Goal: Contribute content: Contribute content

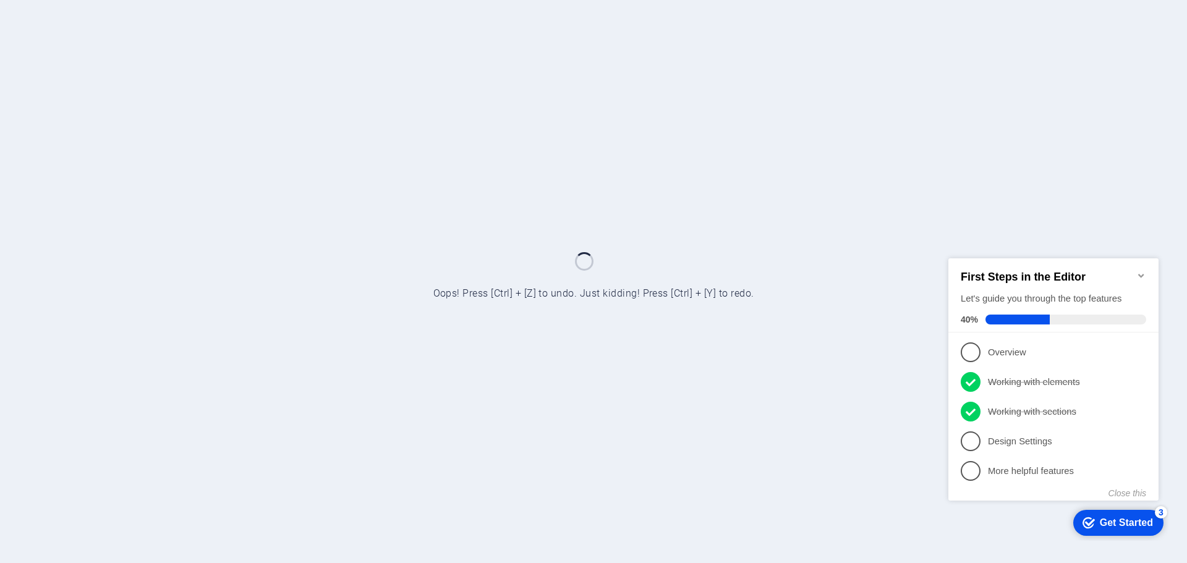
click at [1143, 270] on icon "Minimize checklist" at bounding box center [1141, 275] width 10 height 10
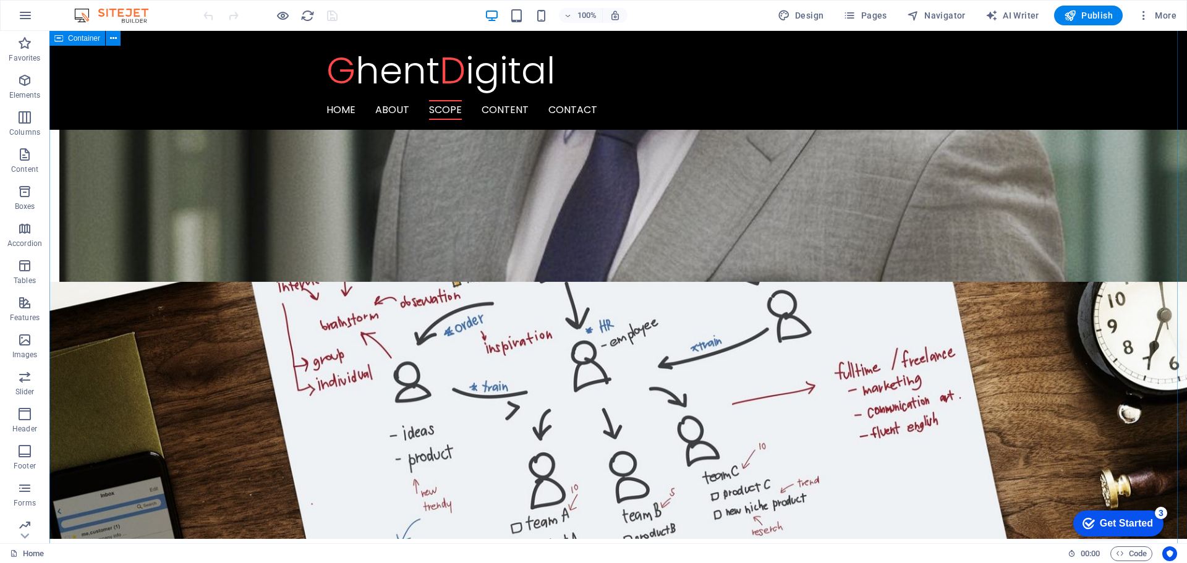
scroll to position [1730, 0]
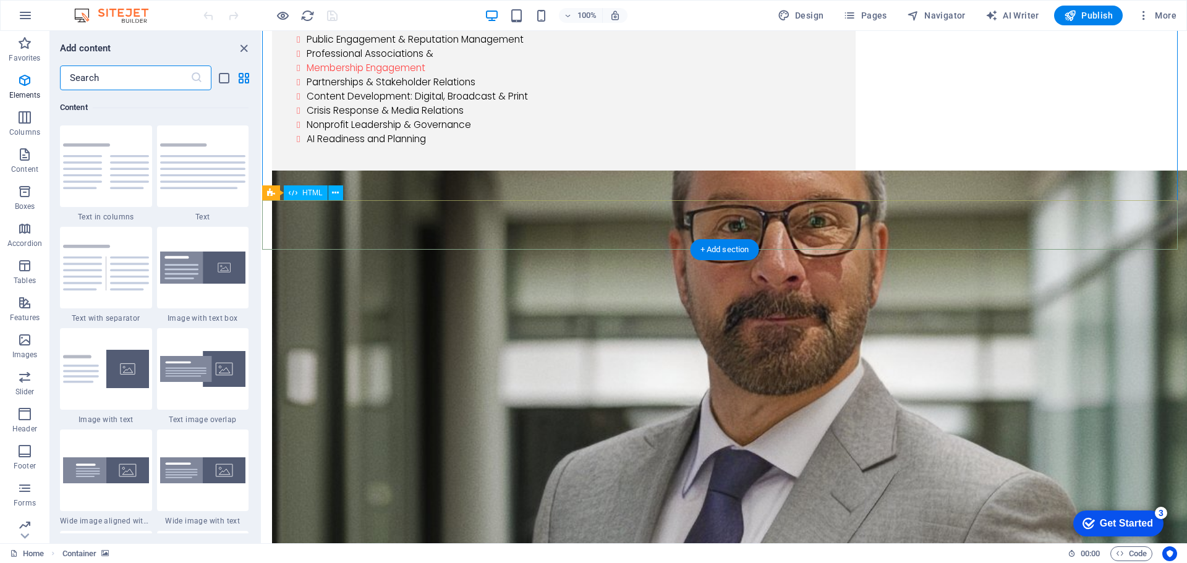
scroll to position [2162, 0]
click at [93, 77] on input "text" at bounding box center [125, 78] width 130 height 25
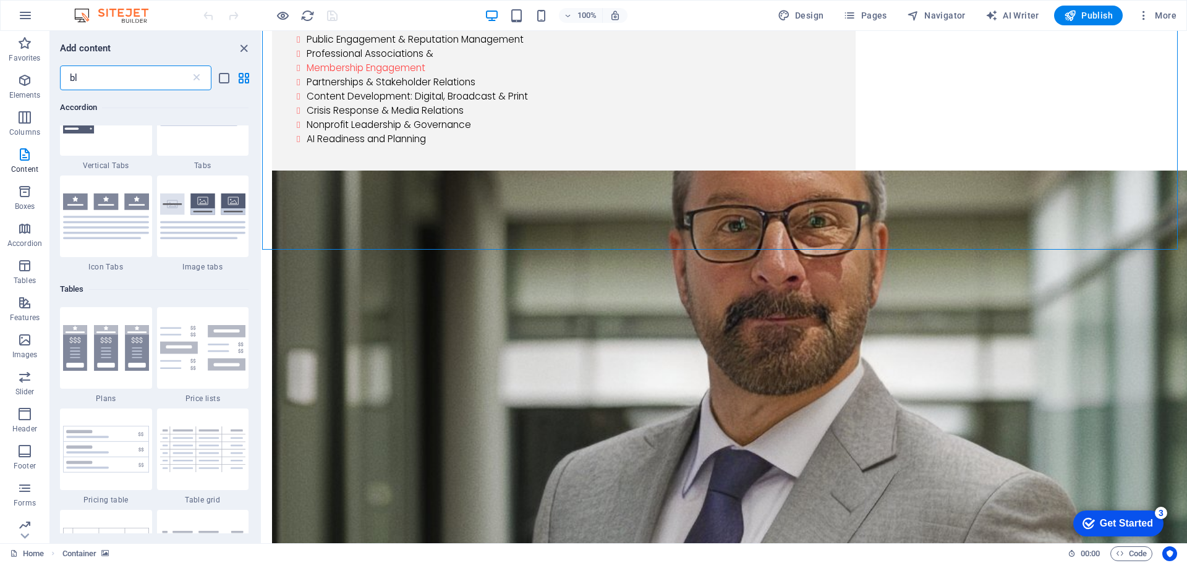
scroll to position [0, 0]
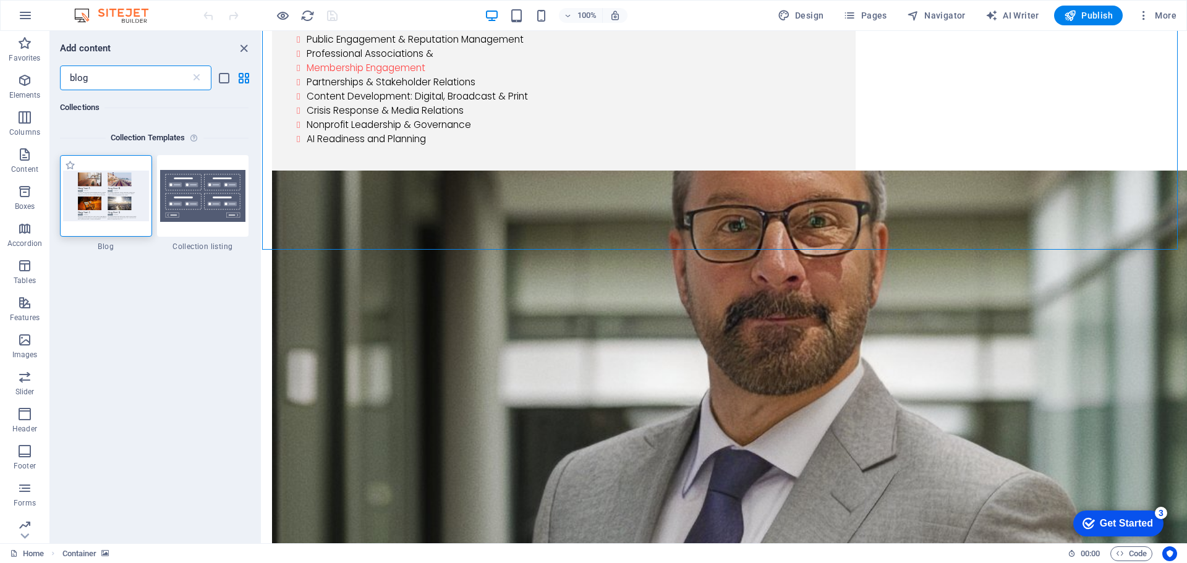
type input "blog"
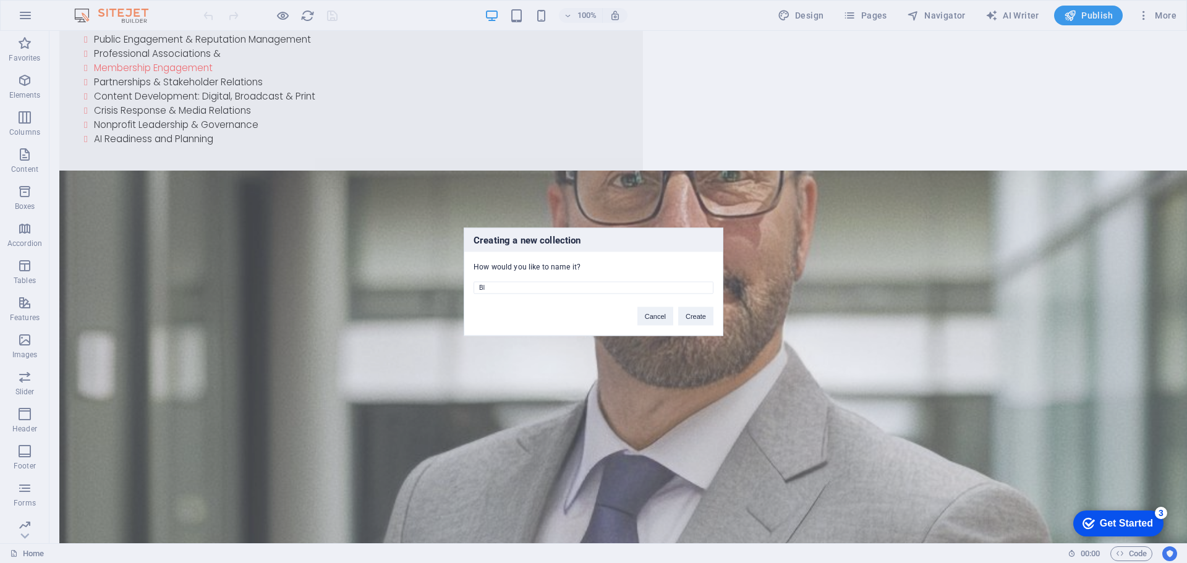
type input "B"
type input "Lessons in Content & Communications"
click at [689, 314] on button "Create" at bounding box center [695, 316] width 35 height 19
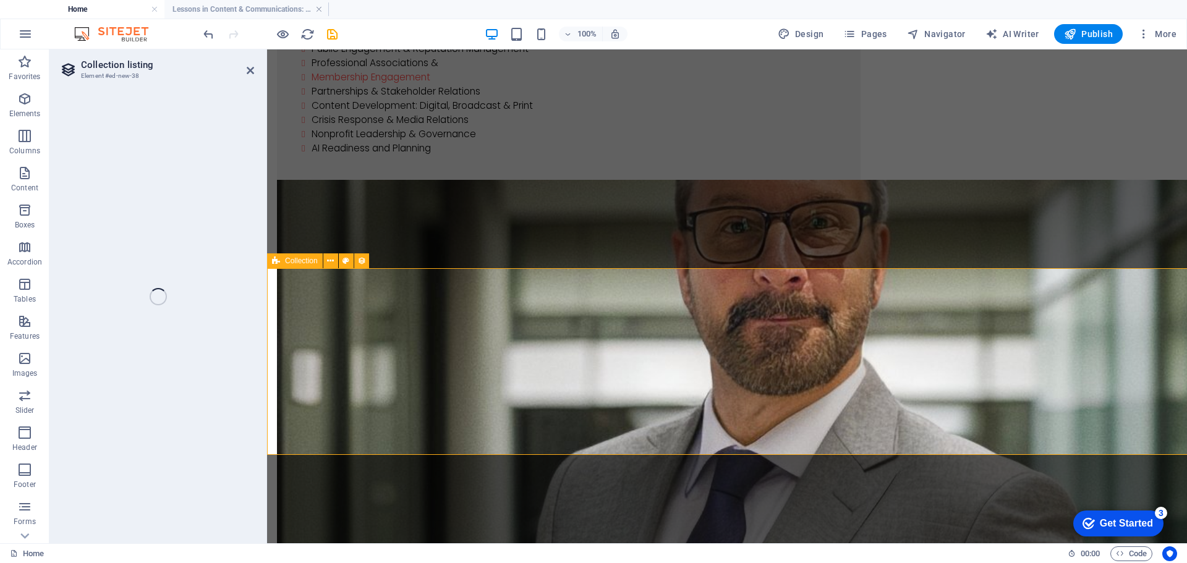
select select
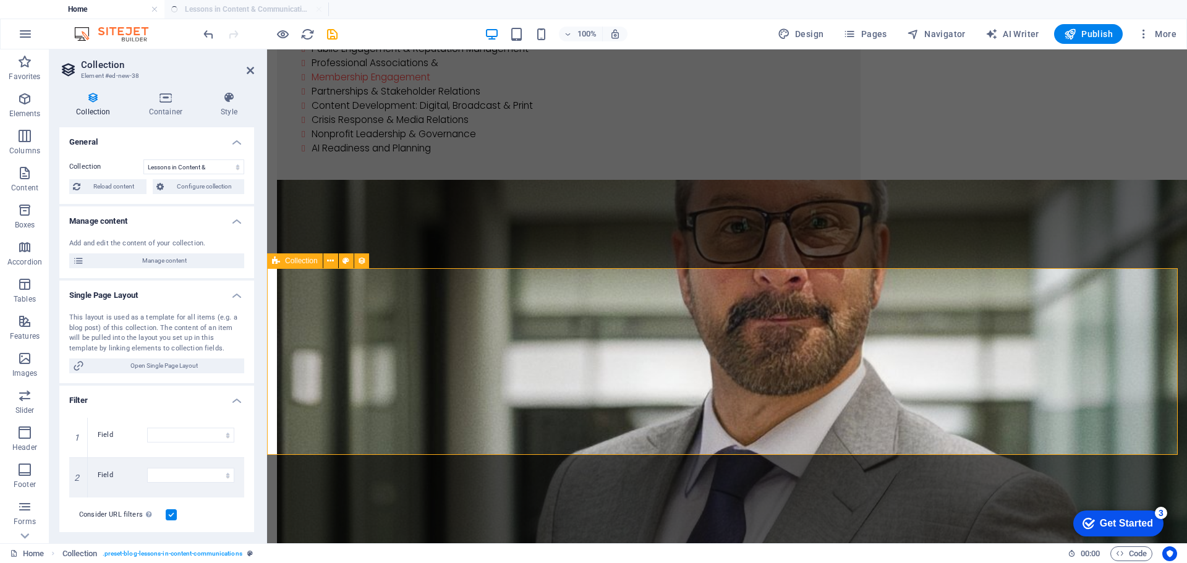
select select "columns.status"
select select "columns.publishing_date"
select select "past"
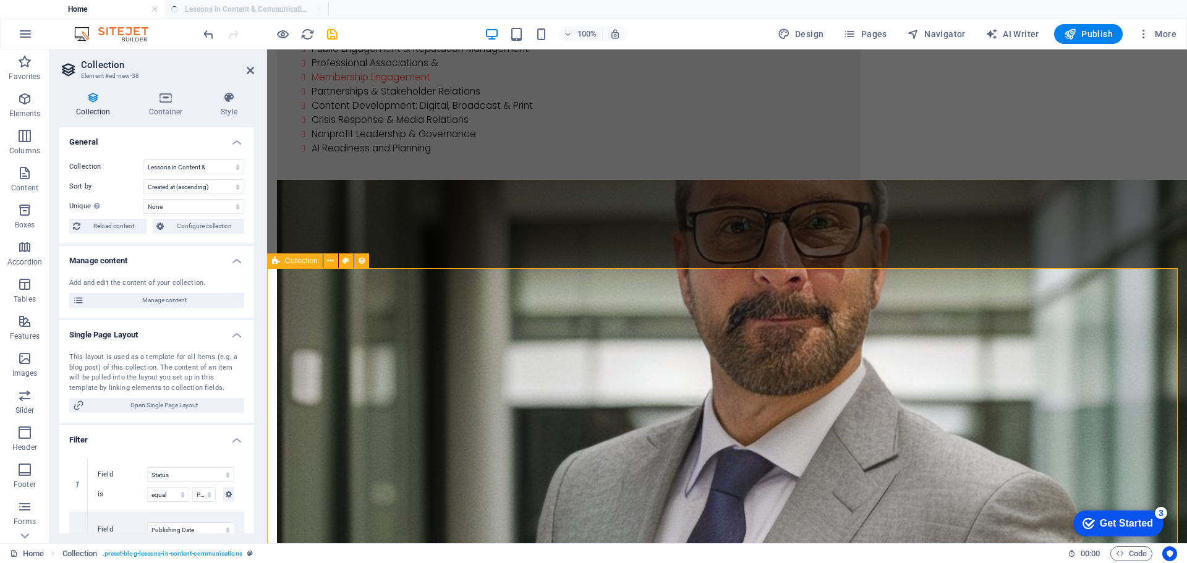
select select "columns.publishing_date_DESC"
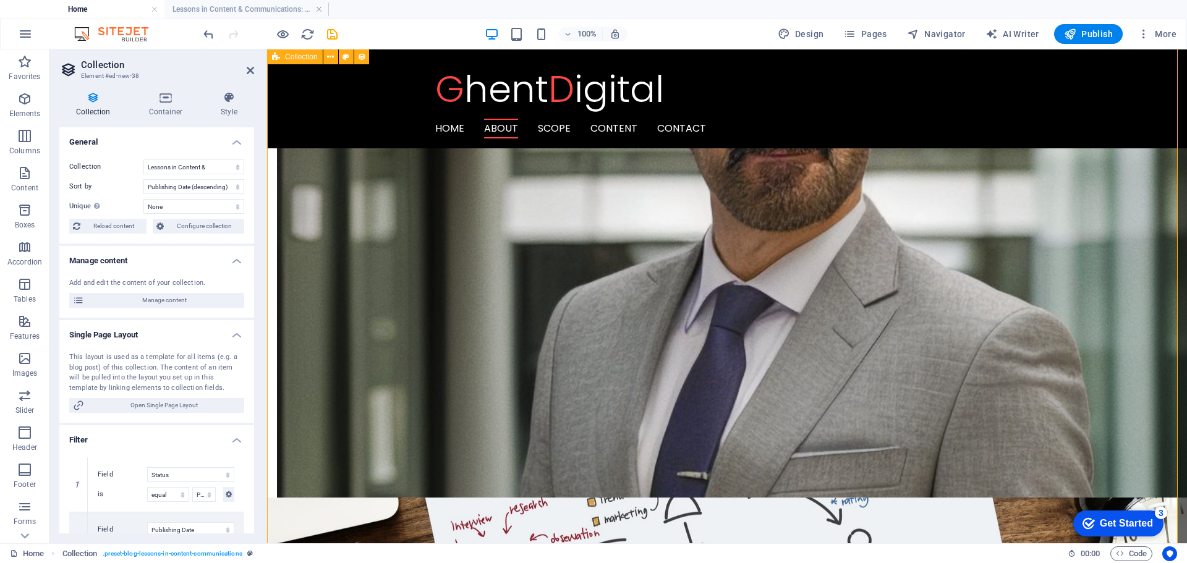
scroll to position [1854, 0]
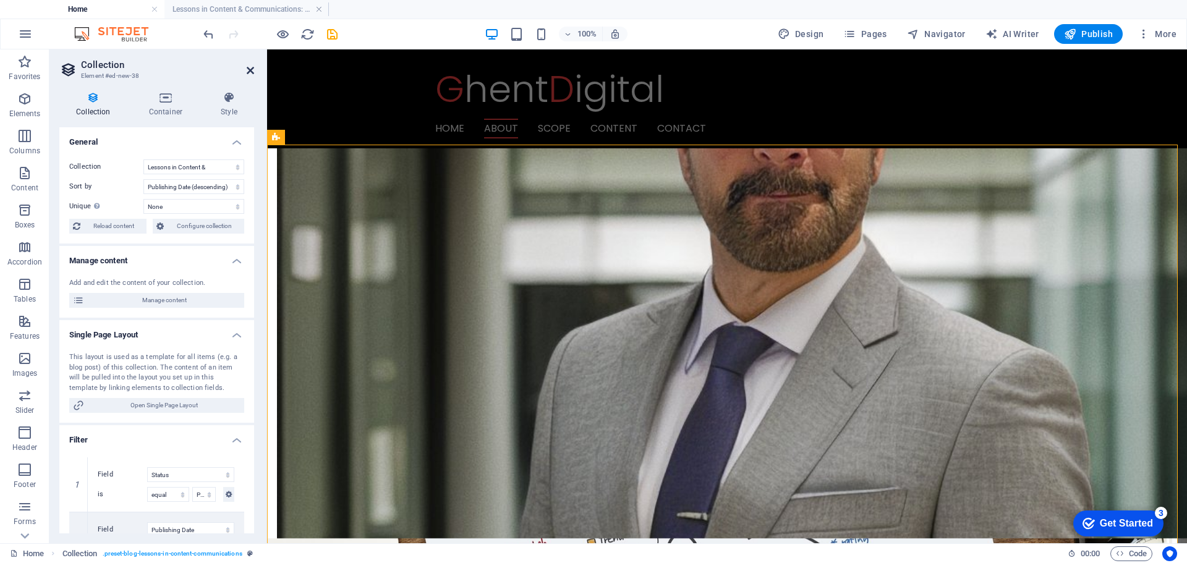
click at [250, 70] on icon at bounding box center [250, 71] width 7 height 10
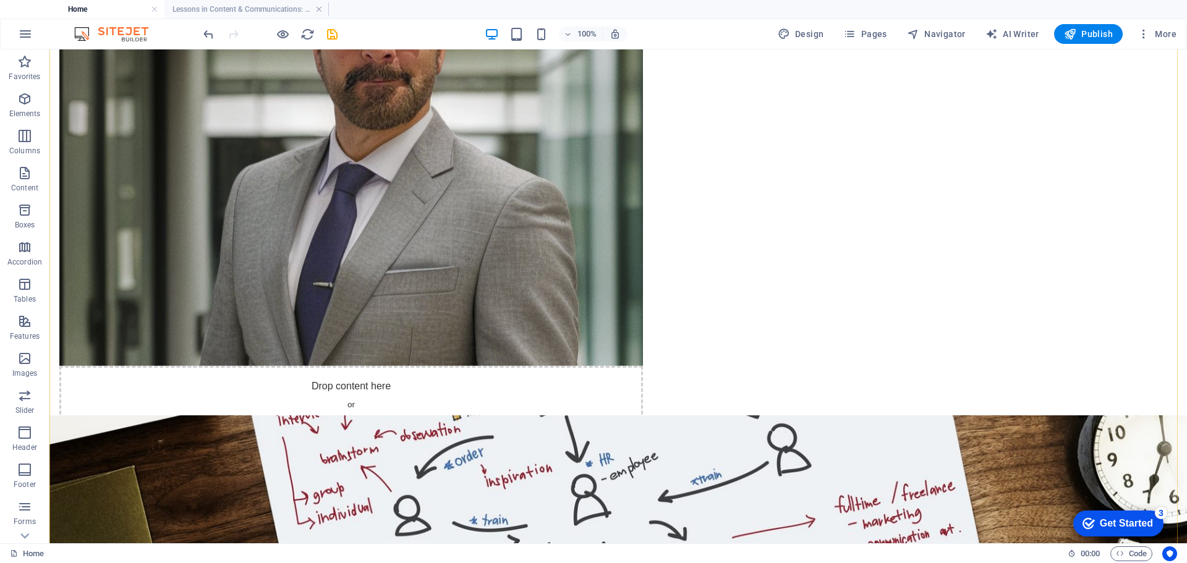
scroll to position [1978, 0]
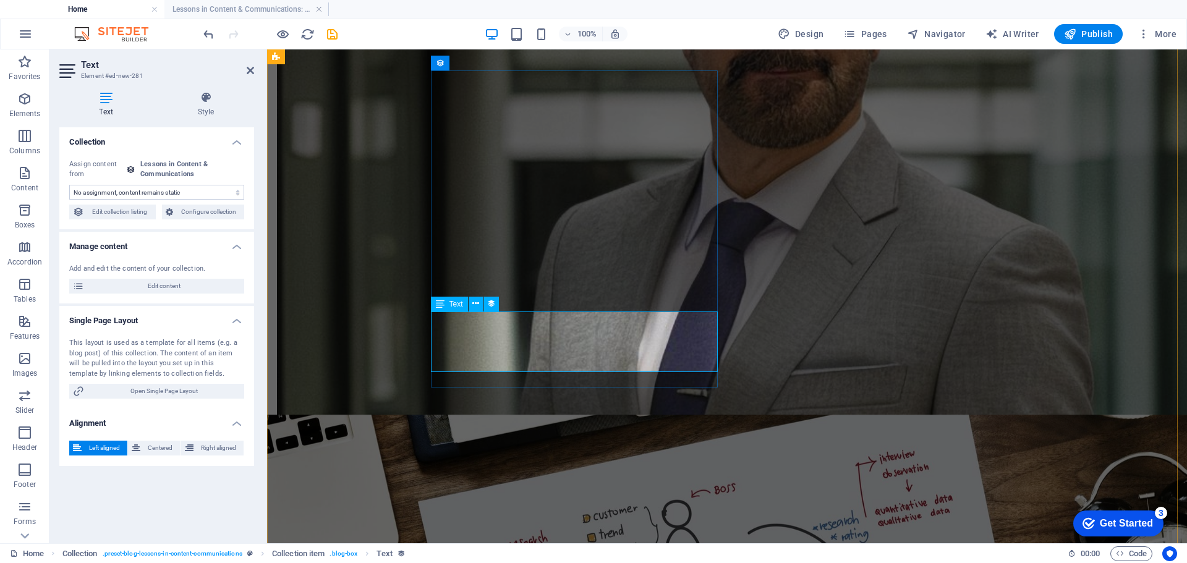
select select "description"
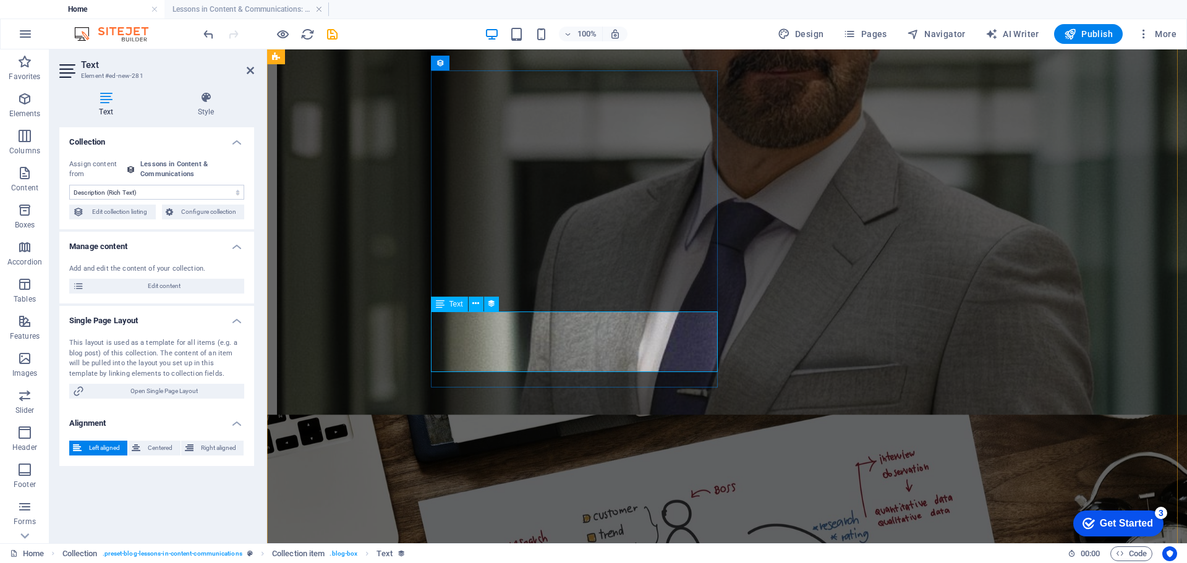
click at [457, 306] on span "Text" at bounding box center [456, 303] width 14 height 7
click at [172, 287] on span "Edit content" at bounding box center [164, 286] width 153 height 15
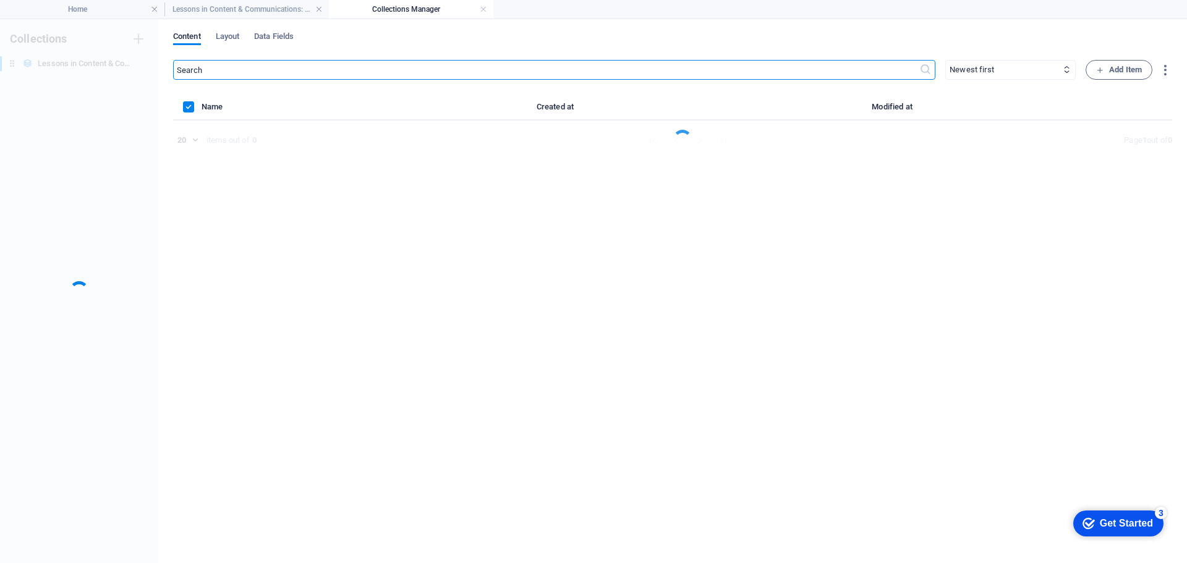
scroll to position [0, 0]
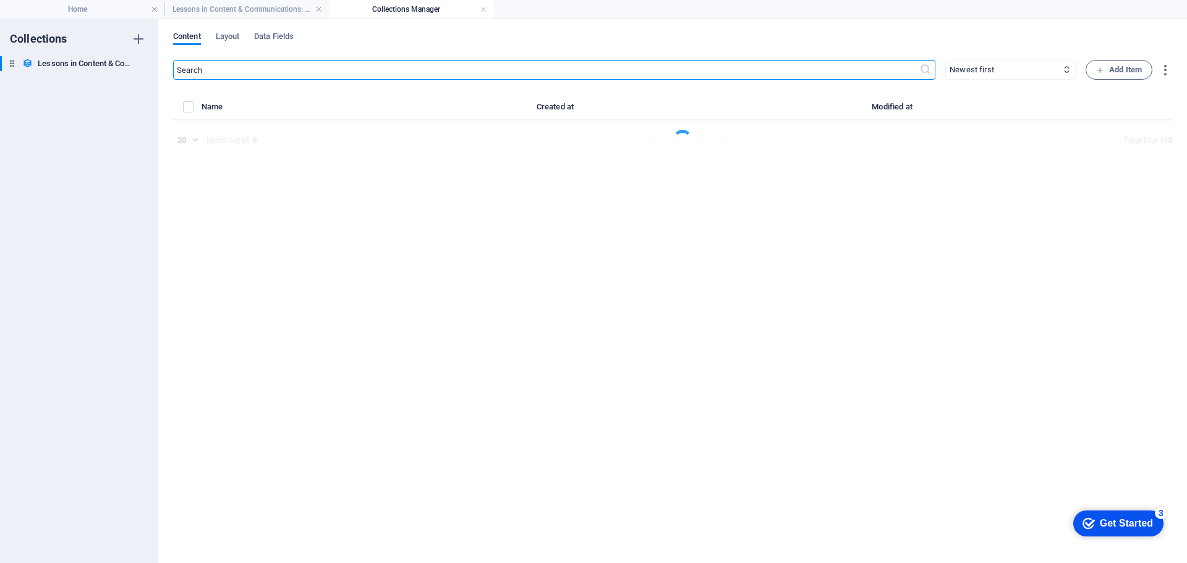
select select "Category 1"
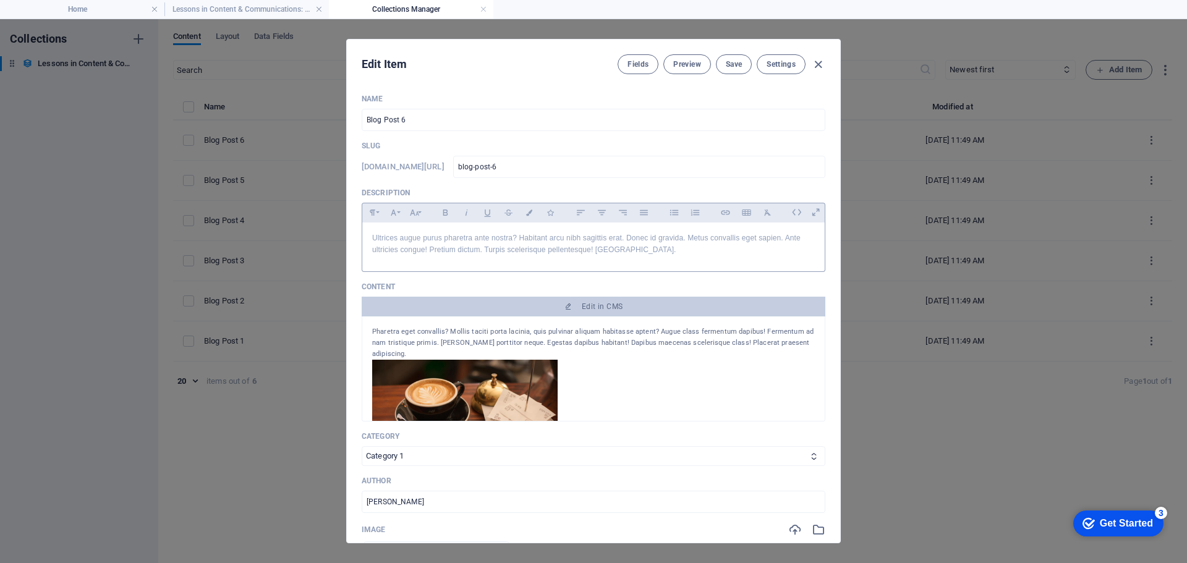
click at [637, 252] on p "Ultrices augue purus pharetra ante nostra? Habitant arcu nibh sagittis erat. Do…" at bounding box center [593, 243] width 442 height 23
click at [582, 334] on div "Pharetra eget convallis? Mollis taciti porta lacinia, quis pulvinar aliquam hab…" at bounding box center [593, 342] width 442 height 33
click at [799, 343] on div "Pharetra eget convallis? Mollis taciti porta lacinia, quis pulvinar aliquam hab…" at bounding box center [593, 342] width 442 height 33
drag, startPoint x: 795, startPoint y: 341, endPoint x: 364, endPoint y: 332, distance: 431.4
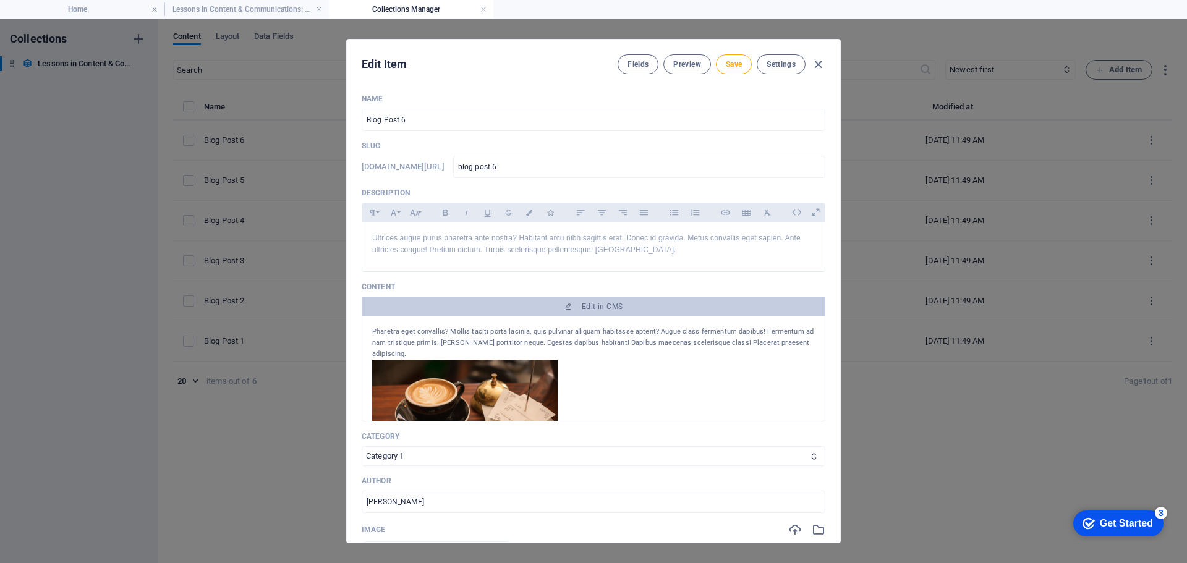
click at [364, 332] on div "Pharetra eget convallis? Mollis taciti porta lacinia, quis pulvinar aliquam hab…" at bounding box center [593, 368] width 463 height 105
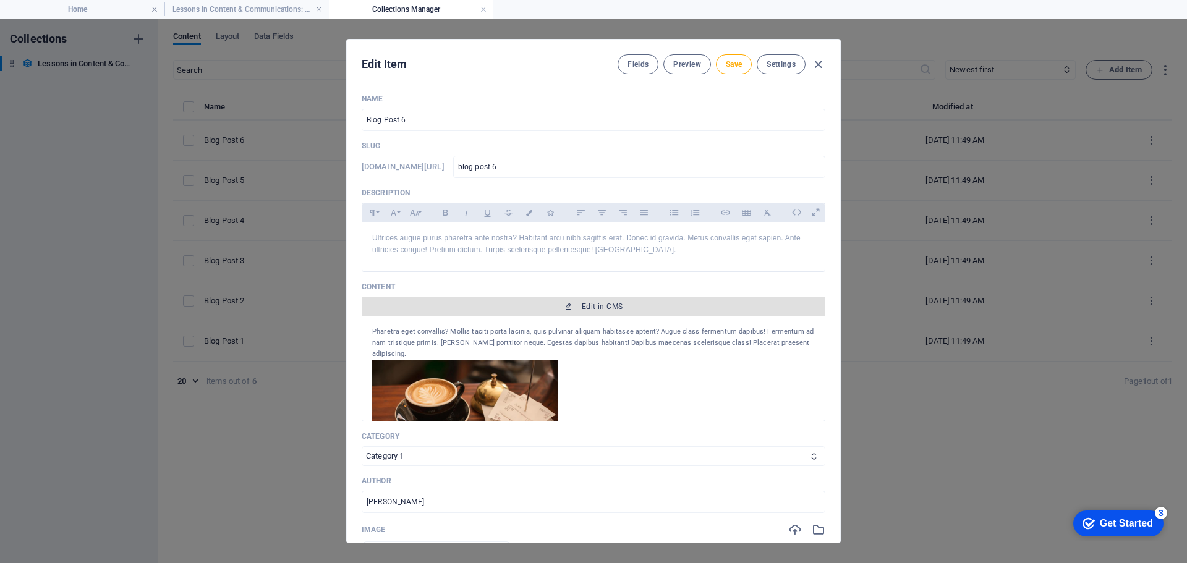
click at [615, 307] on span "Edit in CMS" at bounding box center [602, 307] width 41 height 10
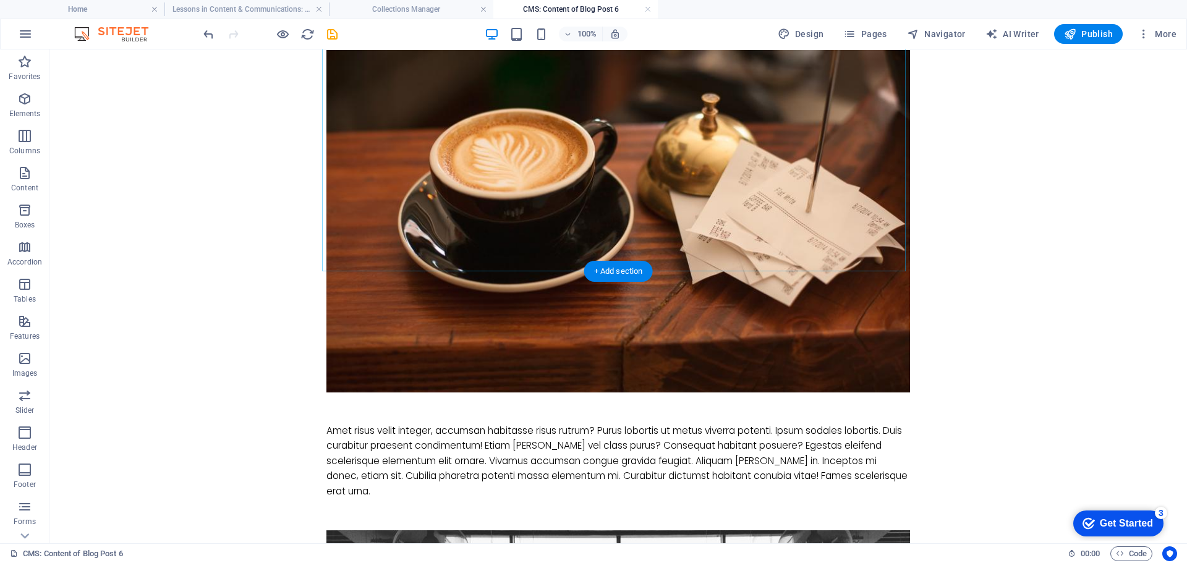
scroll to position [247, 0]
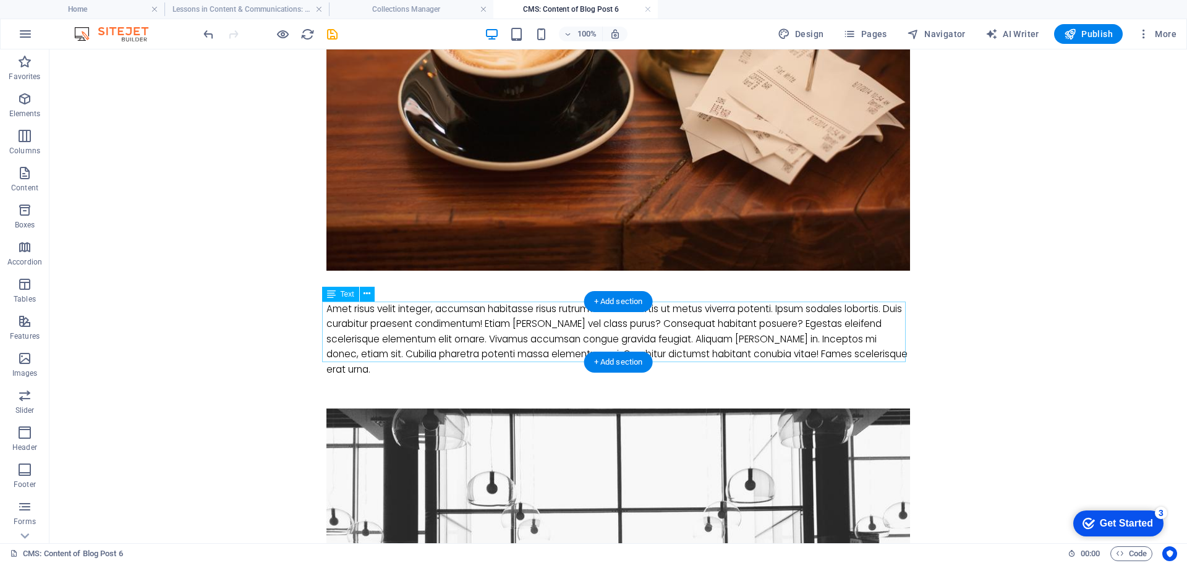
click at [559, 335] on div "Amet risus velit integer, accumsan habitasse risus rutrum? Purus lobortis ut me…" at bounding box center [617, 340] width 583 height 76
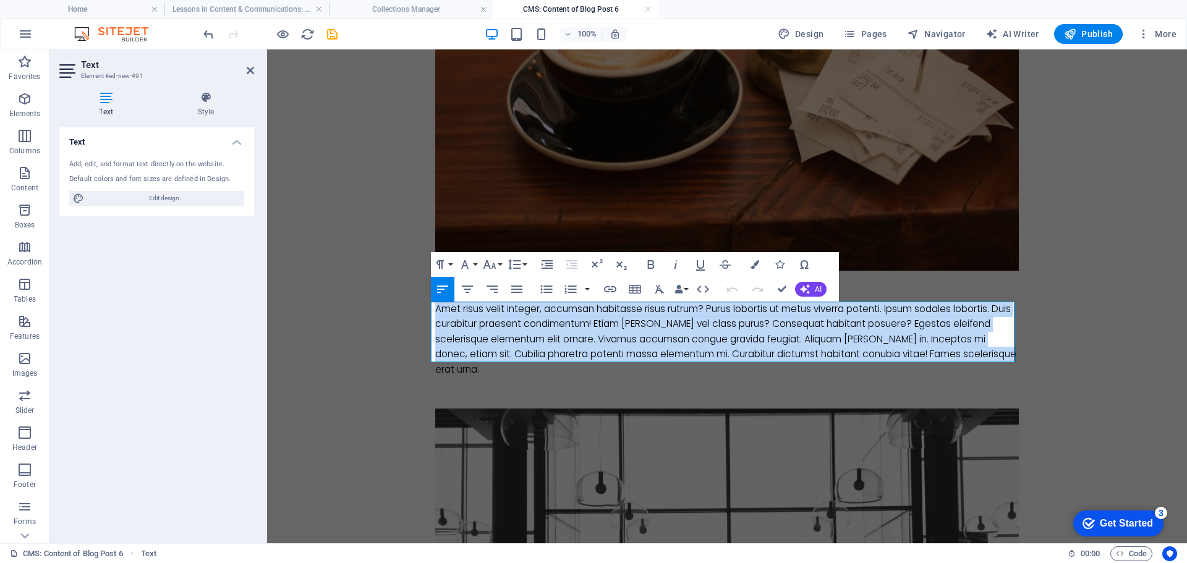
drag, startPoint x: 1009, startPoint y: 353, endPoint x: 342, endPoint y: 323, distance: 668.1
click at [408, 306] on body "Skip to main content Pharetra eget convallis? Mollis taciti porta lacinia, quis…" at bounding box center [727, 339] width 920 height 1074
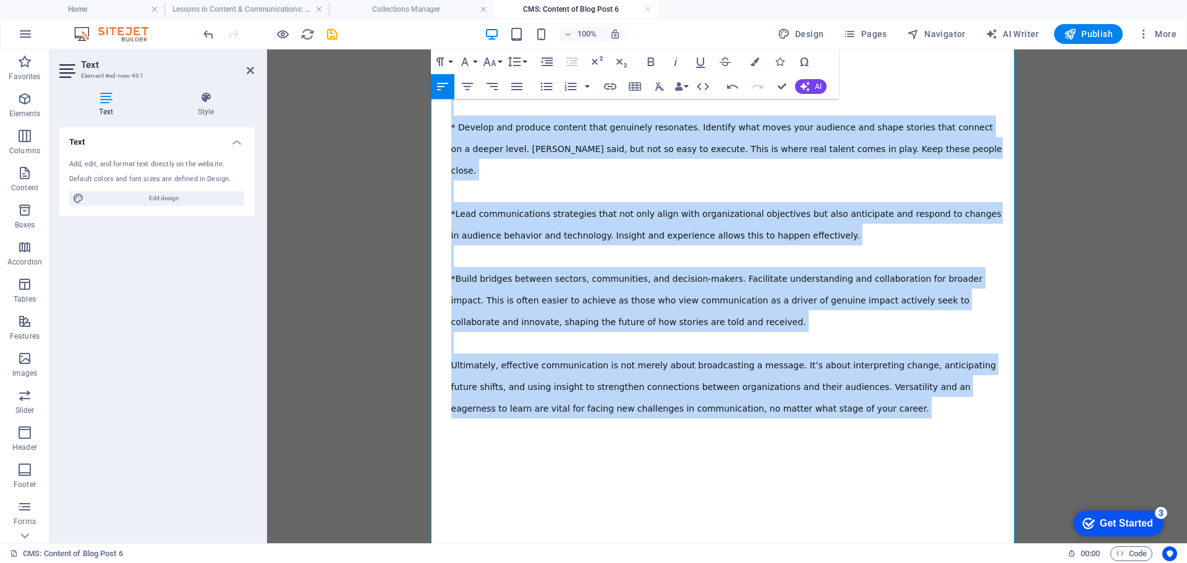
scroll to position [769, 0]
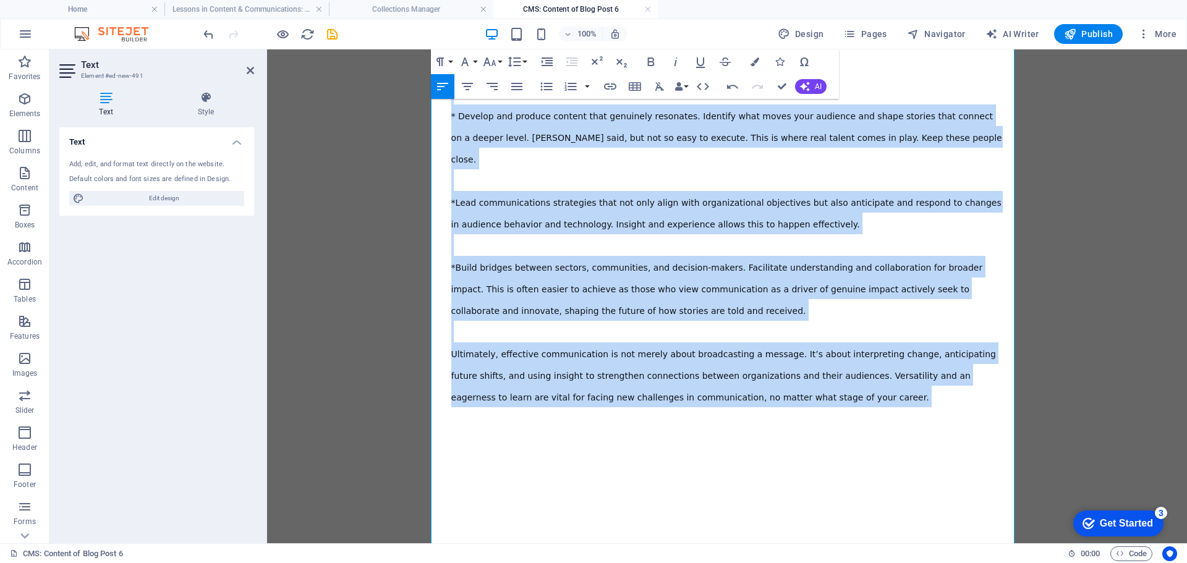
drag, startPoint x: 446, startPoint y: 313, endPoint x: 745, endPoint y: 362, distance: 303.7
click at [745, 362] on div "One thing that has been undeniable in my career is that the landscape of conten…" at bounding box center [726, 312] width 583 height 1064
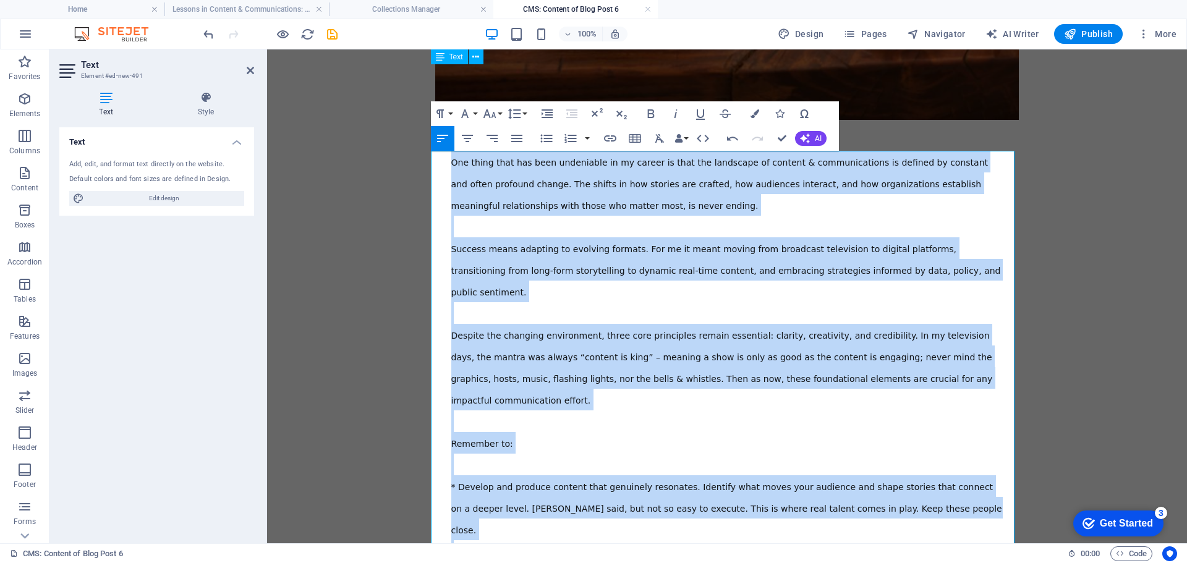
scroll to position [274, 0]
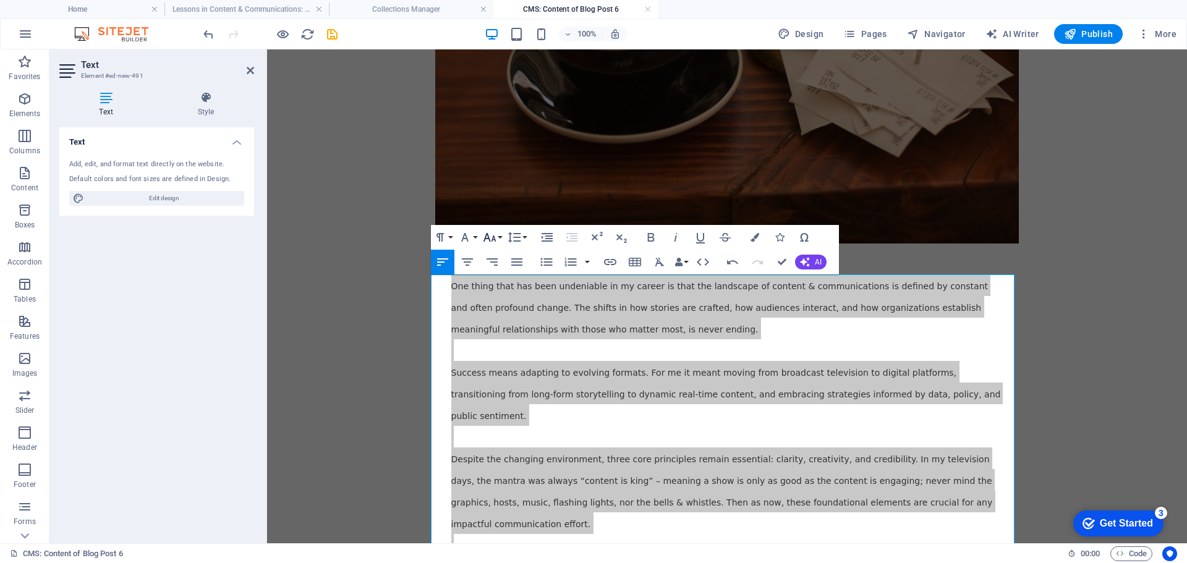
click at [499, 236] on button "Font Size" at bounding box center [491, 237] width 23 height 25
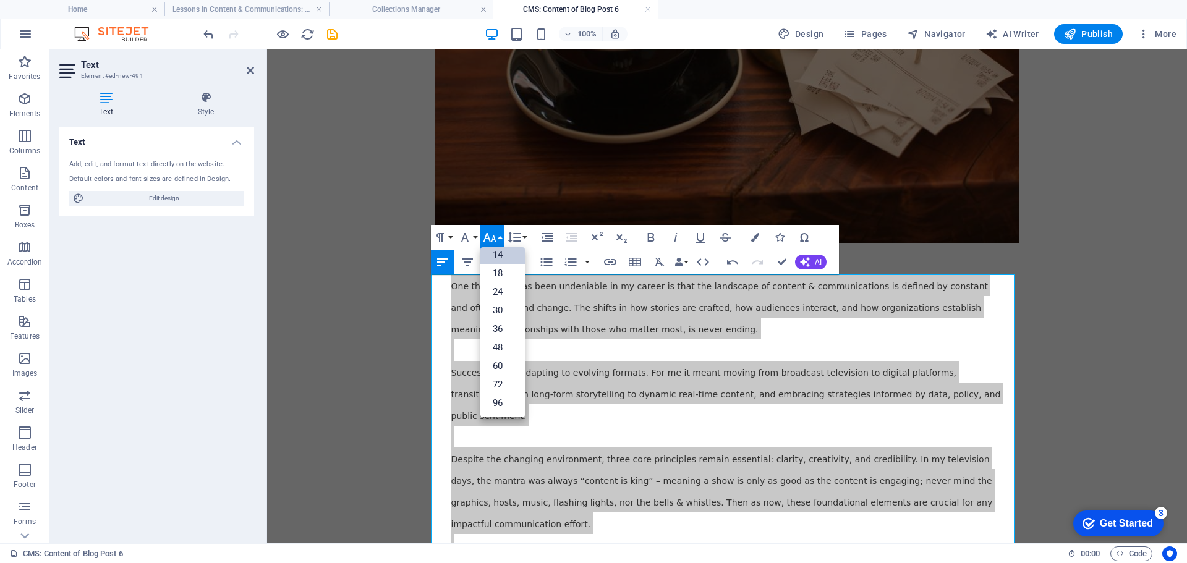
scroll to position [0, 0]
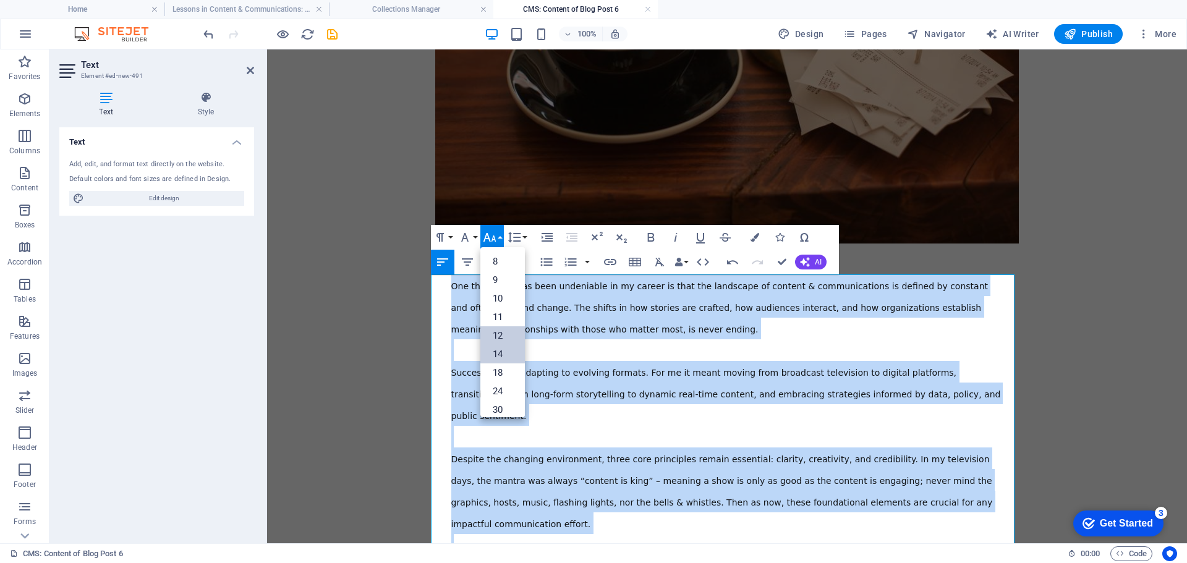
click at [501, 331] on link "12" at bounding box center [502, 335] width 44 height 19
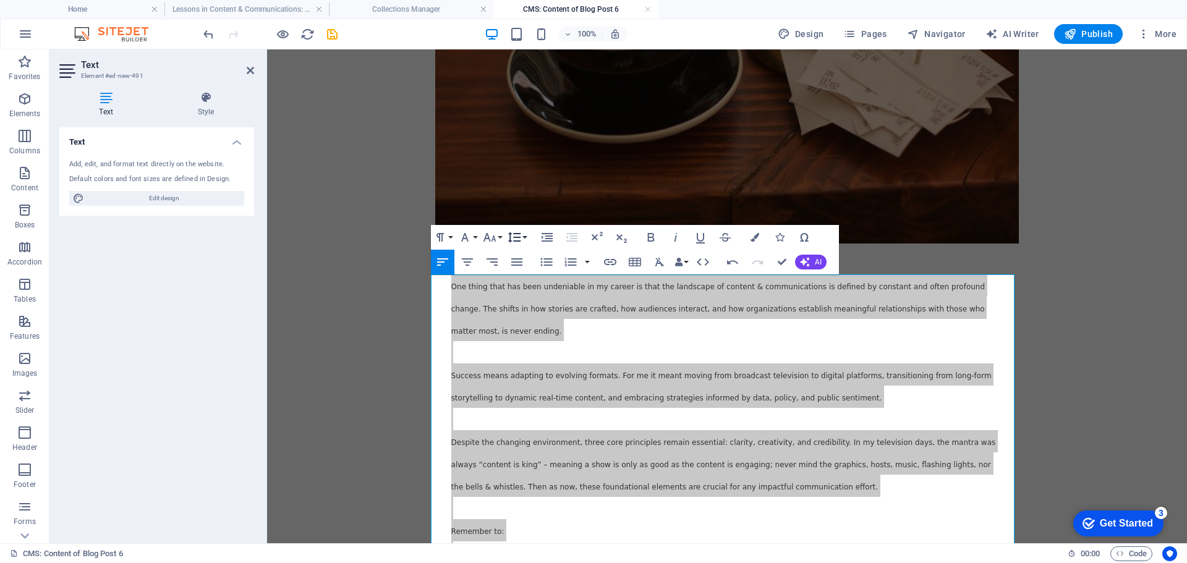
click at [527, 235] on button "Line Height" at bounding box center [516, 237] width 23 height 25
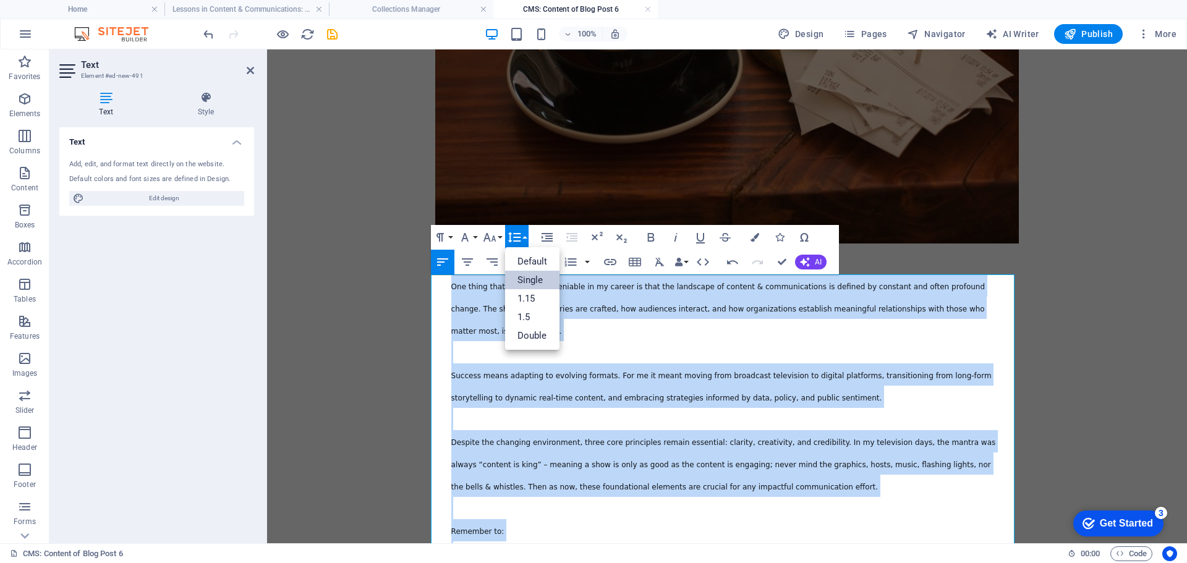
click at [529, 276] on link "Single" at bounding box center [532, 280] width 55 height 19
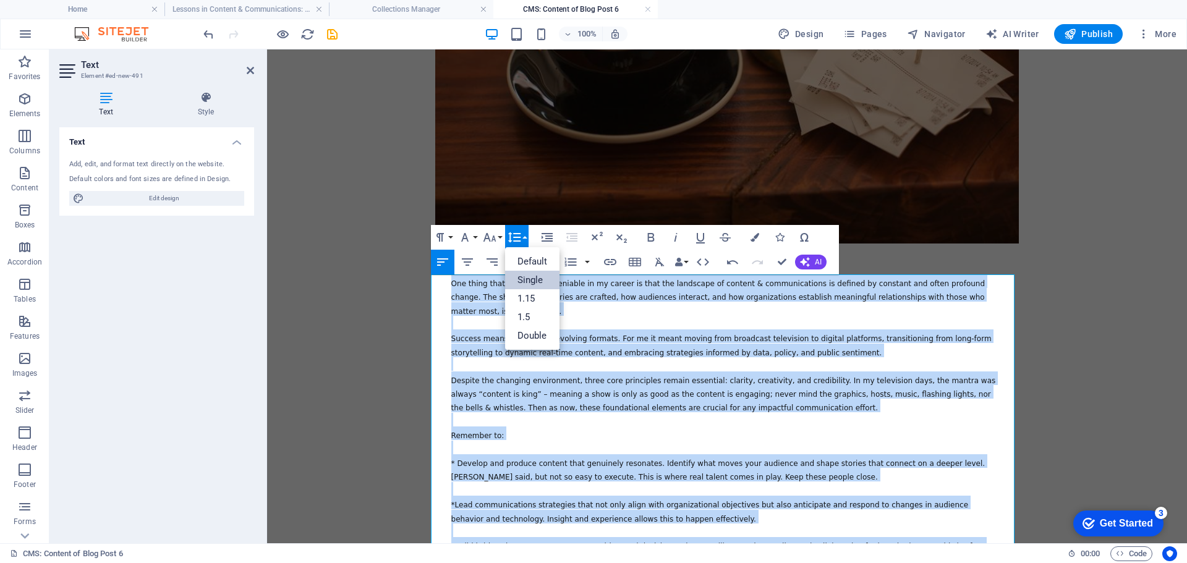
scroll to position [246, 0]
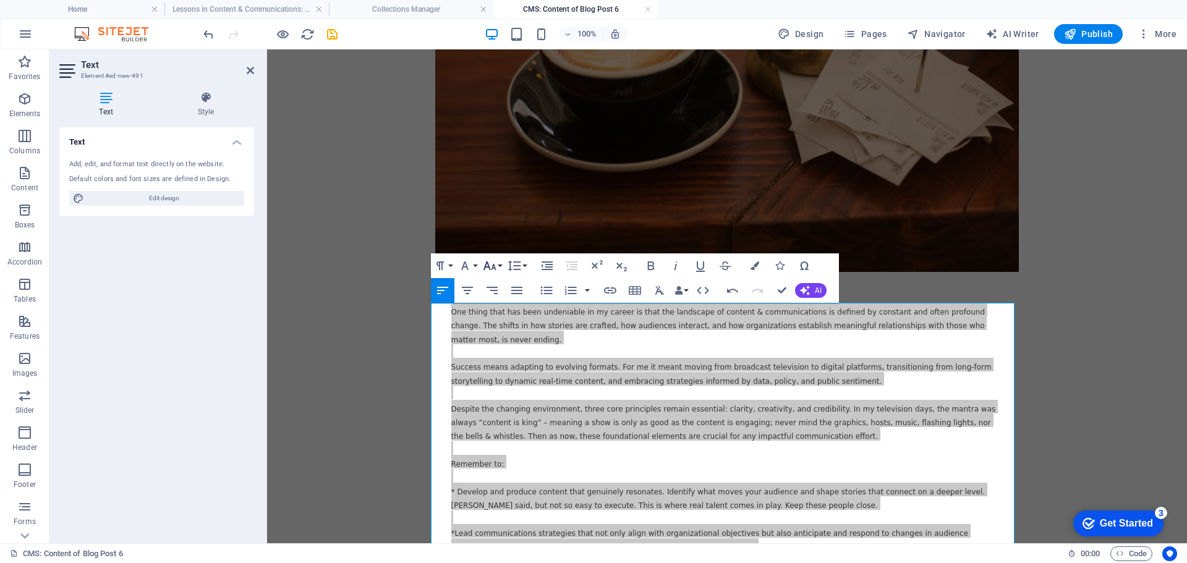
click at [497, 267] on button "Font Size" at bounding box center [491, 265] width 23 height 25
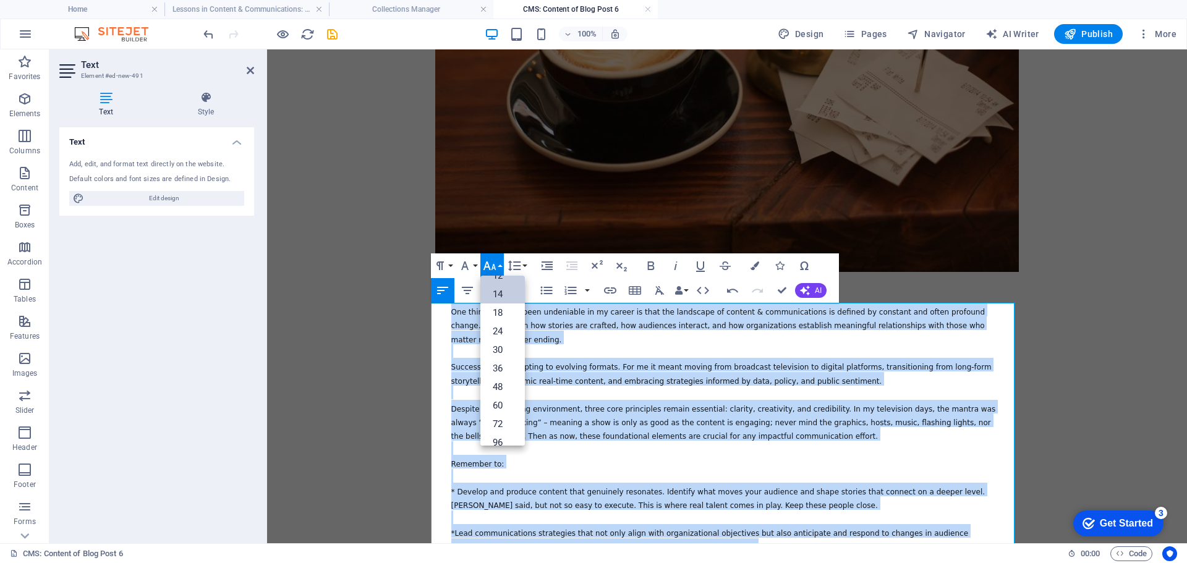
click at [502, 290] on link "14" at bounding box center [502, 294] width 44 height 19
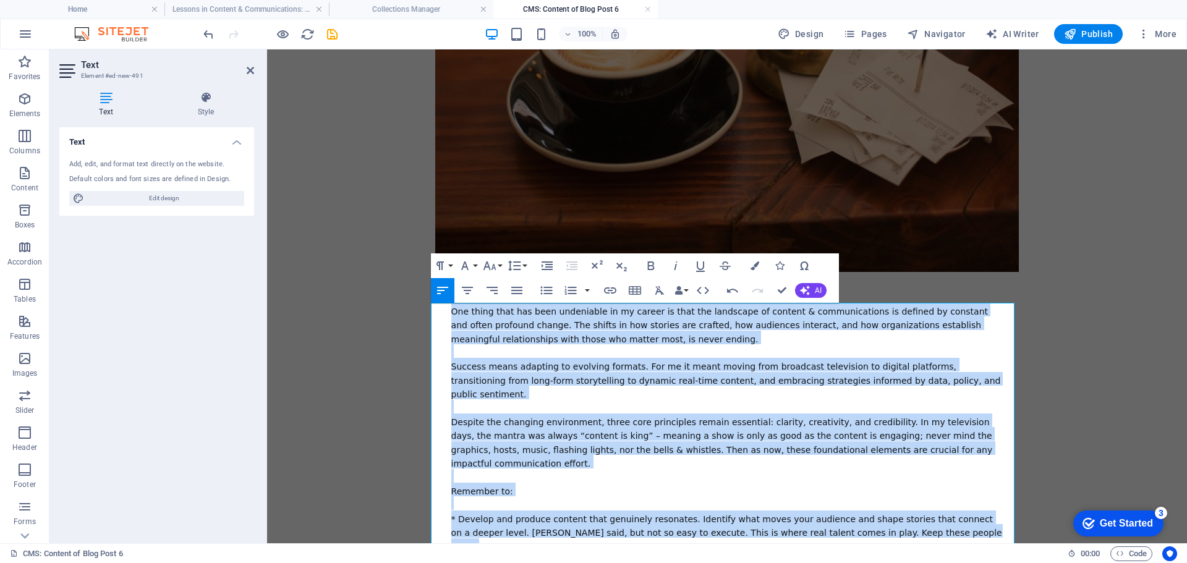
click at [580, 344] on div "One thing that has been undeniable in my career is that the landscape of conten…" at bounding box center [727, 504] width 552 height 402
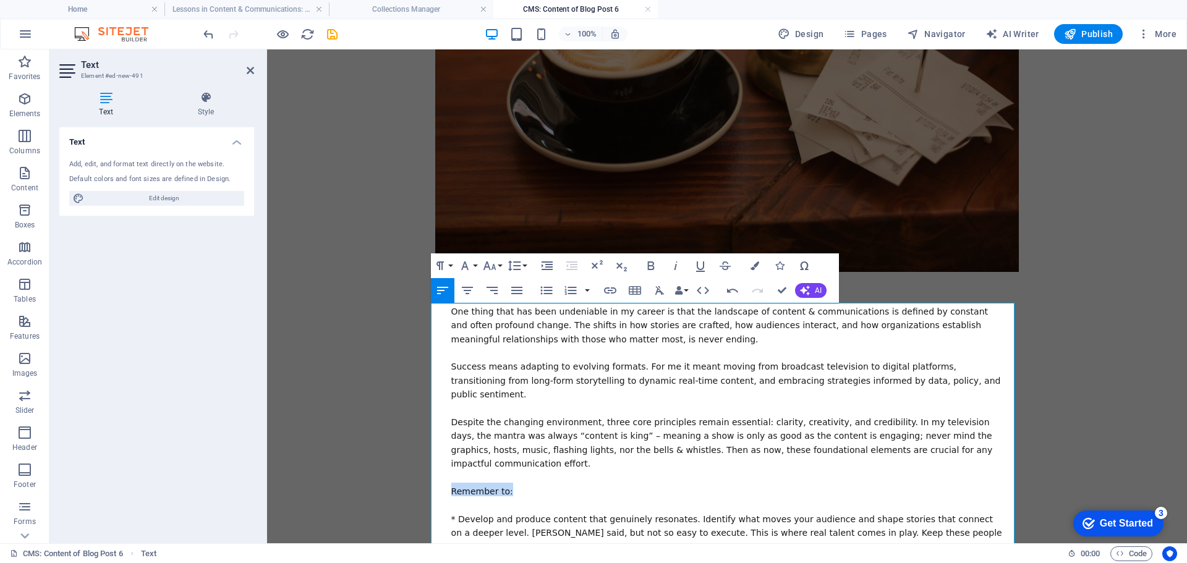
drag, startPoint x: 501, startPoint y: 464, endPoint x: 425, endPoint y: 463, distance: 76.6
click at [651, 266] on icon "button" at bounding box center [650, 265] width 15 height 15
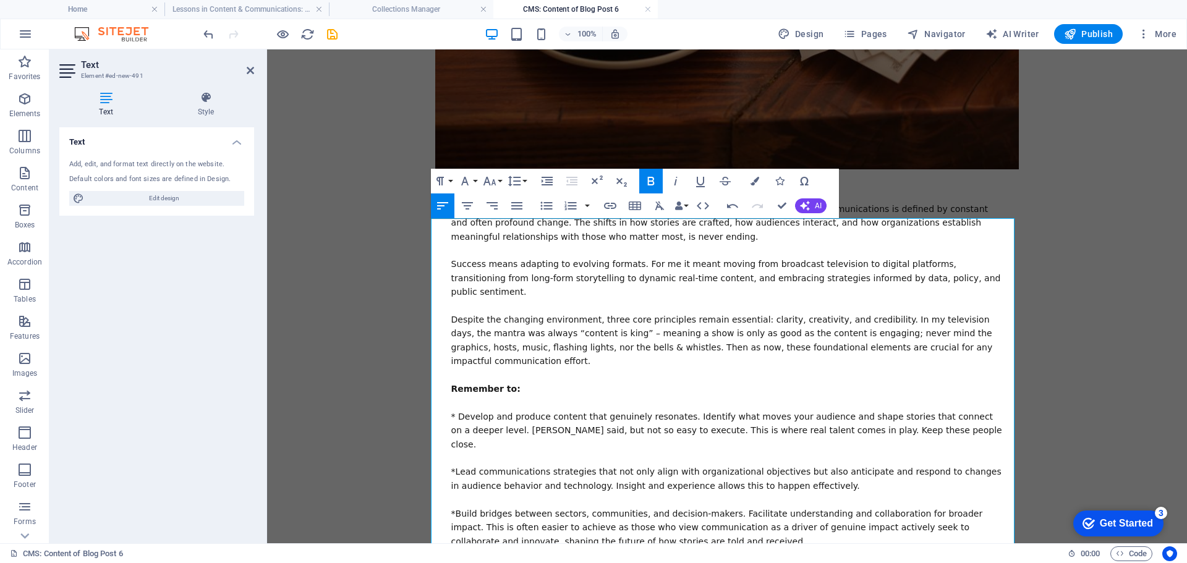
scroll to position [370, 0]
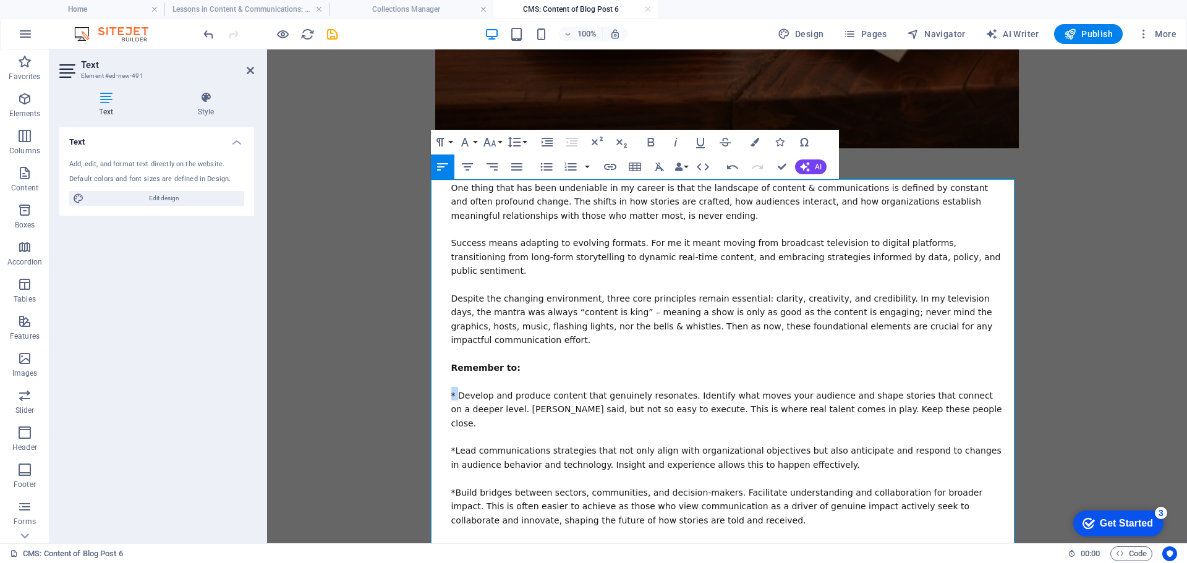
drag, startPoint x: 451, startPoint y: 368, endPoint x: 433, endPoint y: 368, distance: 17.9
click at [435, 368] on div "One thing that has been undeniable in my career is that the landscape of conten…" at bounding box center [726, 380] width 583 height 402
click at [617, 349] on div "One thing that has been undeniable in my career is that the landscape of conten…" at bounding box center [727, 380] width 552 height 402
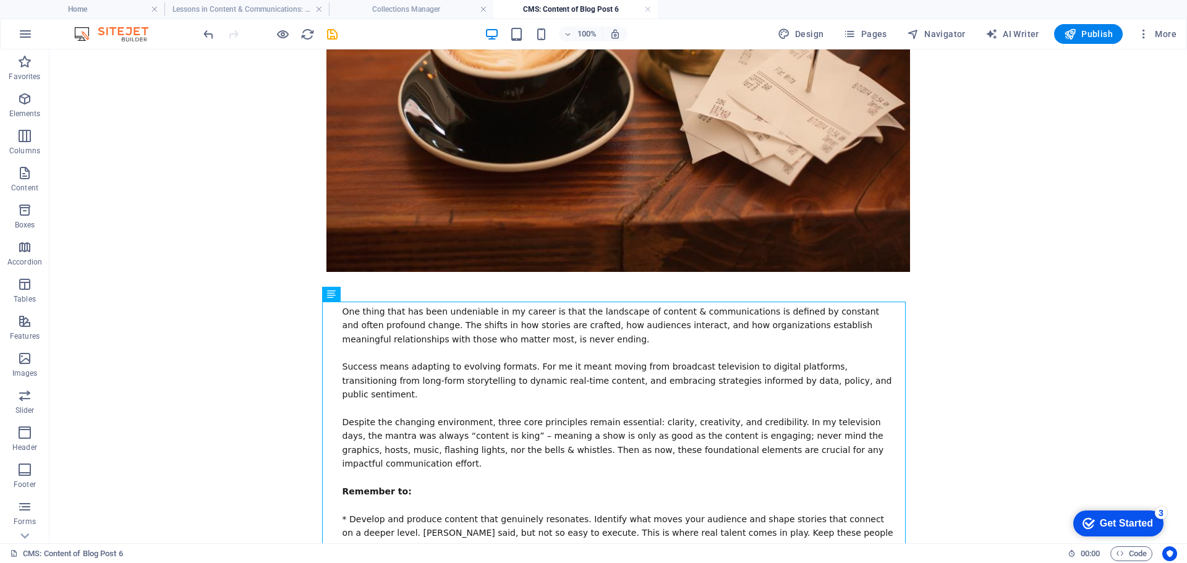
scroll to position [247, 0]
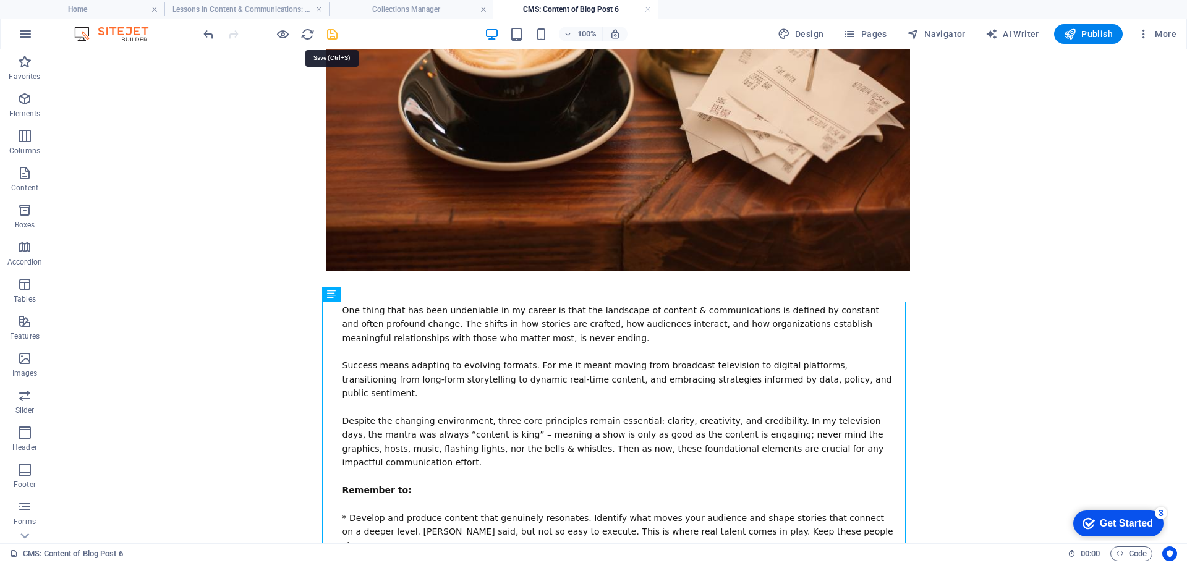
click at [328, 35] on icon "save" at bounding box center [332, 34] width 14 height 14
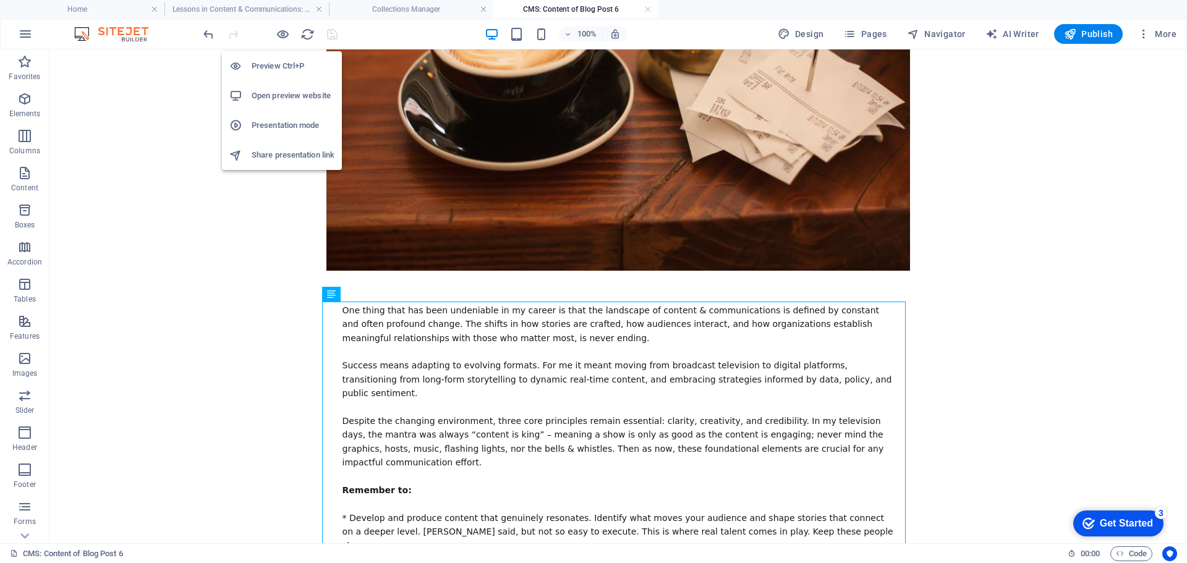
click at [284, 90] on h6 "Open preview website" at bounding box center [293, 95] width 83 height 15
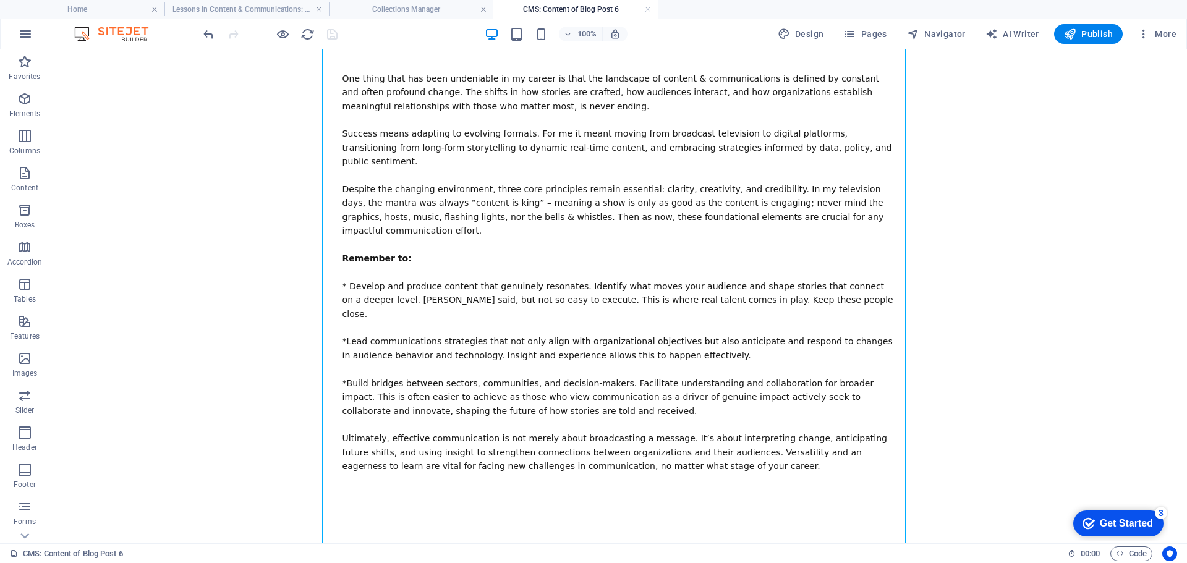
scroll to position [0, 0]
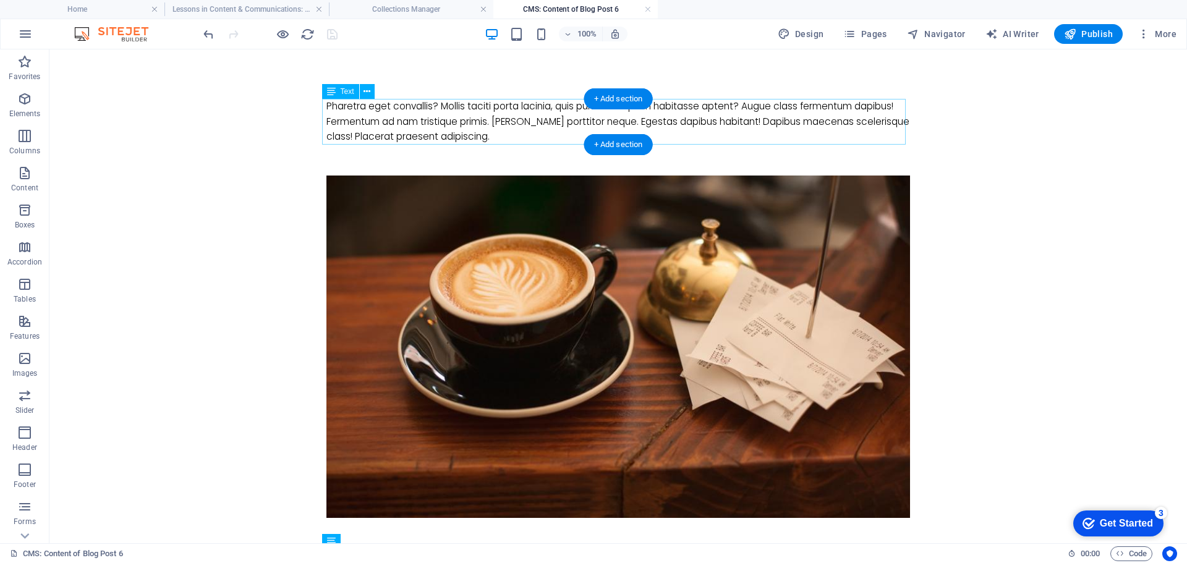
click at [468, 129] on div "Pharetra eget convallis? Mollis taciti porta lacinia, quis pulvinar aliquam hab…" at bounding box center [617, 122] width 583 height 46
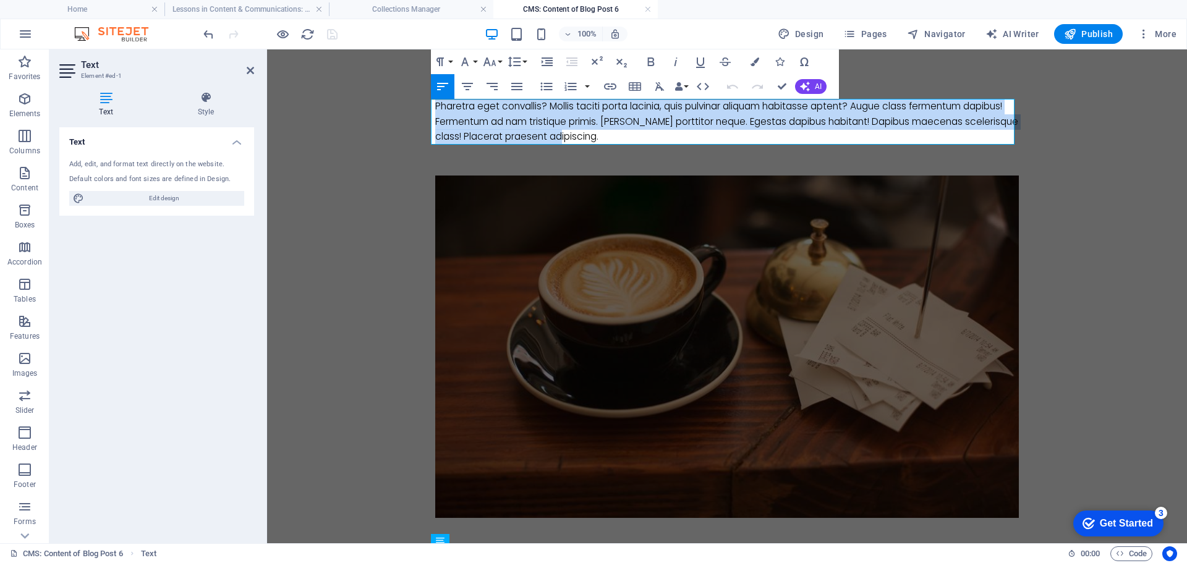
drag, startPoint x: 572, startPoint y: 134, endPoint x: 410, endPoint y: 108, distance: 164.1
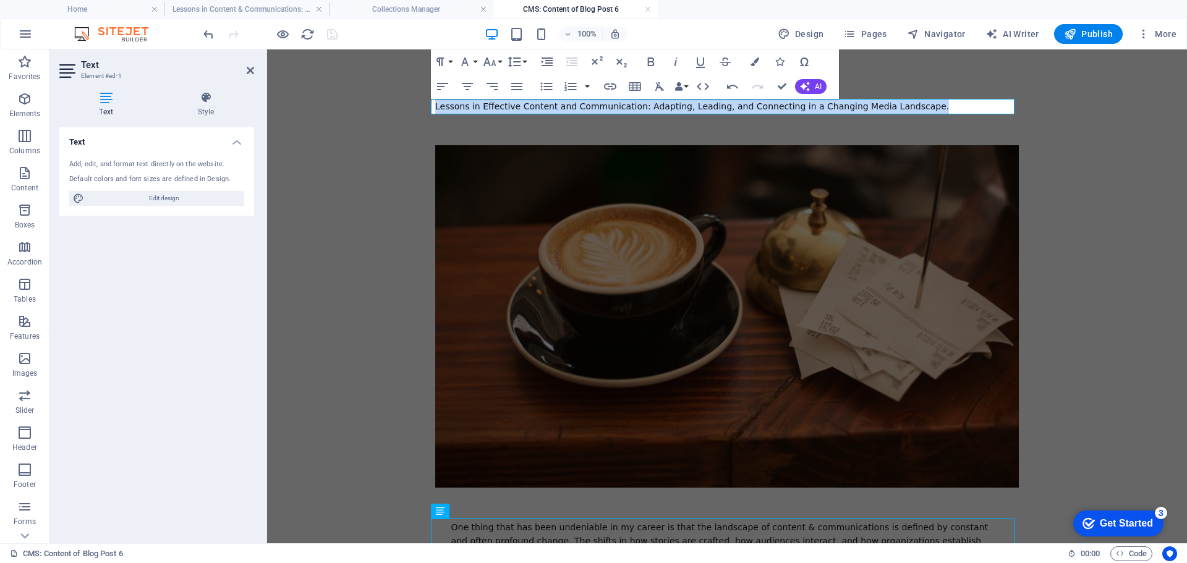
drag, startPoint x: 900, startPoint y: 106, endPoint x: 396, endPoint y: 96, distance: 503.7
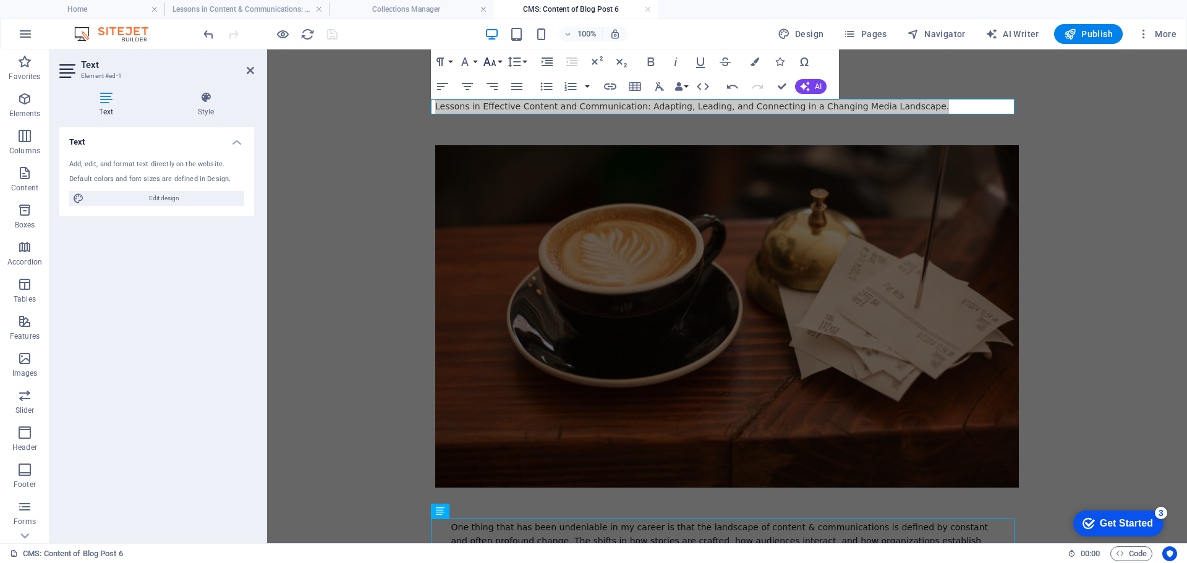
click at [498, 61] on button "Font Size" at bounding box center [491, 61] width 23 height 25
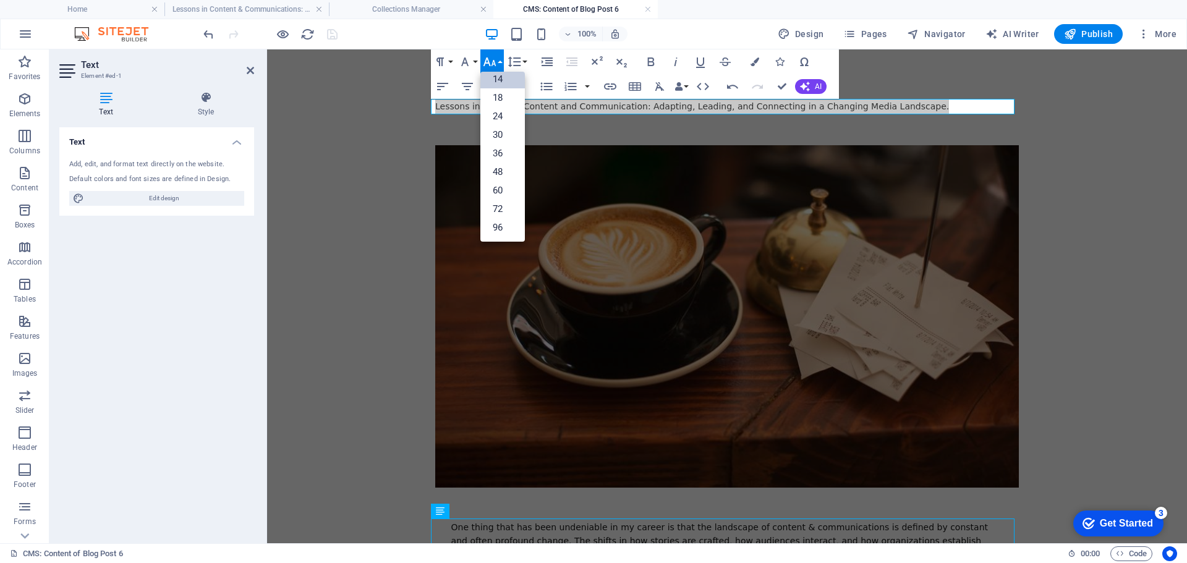
scroll to position [99, 0]
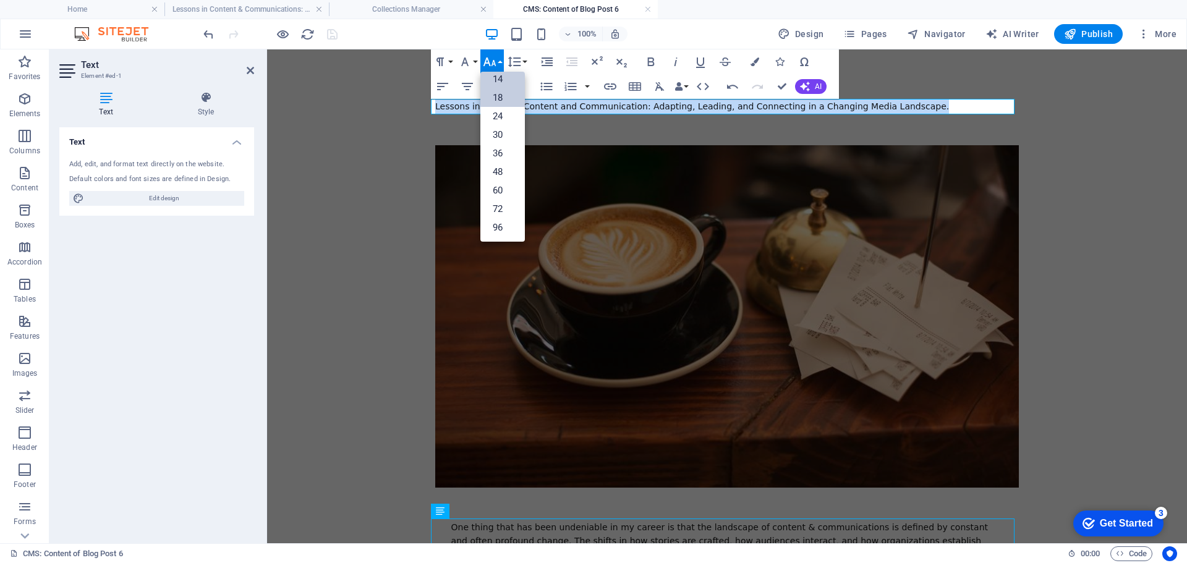
click at [496, 93] on link "18" at bounding box center [502, 97] width 44 height 19
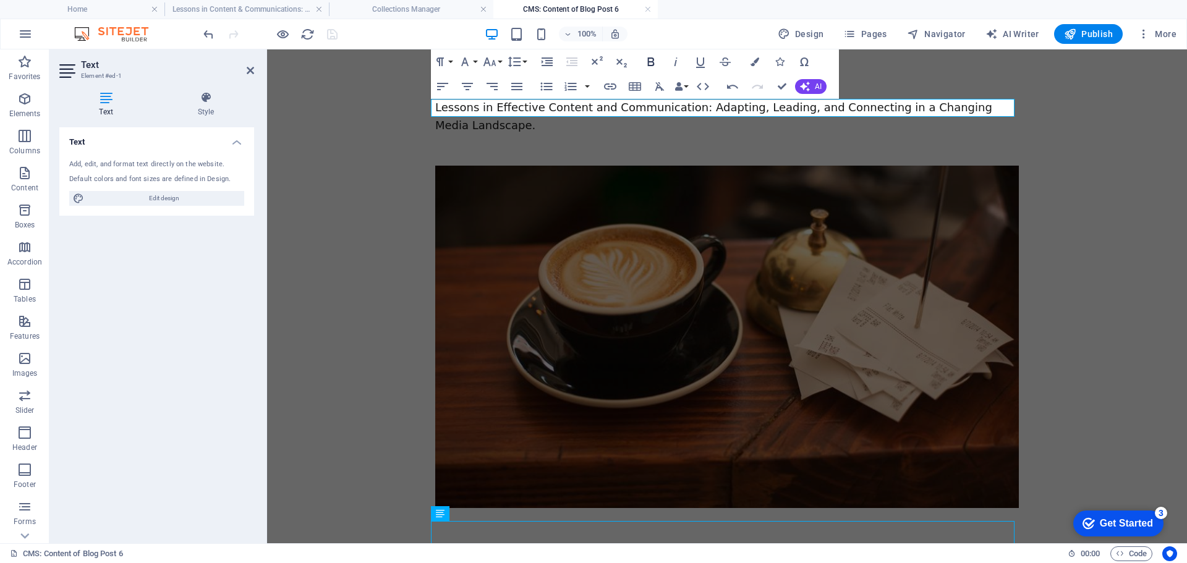
click at [648, 62] on icon "button" at bounding box center [650, 61] width 7 height 9
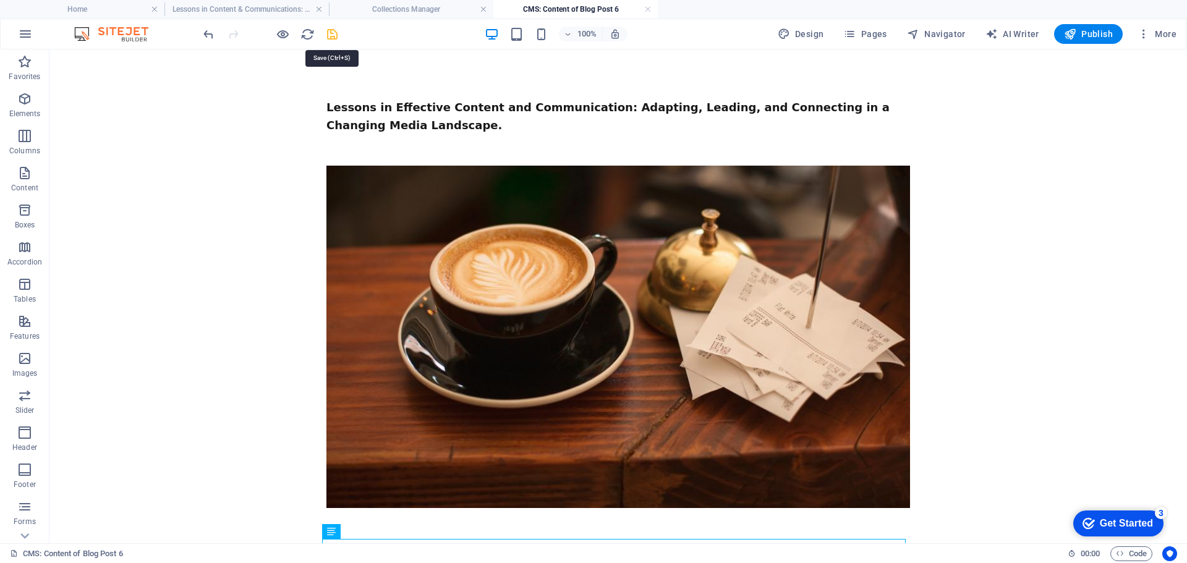
click at [329, 35] on icon "save" at bounding box center [332, 34] width 14 height 14
click at [649, 7] on link at bounding box center [647, 10] width 7 height 12
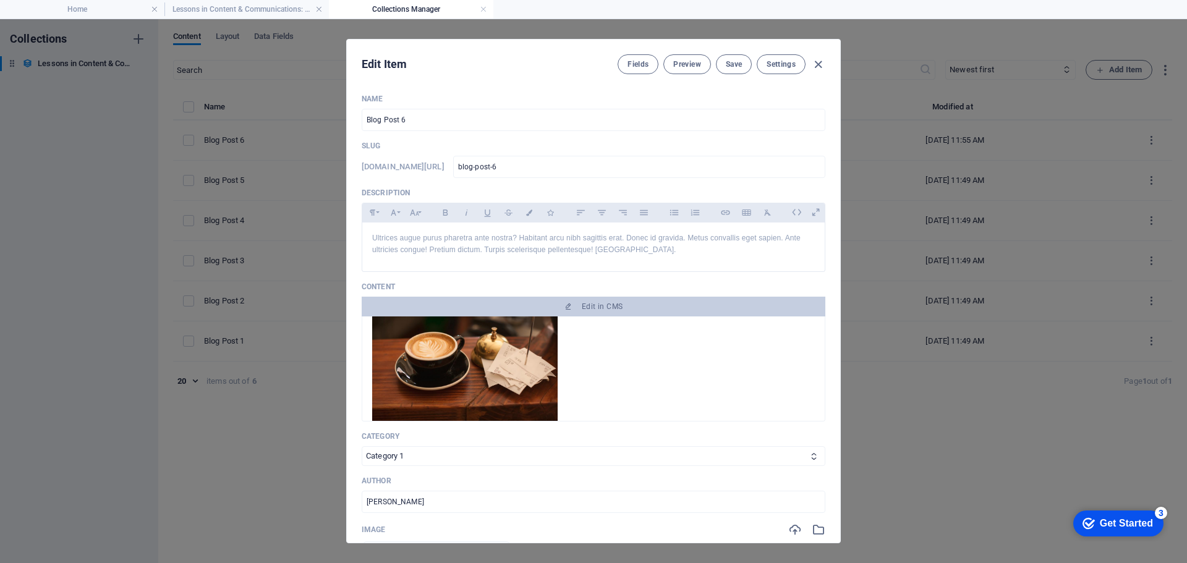
scroll to position [0, 0]
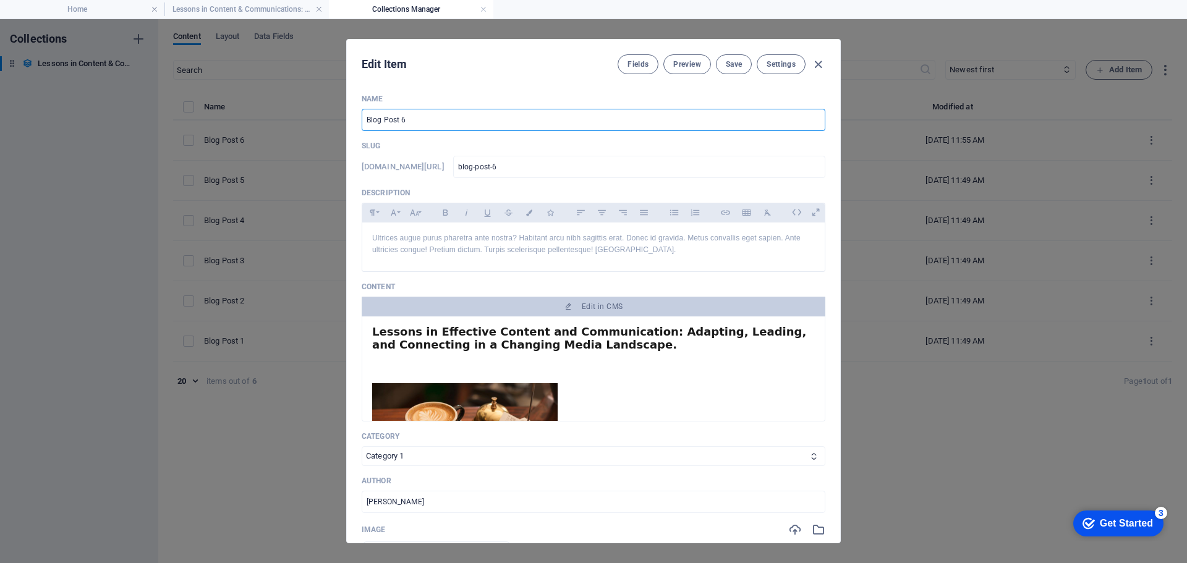
drag, startPoint x: 413, startPoint y: 119, endPoint x: 345, endPoint y: 112, distance: 67.6
click at [345, 112] on div "Edit Item Fields Preview Save Settings Name Blog Post 6 ​ Slug [DOMAIN_NAME][UR…" at bounding box center [593, 291] width 1187 height 544
paste input "Adapting, Leading, and Connecting"
type input "Adapting, Leading, and Connecting"
type input "adapting-leading-and-connecting"
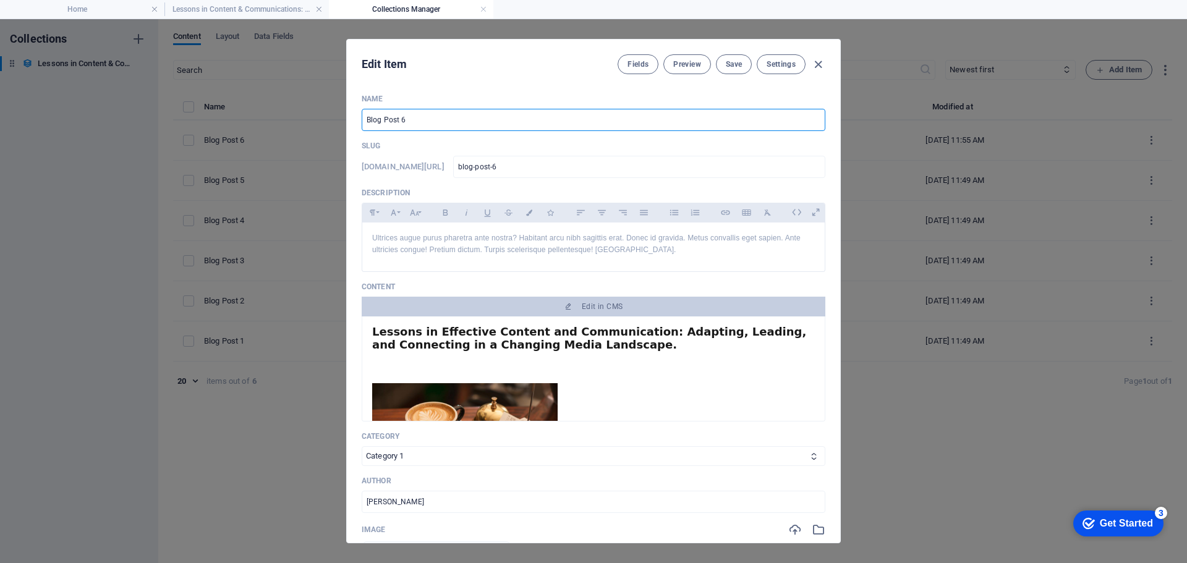
type input "adapting-leading-and-connecting"
type input "Adapting, Leading, and Connecting"
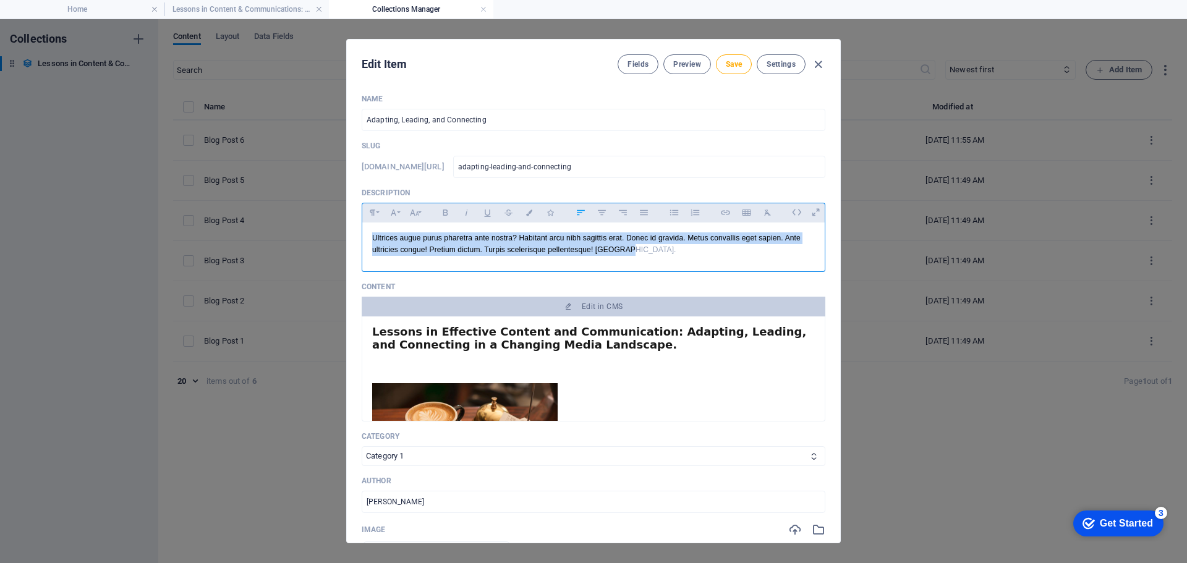
drag, startPoint x: 629, startPoint y: 251, endPoint x: 365, endPoint y: 240, distance: 264.1
click at [365, 240] on div "Ultrices augue purus pharetra ante nostra? Habitant arcu nibh sagittis erat. Do…" at bounding box center [593, 243] width 462 height 43
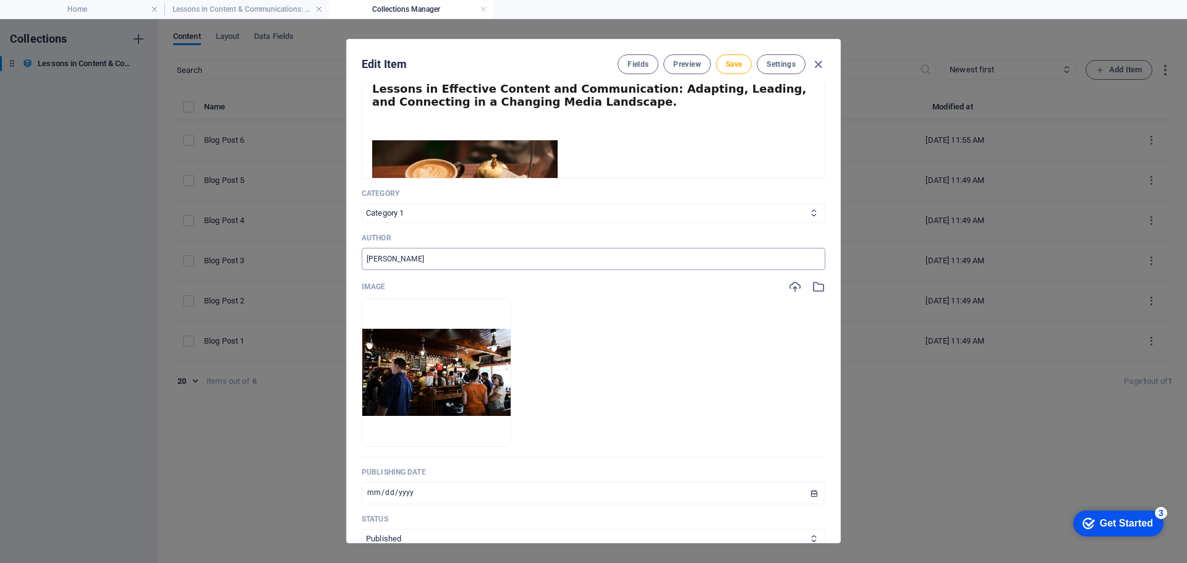
scroll to position [124, 0]
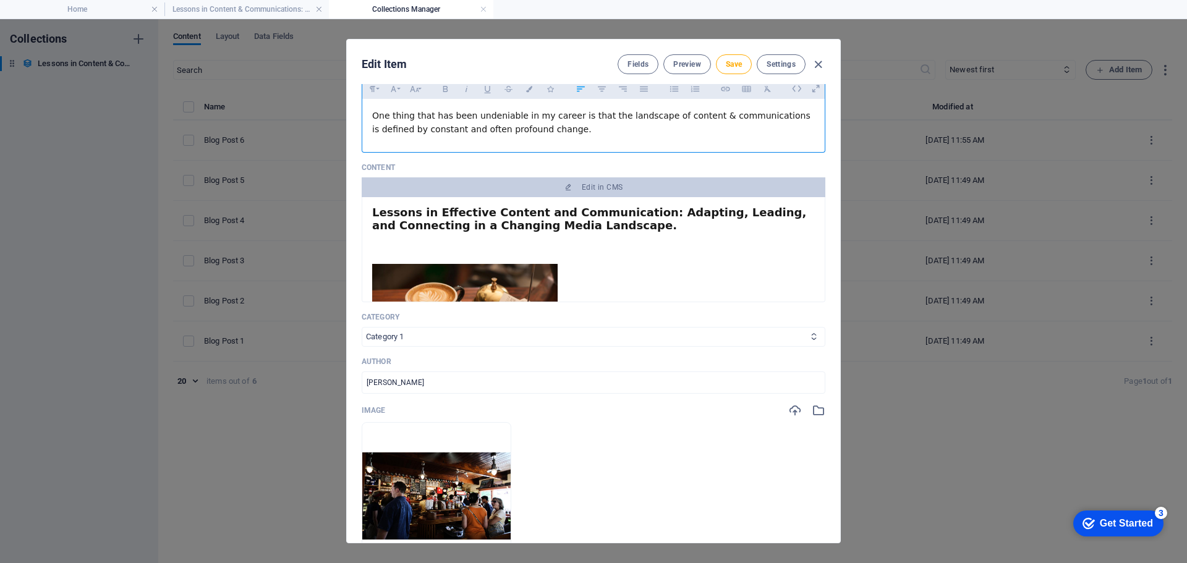
click at [404, 336] on select "Category 1 Category 2" at bounding box center [593, 337] width 463 height 20
click at [413, 332] on select "Category 1 Category 2" at bounding box center [593, 337] width 463 height 20
click at [732, 63] on span "Save" at bounding box center [733, 64] width 16 height 10
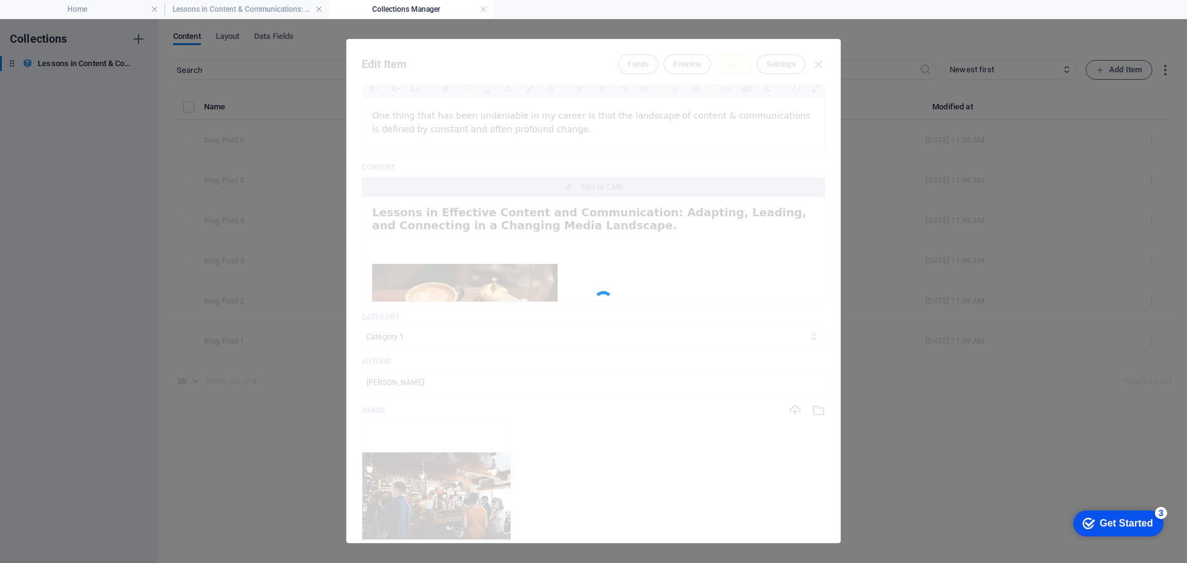
type input "adapting-leading-and-connecting"
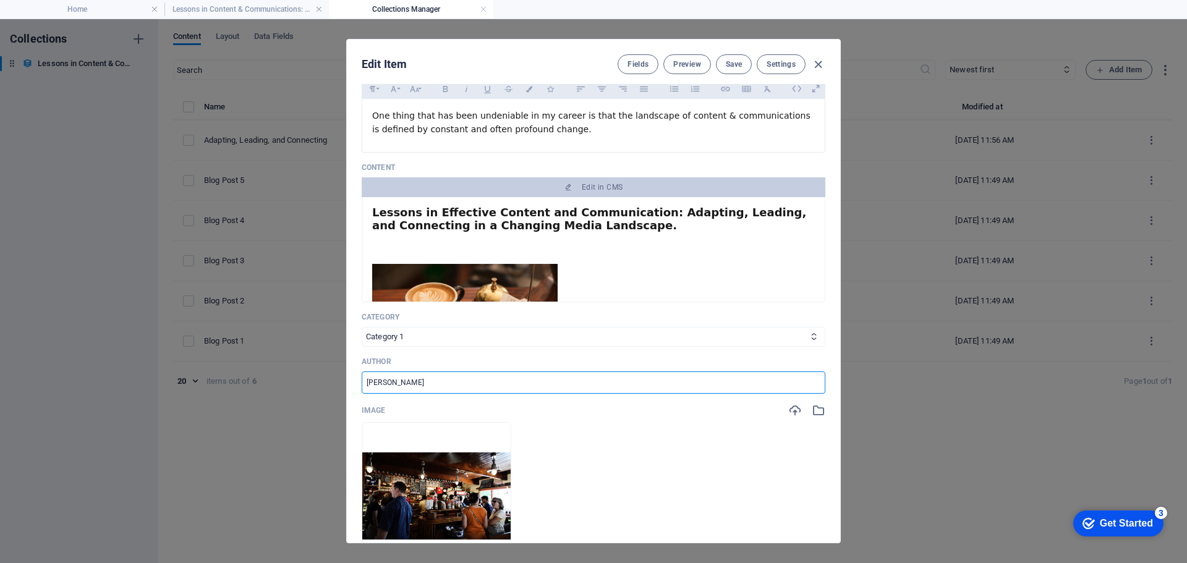
drag, startPoint x: 463, startPoint y: 383, endPoint x: 318, endPoint y: 383, distance: 144.6
click at [318, 383] on div "Edit Item Fields Preview Save Settings Name Adapting, Leading, and Connecting ​…" at bounding box center [593, 291] width 1187 height 544
type input "[PERSON_NAME]"
click at [727, 61] on span "Save" at bounding box center [733, 64] width 16 height 10
click at [683, 61] on span "Preview" at bounding box center [686, 64] width 27 height 10
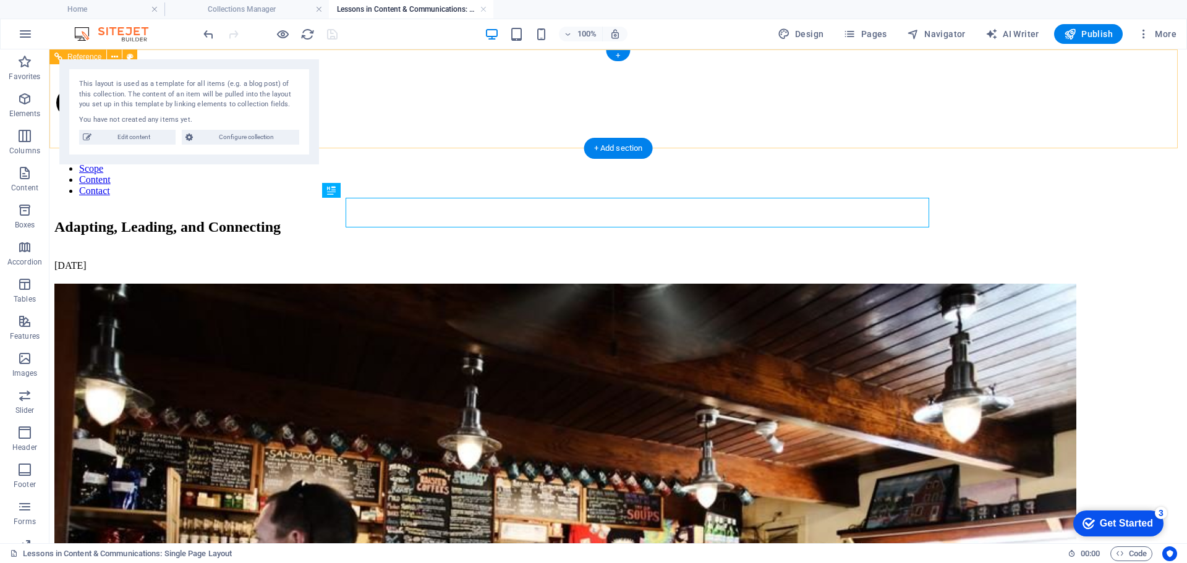
scroll to position [0, 0]
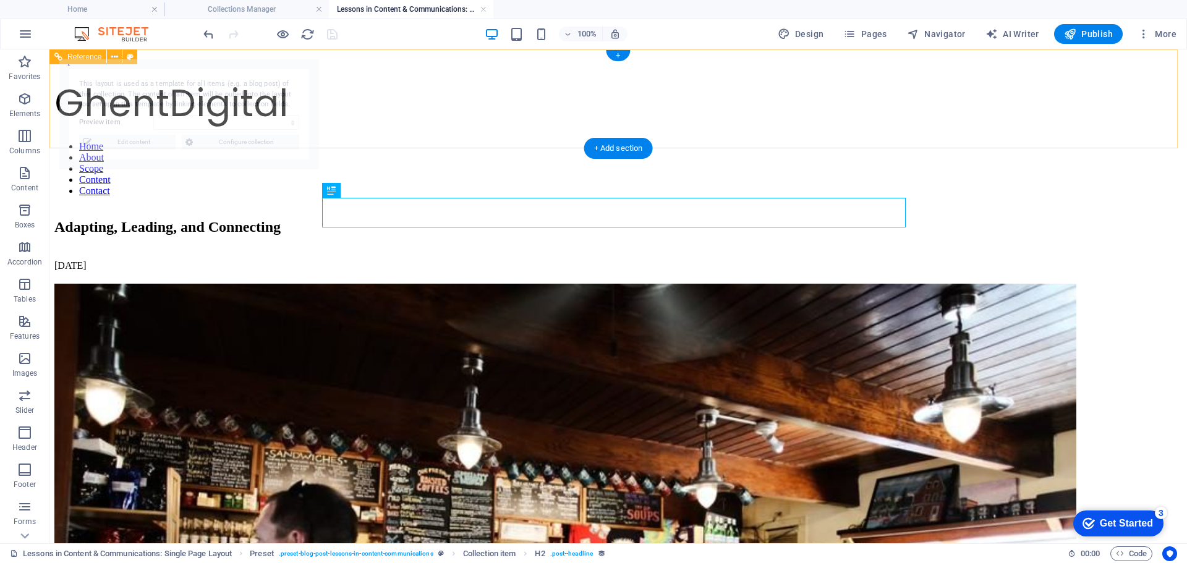
select select "68bc5827cfbe756eaa05cea9"
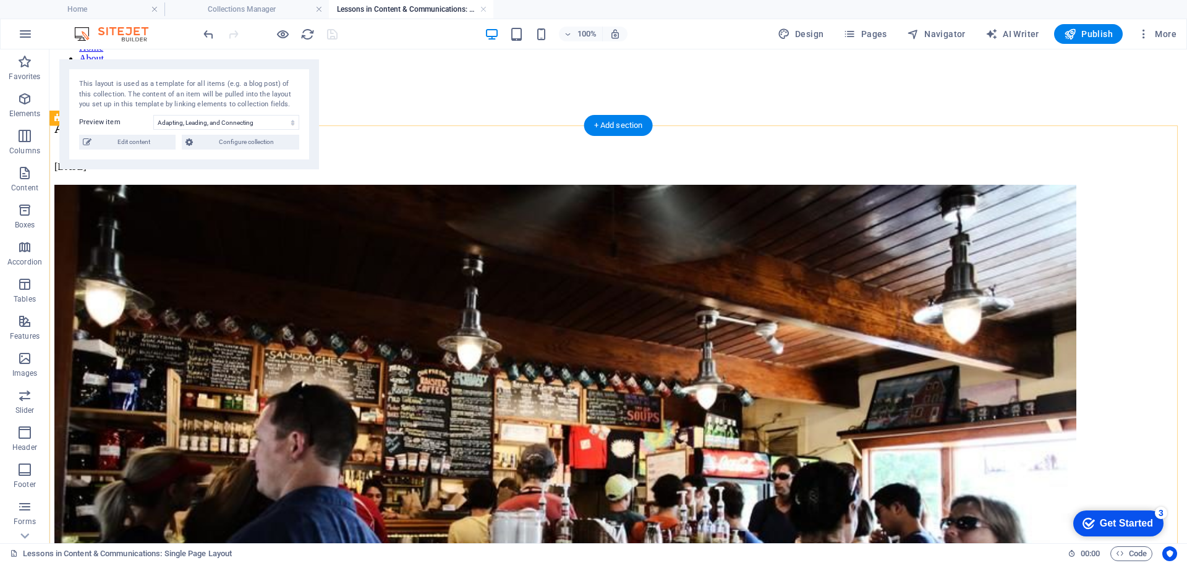
scroll to position [124, 0]
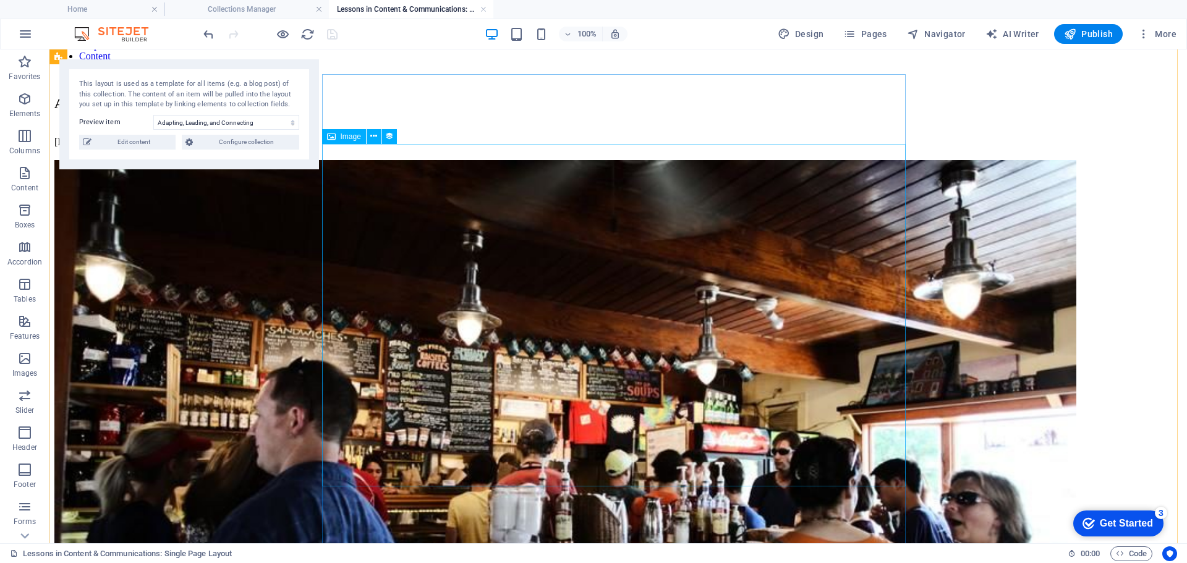
click at [608, 324] on figure at bounding box center [617, 461] width 1127 height 602
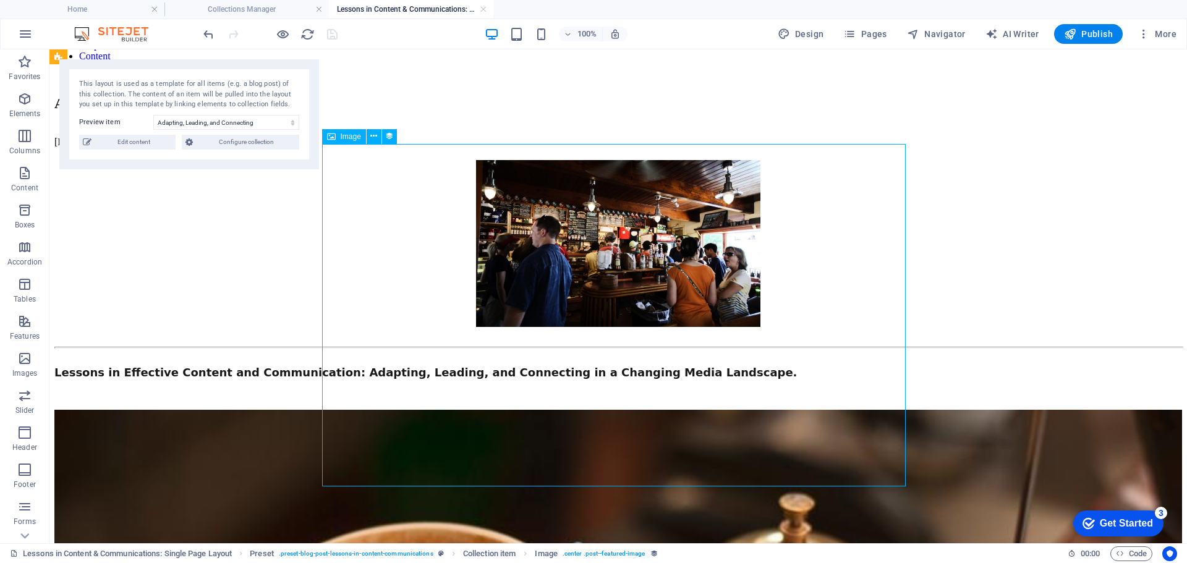
select select "image"
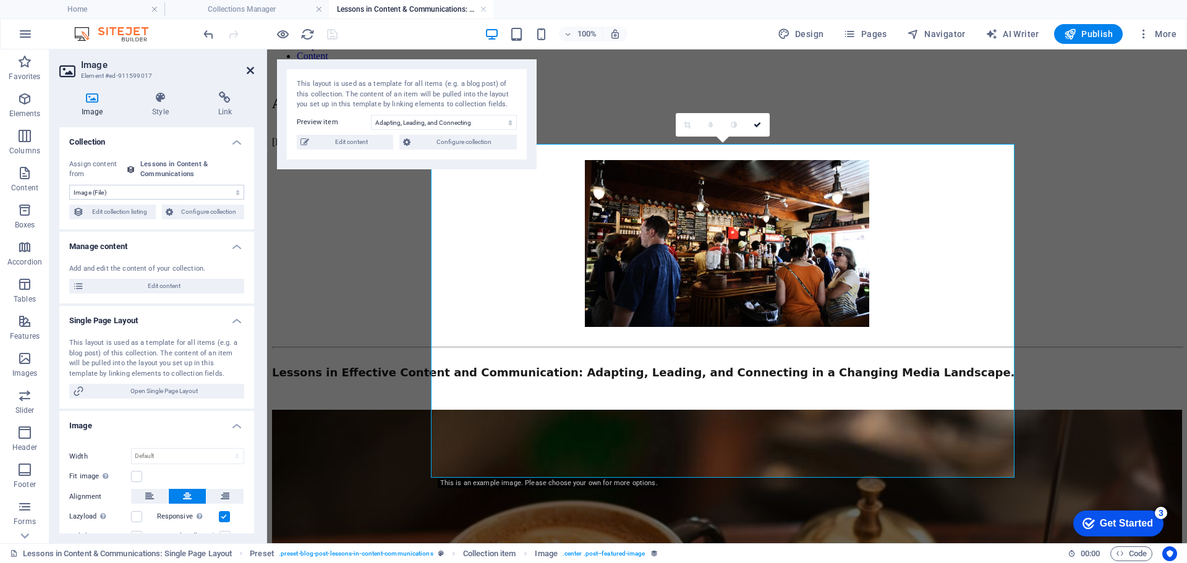
click at [250, 72] on icon at bounding box center [250, 71] width 7 height 10
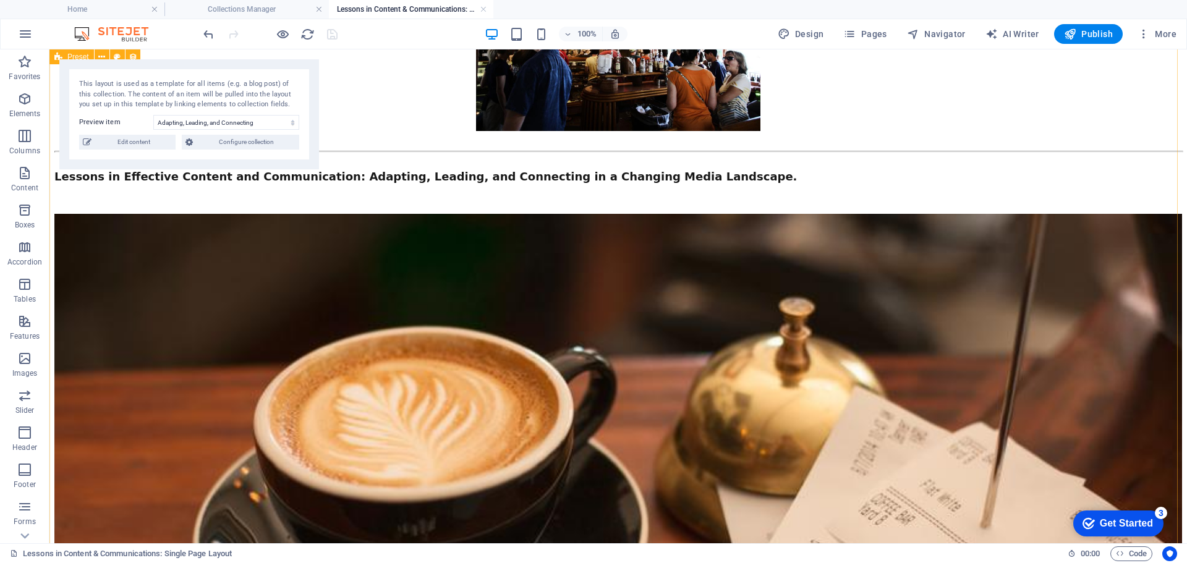
scroll to position [0, 0]
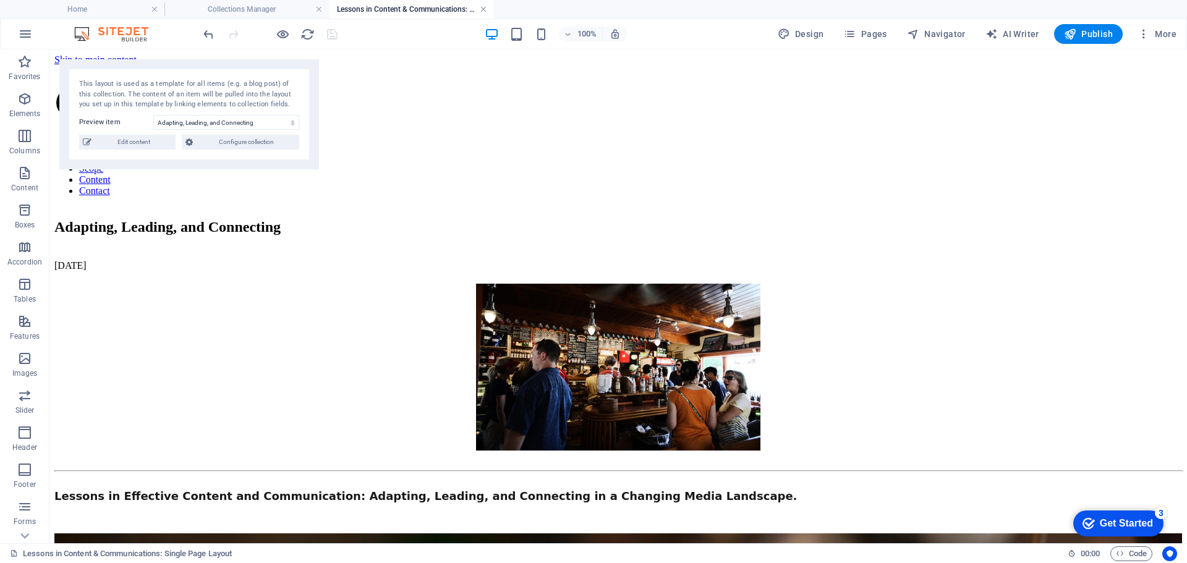
click at [483, 8] on link at bounding box center [483, 10] width 7 height 12
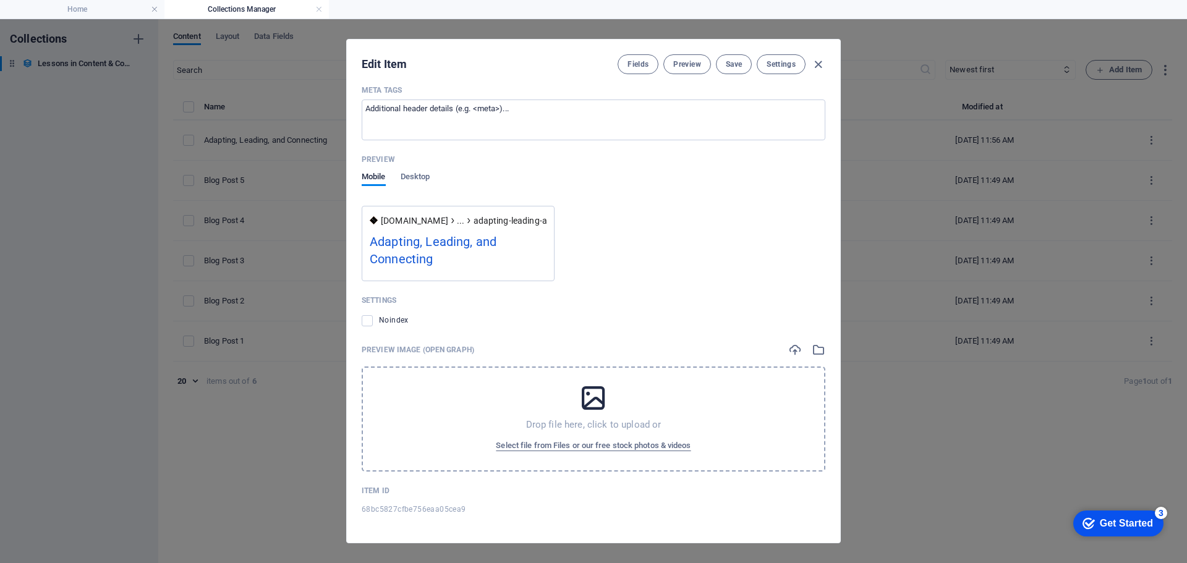
scroll to position [1026, 0]
click at [593, 443] on span "Select file from Files or our free stock photos & videos" at bounding box center [593, 445] width 195 height 15
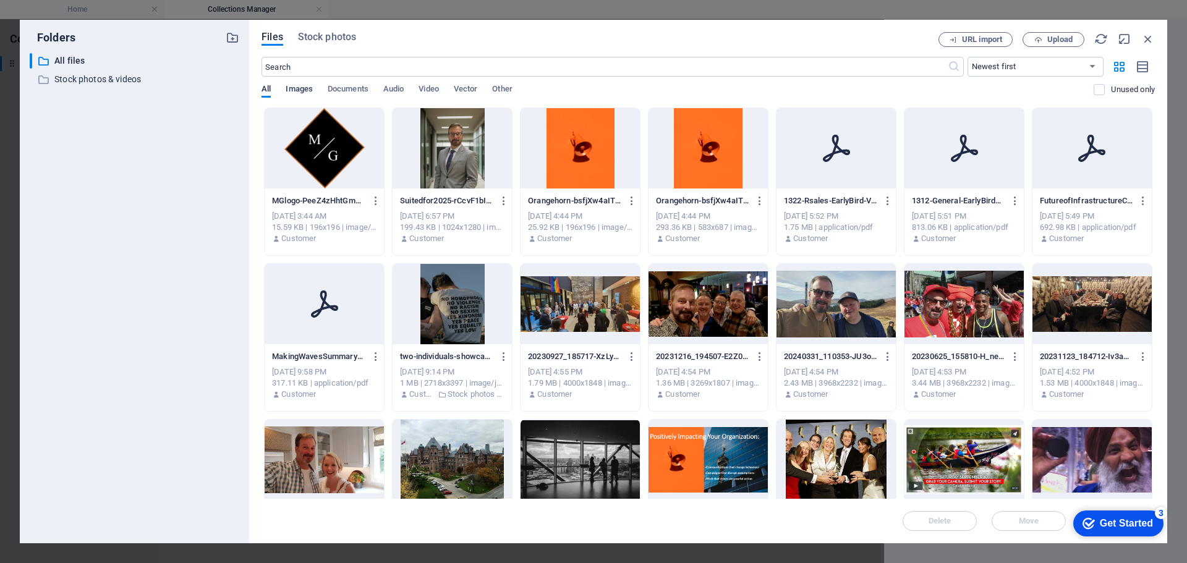
click at [302, 89] on span "Images" at bounding box center [299, 90] width 27 height 17
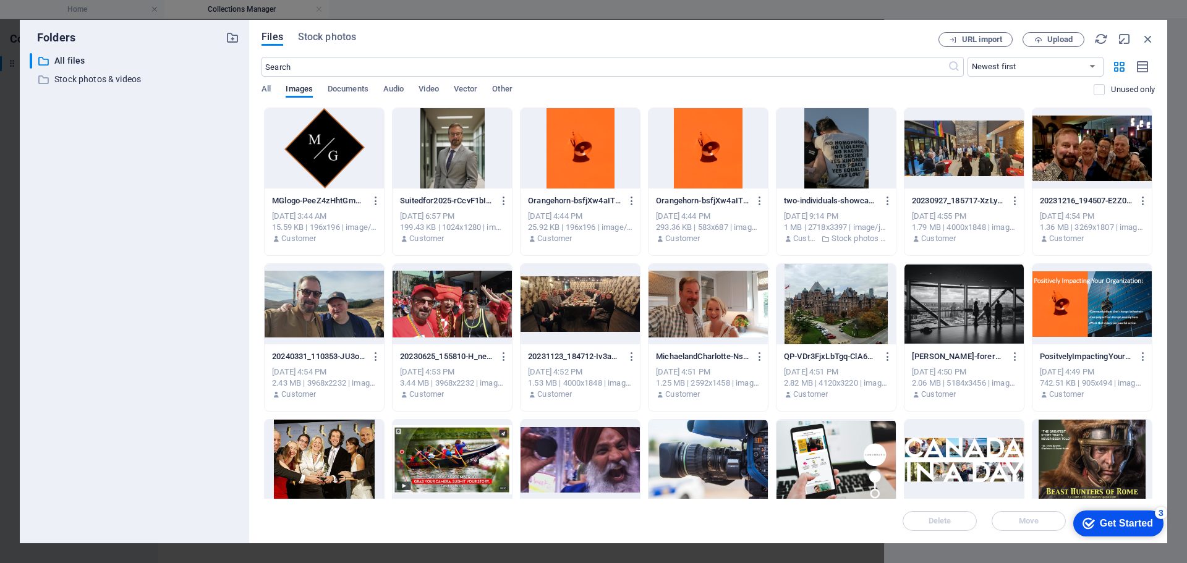
click at [960, 449] on div at bounding box center [963, 460] width 119 height 80
click at [1033, 520] on span "Move" at bounding box center [1028, 520] width 20 height 7
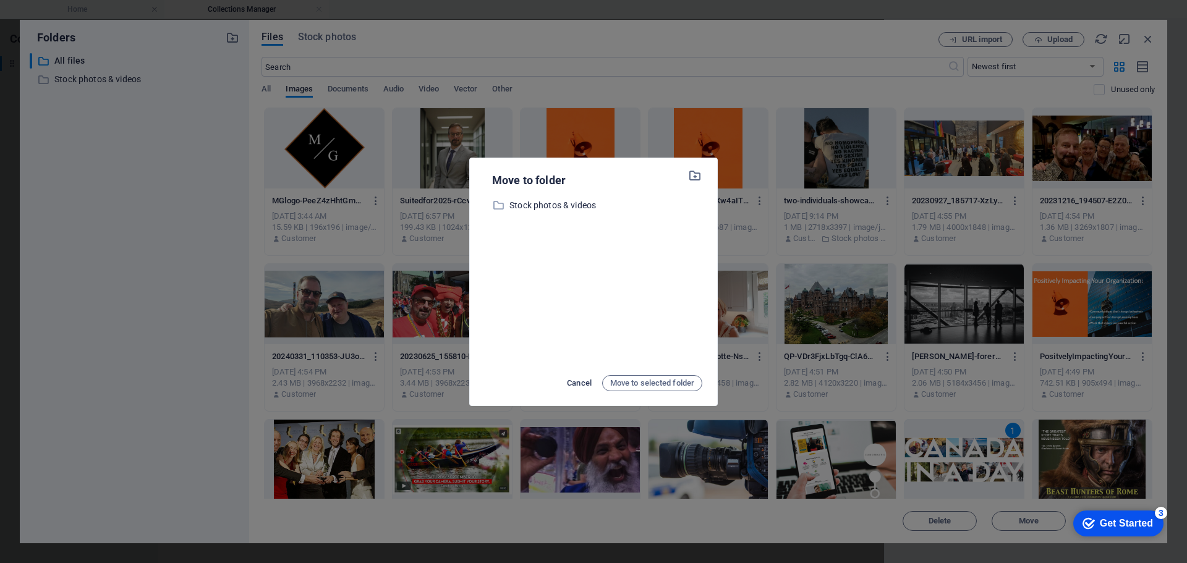
click at [576, 381] on span "Cancel" at bounding box center [579, 383] width 25 height 15
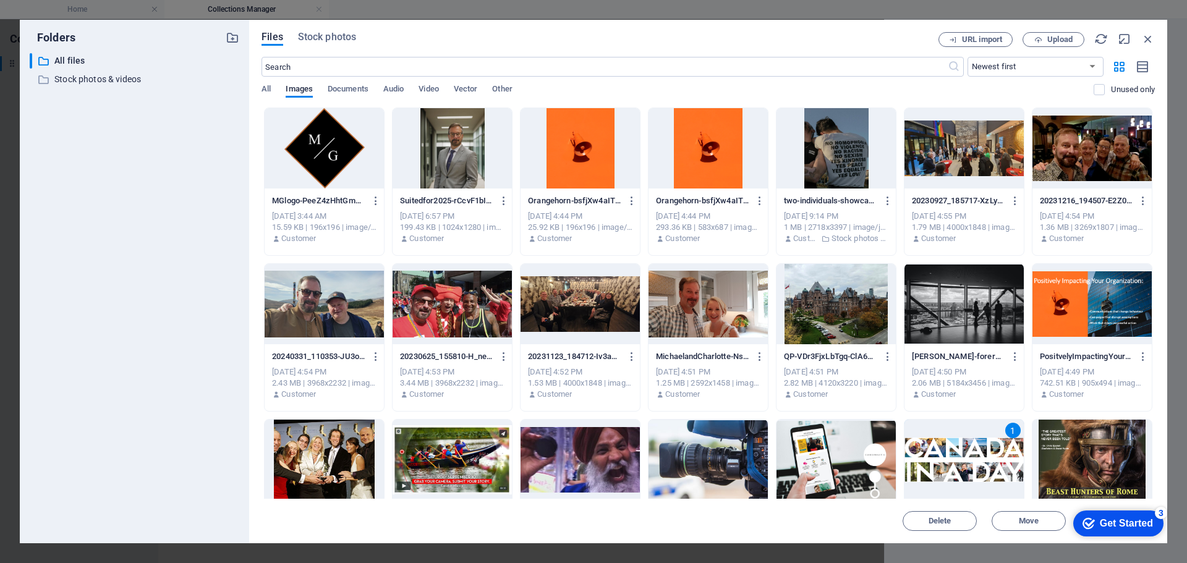
click at [1110, 515] on div "checkmark Get Started 3" at bounding box center [1118, 523] width 90 height 26
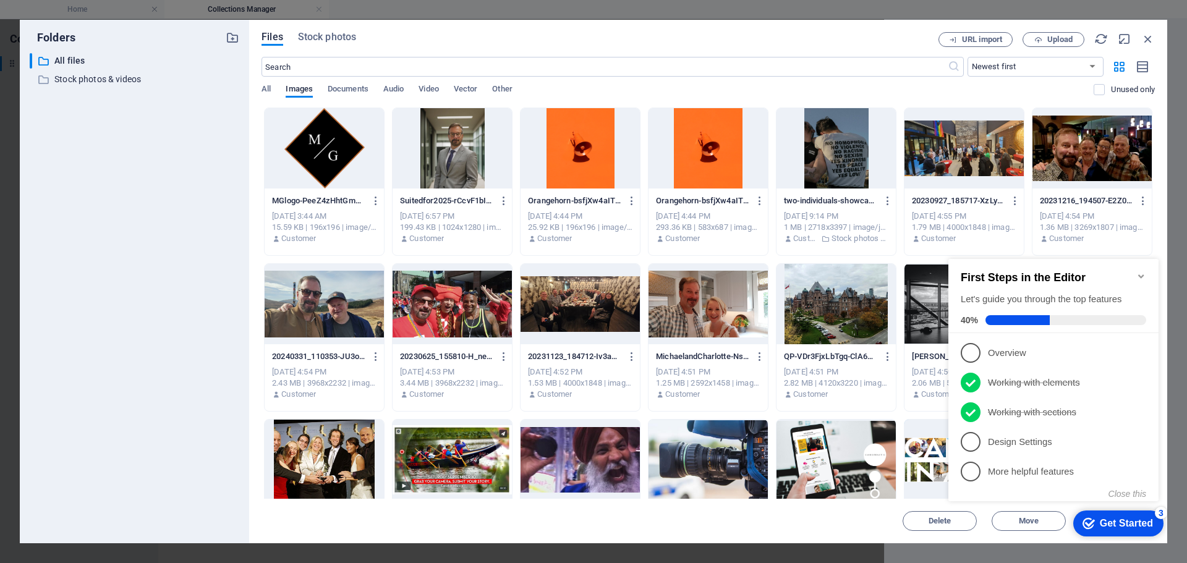
click at [1140, 271] on icon "Minimize checklist" at bounding box center [1141, 276] width 10 height 10
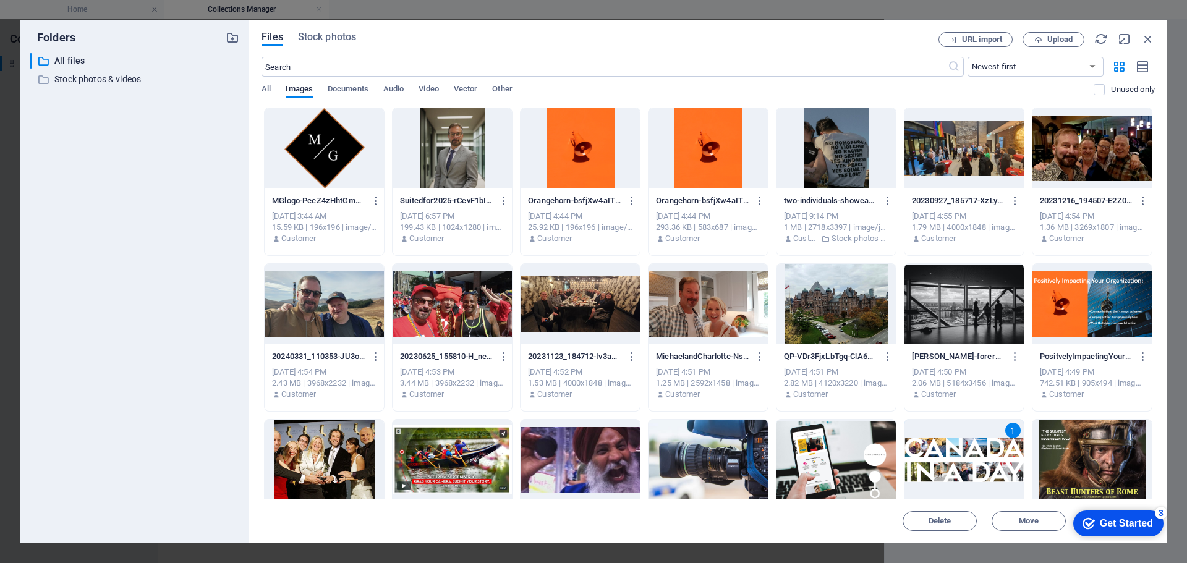
click at [965, 473] on div "1" at bounding box center [963, 460] width 119 height 80
click at [965, 473] on div at bounding box center [963, 460] width 119 height 80
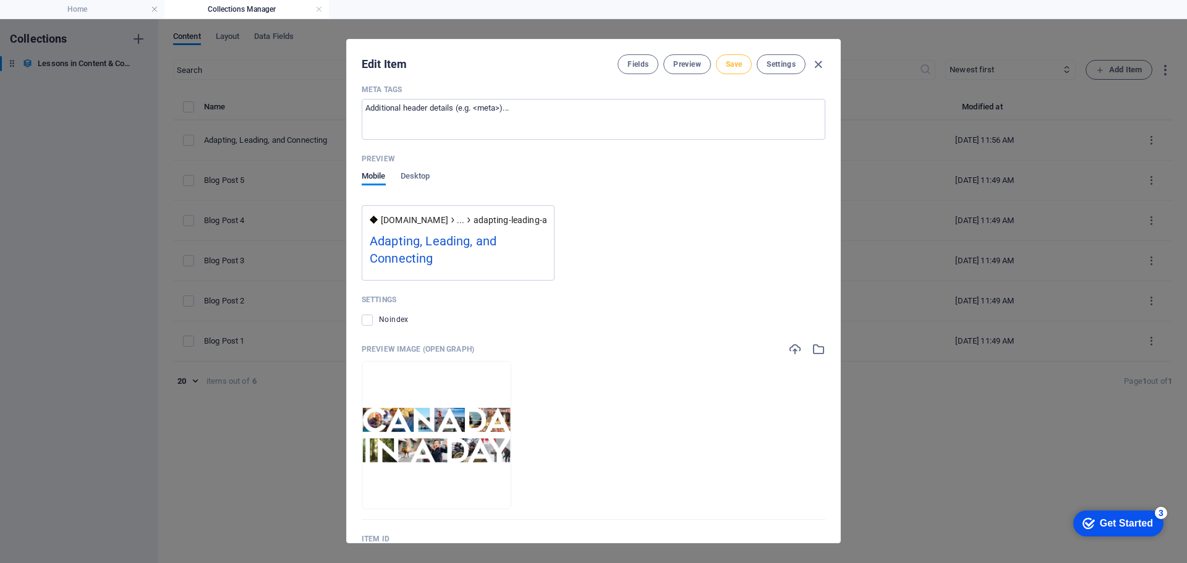
click at [734, 64] on span "Save" at bounding box center [733, 64] width 16 height 10
click at [816, 62] on icon "button" at bounding box center [818, 64] width 14 height 14
type input "[DATE]"
type input "adapting-leading-and-connecting"
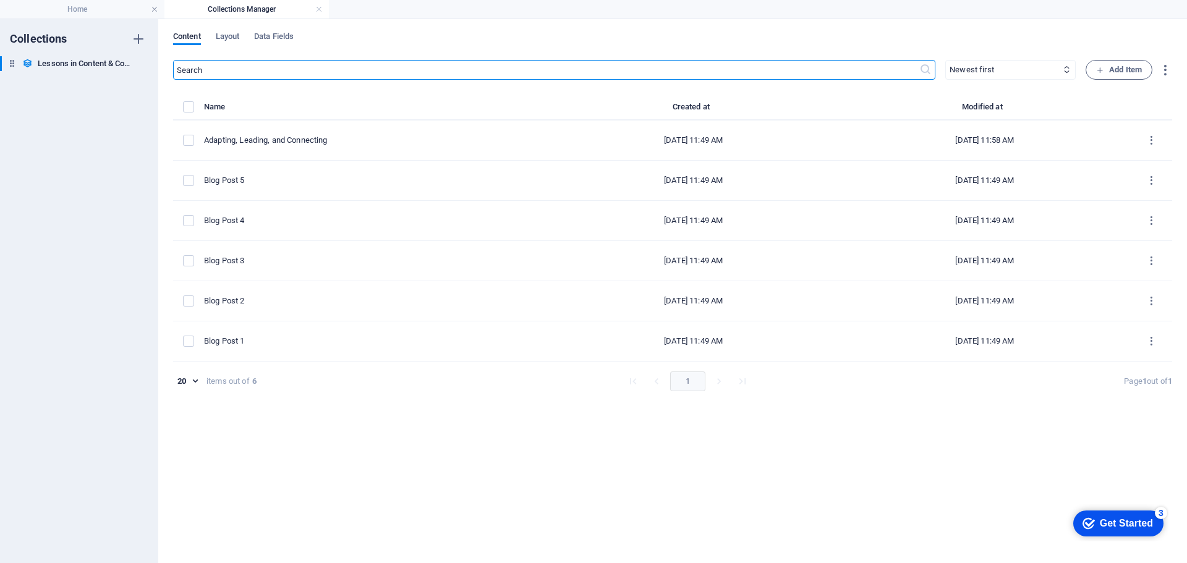
scroll to position [857, 0]
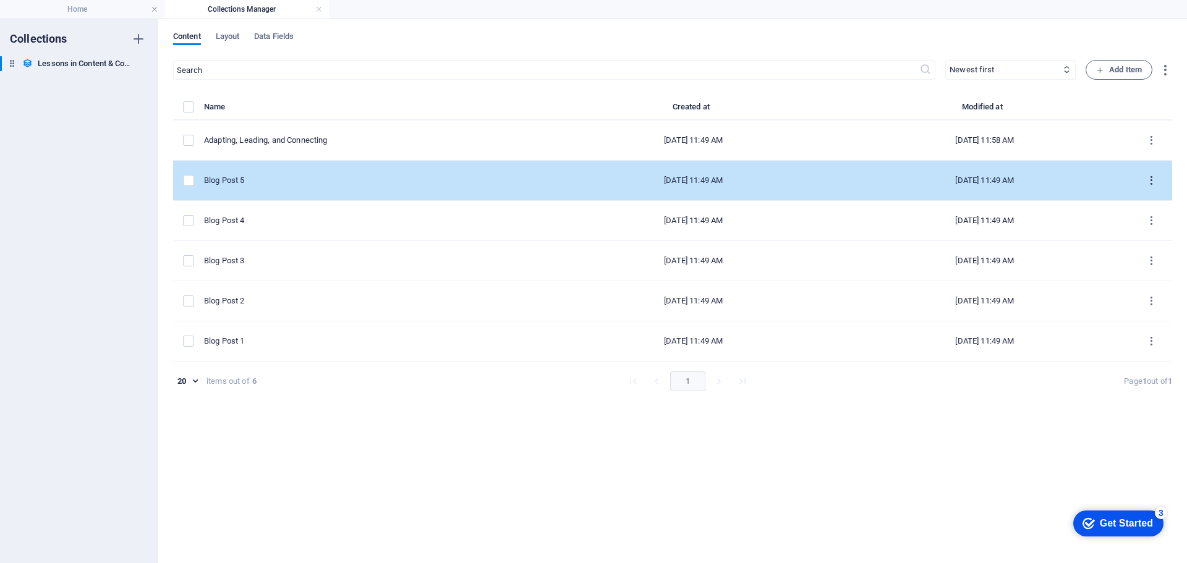
click at [1149, 181] on icon "items list" at bounding box center [1151, 181] width 12 height 12
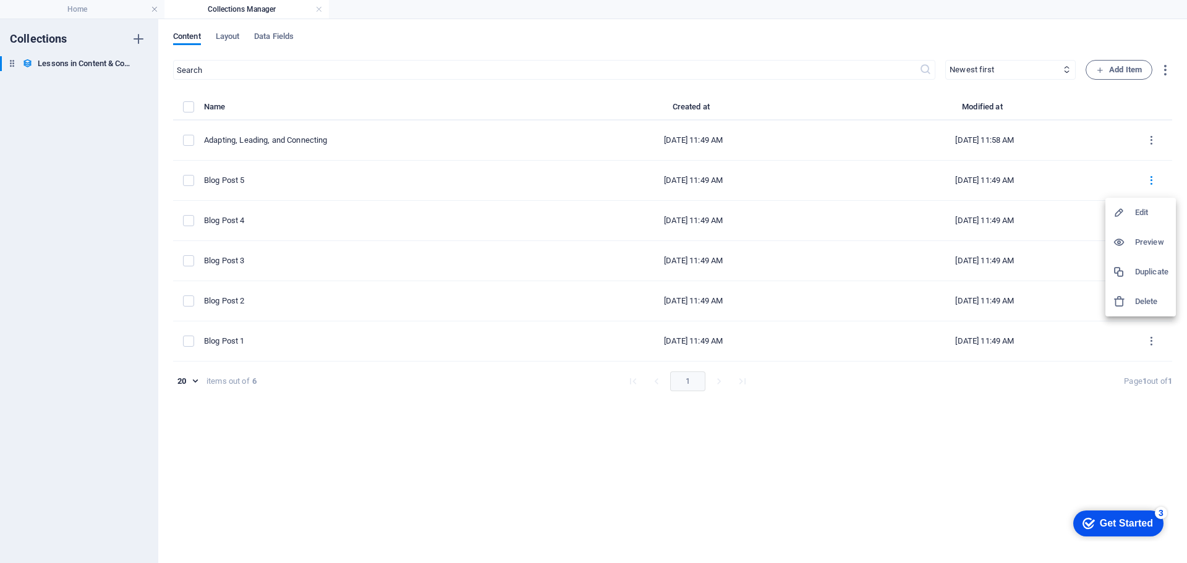
click at [1142, 209] on h6 "Edit" at bounding box center [1151, 212] width 33 height 15
select select "Category 2"
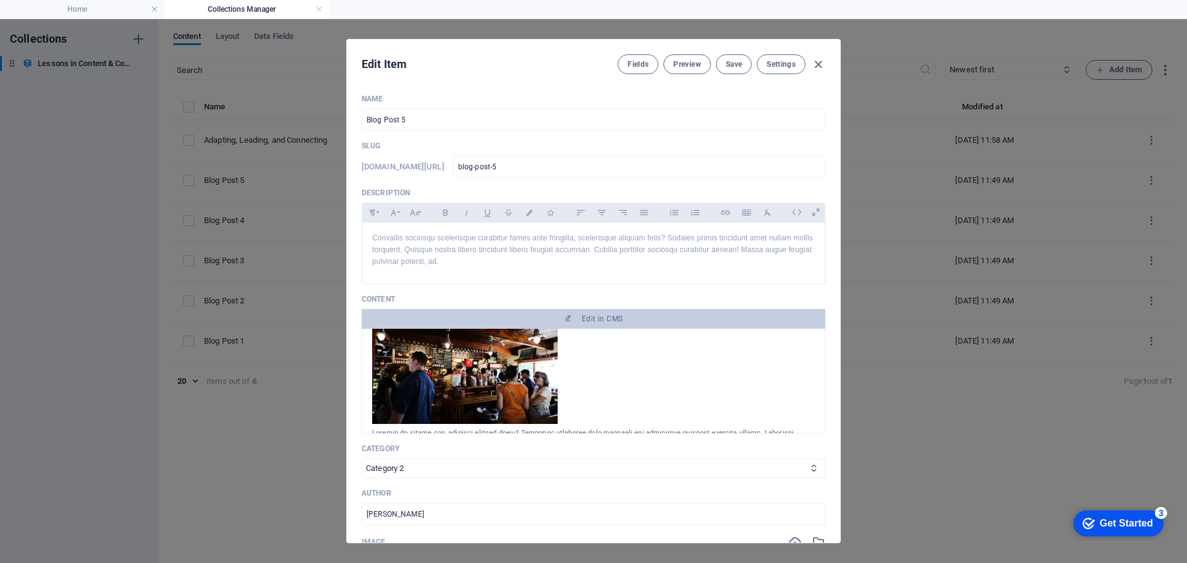
scroll to position [124, 0]
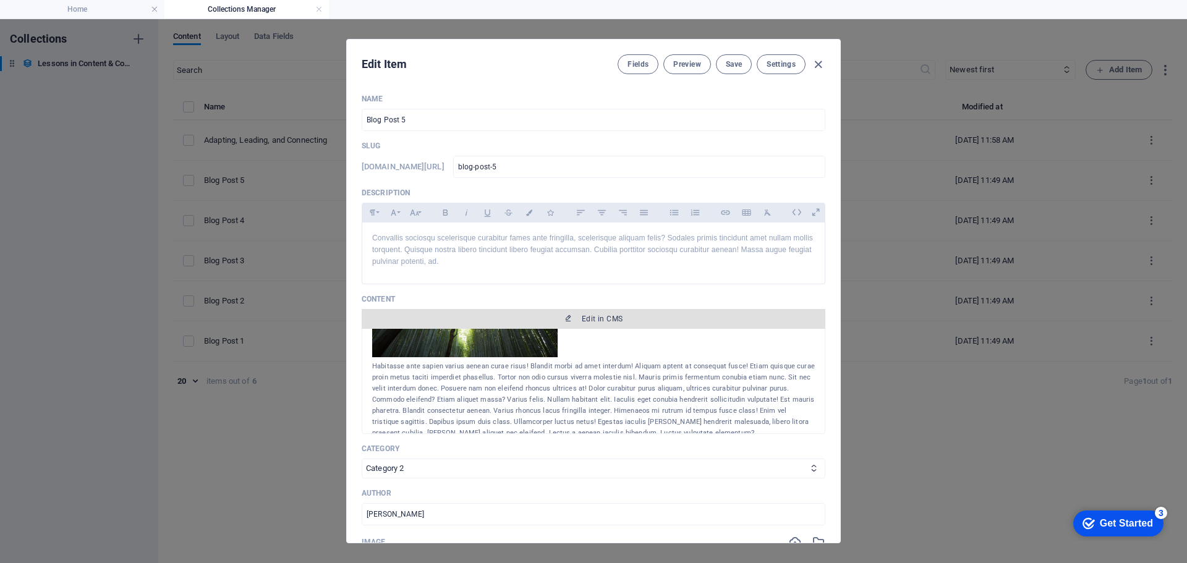
click at [593, 316] on span "Edit in CMS" at bounding box center [602, 319] width 41 height 10
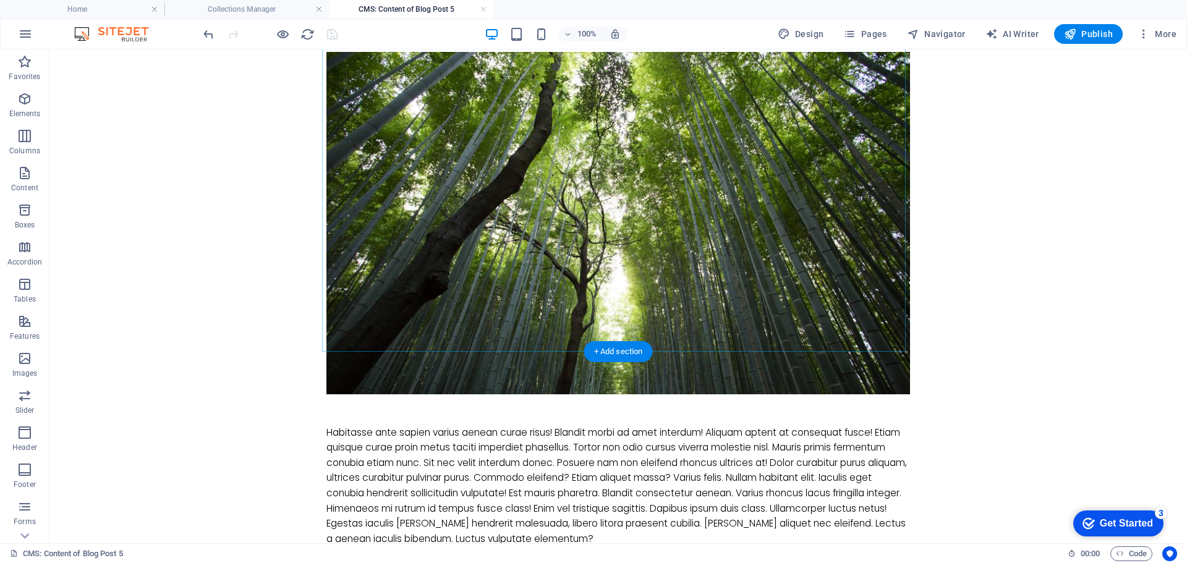
scroll to position [247, 0]
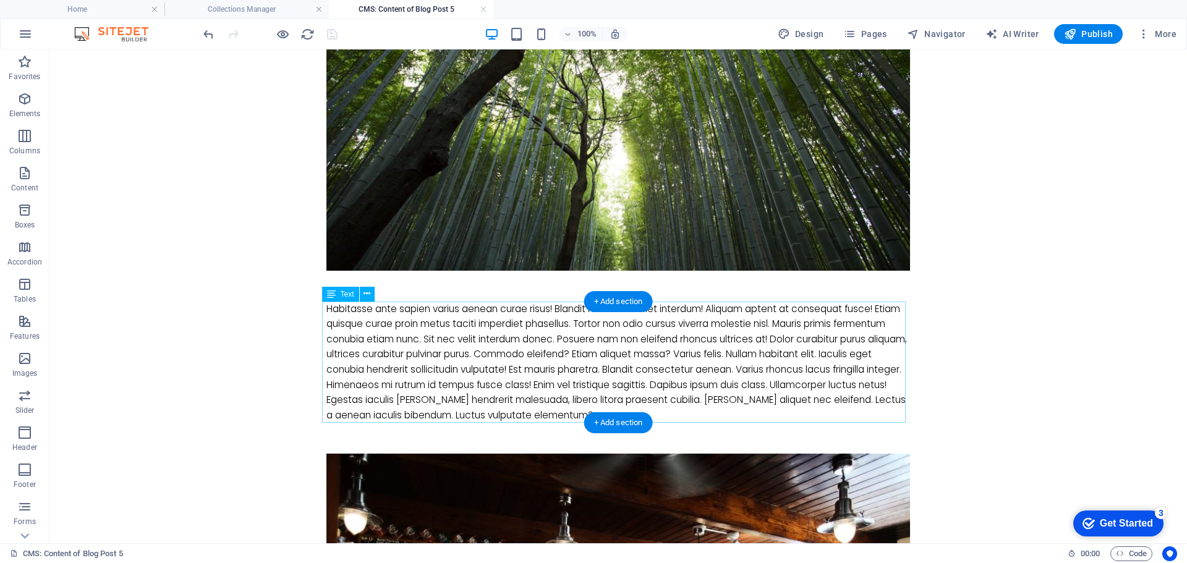
click at [679, 405] on div "Habitasse ante sapien varius aenean curae risus! Blandit morbi ad amet interdum…" at bounding box center [617, 363] width 583 height 122
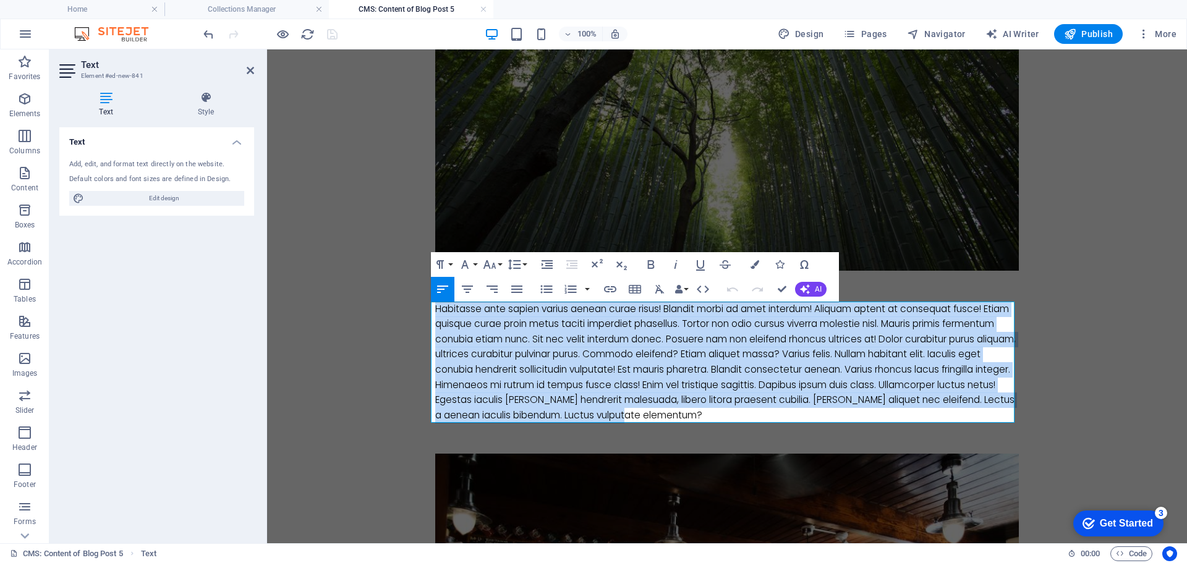
drag, startPoint x: 799, startPoint y: 420, endPoint x: 412, endPoint y: 311, distance: 402.6
click at [412, 311] on body "Skip to main content Lacinia morbi sodales enim platea ligula. Arcu duis curae …" at bounding box center [727, 407] width 920 height 1211
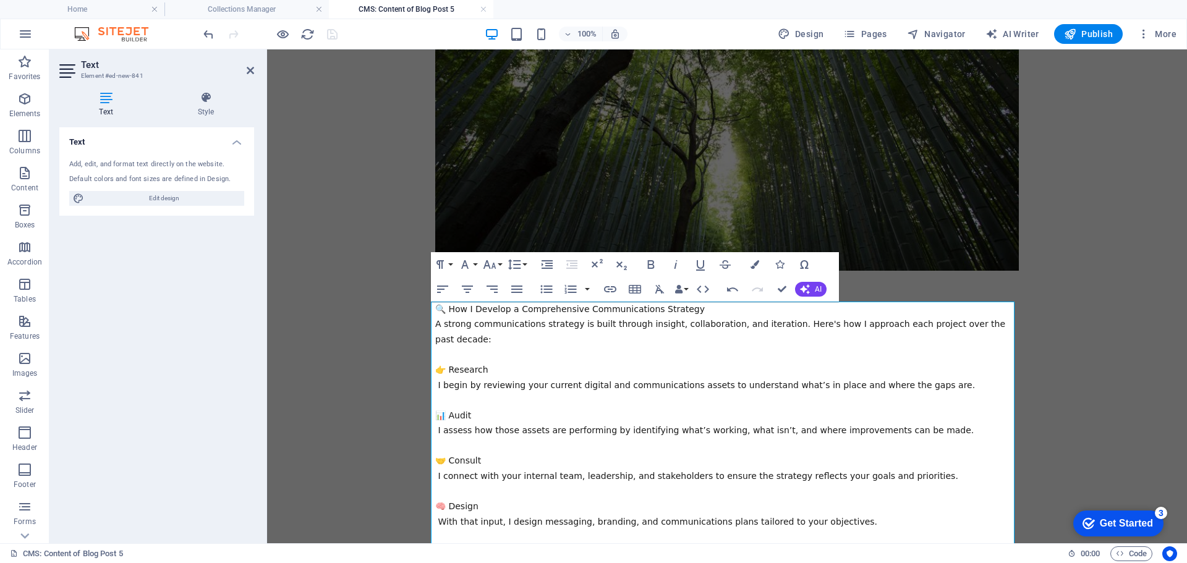
click at [446, 307] on span "🔍 How I Develop a Comprehensive Communications Strategy" at bounding box center [569, 309] width 269 height 10
drag, startPoint x: 445, startPoint y: 353, endPoint x: 419, endPoint y: 352, distance: 26.0
drag, startPoint x: 476, startPoint y: 355, endPoint x: 407, endPoint y: 351, distance: 70.0
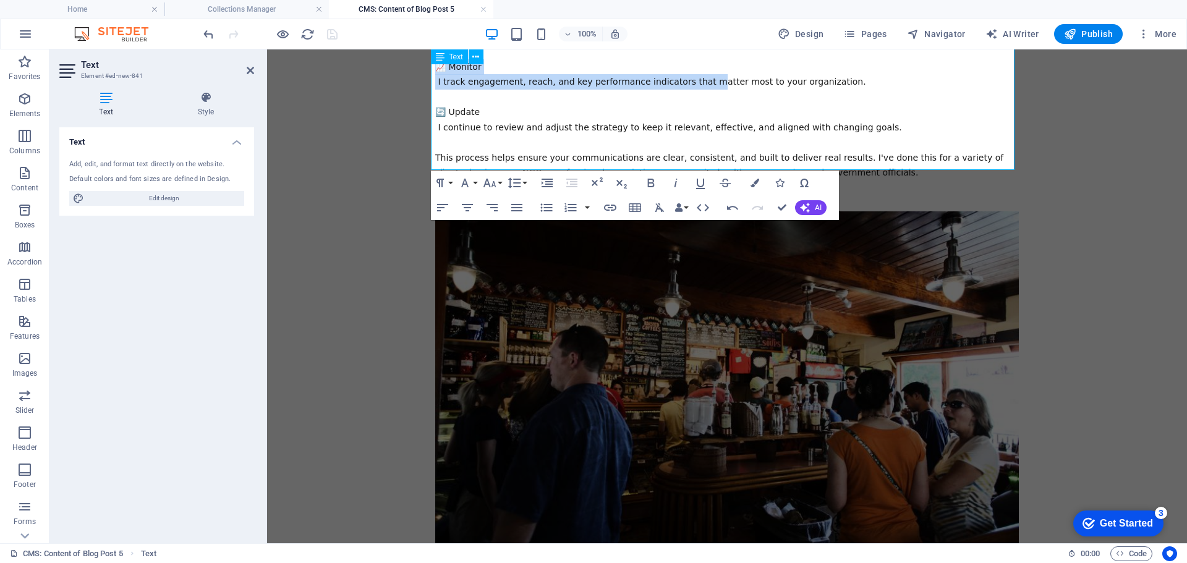
scroll to position [910, 0]
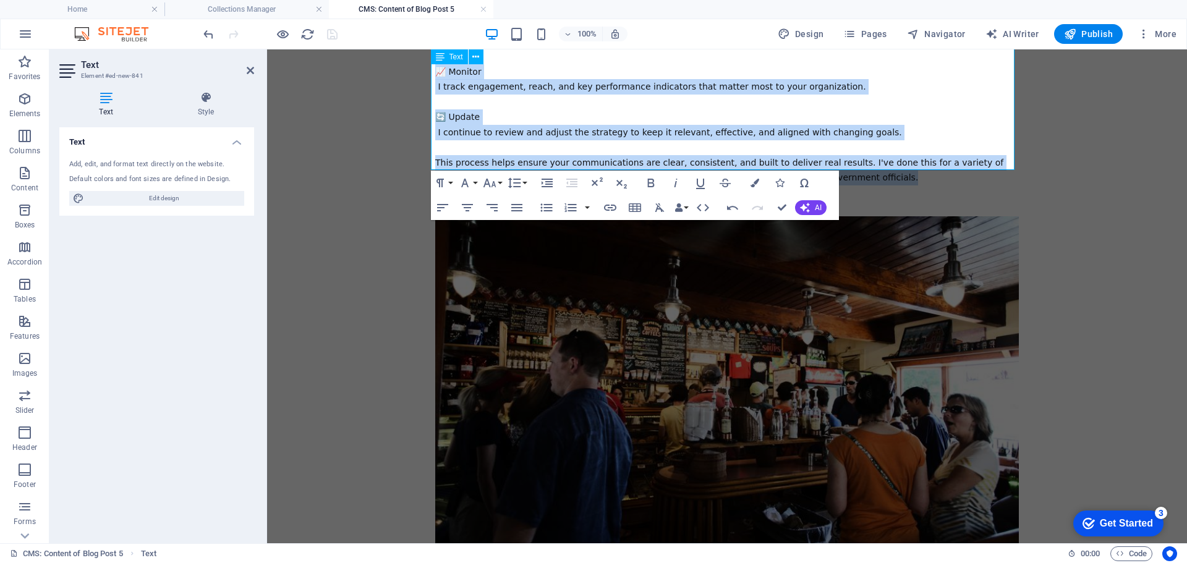
drag, startPoint x: 430, startPoint y: 309, endPoint x: 880, endPoint y: 164, distance: 472.6
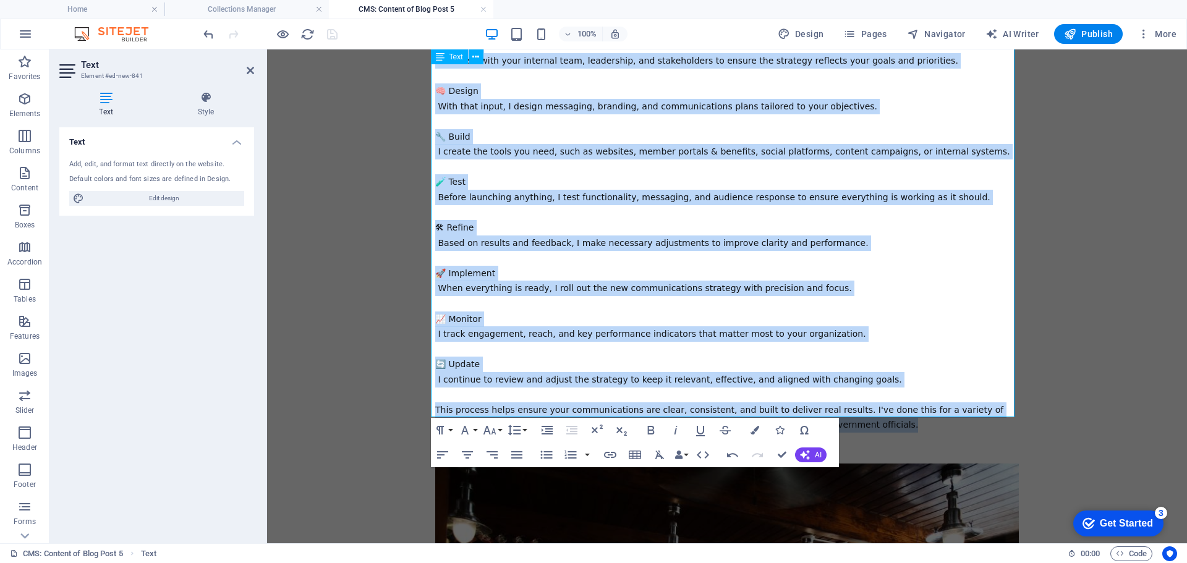
scroll to position [292, 0]
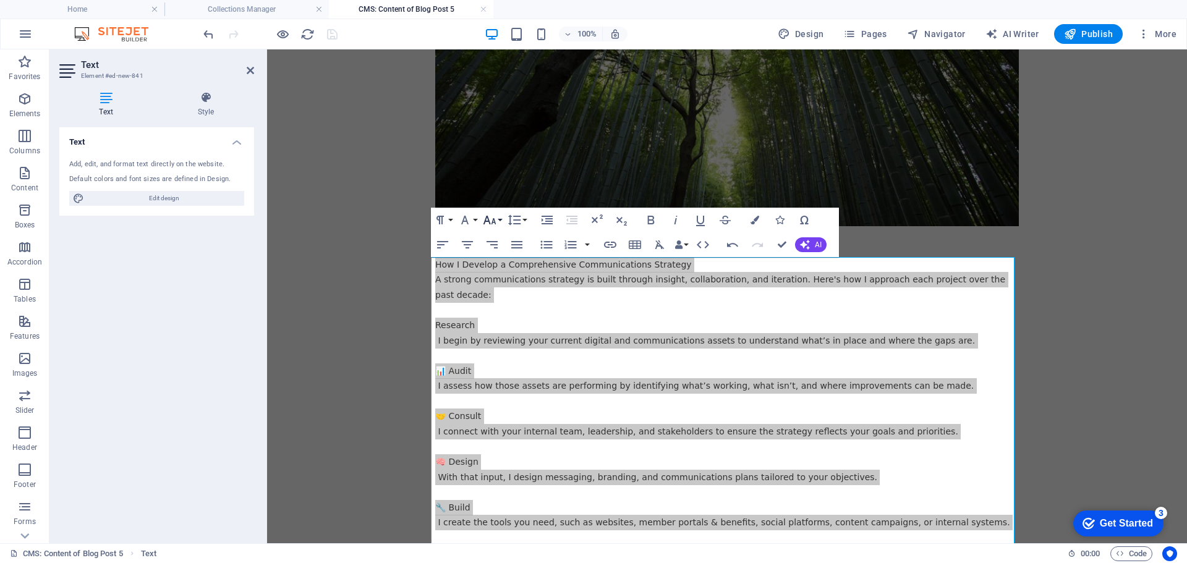
click at [497, 216] on button "Font Size" at bounding box center [491, 220] width 23 height 25
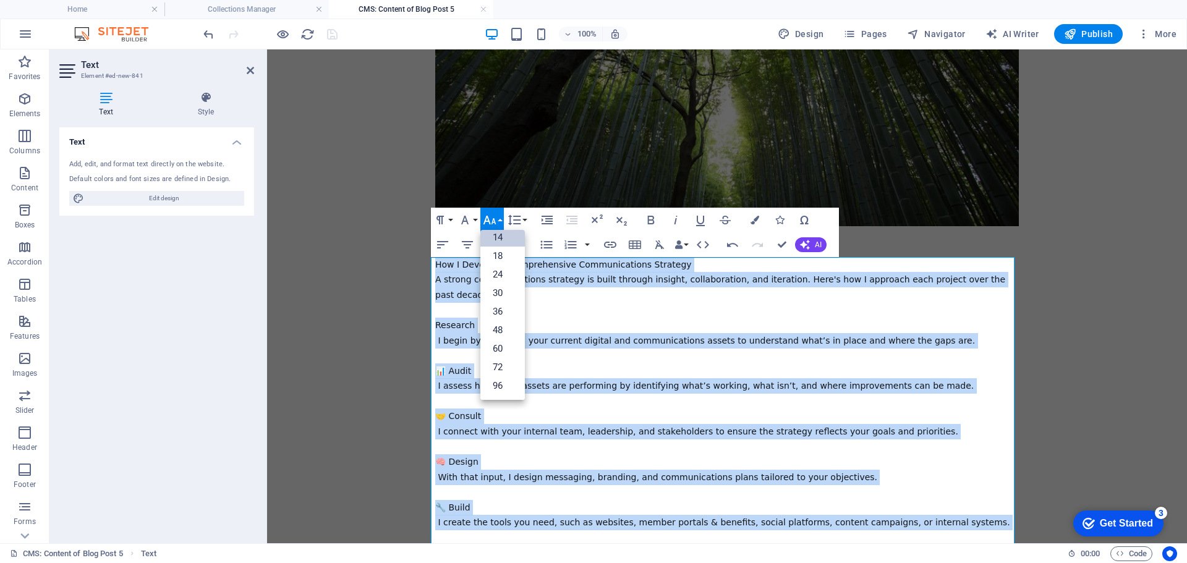
click at [497, 237] on link "14" at bounding box center [502, 237] width 44 height 19
click at [572, 297] on div "How I Develop a Comprehensive Communications Strategy A strong communications s…" at bounding box center [726, 530] width 583 height 546
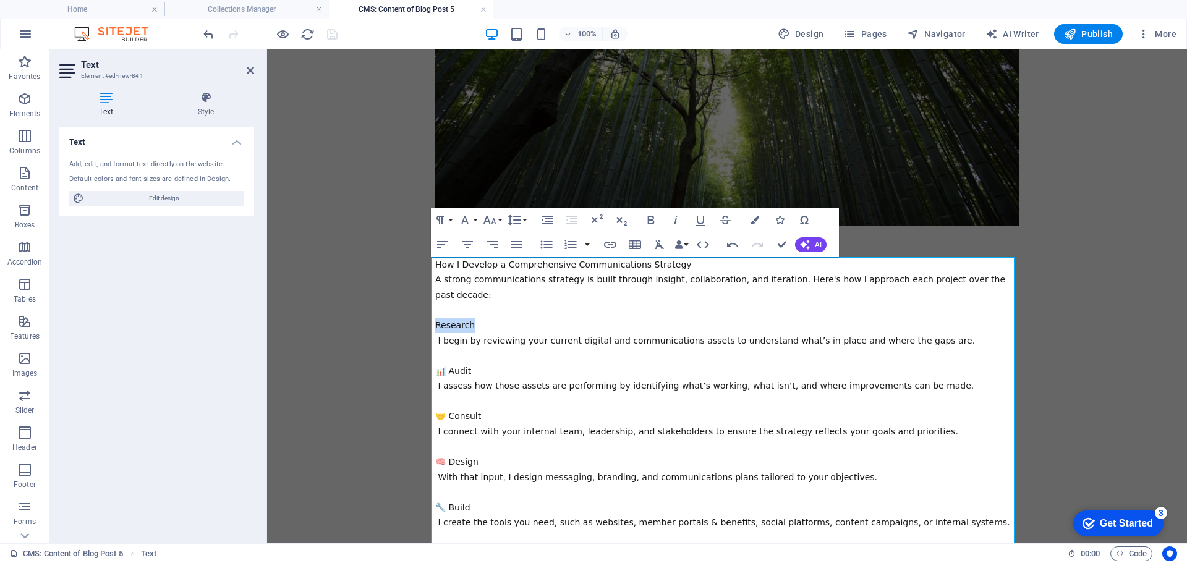
drag, startPoint x: 476, startPoint y: 311, endPoint x: 405, endPoint y: 308, distance: 70.5
click at [649, 221] on icon "button" at bounding box center [650, 220] width 15 height 15
click at [473, 296] on div "How I Develop a Comprehensive Communications Strategy A strong communications s…" at bounding box center [726, 530] width 583 height 546
drag, startPoint x: 663, startPoint y: 264, endPoint x: 413, endPoint y: 279, distance: 250.1
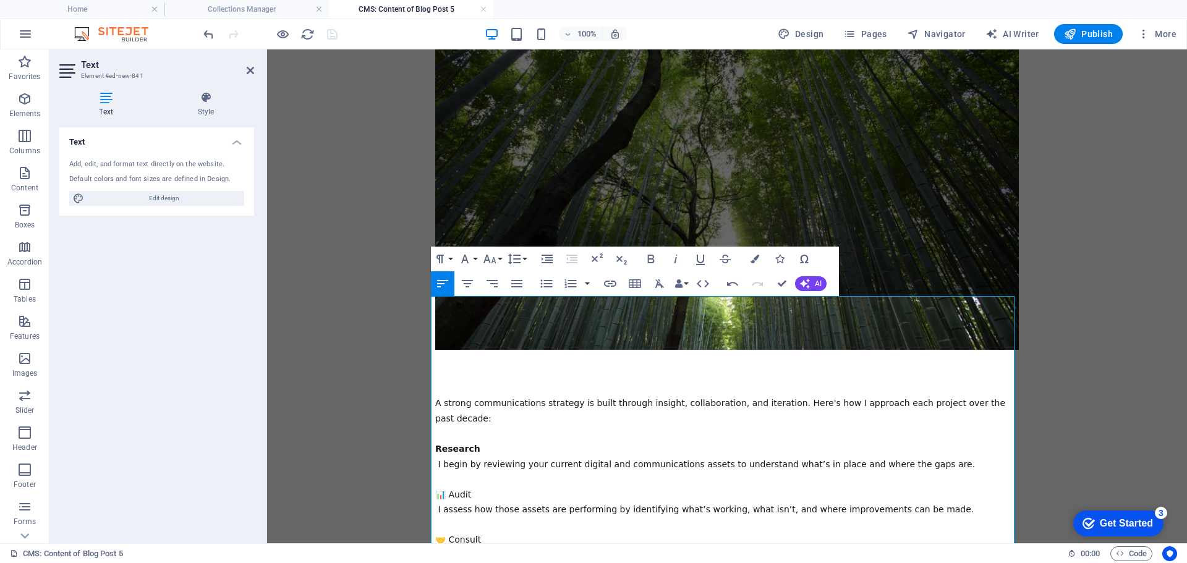
scroll to position [292, 0]
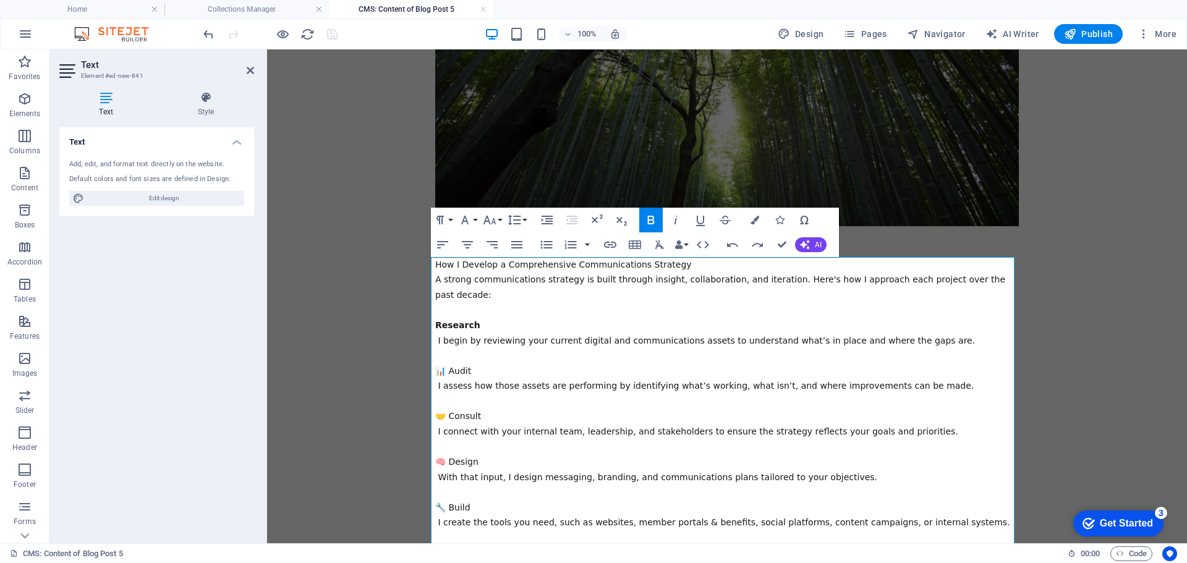
click at [527, 336] on span "I begin by reviewing your current digital and communications assets to understa…" at bounding box center [706, 341] width 537 height 10
drag, startPoint x: 446, startPoint y: 356, endPoint x: 418, endPoint y: 356, distance: 27.8
drag, startPoint x: 462, startPoint y: 354, endPoint x: 380, endPoint y: 353, distance: 81.6
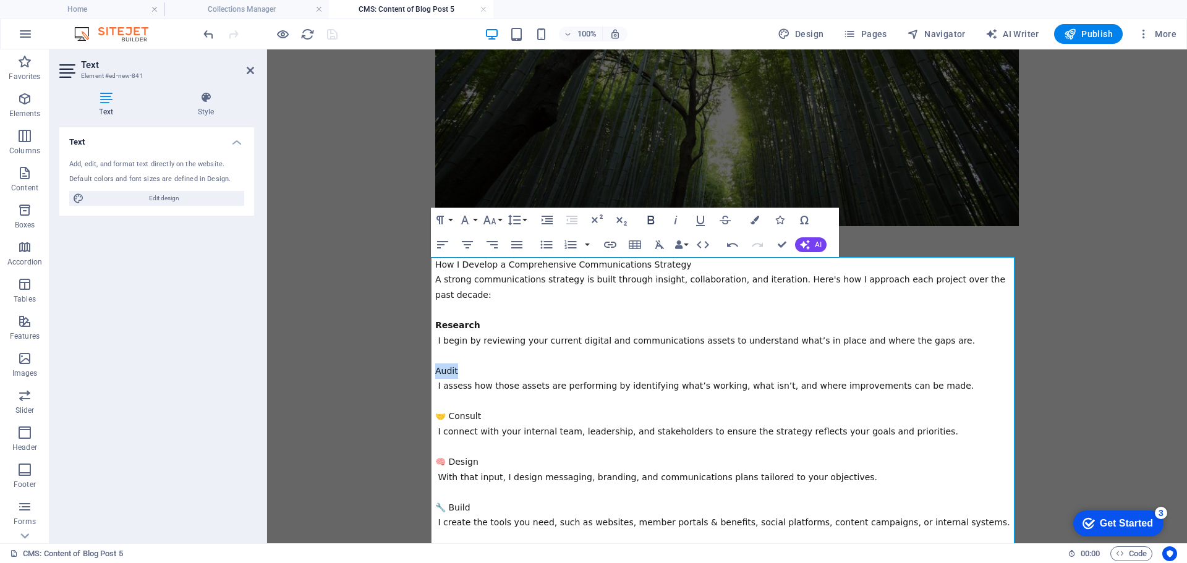
drag, startPoint x: 651, startPoint y: 219, endPoint x: 309, endPoint y: 258, distance: 344.6
click at [651, 219] on icon "button" at bounding box center [650, 220] width 15 height 15
click at [443, 411] on span "🤝 Consult" at bounding box center [458, 416] width 46 height 10
drag, startPoint x: 473, startPoint y: 405, endPoint x: 392, endPoint y: 396, distance: 80.9
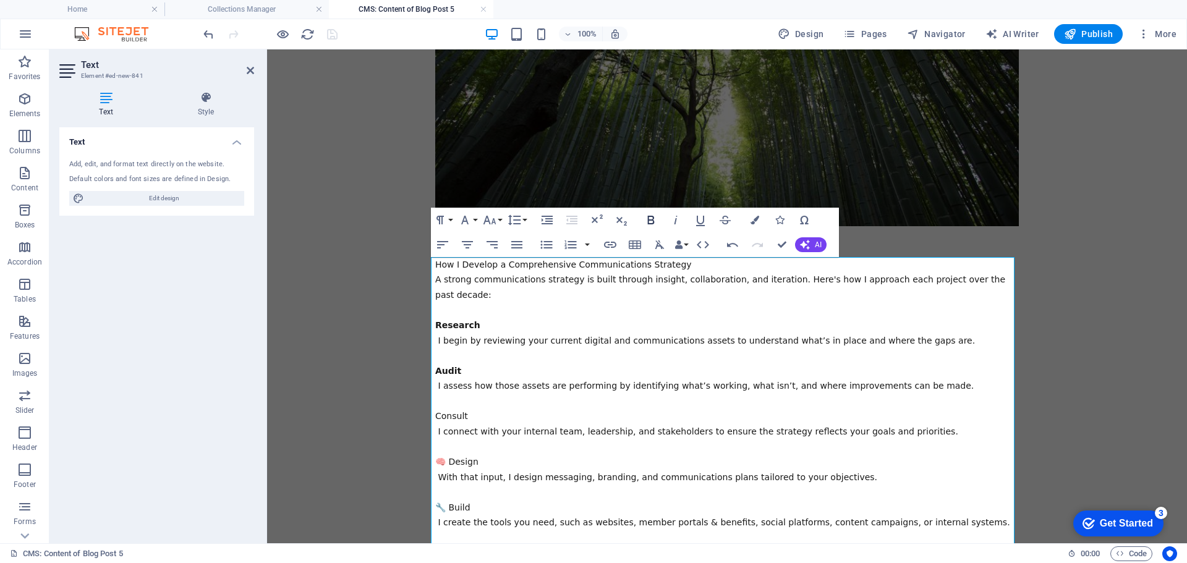
click at [653, 218] on icon "button" at bounding box center [650, 220] width 7 height 9
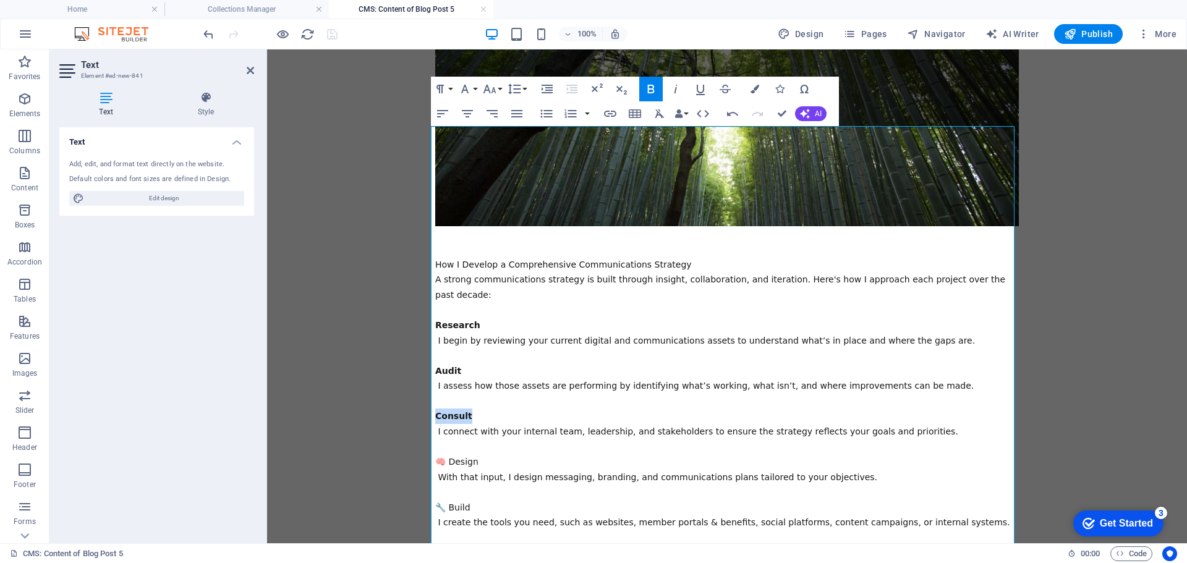
scroll to position [539, 0]
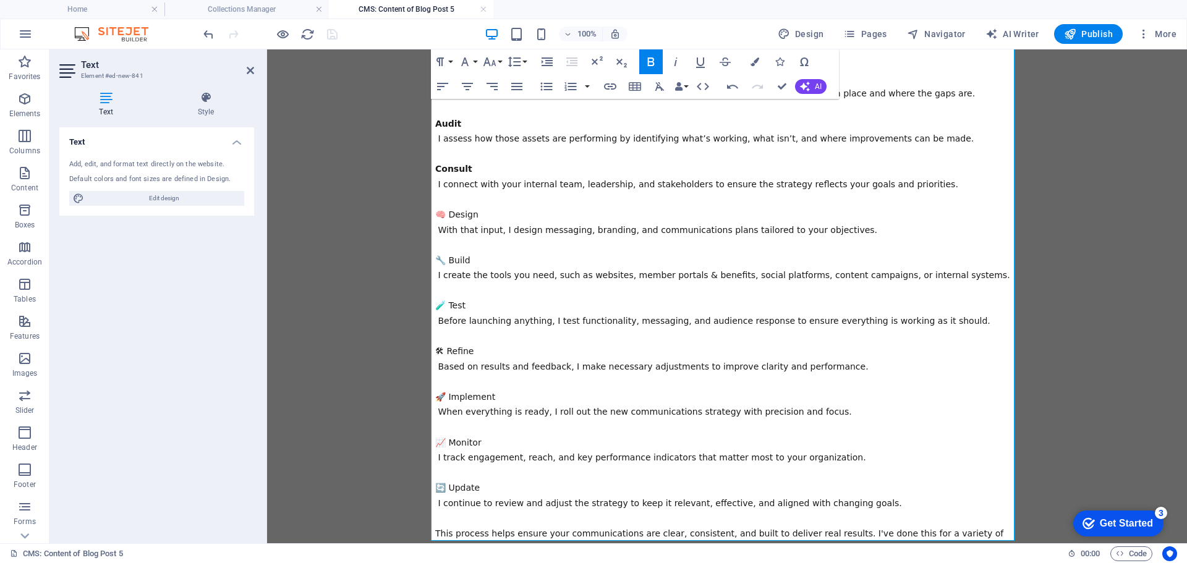
click at [443, 209] on span "🧠 Design" at bounding box center [456, 214] width 43 height 10
drag, startPoint x: 444, startPoint y: 200, endPoint x: 410, endPoint y: 197, distance: 33.5
click at [412, 197] on body "Skip to main content Lacinia morbi sodales enim platea ligula. Arcu duis curae …" at bounding box center [727, 329] width 920 height 1636
drag, startPoint x: 460, startPoint y: 200, endPoint x: 383, endPoint y: 197, distance: 77.9
click at [383, 197] on body "Skip to main content Lacinia morbi sodales enim platea ligula. Arcu duis curae …" at bounding box center [727, 329] width 920 height 1636
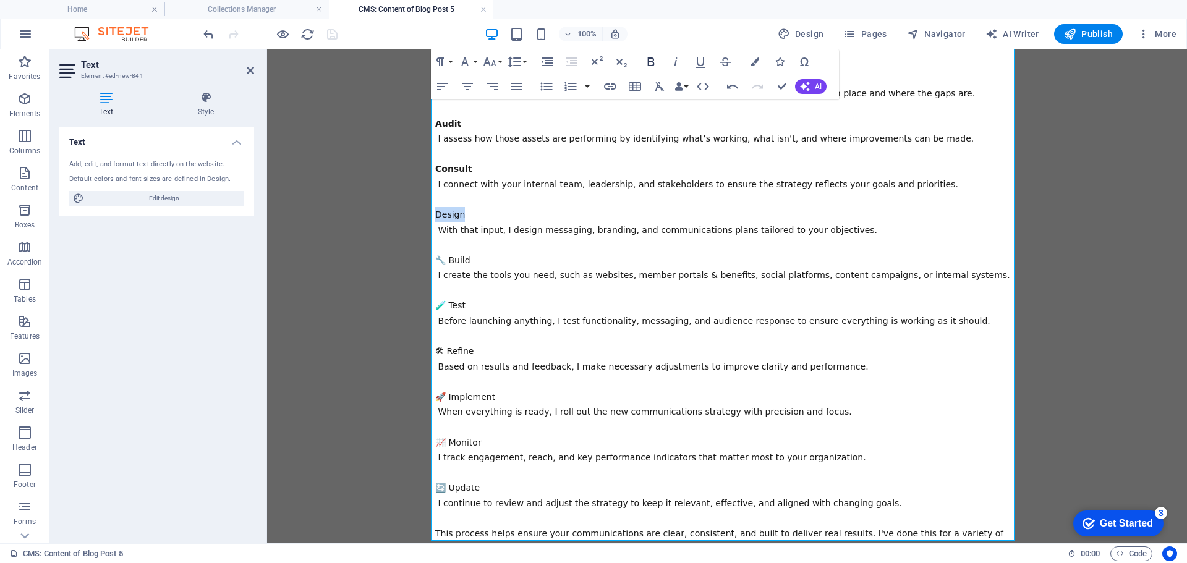
click at [654, 59] on icon "button" at bounding box center [650, 61] width 15 height 15
click at [446, 255] on span "🔧 Build" at bounding box center [452, 260] width 35 height 10
drag, startPoint x: 476, startPoint y: 248, endPoint x: 383, endPoint y: 237, distance: 93.4
click at [397, 241] on body "Skip to main content Lacinia morbi sodales enim platea ligula. Arcu duis curae …" at bounding box center [727, 329] width 920 height 1636
click at [647, 59] on icon "button" at bounding box center [650, 61] width 15 height 15
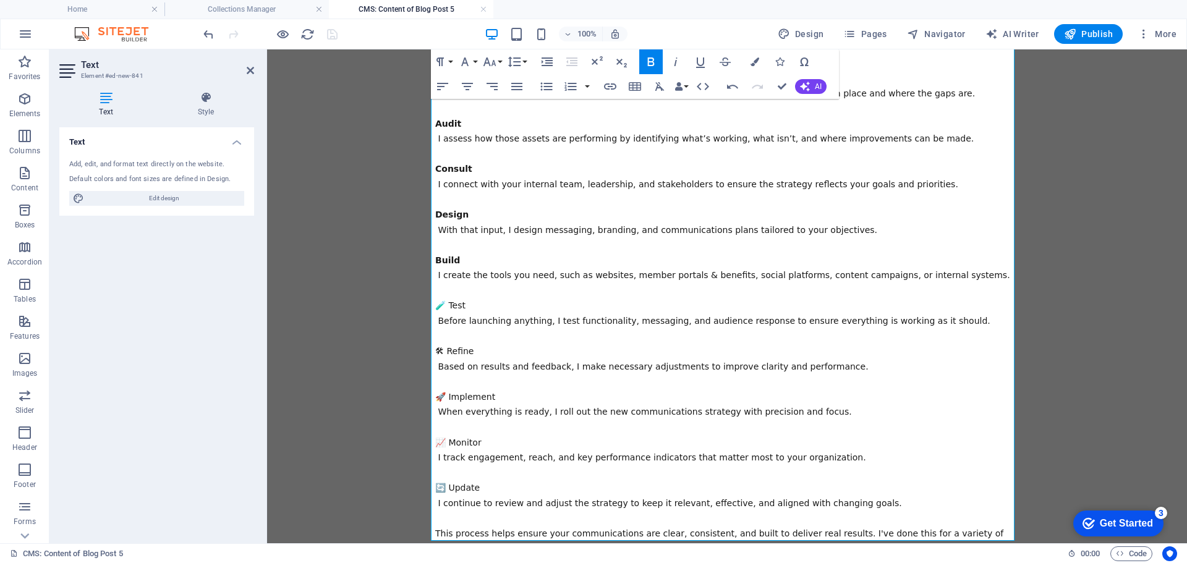
click at [446, 300] on span "🧪 Test" at bounding box center [450, 305] width 30 height 10
drag, startPoint x: 465, startPoint y: 288, endPoint x: 333, endPoint y: 289, distance: 131.6
click at [333, 289] on body "Skip to main content Lacinia morbi sodales enim platea ligula. Arcu duis curae …" at bounding box center [727, 329] width 920 height 1636
click at [651, 59] on icon "button" at bounding box center [650, 61] width 15 height 15
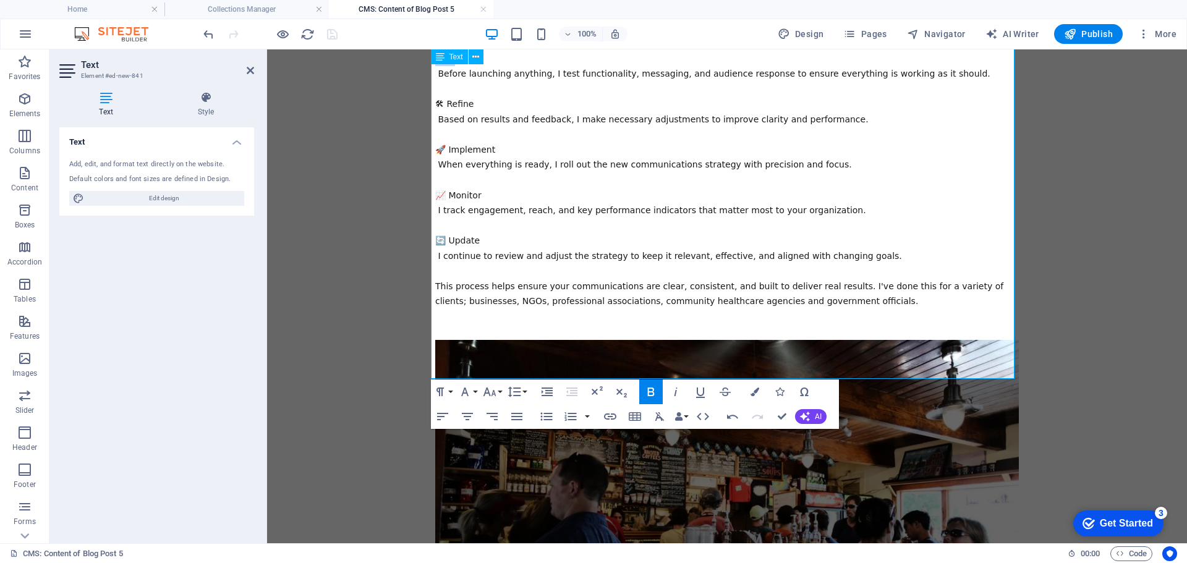
scroll to position [662, 0]
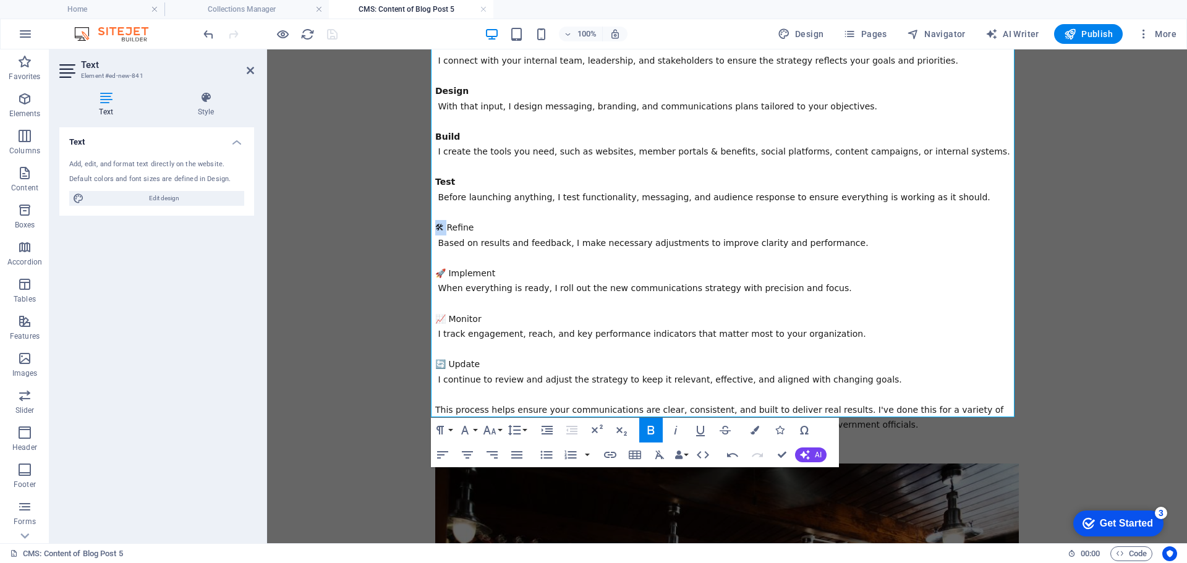
drag, startPoint x: 444, startPoint y: 209, endPoint x: 402, endPoint y: 209, distance: 42.6
click at [402, 209] on body "Skip to main content Lacinia morbi sodales enim platea ligula. Arcu duis curae …" at bounding box center [727, 205] width 920 height 1636
drag, startPoint x: 469, startPoint y: 213, endPoint x: 379, endPoint y: 209, distance: 90.3
click at [380, 210] on body "Skip to main content Lacinia morbi sodales enim platea ligula. Arcu duis curae …" at bounding box center [727, 205] width 920 height 1636
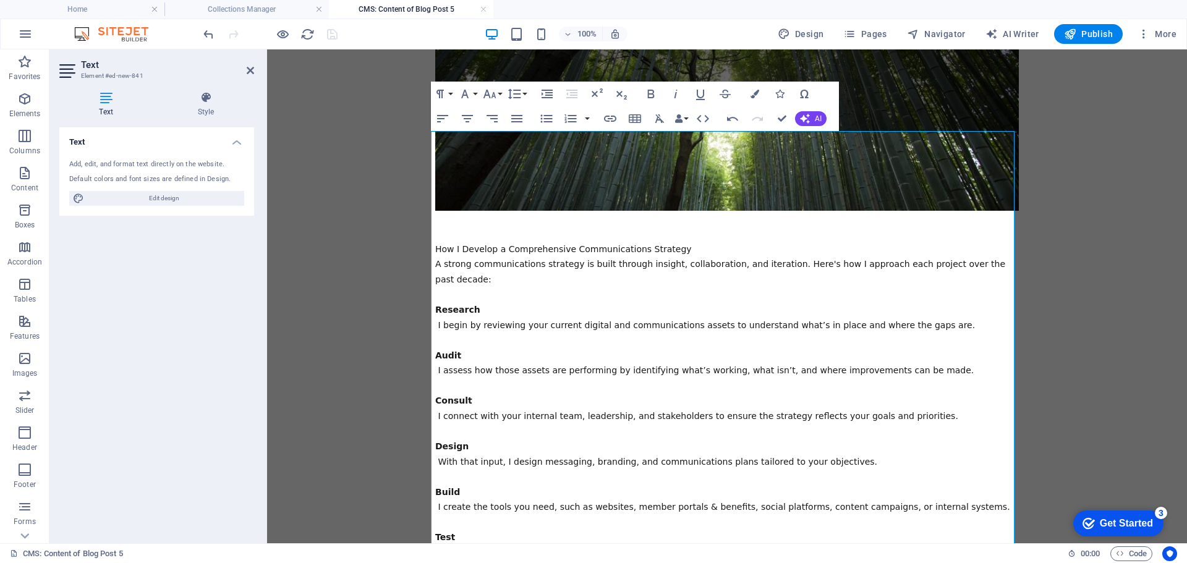
scroll to position [292, 0]
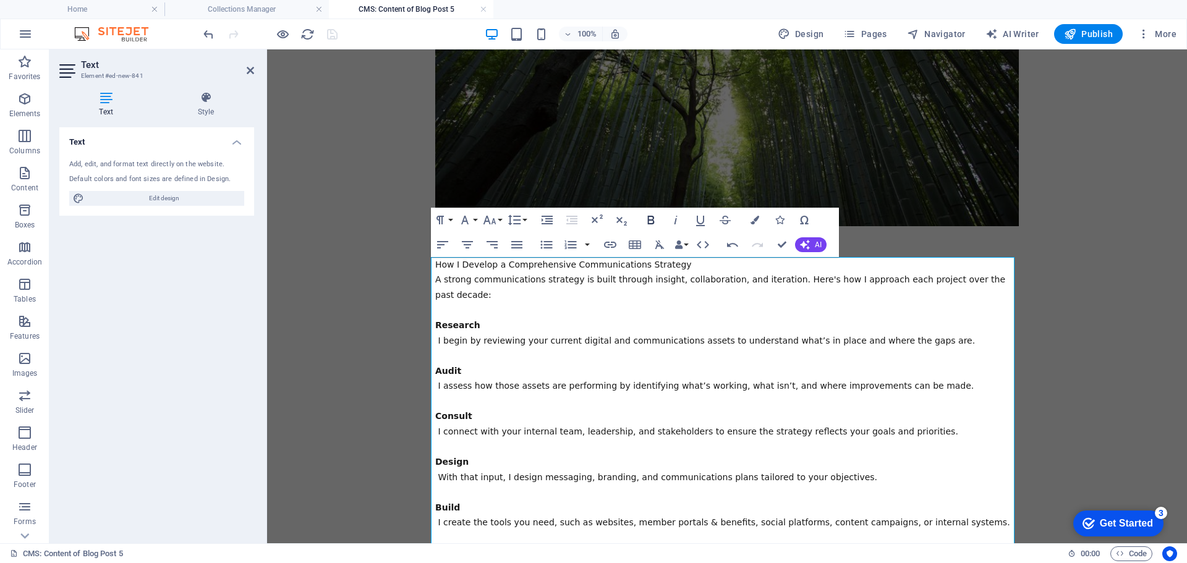
click at [649, 219] on icon "button" at bounding box center [650, 220] width 7 height 9
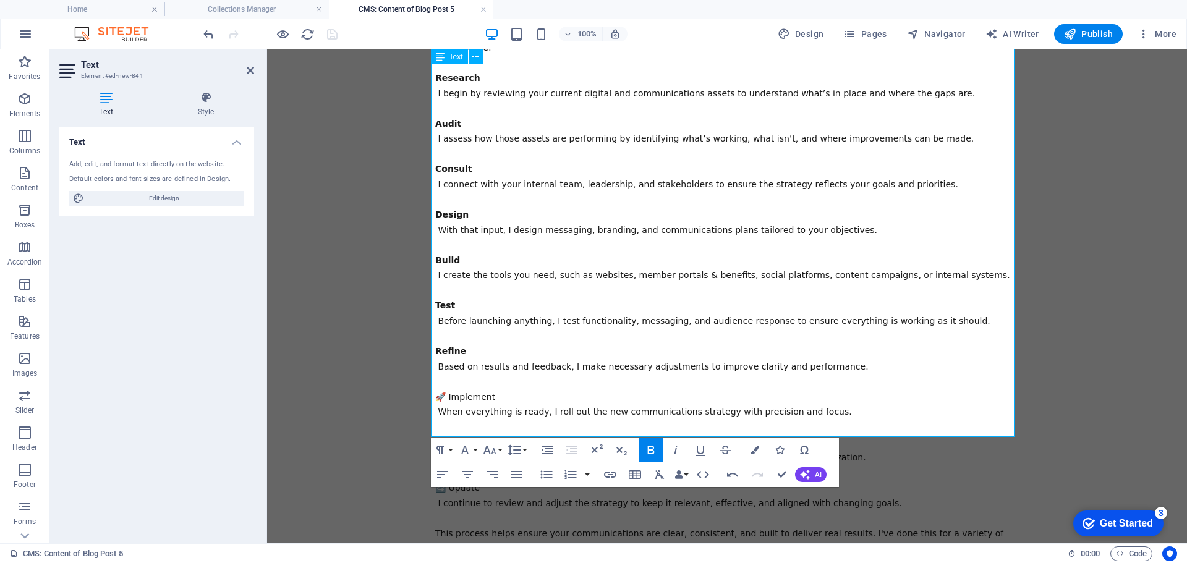
scroll to position [662, 0]
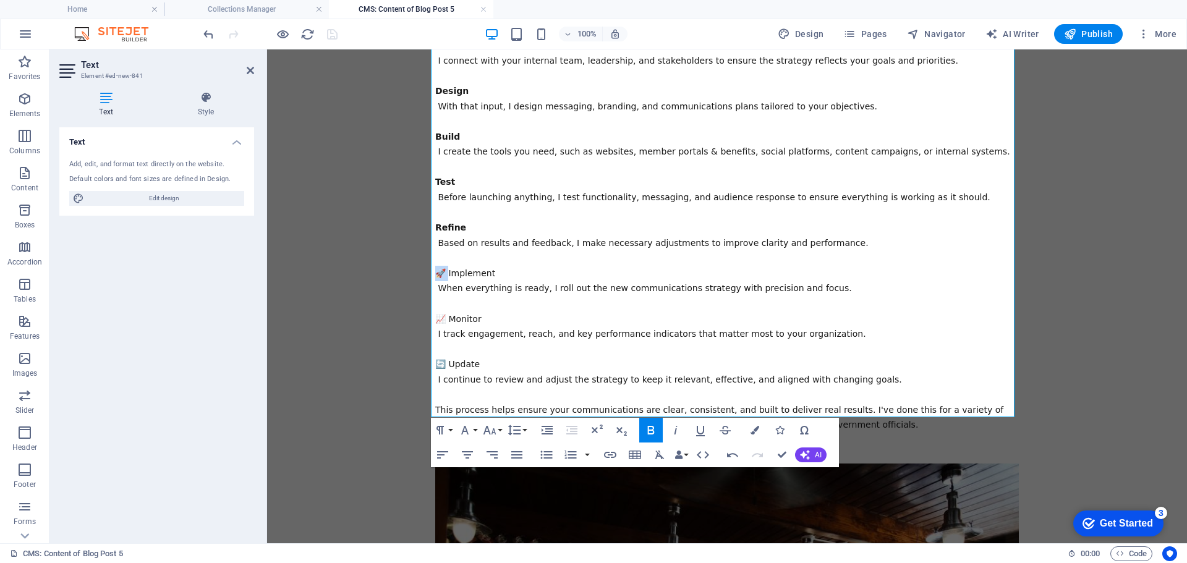
drag, startPoint x: 444, startPoint y: 257, endPoint x: 405, endPoint y: 259, distance: 39.6
click at [405, 259] on body "Skip to main content Lacinia morbi sodales enim platea ligula. Arcu duis curae …" at bounding box center [727, 205] width 920 height 1636
drag, startPoint x: 476, startPoint y: 258, endPoint x: 374, endPoint y: 258, distance: 102.0
click at [374, 258] on body "Skip to main content Lacinia morbi sodales enim platea ligula. Arcu duis curae …" at bounding box center [727, 205] width 920 height 1636
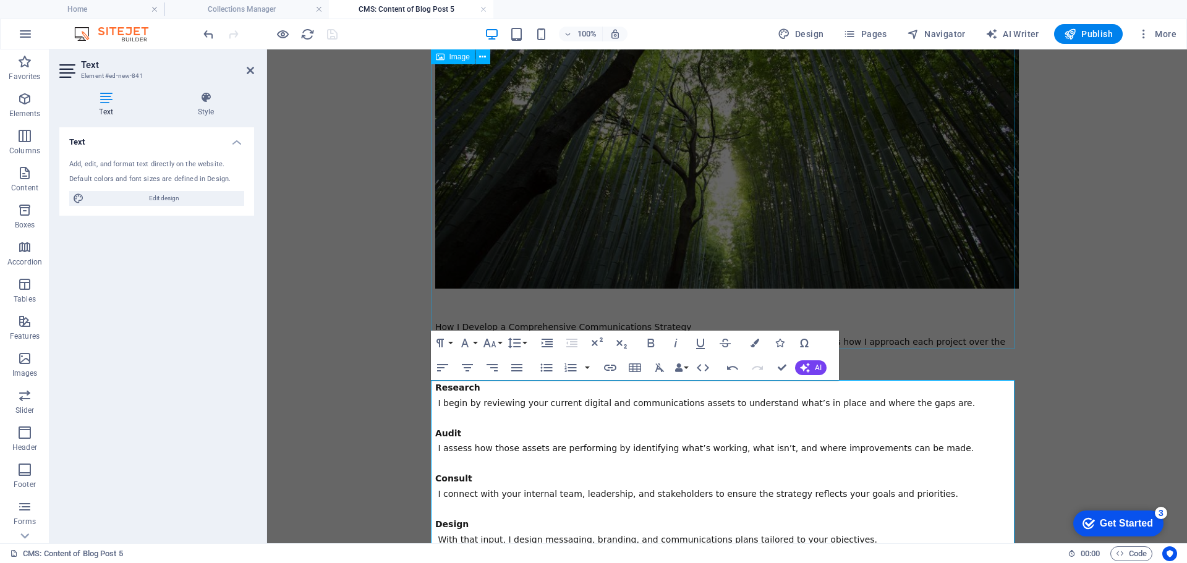
scroll to position [168, 0]
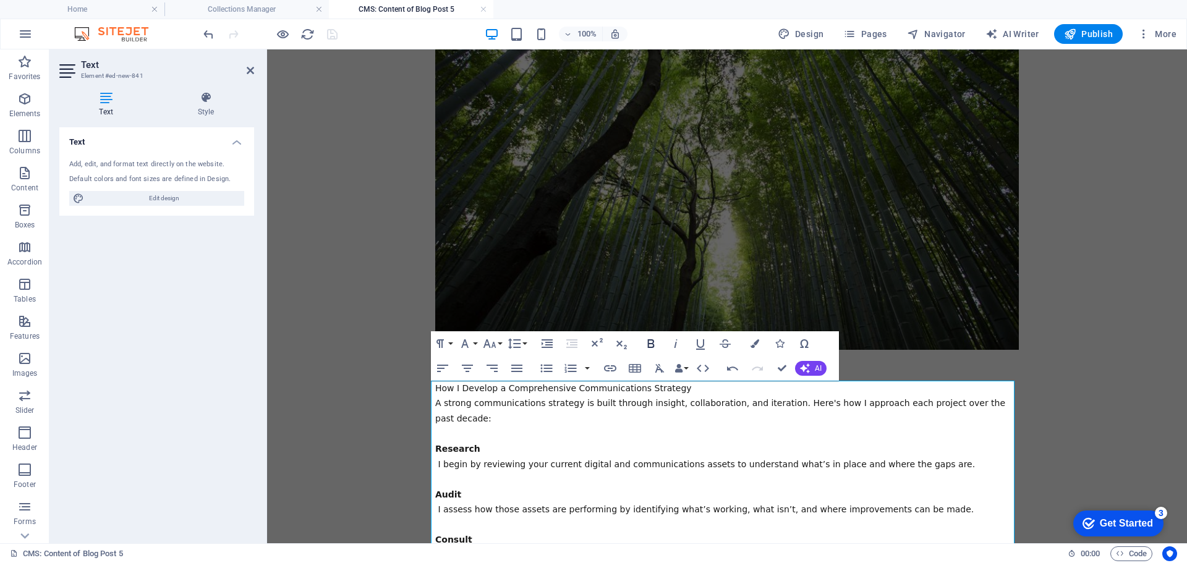
click at [653, 342] on icon "button" at bounding box center [650, 343] width 7 height 9
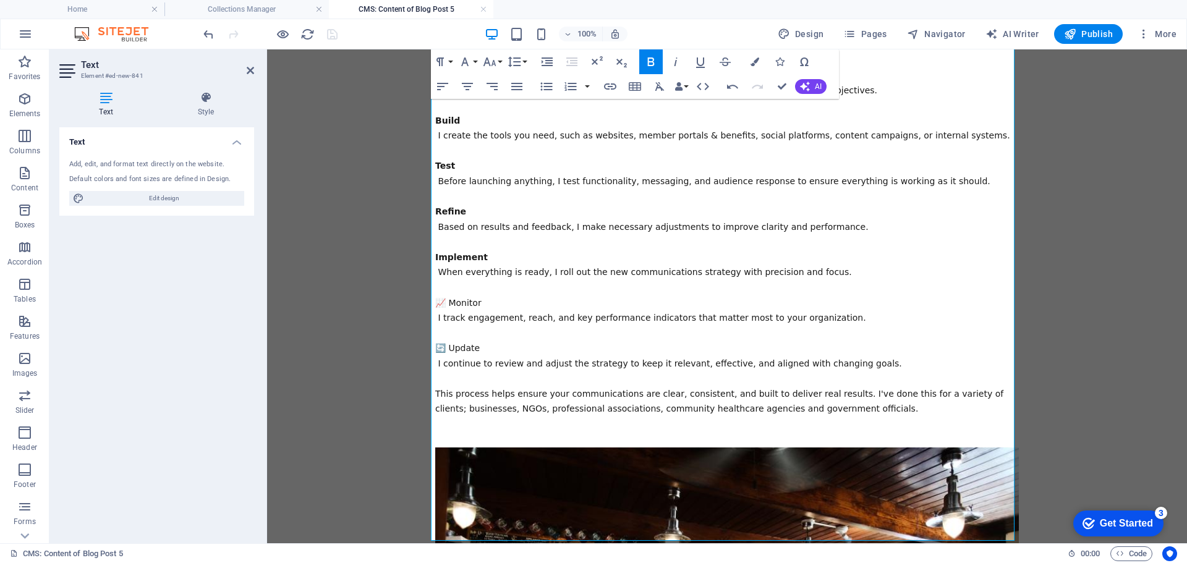
scroll to position [786, 0]
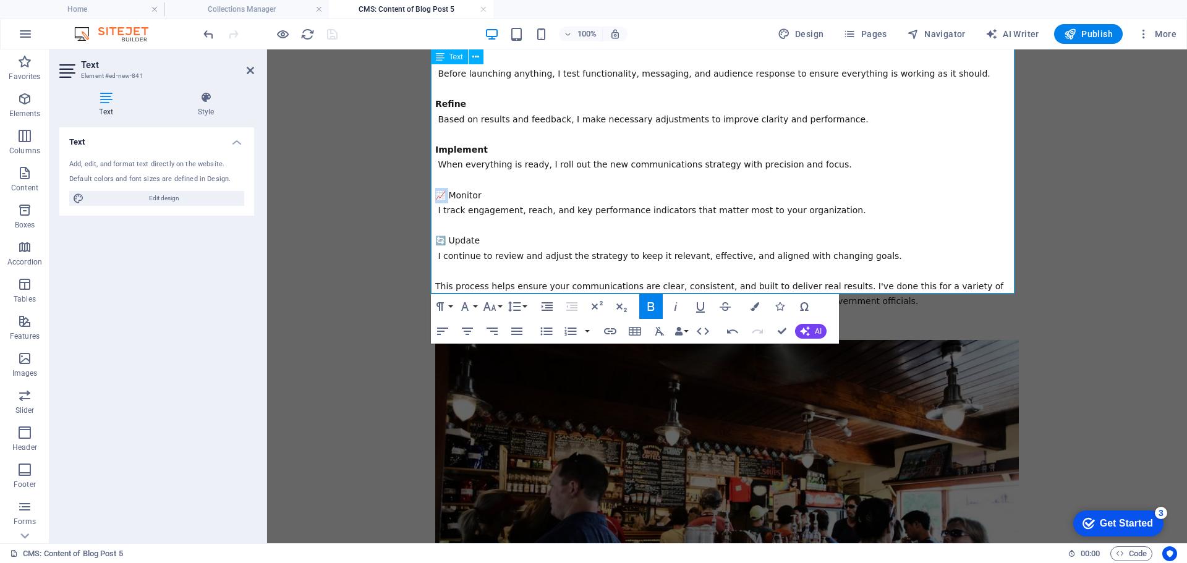
drag, startPoint x: 446, startPoint y: 180, endPoint x: 399, endPoint y: 179, distance: 46.4
click at [399, 179] on body "Skip to main content Lacinia morbi sodales enim platea ligula. Arcu duis curae …" at bounding box center [727, 81] width 920 height 1636
drag, startPoint x: 468, startPoint y: 177, endPoint x: 374, endPoint y: 177, distance: 93.3
click at [374, 177] on body "Skip to main content Lacinia morbi sodales enim platea ligula. Arcu duis curae …" at bounding box center [727, 81] width 920 height 1636
click at [651, 306] on icon "button" at bounding box center [650, 306] width 7 height 9
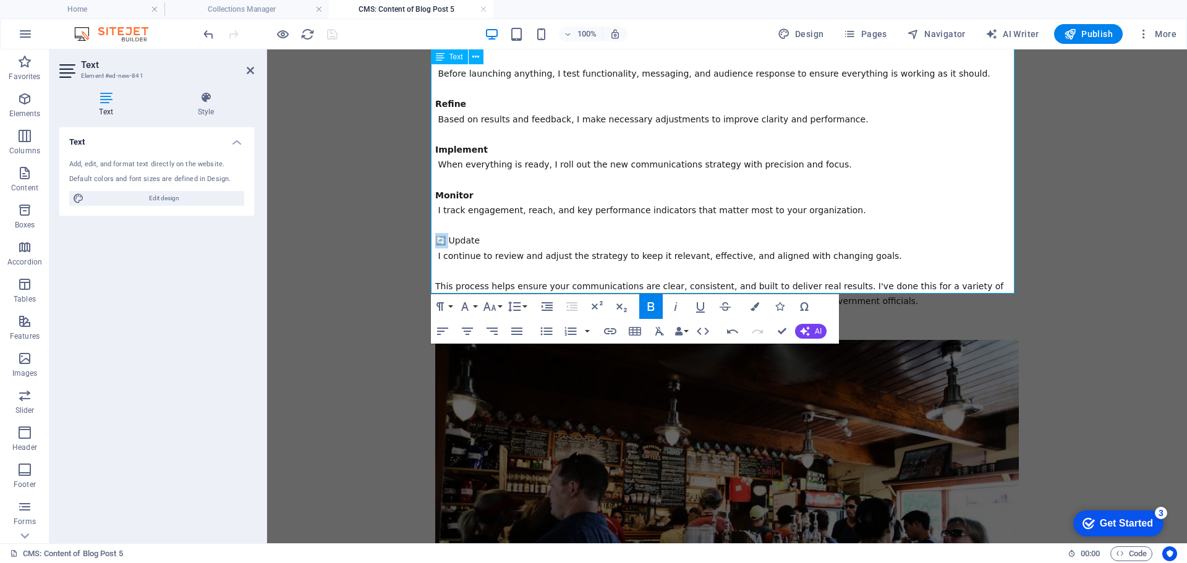
drag, startPoint x: 444, startPoint y: 225, endPoint x: 401, endPoint y: 218, distance: 43.8
click at [401, 218] on body "Skip to main content Lacinia morbi sodales enim platea ligula. Arcu duis curae …" at bounding box center [727, 81] width 920 height 1636
drag, startPoint x: 477, startPoint y: 226, endPoint x: 366, endPoint y: 220, distance: 111.4
click at [366, 220] on body "Skip to main content Lacinia morbi sodales enim platea ligula. Arcu duis curae …" at bounding box center [727, 81] width 920 height 1636
click at [653, 306] on icon "button" at bounding box center [650, 306] width 15 height 15
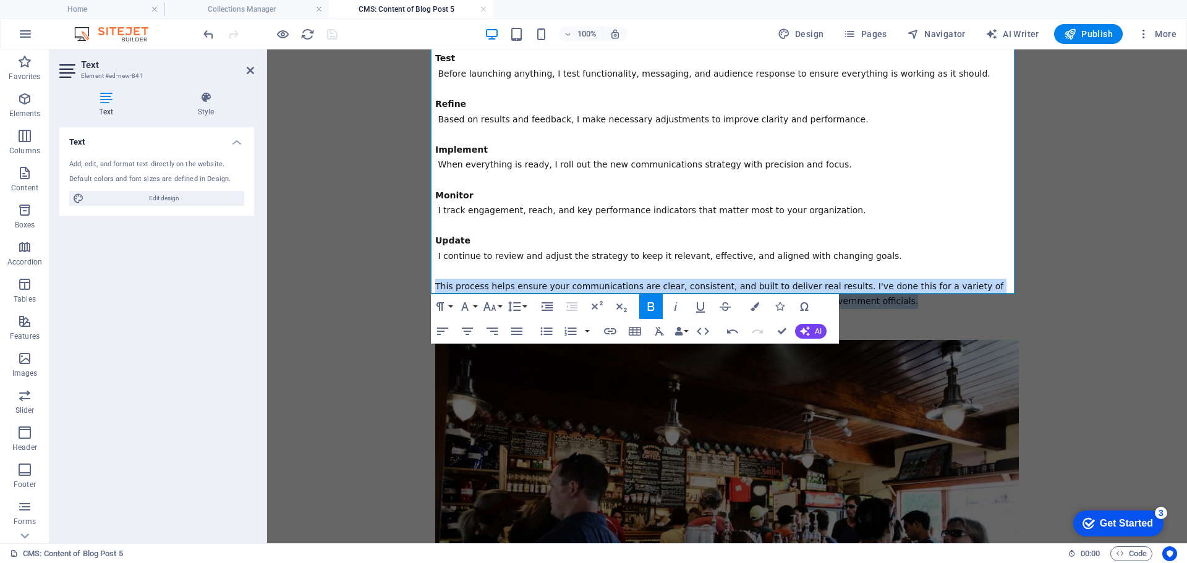
drag, startPoint x: 785, startPoint y: 287, endPoint x: 405, endPoint y: 274, distance: 380.9
click at [405, 274] on body "Skip to main content Lacinia morbi sodales enim platea ligula. Arcu duis curae …" at bounding box center [727, 81] width 920 height 1636
click at [649, 305] on icon "button" at bounding box center [650, 306] width 15 height 15
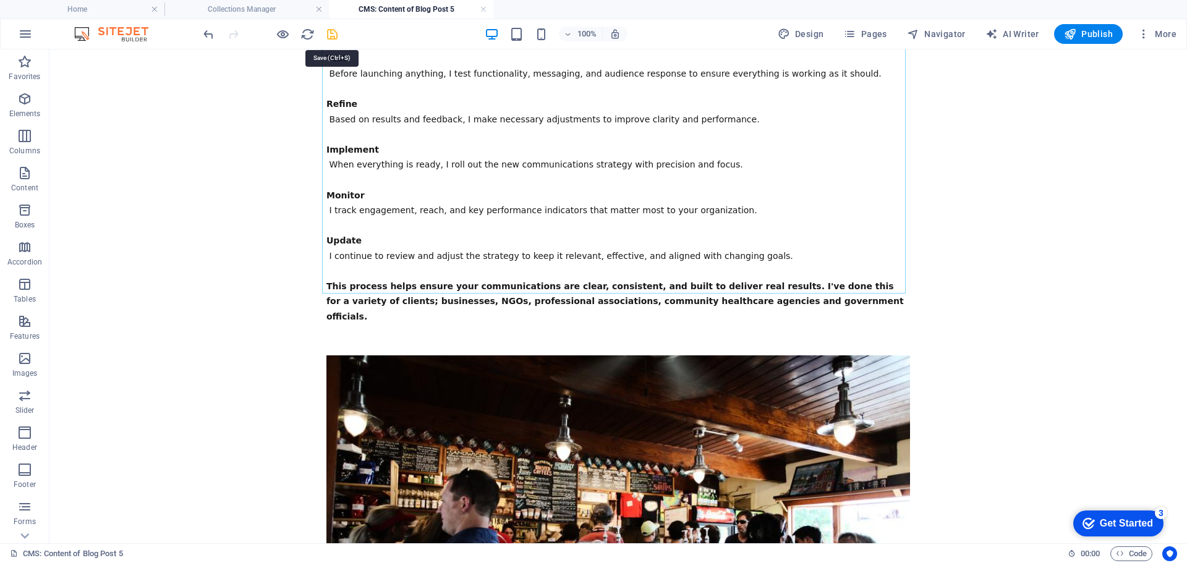
click at [331, 33] on icon "save" at bounding box center [332, 34] width 14 height 14
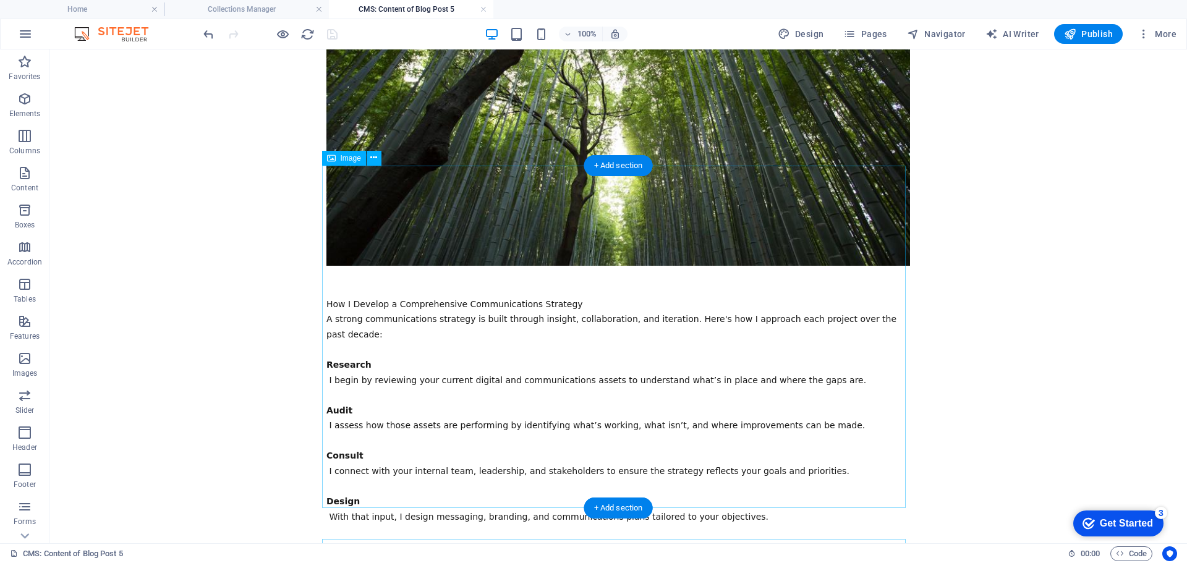
scroll to position [371, 0]
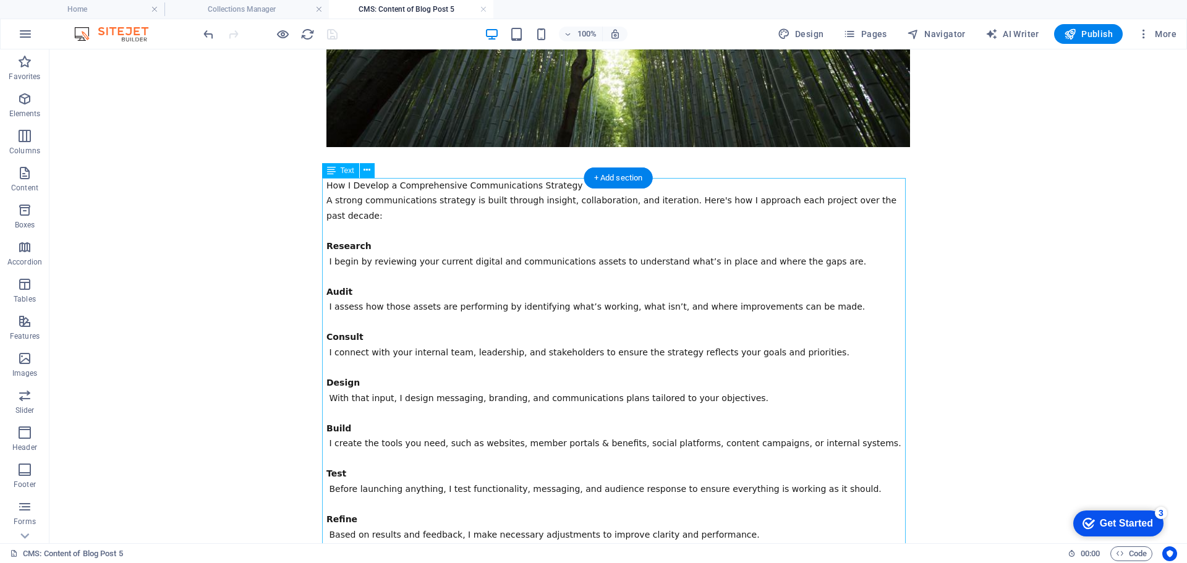
click at [496, 223] on div "How I Develop a Comprehensive Communications Strategy A strong communications s…" at bounding box center [617, 459] width 583 height 562
click at [881, 200] on div "How I Develop a Comprehensive Communications Strategy A strong communications s…" at bounding box center [617, 459] width 583 height 562
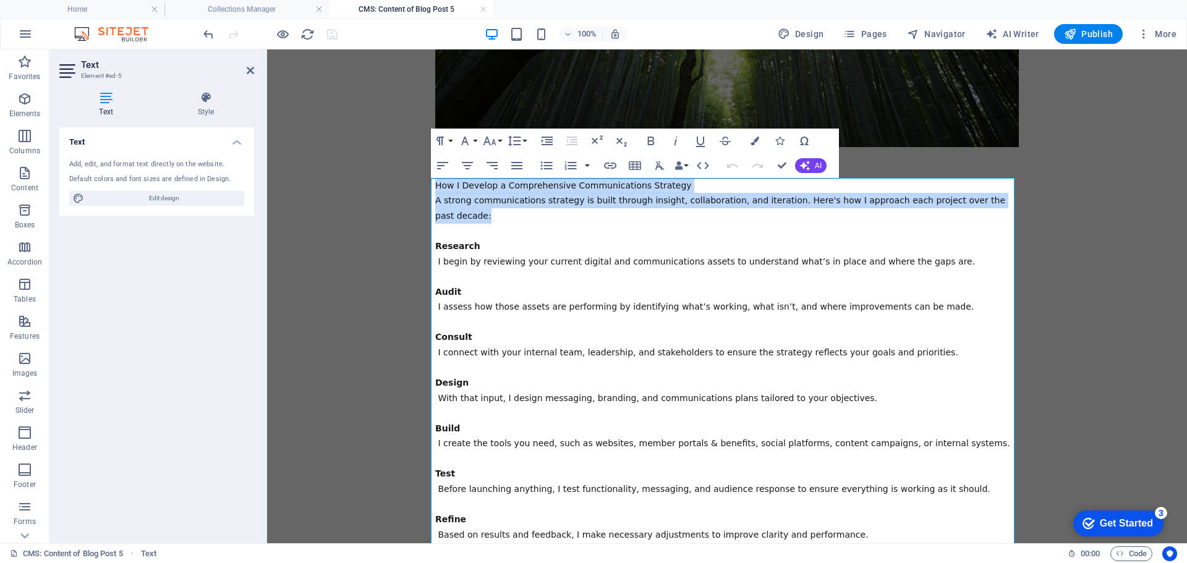
drag, startPoint x: 986, startPoint y: 200, endPoint x: 408, endPoint y: 190, distance: 578.5
click at [408, 190] on body "Skip to main content Lacinia morbi sodales enim platea ligula. Arcu duis curae …" at bounding box center [727, 504] width 920 height 1651
copy div "How I Develop a Comprehensive Communications Strategy A strong communications s…"
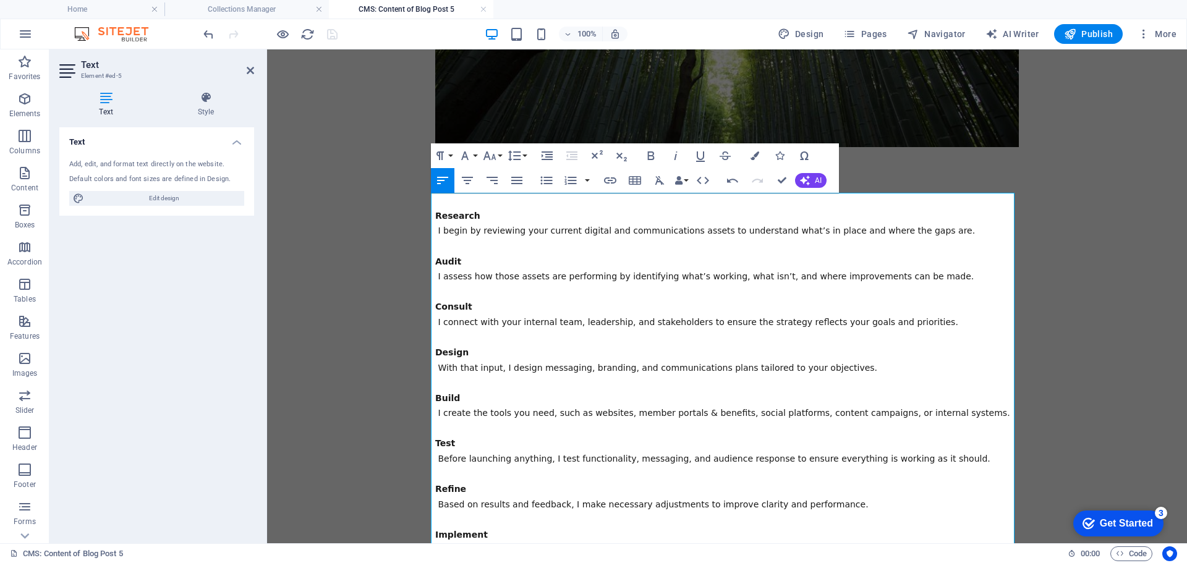
scroll to position [356, 0]
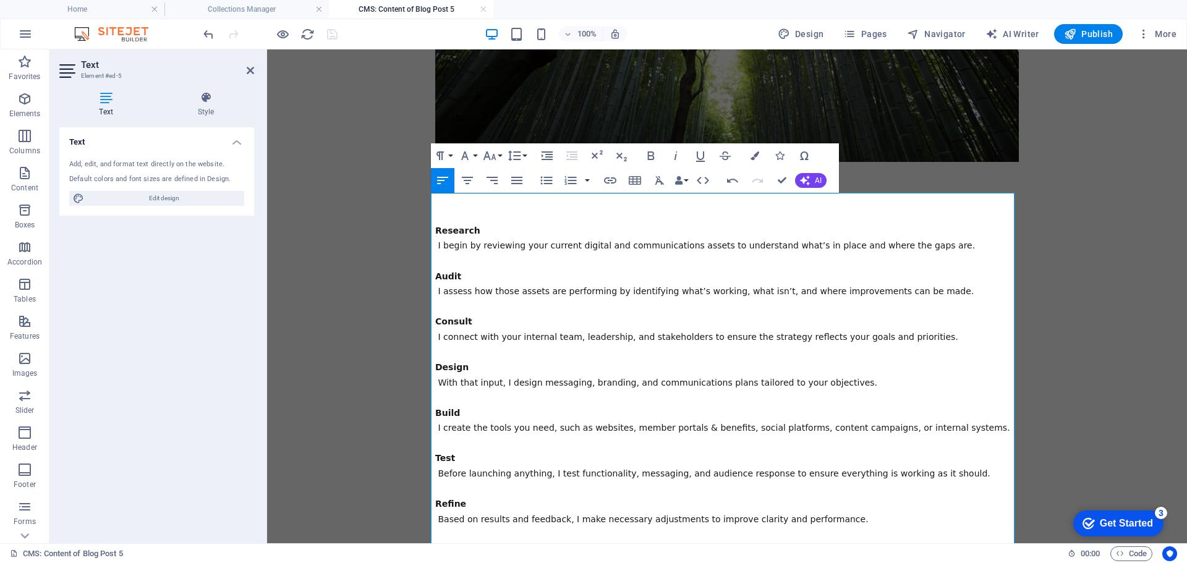
click at [453, 226] on strong "Research" at bounding box center [457, 231] width 45 height 10
click at [435, 231] on strong "Research" at bounding box center [457, 231] width 45 height 10
click at [436, 206] on p "Research I begin by reviewing your current digital and communications assets to…" at bounding box center [726, 458] width 583 height 531
click at [438, 204] on p "Research I begin by reviewing your current digital and communications assets to…" at bounding box center [726, 458] width 583 height 531
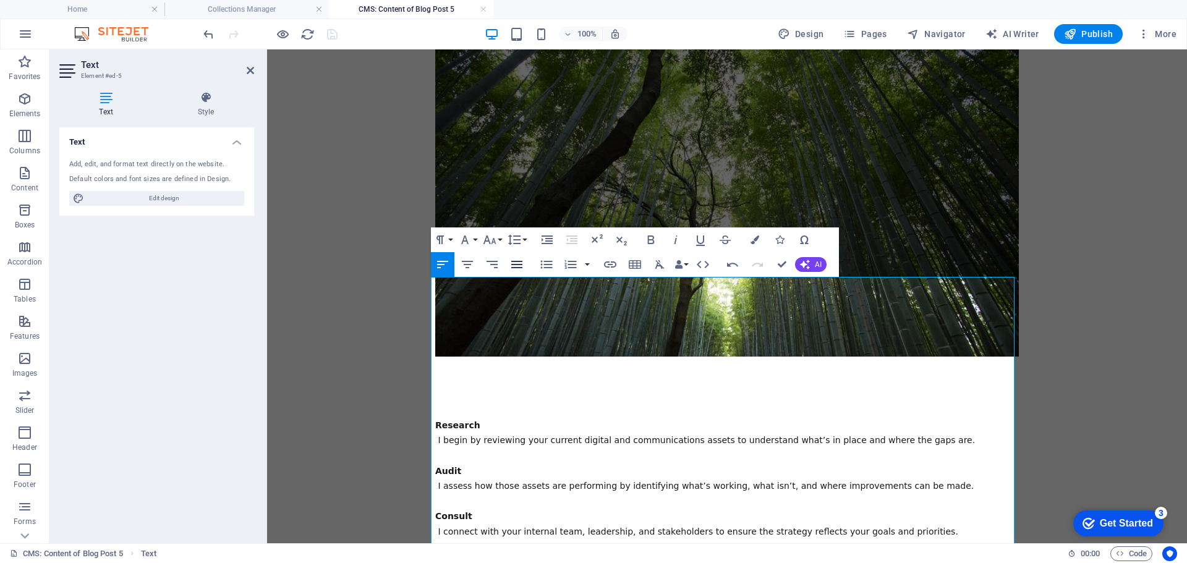
scroll to position [0, 0]
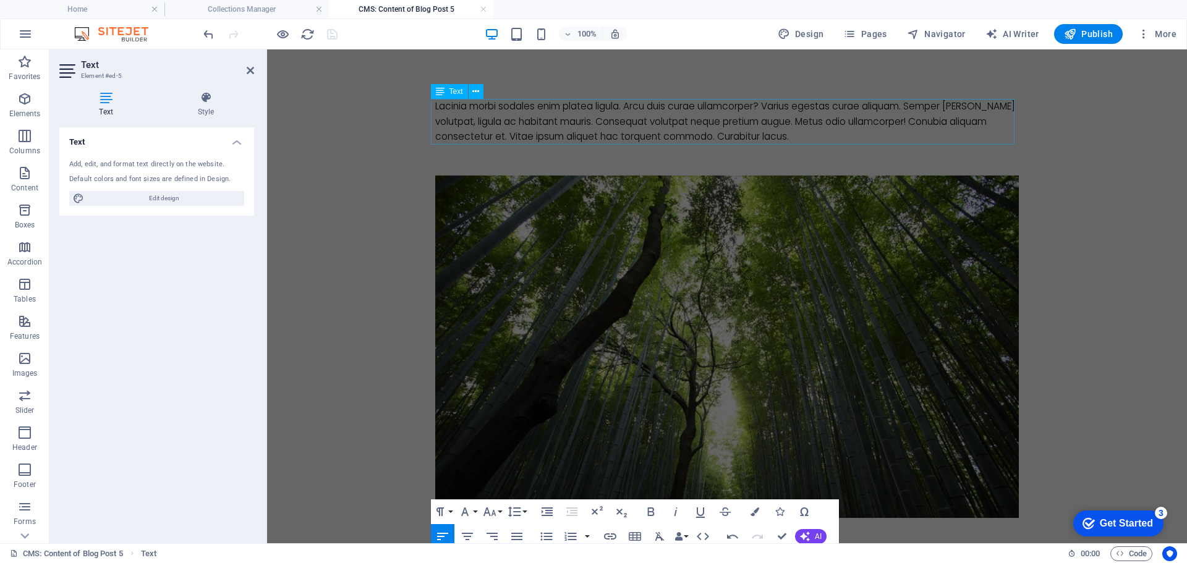
click at [544, 127] on div "Lacinia morbi sodales enim platea ligula. Arcu duis curae ullamcorper? Varius e…" at bounding box center [726, 122] width 583 height 46
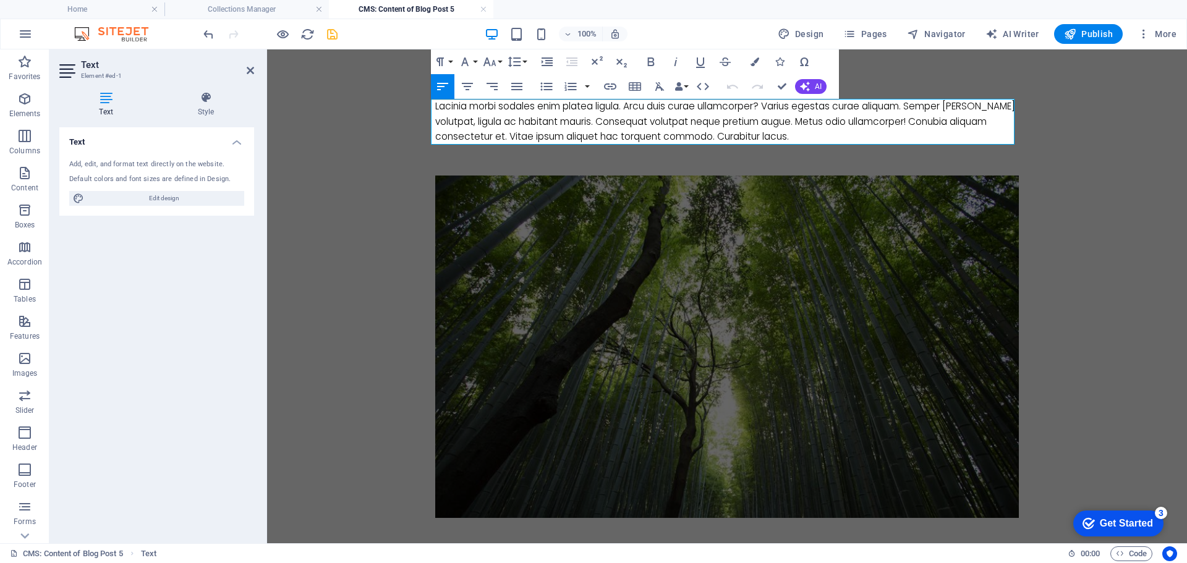
click at [805, 139] on div "Lacinia morbi sodales enim platea ligula. Arcu duis curae ullamcorper? Varius e…" at bounding box center [726, 122] width 583 height 46
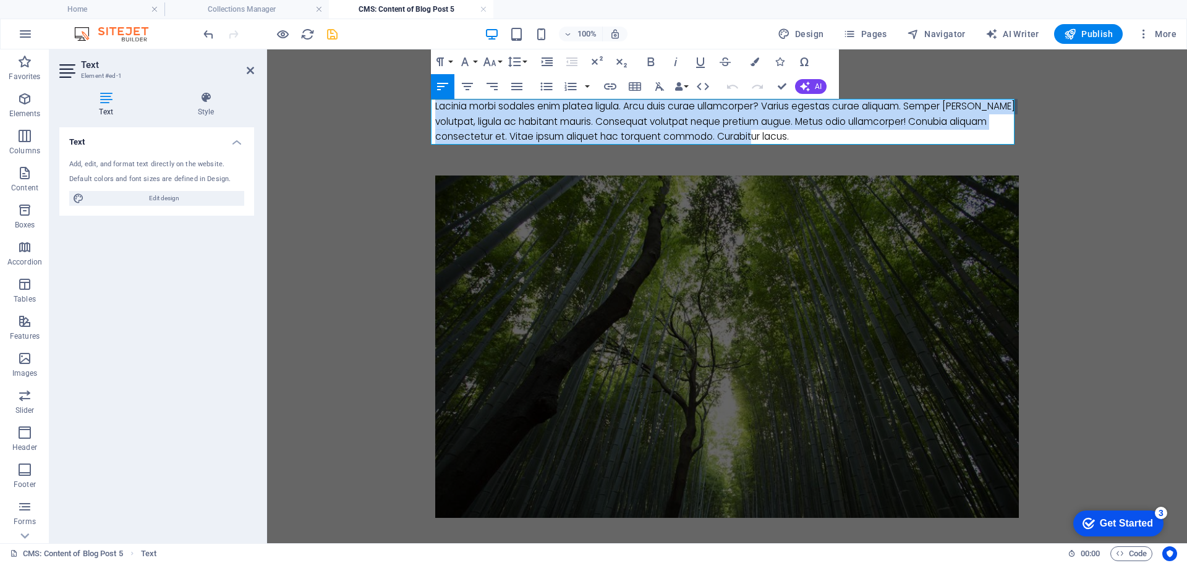
drag, startPoint x: 803, startPoint y: 137, endPoint x: 405, endPoint y: 109, distance: 398.9
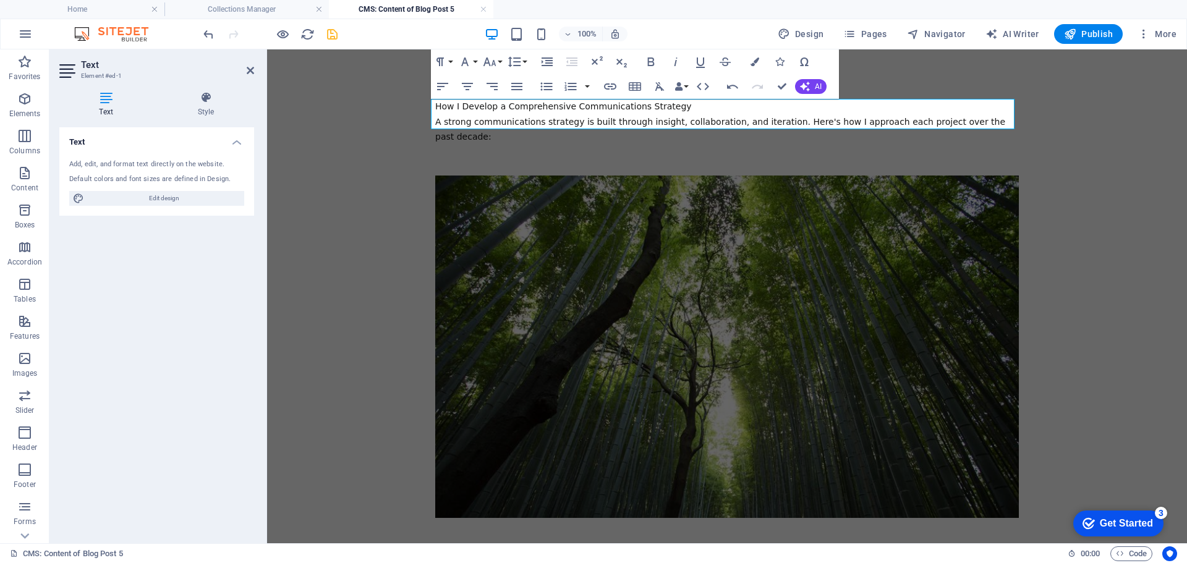
click at [655, 106] on div "How I Develop a Comprehensive Communications Strategy A strong communications s…" at bounding box center [726, 122] width 583 height 46
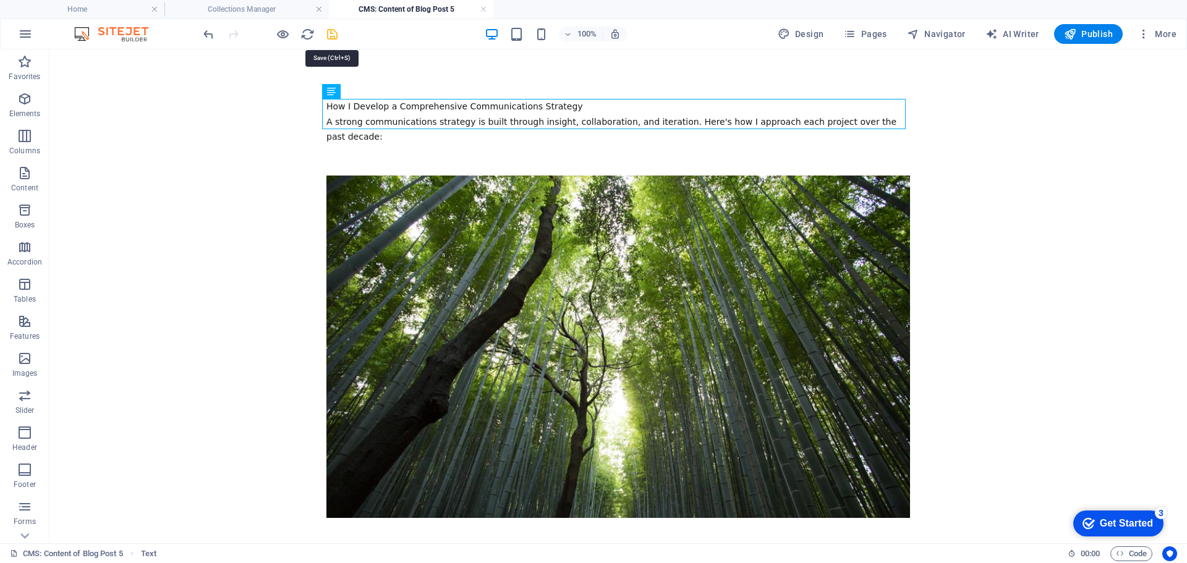
click at [335, 36] on icon "save" at bounding box center [332, 34] width 14 height 14
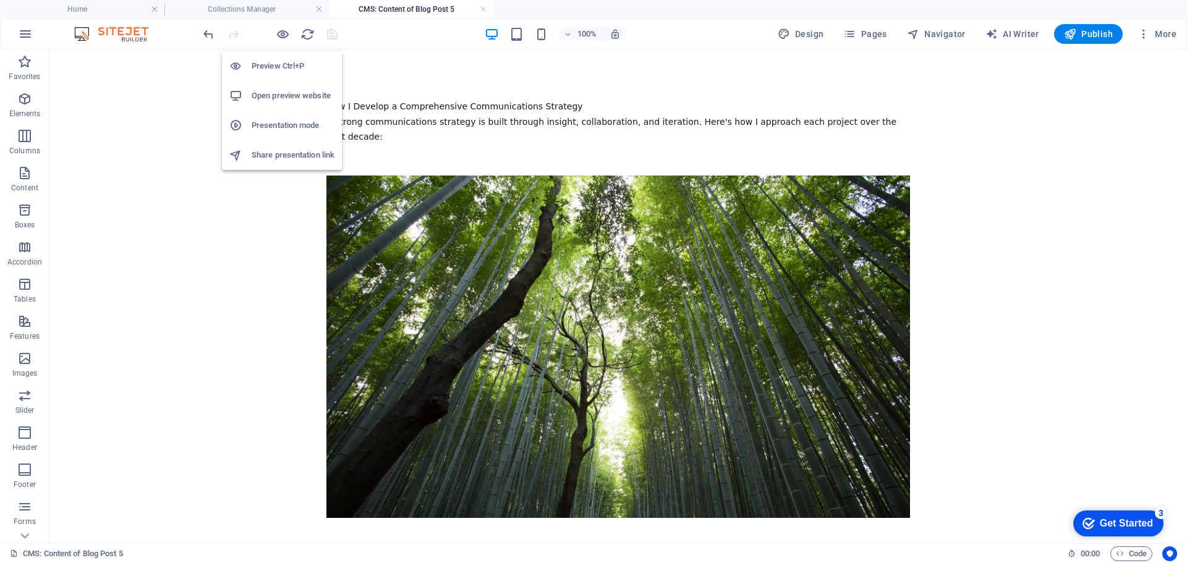
click at [276, 95] on h6 "Open preview website" at bounding box center [293, 95] width 83 height 15
click at [483, 9] on link at bounding box center [483, 10] width 7 height 12
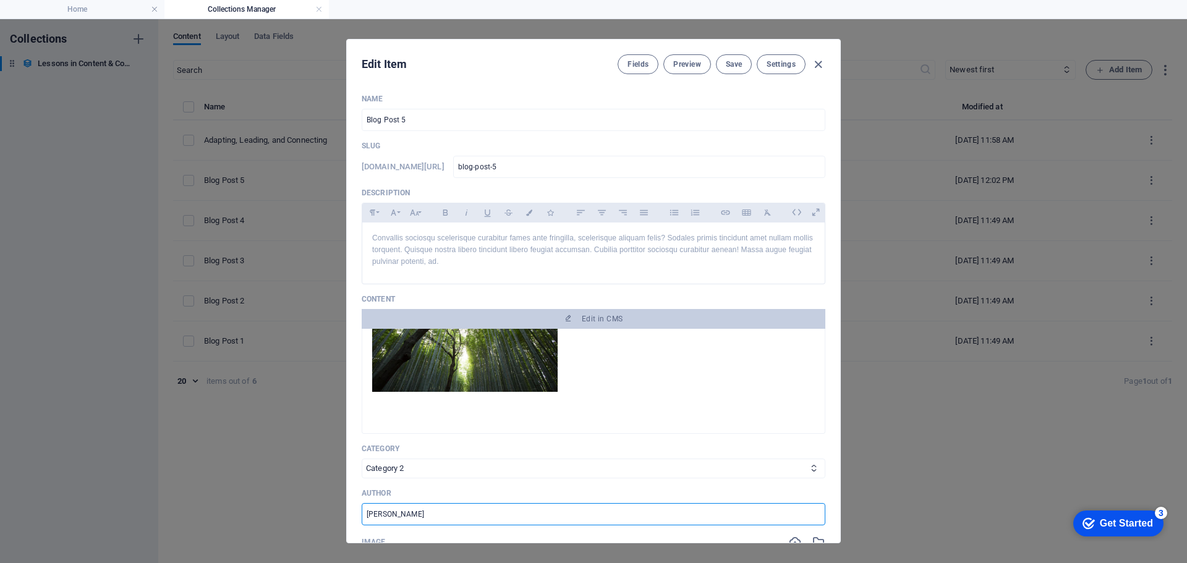
drag, startPoint x: 430, startPoint y: 508, endPoint x: 286, endPoint y: 510, distance: 144.6
click at [286, 510] on div "Edit Item Fields Preview Save Settings Name Blog Post 5 ​ Slug [DOMAIN_NAME][UR…" at bounding box center [593, 291] width 1187 height 544
type input "[PERSON_NAME]"
click at [734, 63] on span "Save" at bounding box center [733, 64] width 16 height 10
drag, startPoint x: 424, startPoint y: 119, endPoint x: 310, endPoint y: 117, distance: 113.7
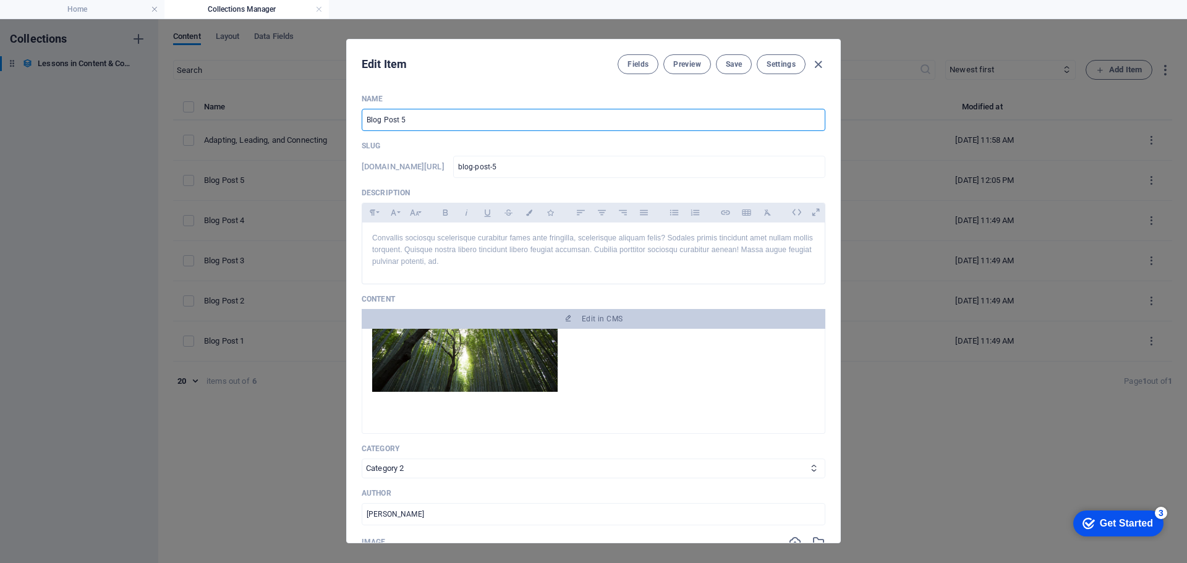
click at [310, 117] on div "Edit Item Fields Preview Save Settings Name Blog Post 5 ​ Slug [DOMAIN_NAME][UR…" at bounding box center [593, 291] width 1187 height 544
type input "S"
type input "s"
type input "St"
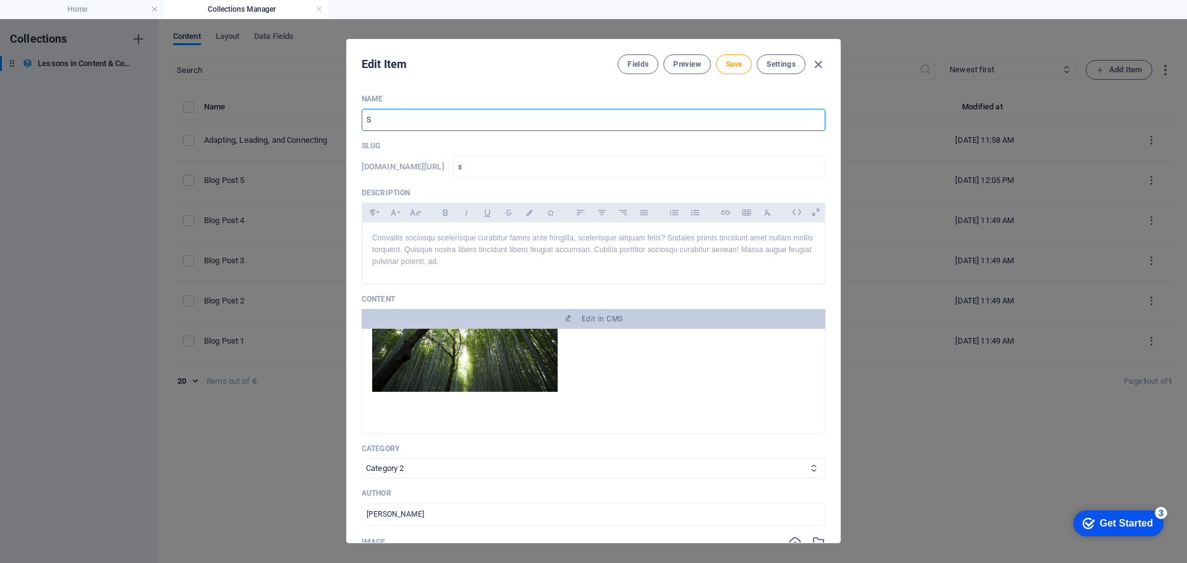
type input "st"
type input "Str"
type input "str"
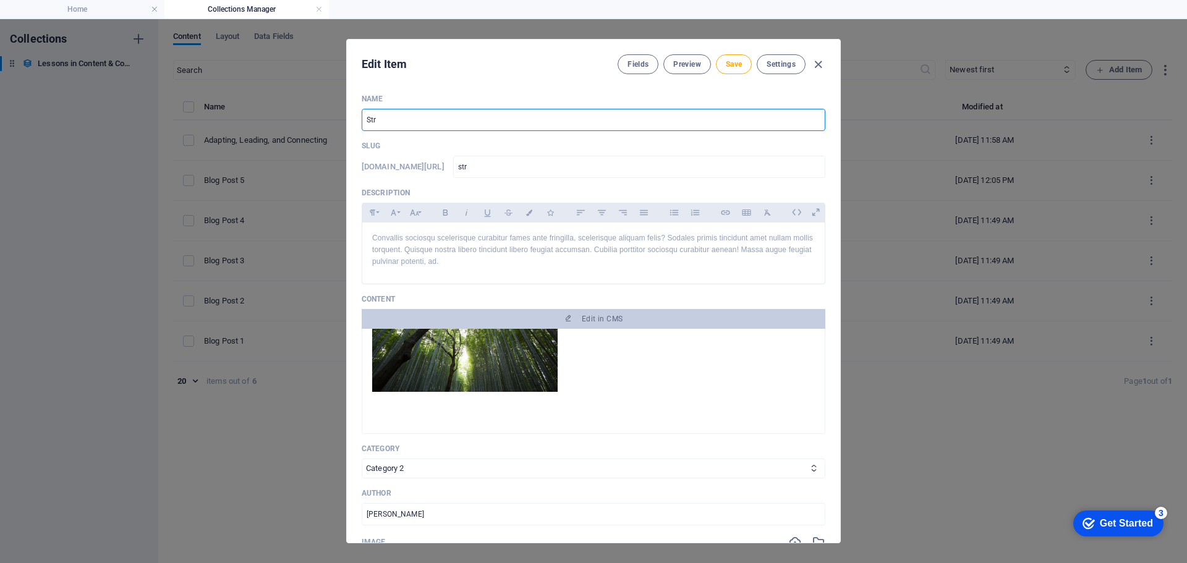
type input "Stra"
type input "stra"
type input "Strat"
type input "strat"
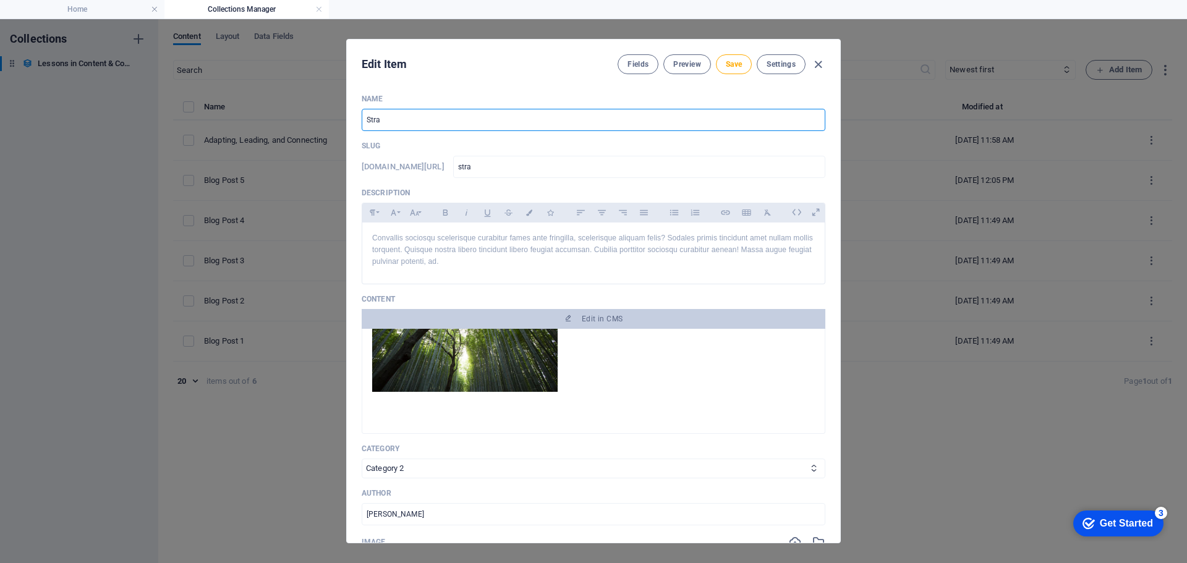
type input "strat"
type input "Strate"
type input "strate"
type input "Strateg"
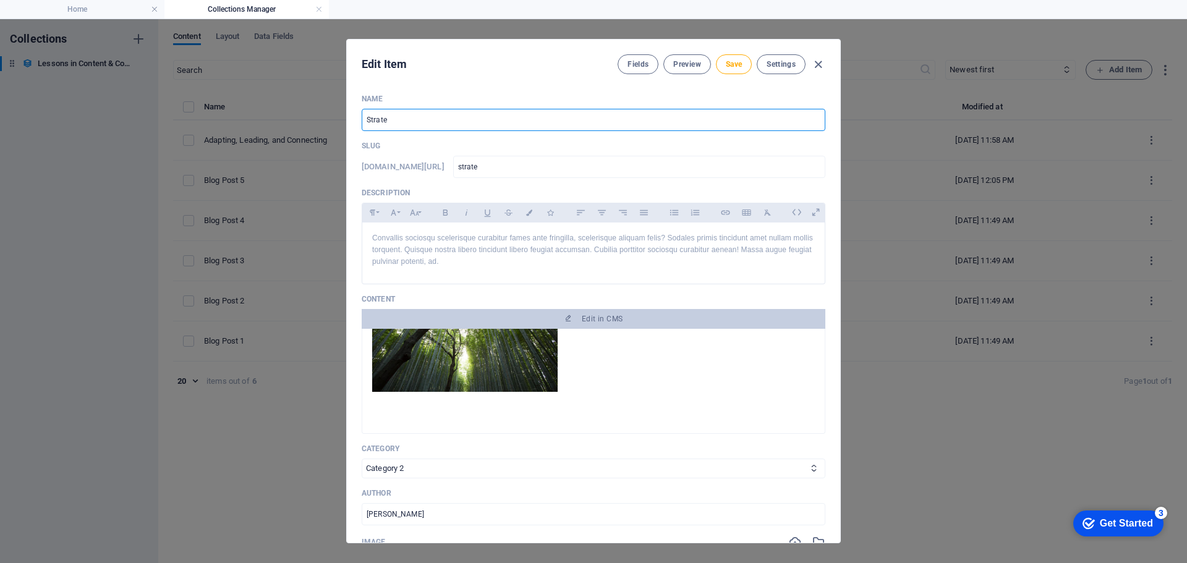
type input "strateg"
type input "Strategy"
type input "strategy"
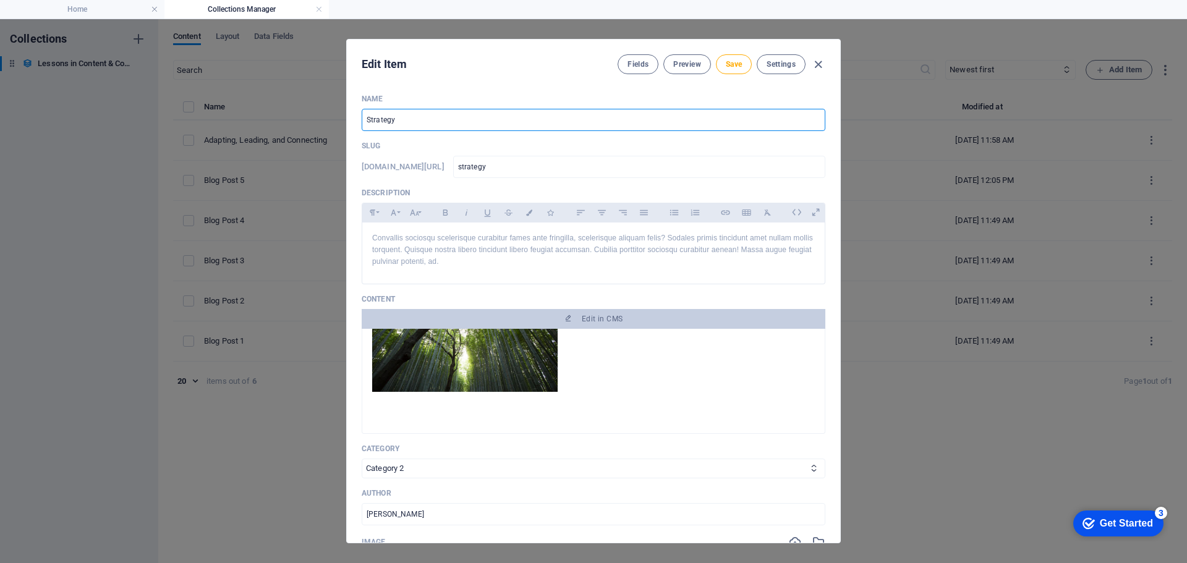
type input "Strategy D"
type input "strategy-d"
type input "Strategy De"
type input "strategy-de"
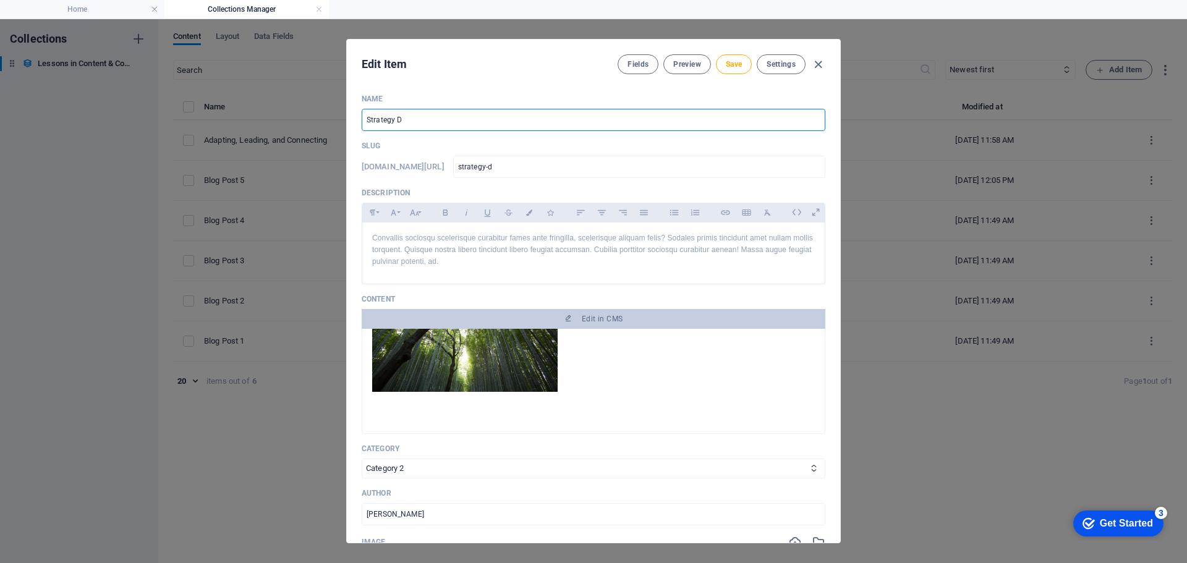
type input "strategy-de"
type input "Strategy Dev"
type input "strategy-dev"
type input "Strategy Deve"
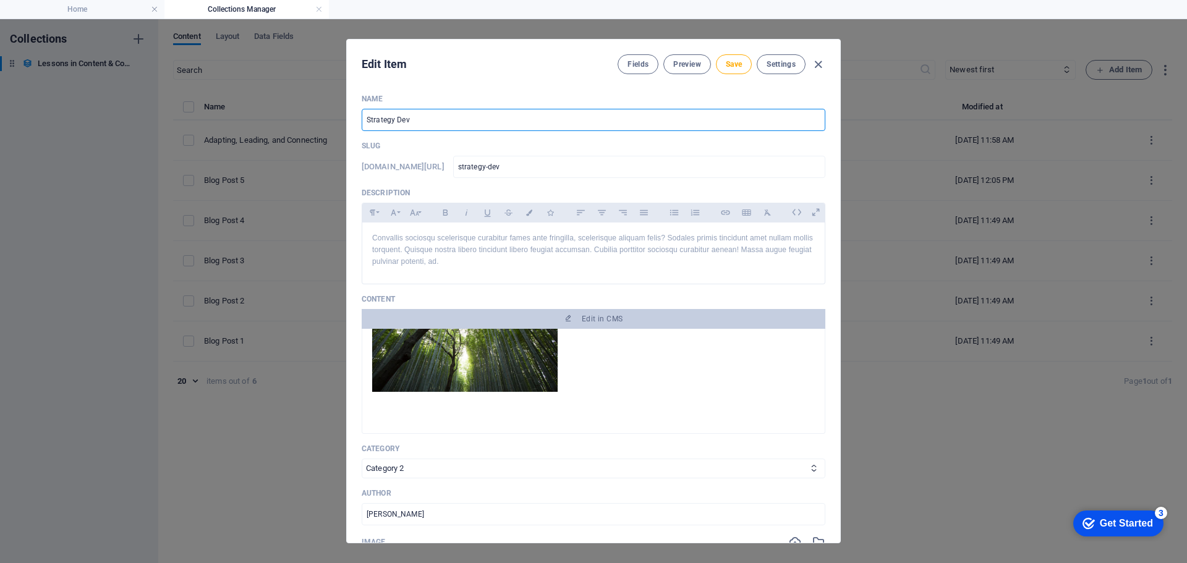
type input "strategy-deve"
type input "Strategy Devel"
type input "strategy-devel"
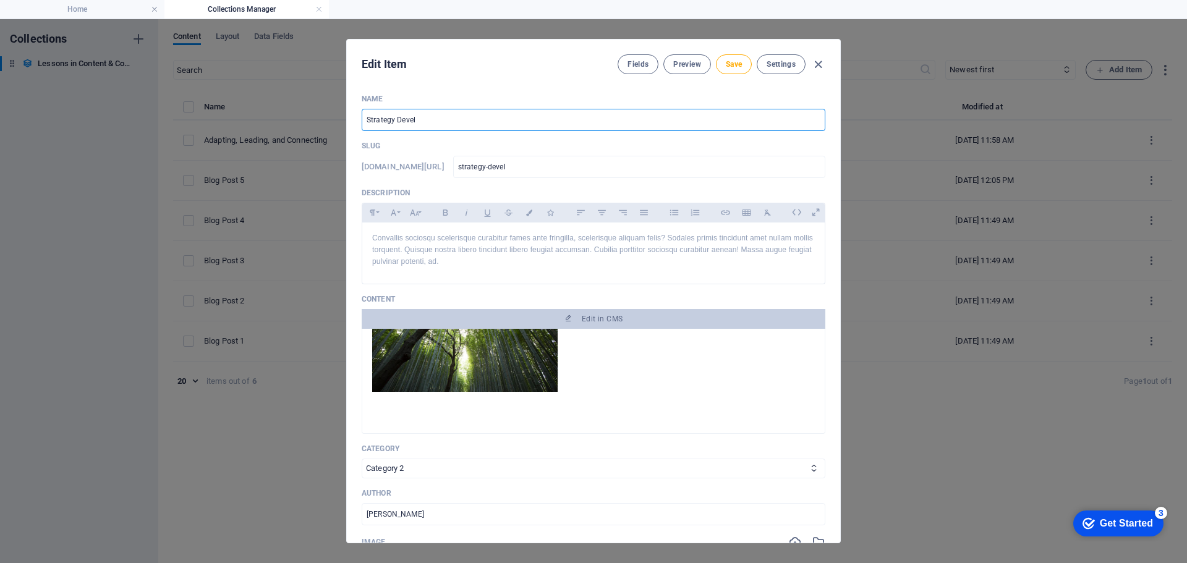
type input "Strategy Develo"
type input "strategy-develo"
type input "Strategy Develop"
type input "strategy-develop"
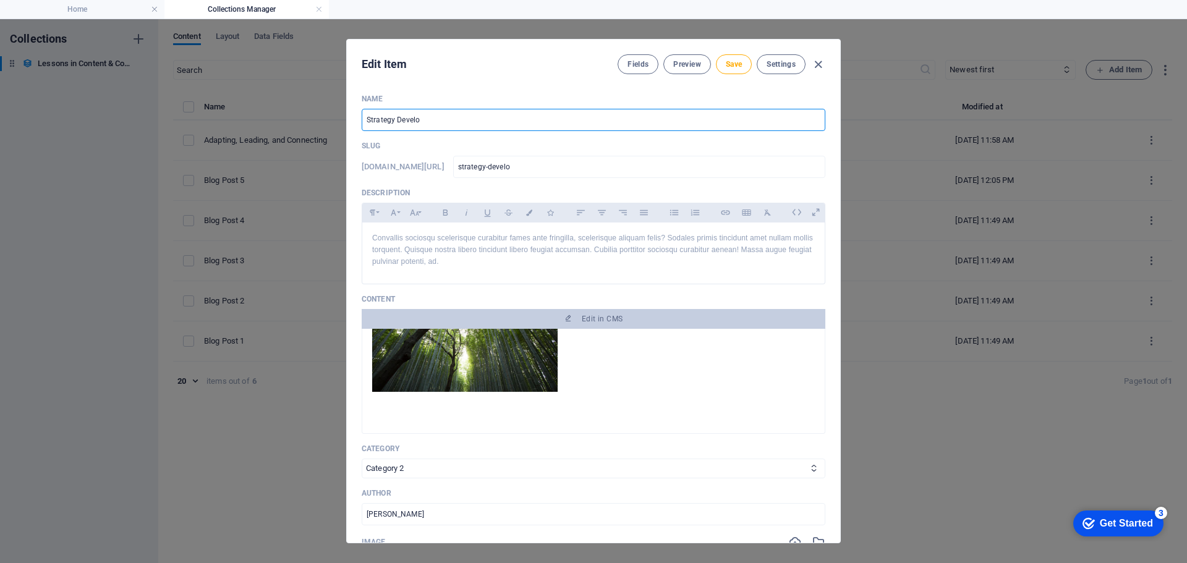
type input "strategy-develop"
type input "Strategy Developm"
type input "strategy-developm"
type input "Strategy Developme"
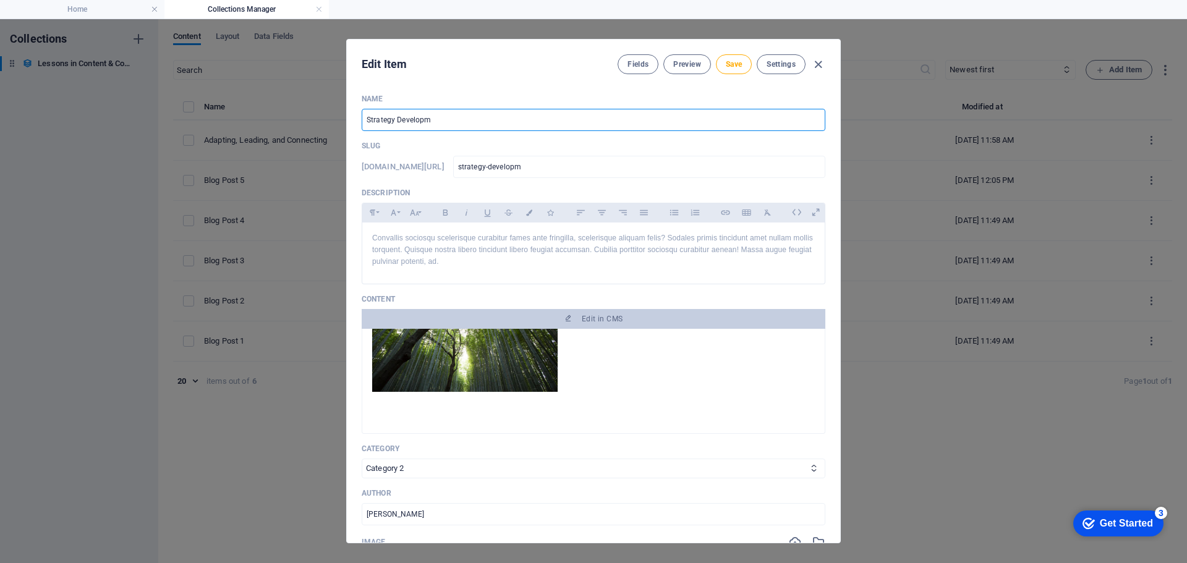
type input "strategy-developme"
type input "Strategy Developmen"
type input "strategy-developmen"
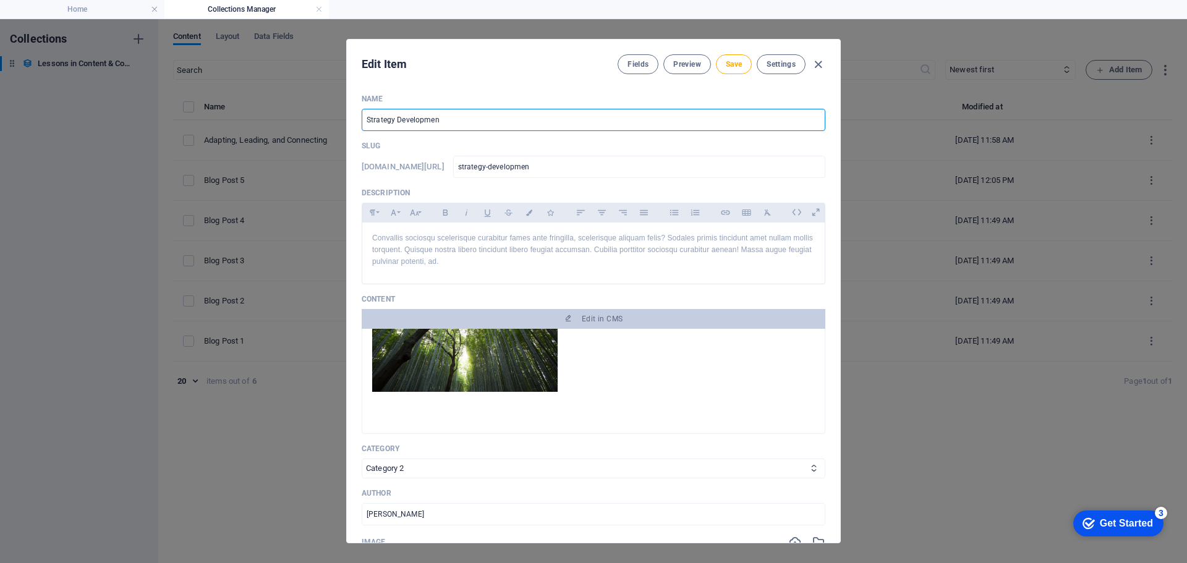
type input "Strategy Development"
type input "strategy-development"
type input "Strategy Development"
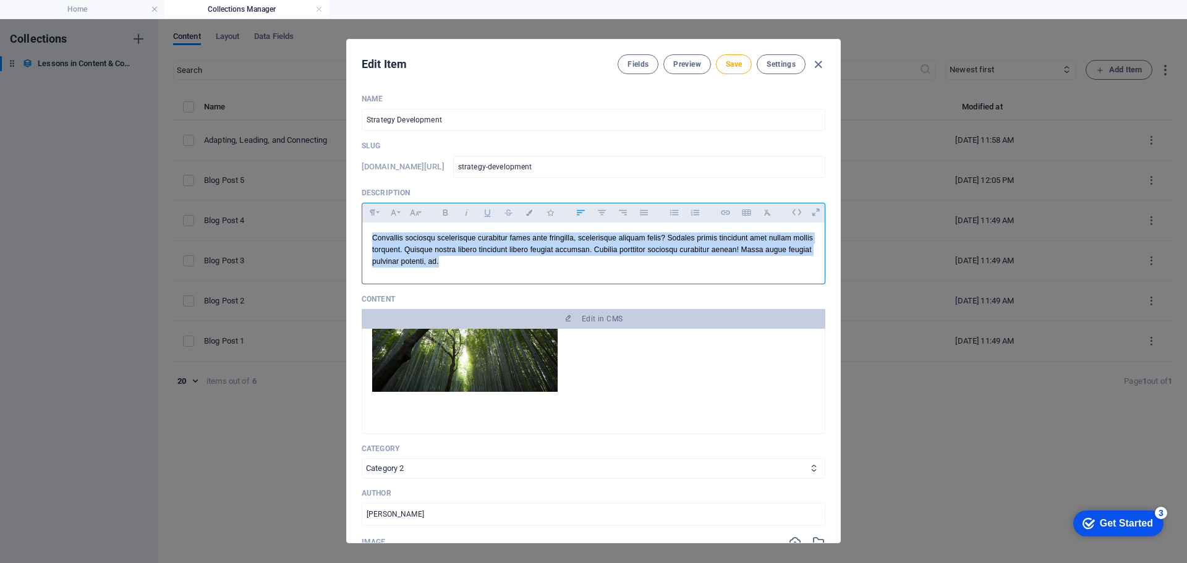
drag, startPoint x: 481, startPoint y: 263, endPoint x: 350, endPoint y: 242, distance: 132.8
click at [350, 242] on div "Name Strategy Development ​ Slug [DOMAIN_NAME][URL] strategy-development ​ Desc…" at bounding box center [593, 313] width 493 height 459
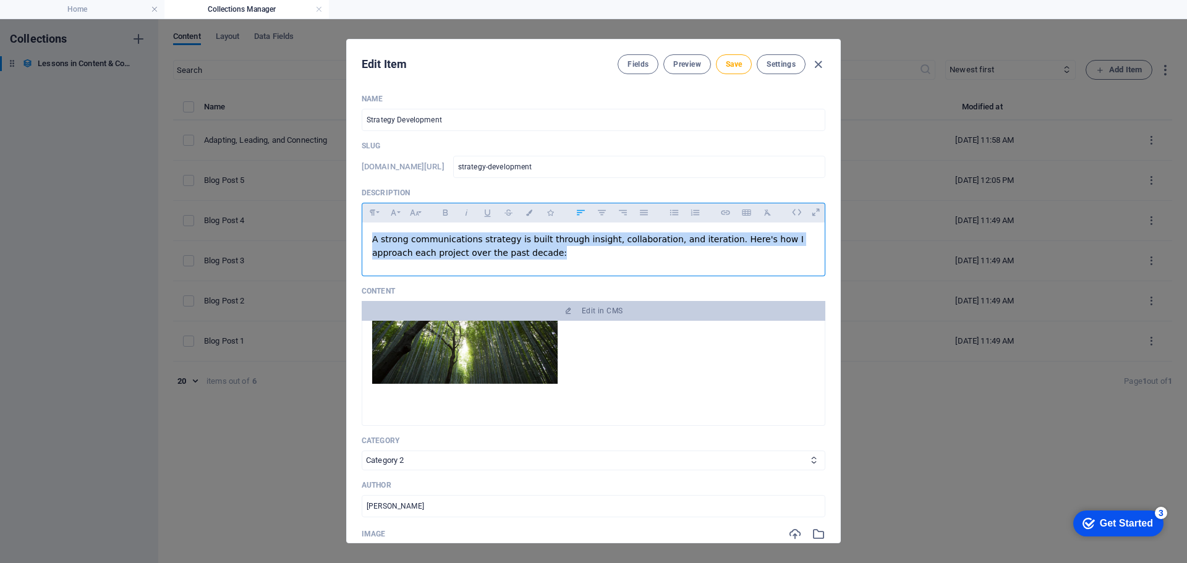
drag, startPoint x: 501, startPoint y: 255, endPoint x: 360, endPoint y: 229, distance: 143.3
click at [360, 229] on div "Name Strategy Development ​ Slug [DOMAIN_NAME][URL] strategy-development ​ Desc…" at bounding box center [593, 313] width 493 height 459
click at [530, 264] on div "​ A strong communications strategy is built through insight, collaboration, and…" at bounding box center [593, 246] width 462 height 48
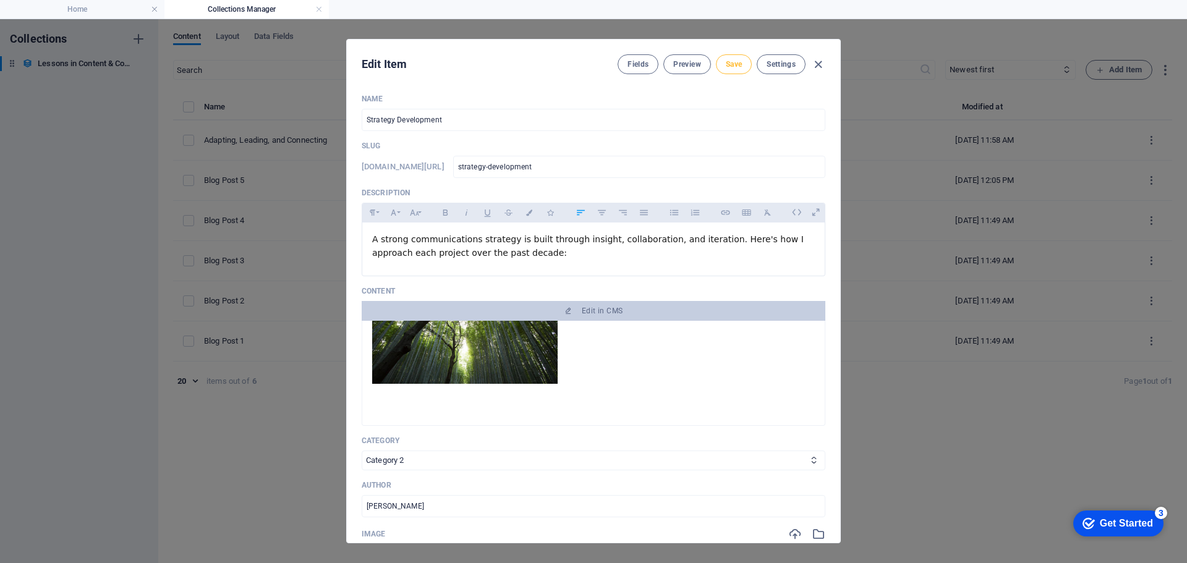
click at [740, 59] on button "Save" at bounding box center [734, 64] width 36 height 20
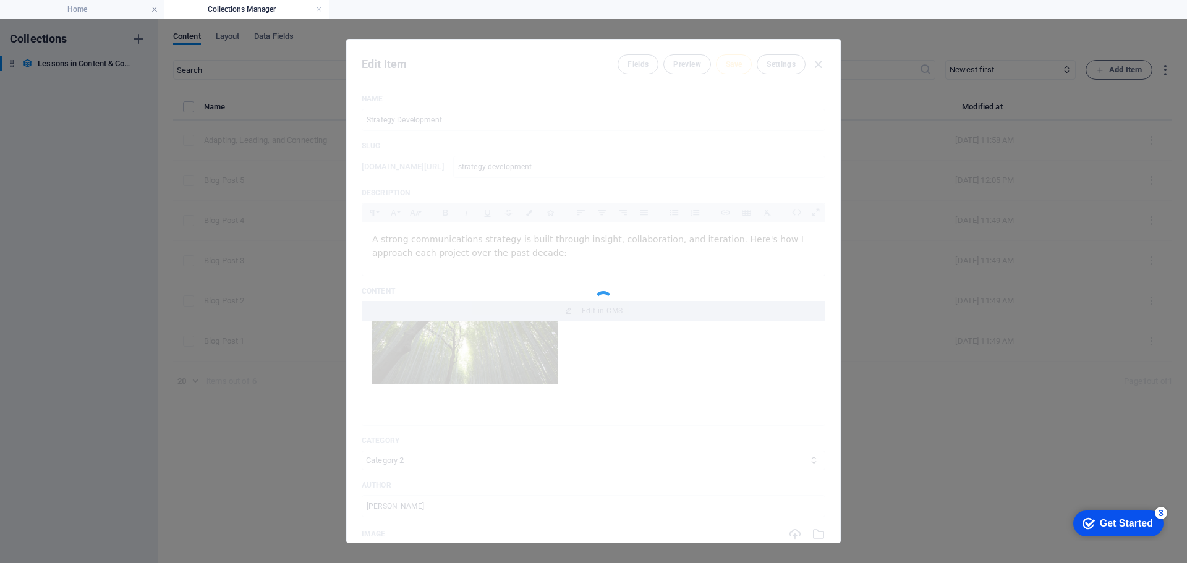
type input "strategy-development"
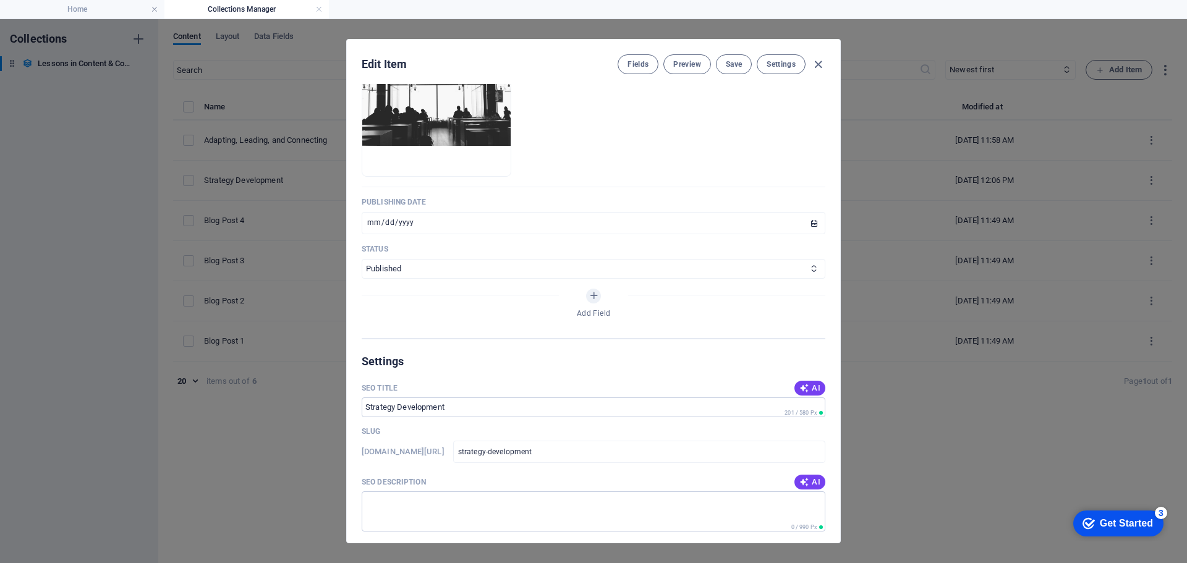
scroll to position [494, 0]
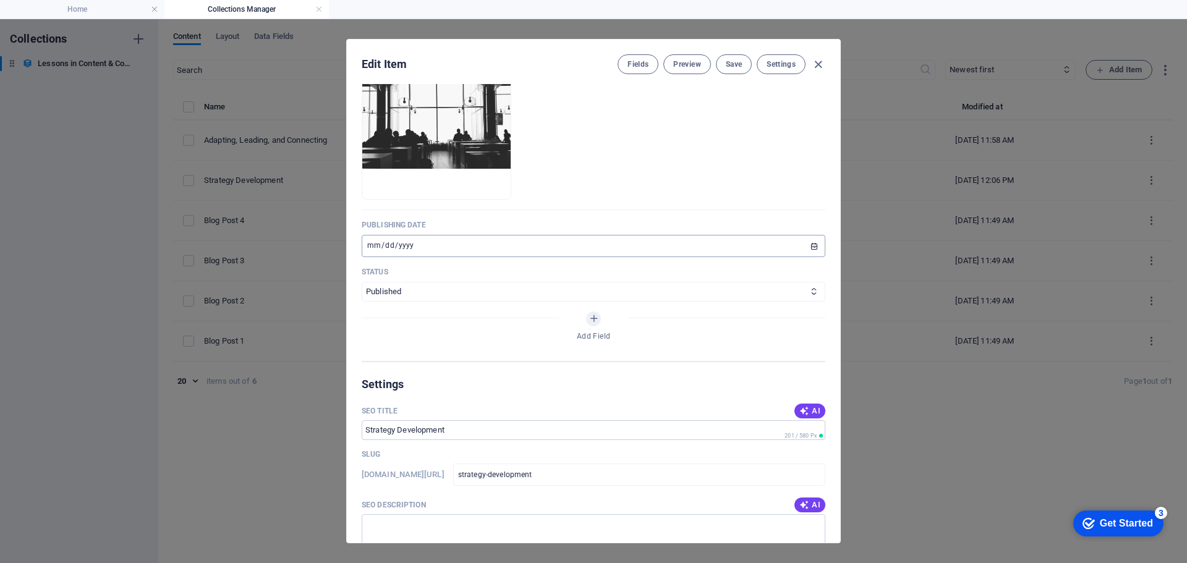
click at [810, 246] on input "[DATE]" at bounding box center [593, 246] width 463 height 22
type input "[DATE]"
click at [727, 65] on span "Save" at bounding box center [733, 64] width 16 height 10
click at [366, 428] on input "SEO Title" at bounding box center [593, 430] width 463 height 20
type input "Digital Strategy Development"
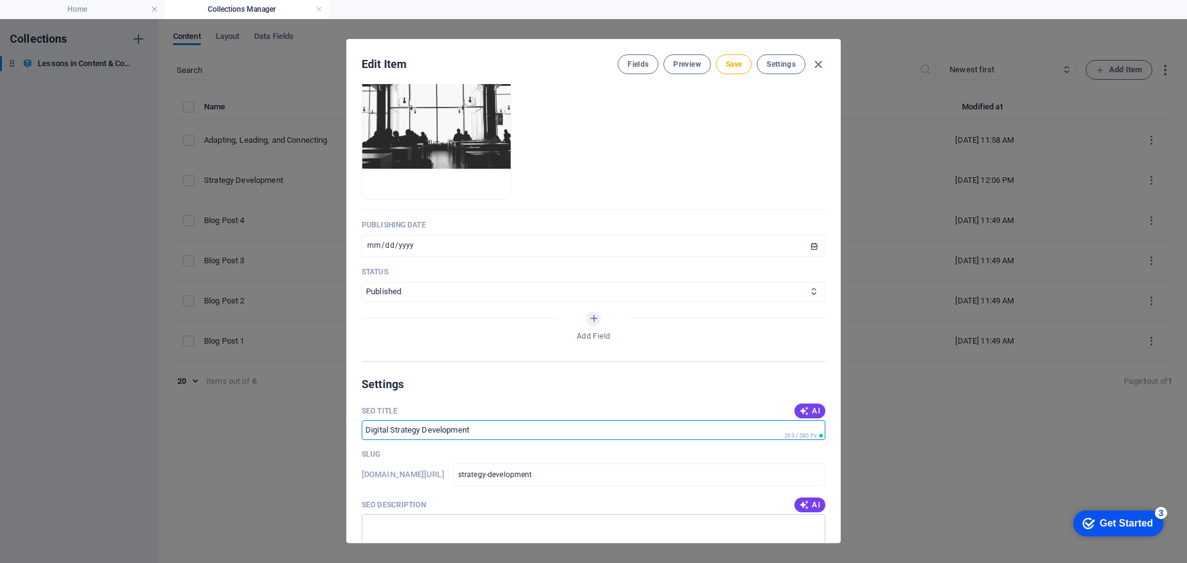
click at [542, 451] on div "Slug" at bounding box center [593, 454] width 463 height 19
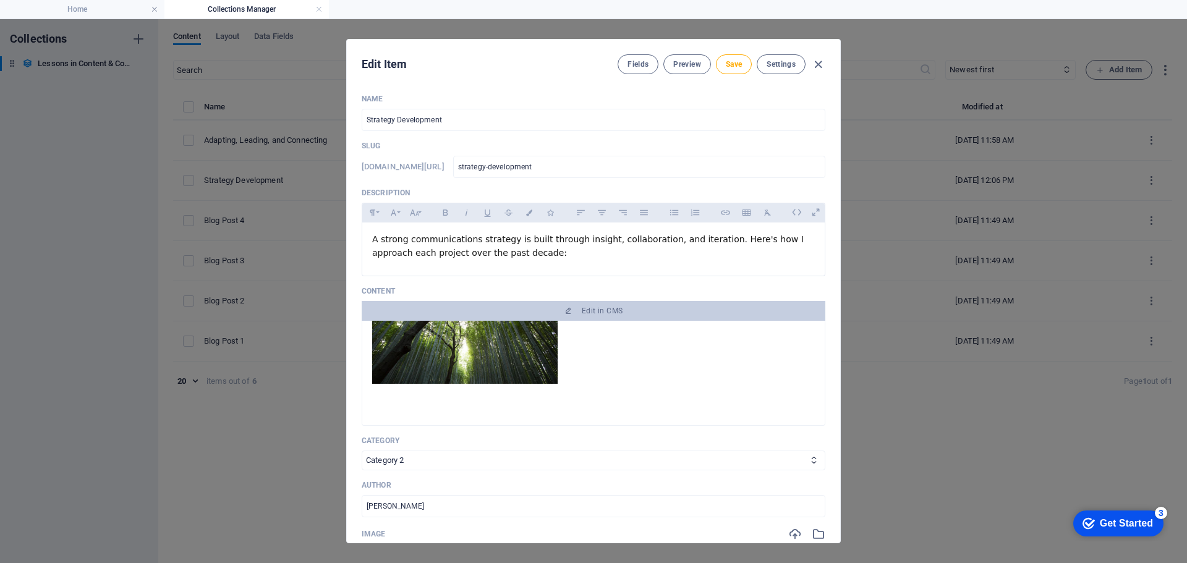
scroll to position [0, 0]
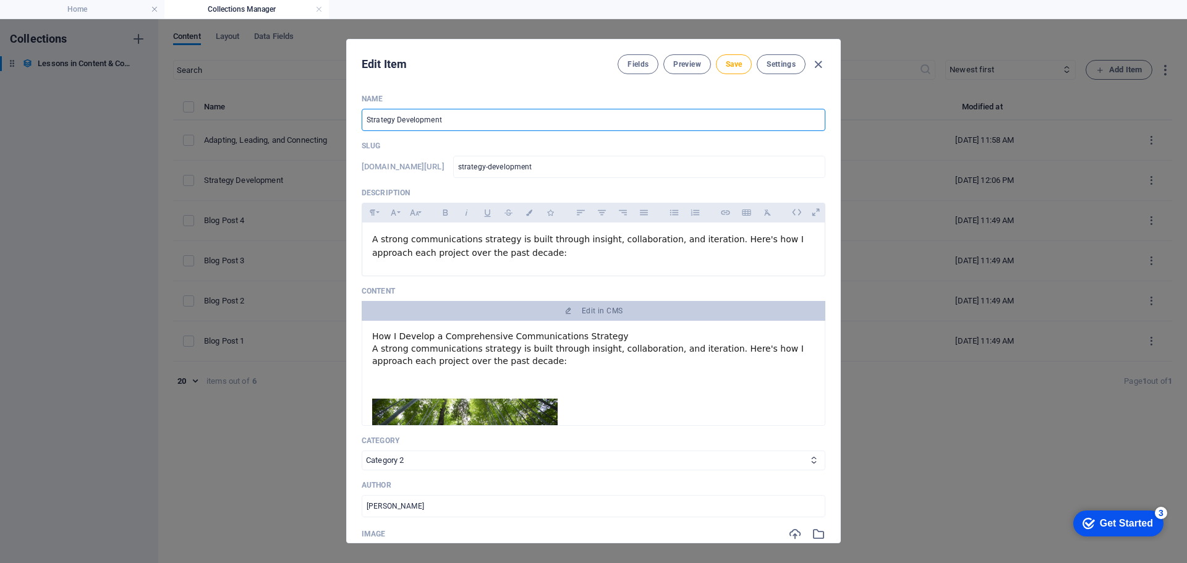
click at [365, 121] on input "Strategy Development" at bounding box center [593, 120] width 463 height 22
type input "DStrategy Development"
type input "dstrategy-development"
type input "DiStrategy Development"
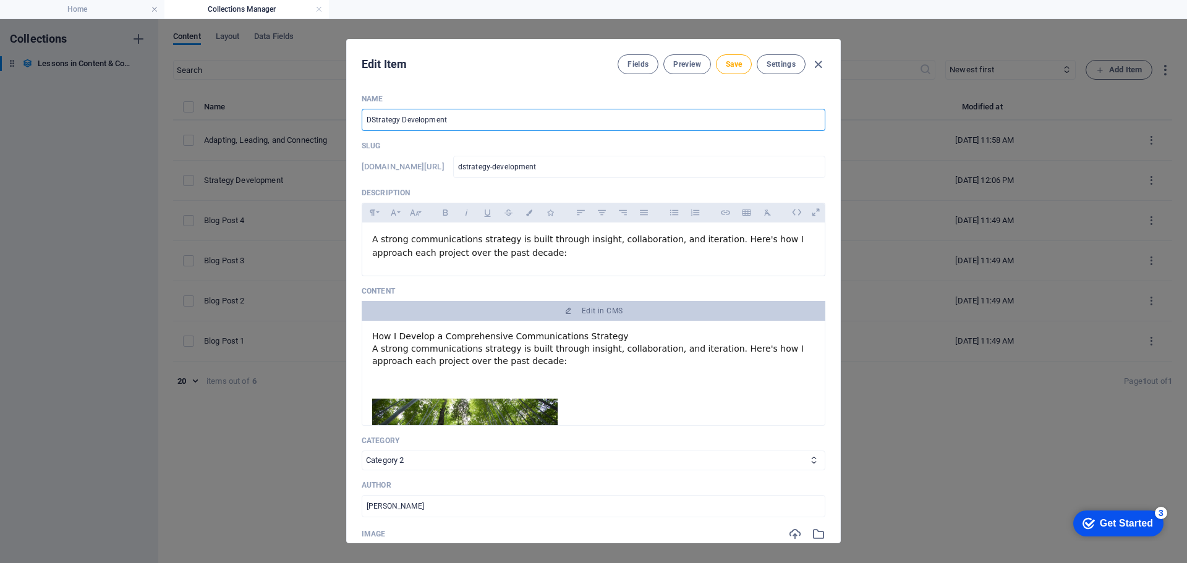
type input "distrategy-development"
type input "DigStrategy Development"
type input "digstrategy-development"
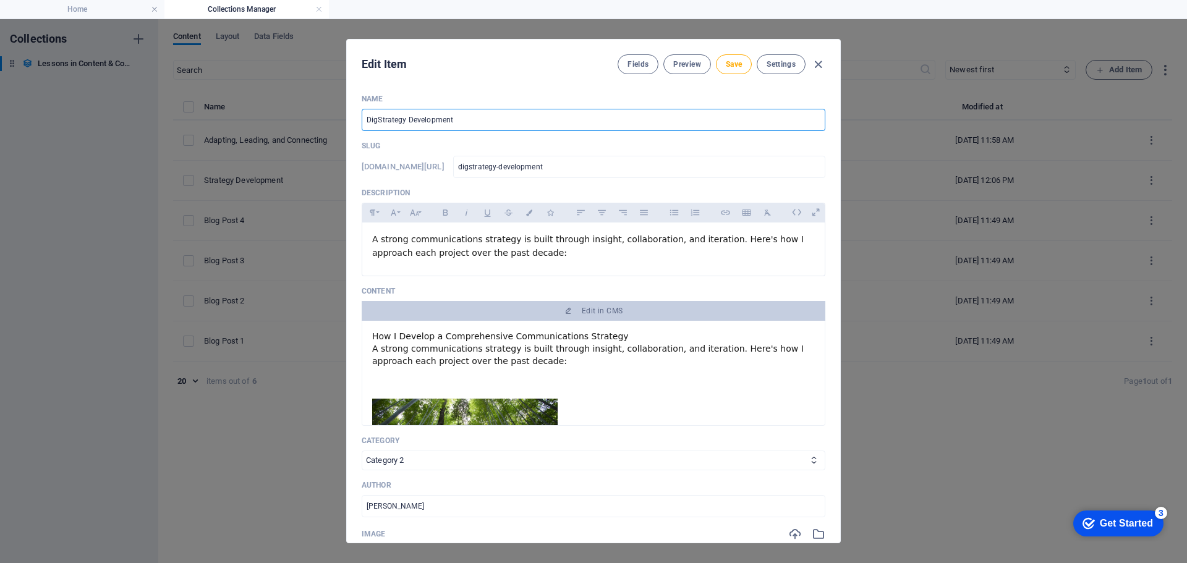
type input "DigiStrategy Development"
type input "digistrategy-development"
type input "DigitStrategy Development"
type input "digitstrategy-development"
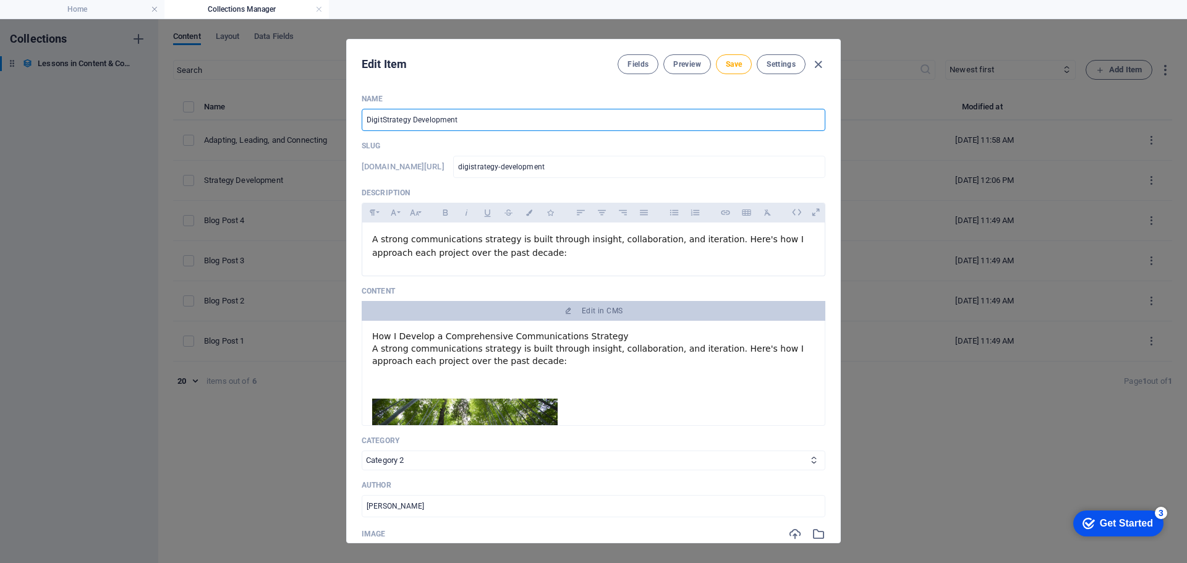
type input "digitstrategy-development"
type input "DigitaStrategy Development"
type input "digitastrategy-development"
type input "DigitalStrategy Development"
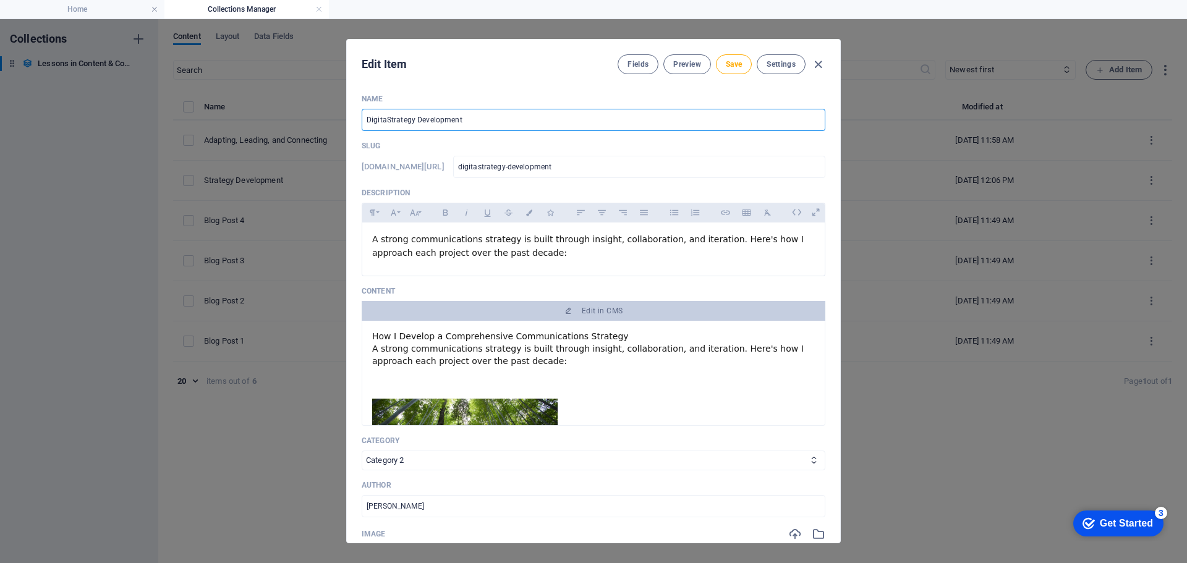
type input "digitalstrategy-development"
type input "Digital Strategy Development"
type input "digital-strategy-development"
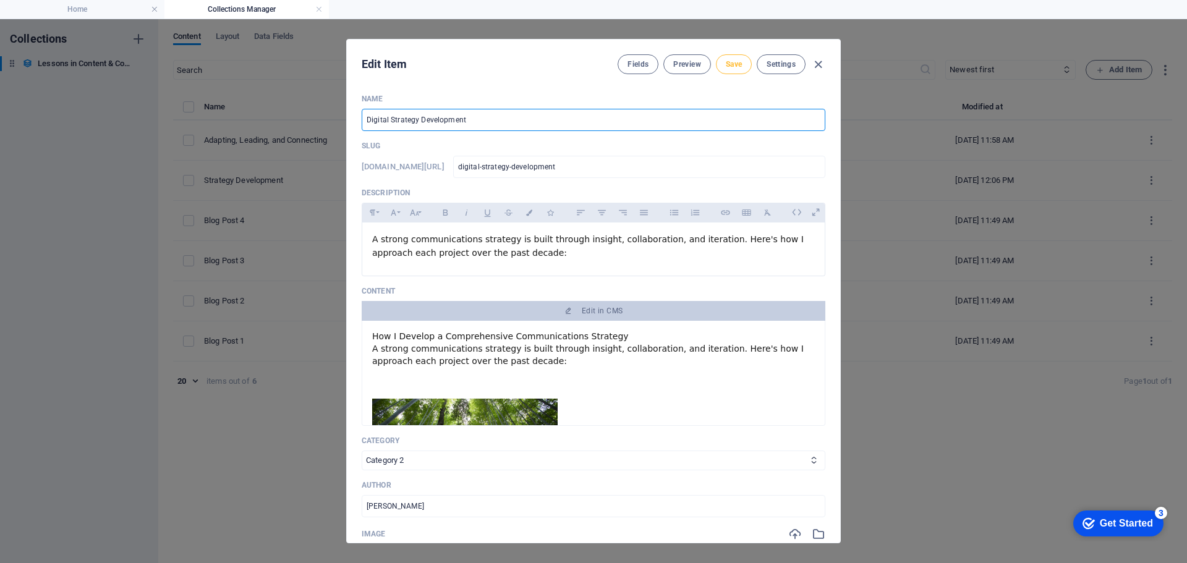
type input "Digital Strategy Development"
click at [733, 67] on span "Save" at bounding box center [733, 64] width 16 height 10
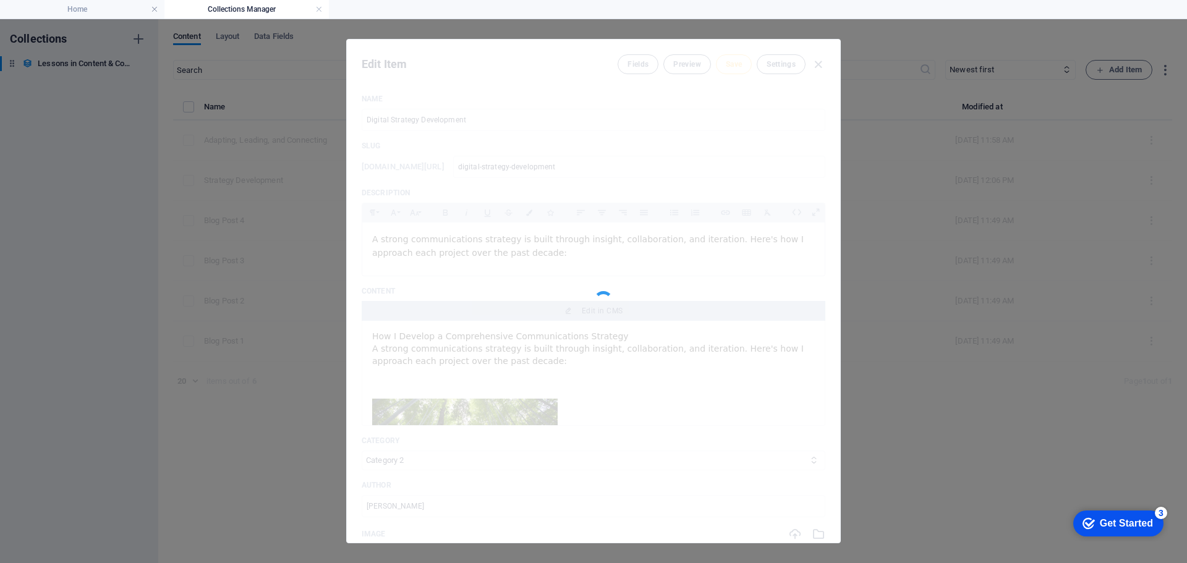
type input "digital-strategy-development"
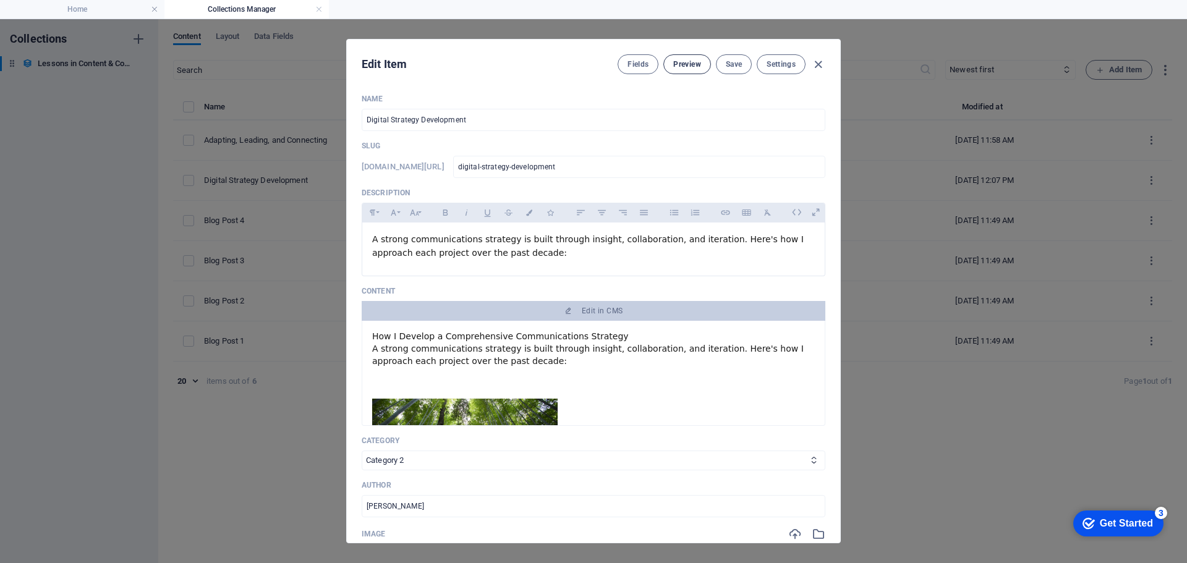
click at [682, 62] on span "Preview" at bounding box center [686, 64] width 27 height 10
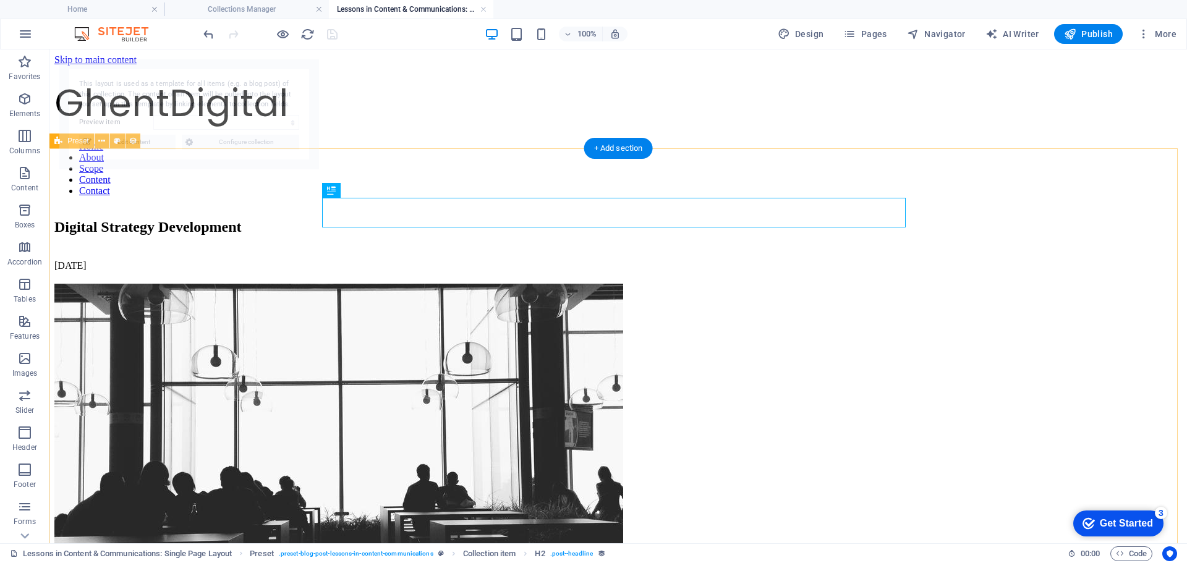
select select "68bc5827cfbe756eaa05cea8"
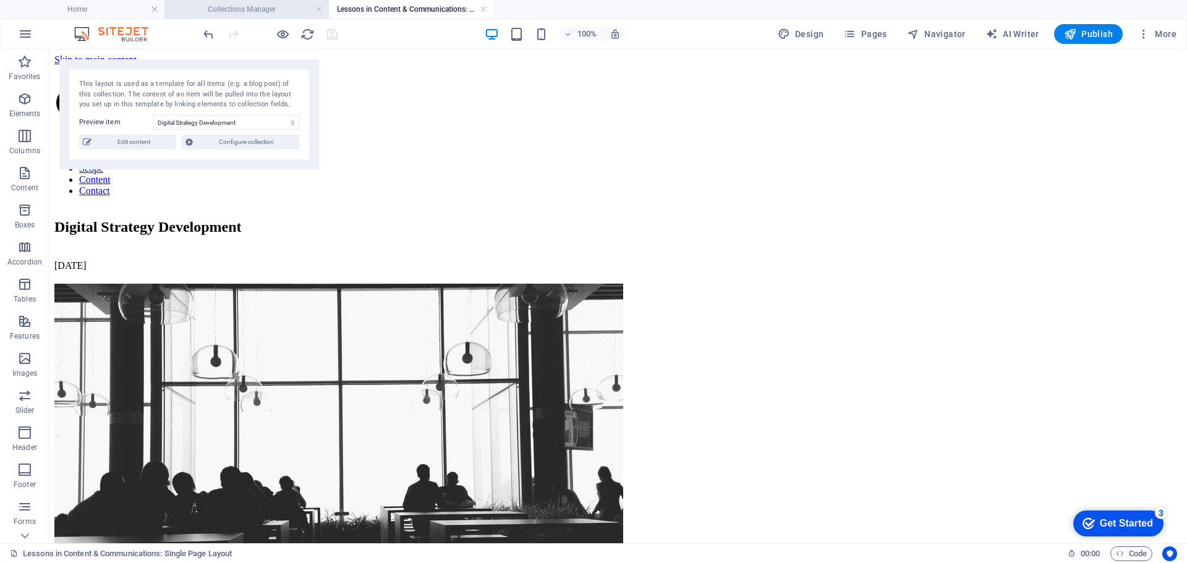
click at [209, 4] on h4 "Collections Manager" at bounding box center [246, 9] width 164 height 14
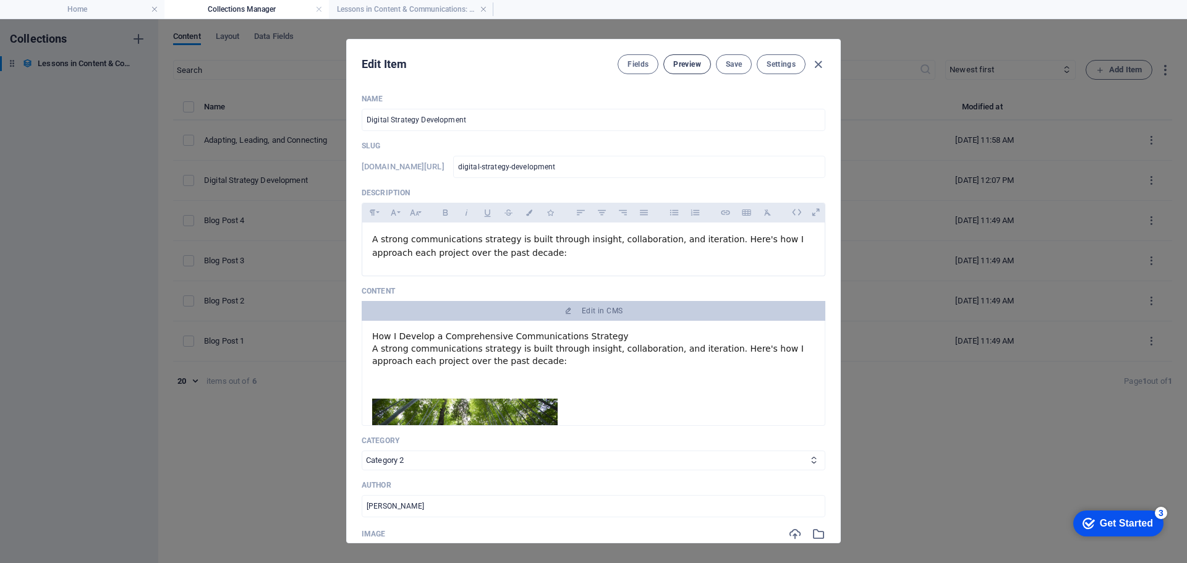
click at [684, 66] on span "Preview" at bounding box center [686, 64] width 27 height 10
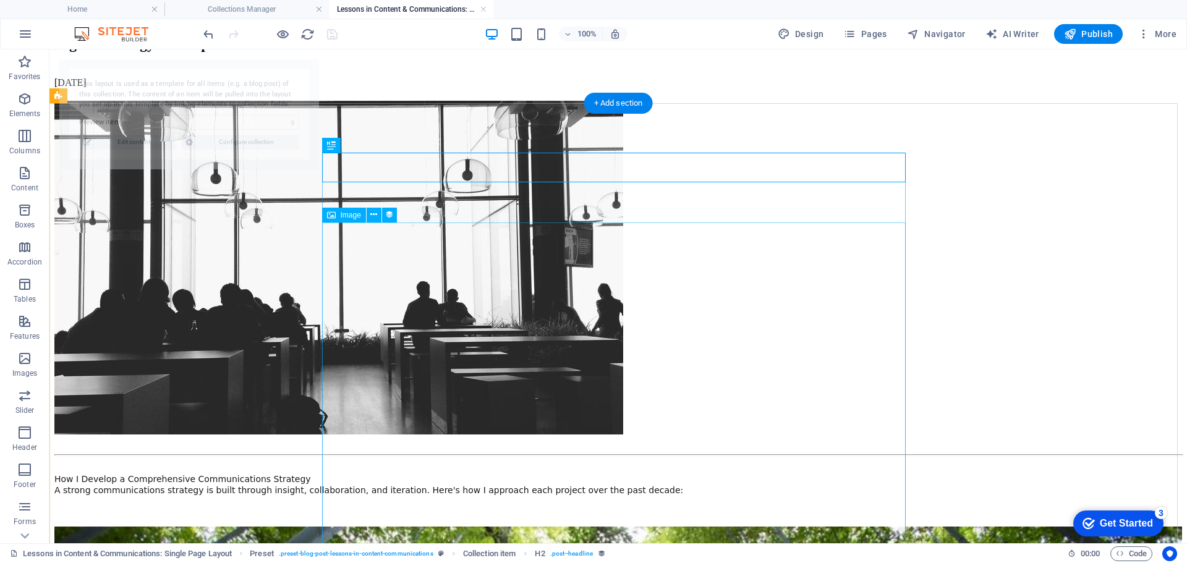
scroll to position [247, 0]
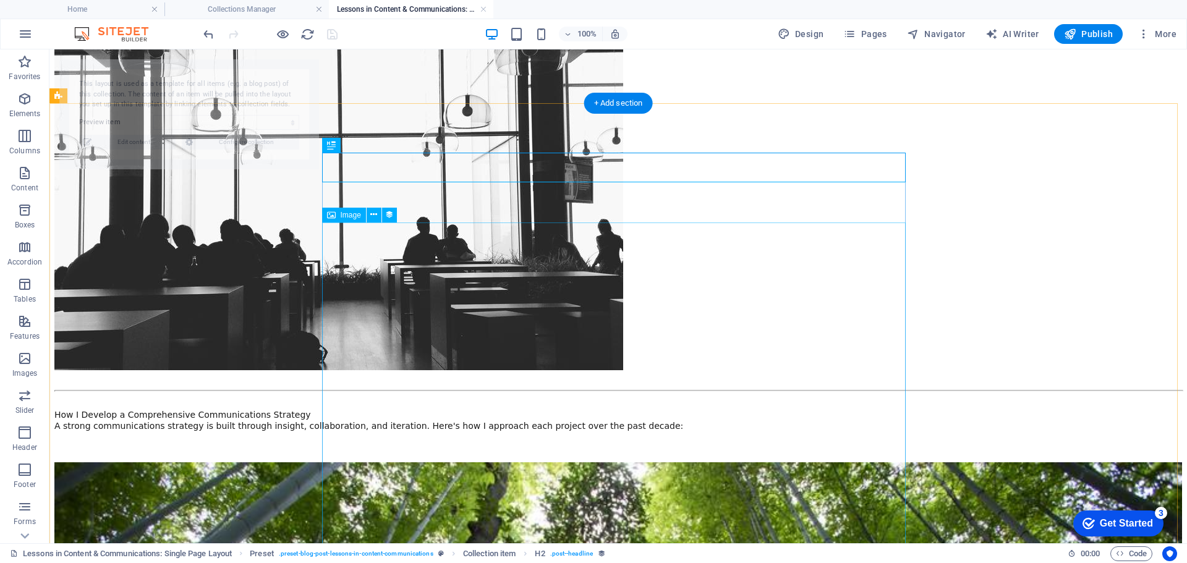
select select "68bc5827cfbe756eaa05cea8"
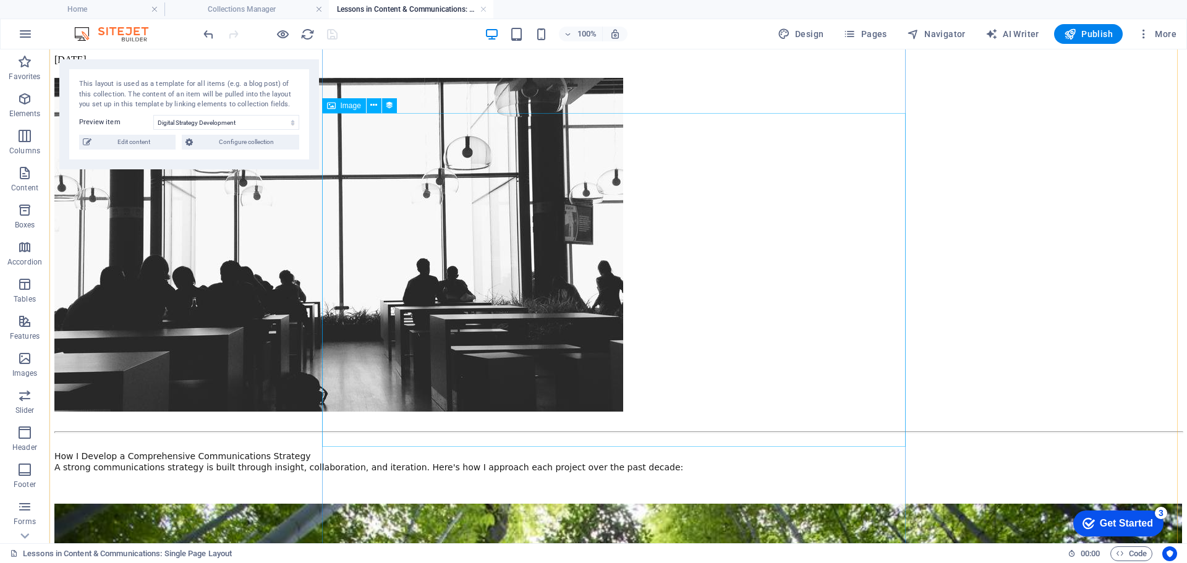
scroll to position [371, 0]
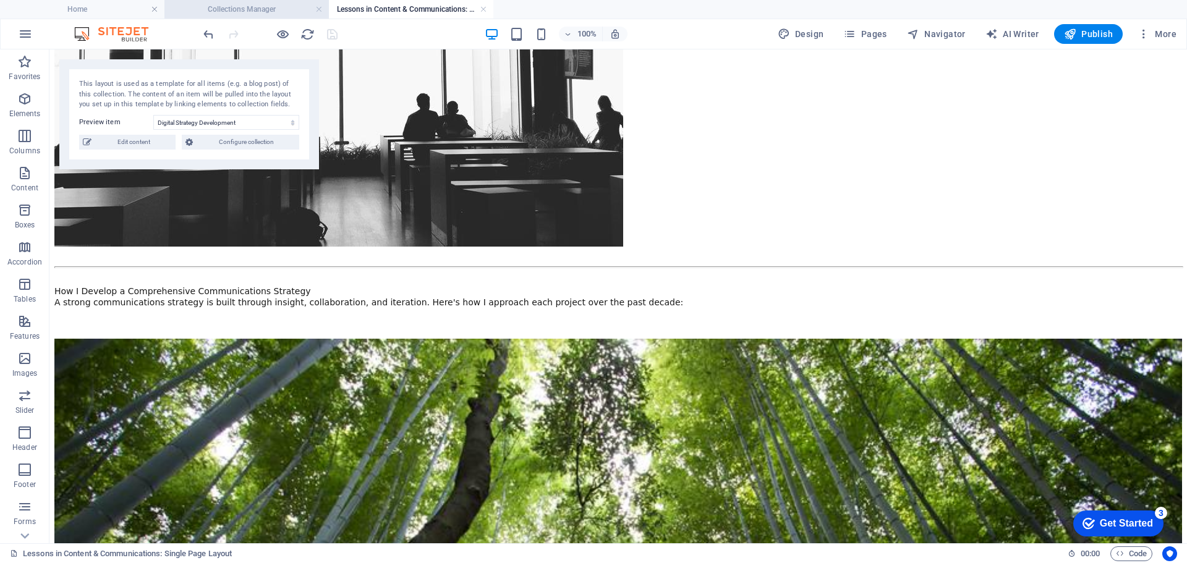
click at [222, 7] on h4 "Collections Manager" at bounding box center [246, 9] width 164 height 14
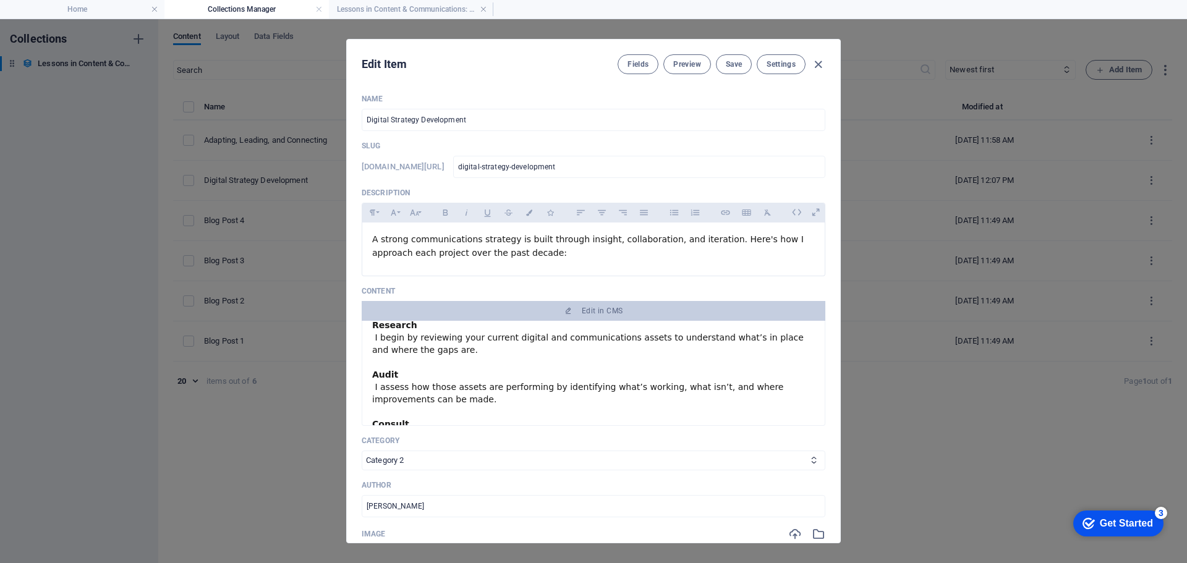
scroll to position [0, 0]
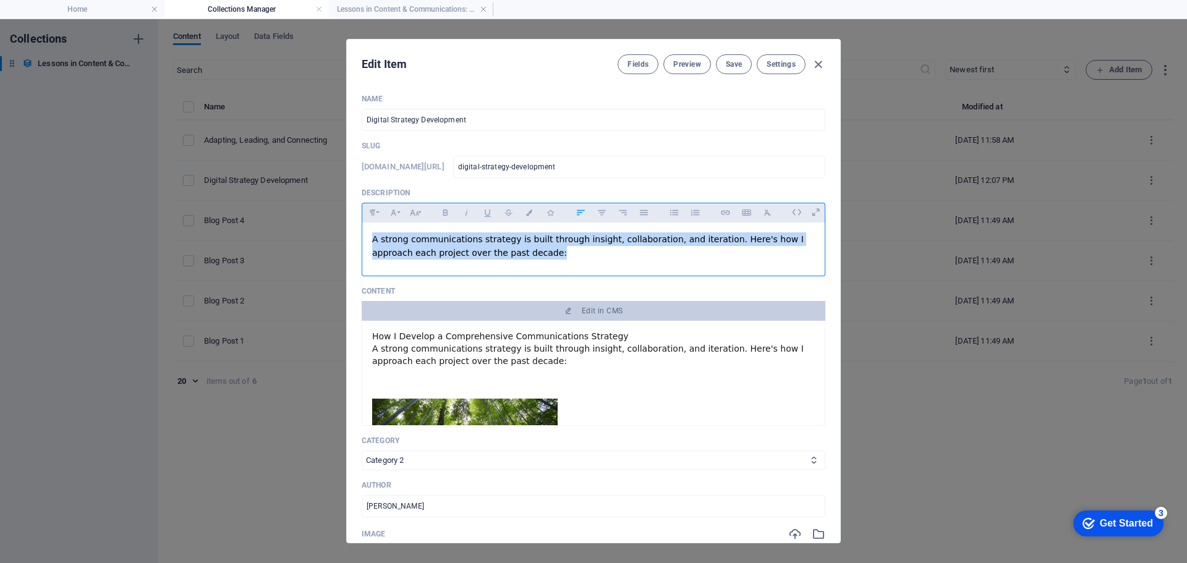
drag, startPoint x: 491, startPoint y: 256, endPoint x: 335, endPoint y: 243, distance: 156.3
click at [335, 243] on div "Edit Item Fields Preview Save Settings Name Digital Strategy Development ​ Slug…" at bounding box center [593, 291] width 1187 height 544
click at [530, 251] on p "​ A strong communications strategy is built through insight, collaboration, and…" at bounding box center [593, 246] width 442 height 28
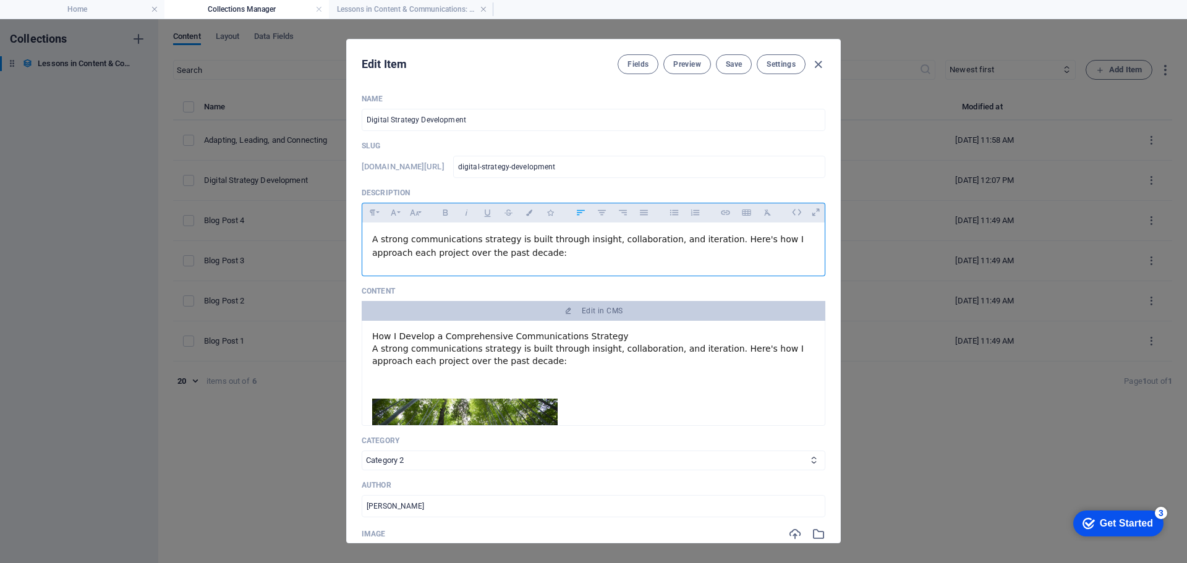
click at [530, 251] on p "​ A strong communications strategy is built through insight, collaboration, and…" at bounding box center [593, 246] width 442 height 28
click at [730, 69] on button "Save" at bounding box center [734, 64] width 36 height 20
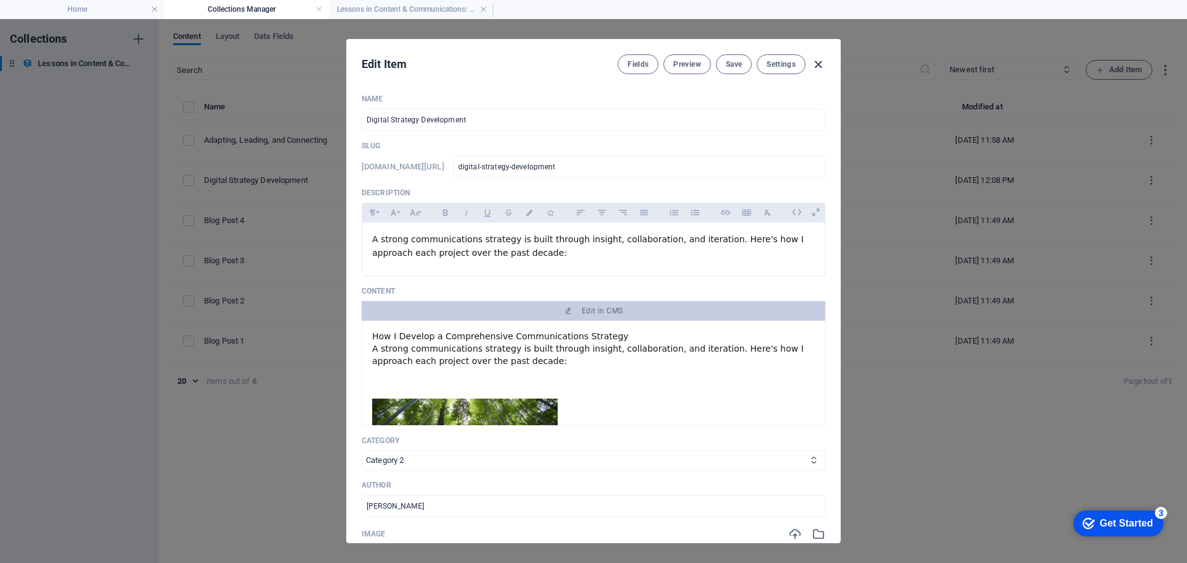
click at [816, 63] on icon "button" at bounding box center [818, 64] width 14 height 14
type input "[DATE]"
type input "digital-strategy-development"
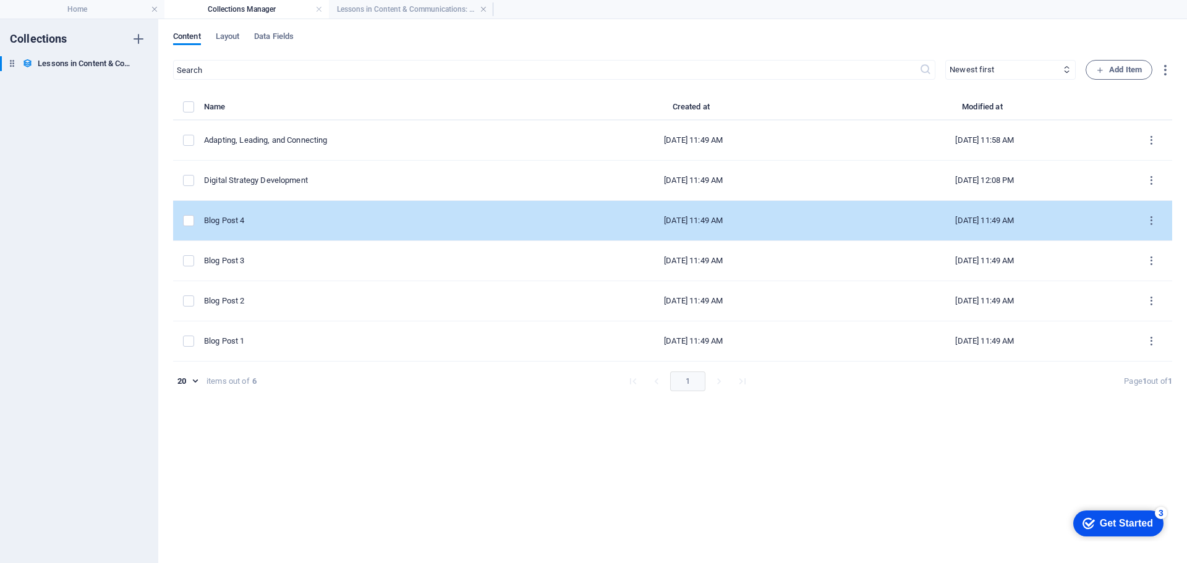
click at [380, 219] on div "Blog Post 4" at bounding box center [371, 220] width 334 height 11
select select "Category 2"
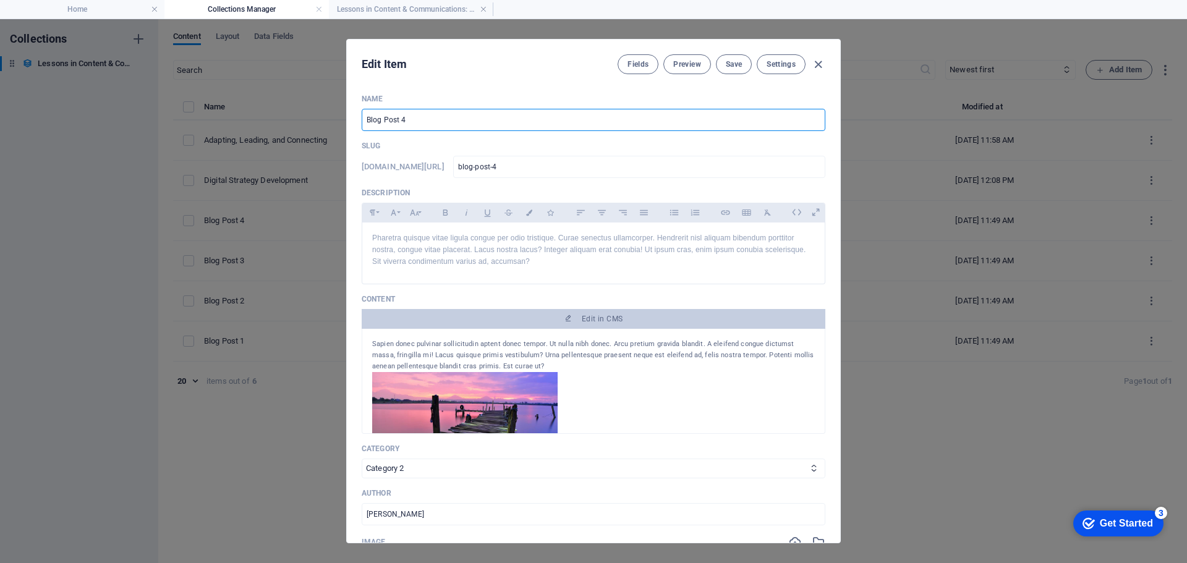
drag, startPoint x: 429, startPoint y: 114, endPoint x: 329, endPoint y: 114, distance: 99.5
click at [329, 114] on div "Edit Item Fields Preview Save Settings Name Blog Post 4 ​ Slug [DOMAIN_NAME][UR…" at bounding box center [593, 291] width 1187 height 544
type input "E"
type input "e"
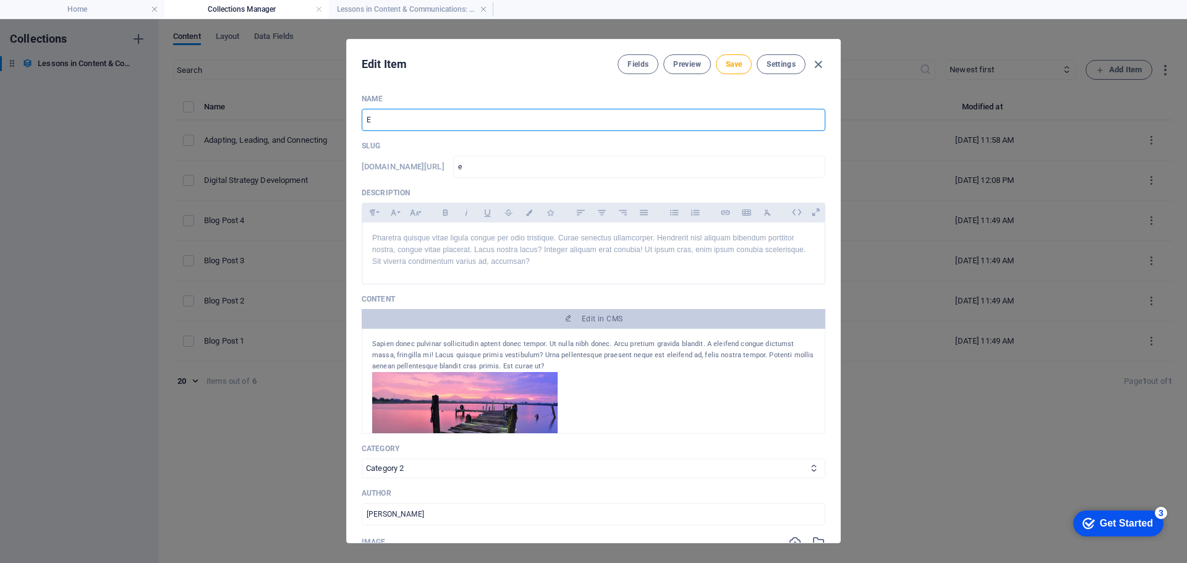
type input "Ex"
type input "ex"
type input "Exp"
type input "exp"
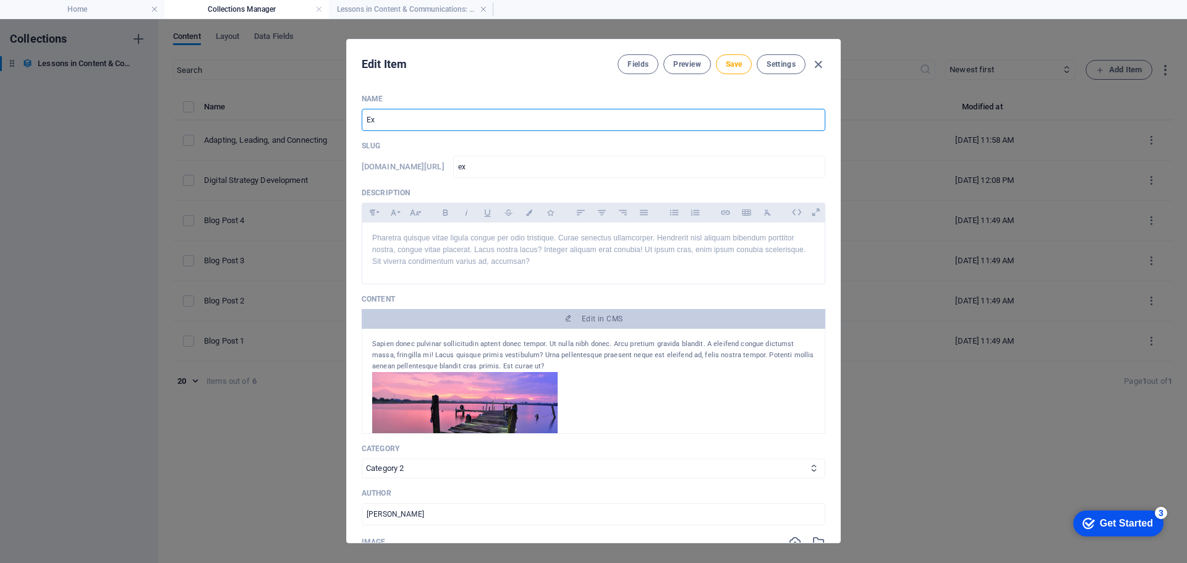
type input "exp"
type input "Expe"
type input "expe"
type input "Exper"
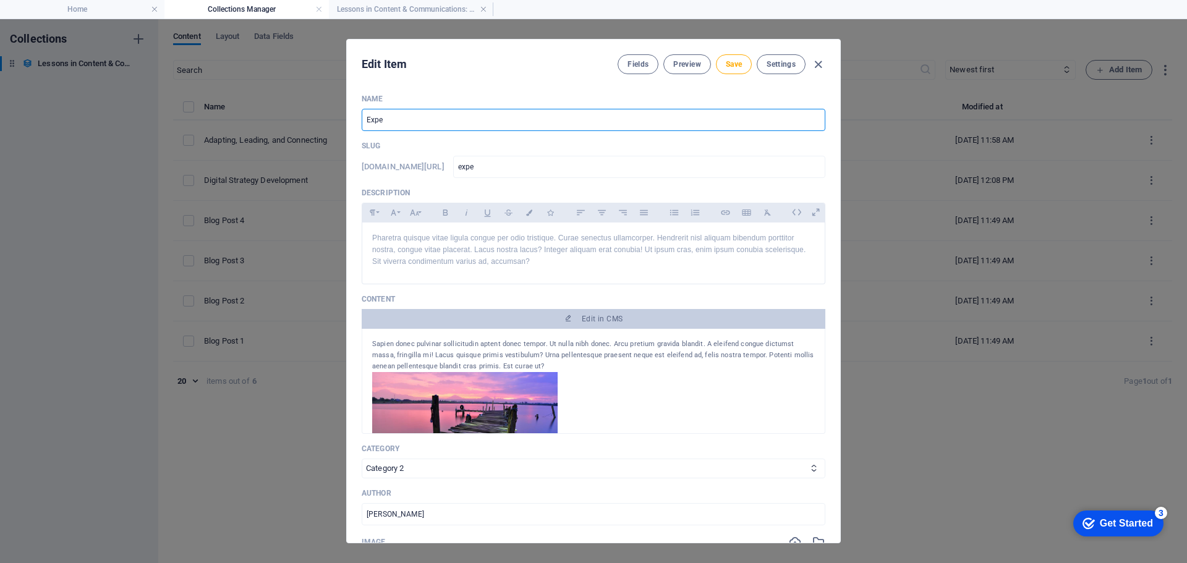
type input "exper"
type input "Expert"
type input "expert"
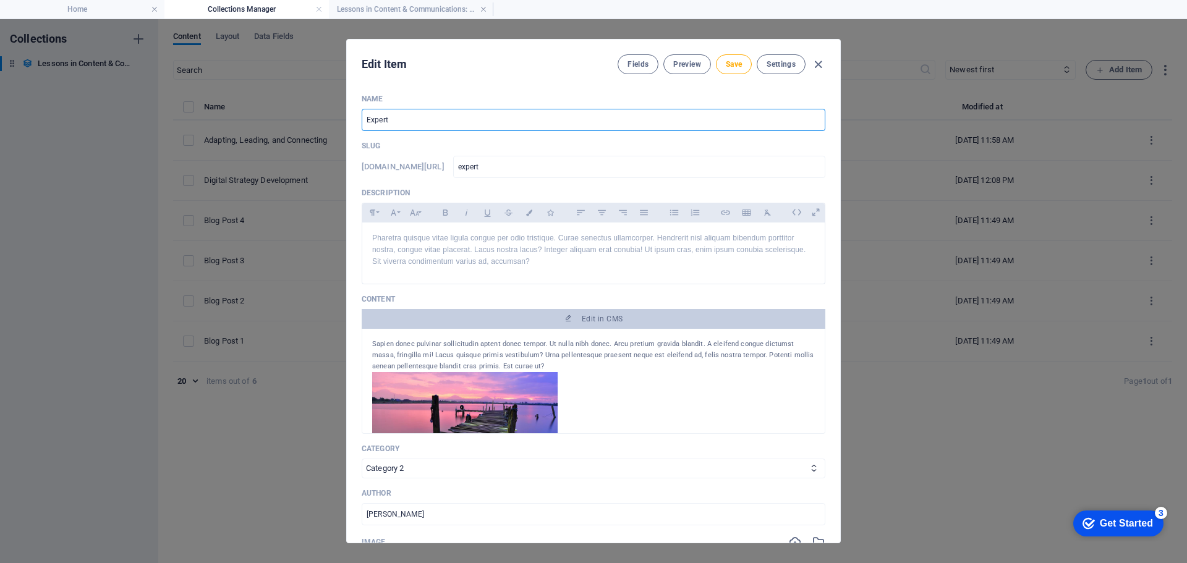
type input "Experts"
type input "experts"
type input "Experts a"
type input "experts-a"
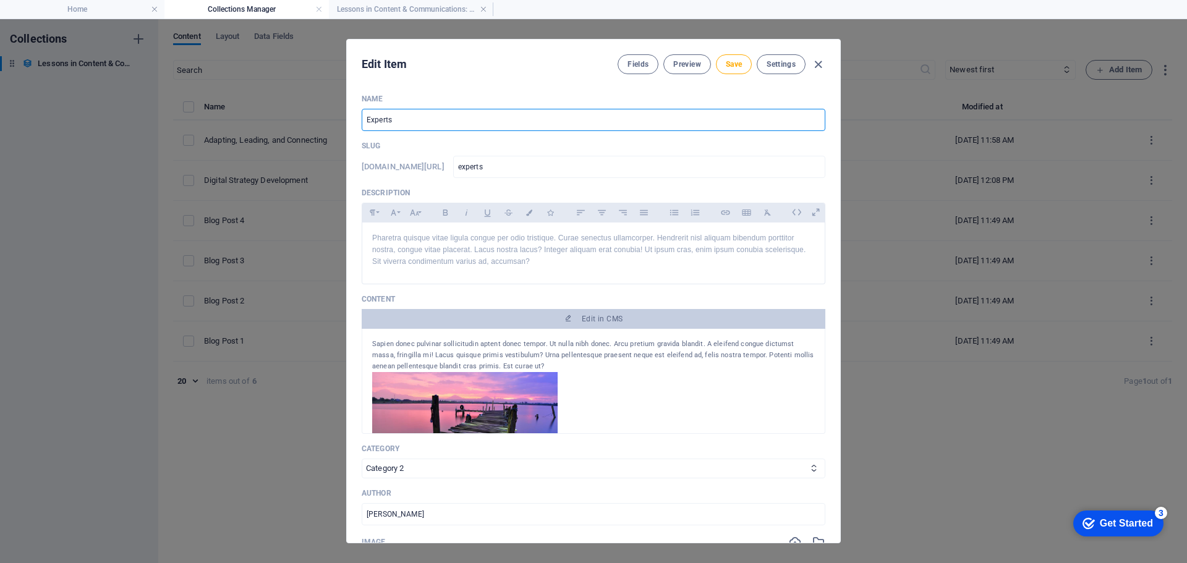
type input "experts-a"
type input "Experts ar"
type input "experts-ar"
type input "Experts are"
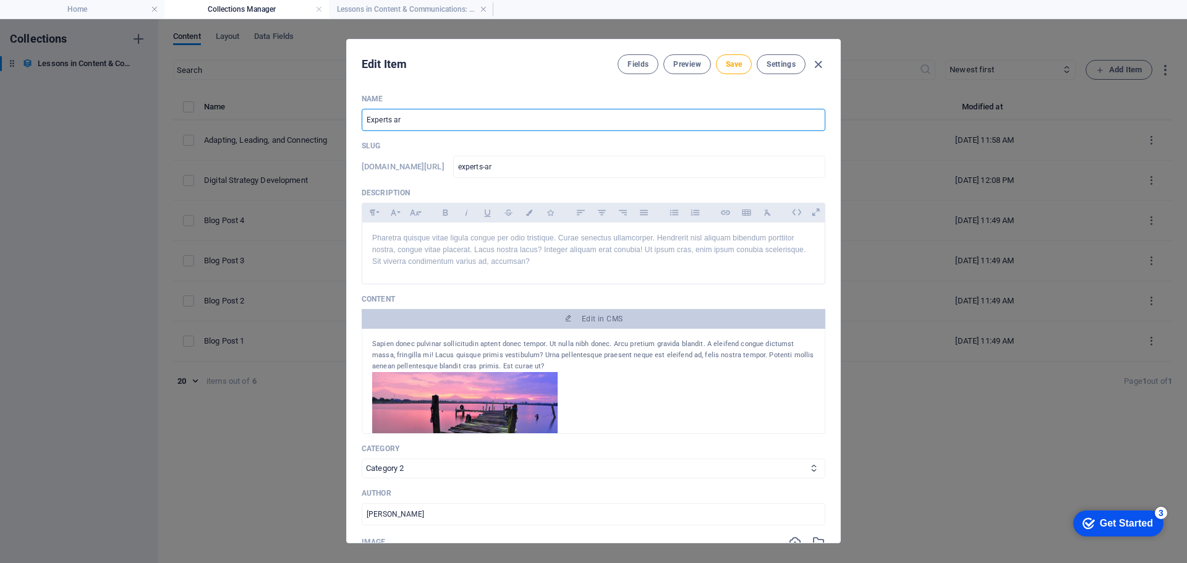
type input "experts-are"
type input "Experts are N"
type input "experts-are-n"
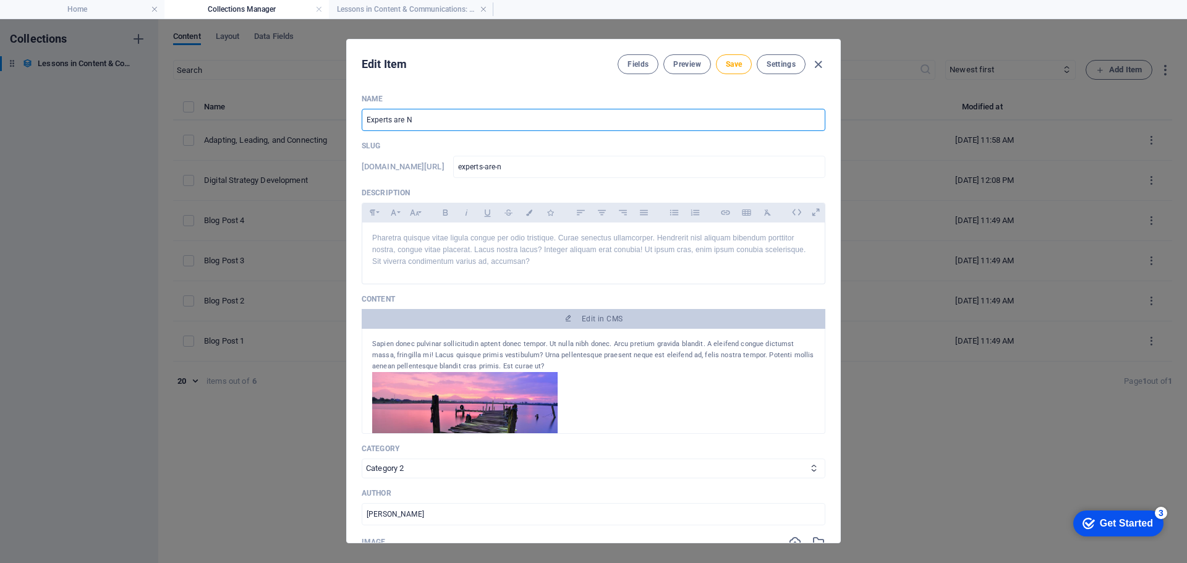
type input "Experts are Ne"
type input "experts-are-ne"
type input "Experts are Nee"
type input "experts-are-nee"
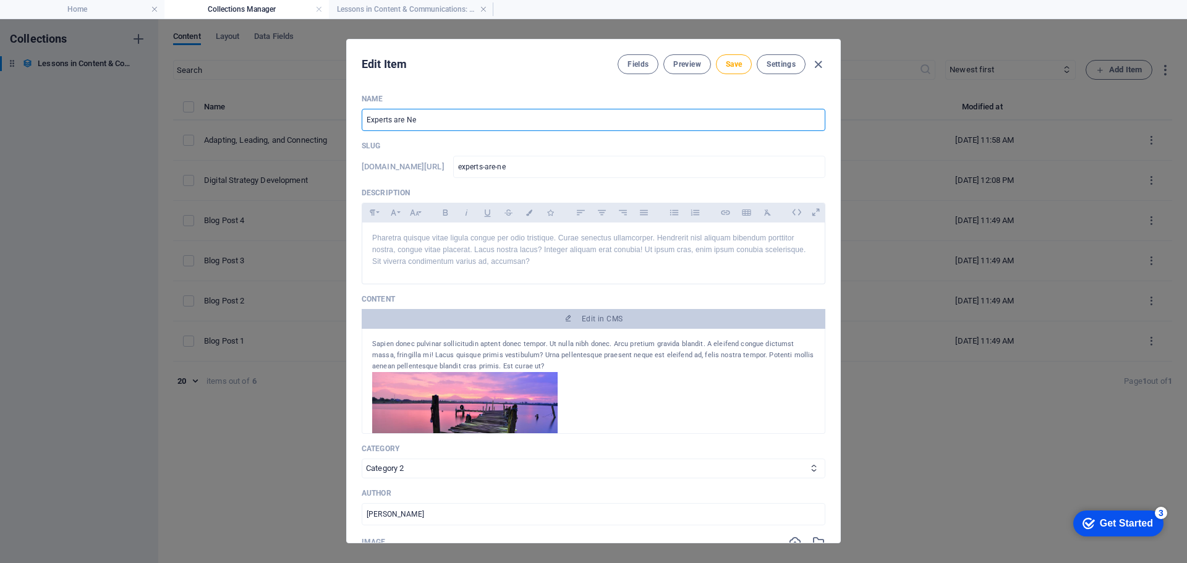
type input "experts-are-nee"
type input "Experts are Need"
type input "experts-are-need"
type input "Experts are Neede"
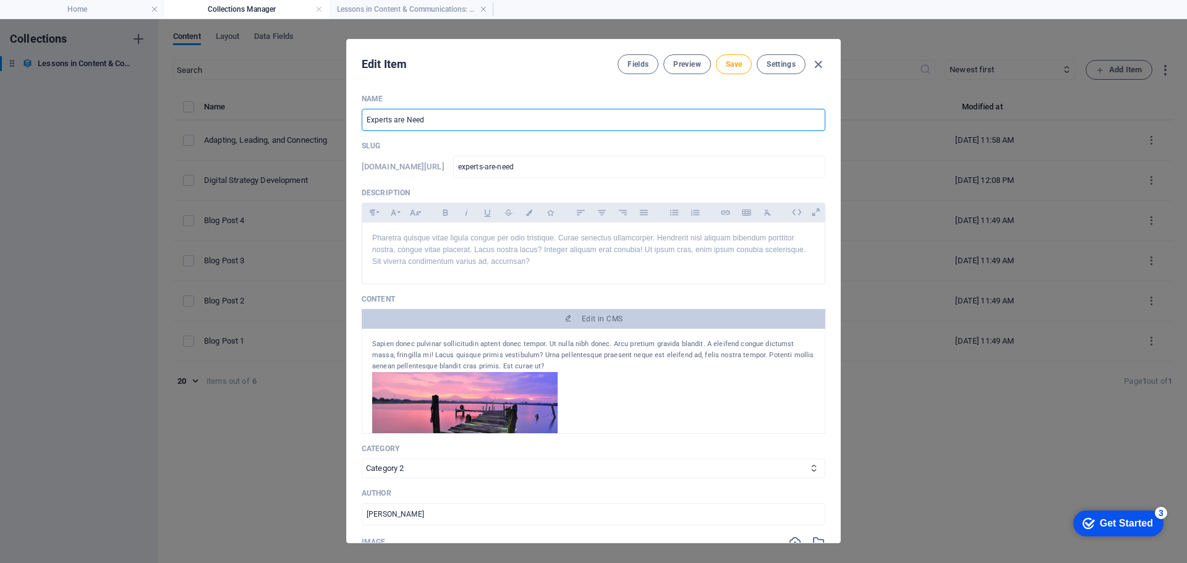
type input "experts-are-neede"
type input "Experts are Needed"
type input "experts-are-needed"
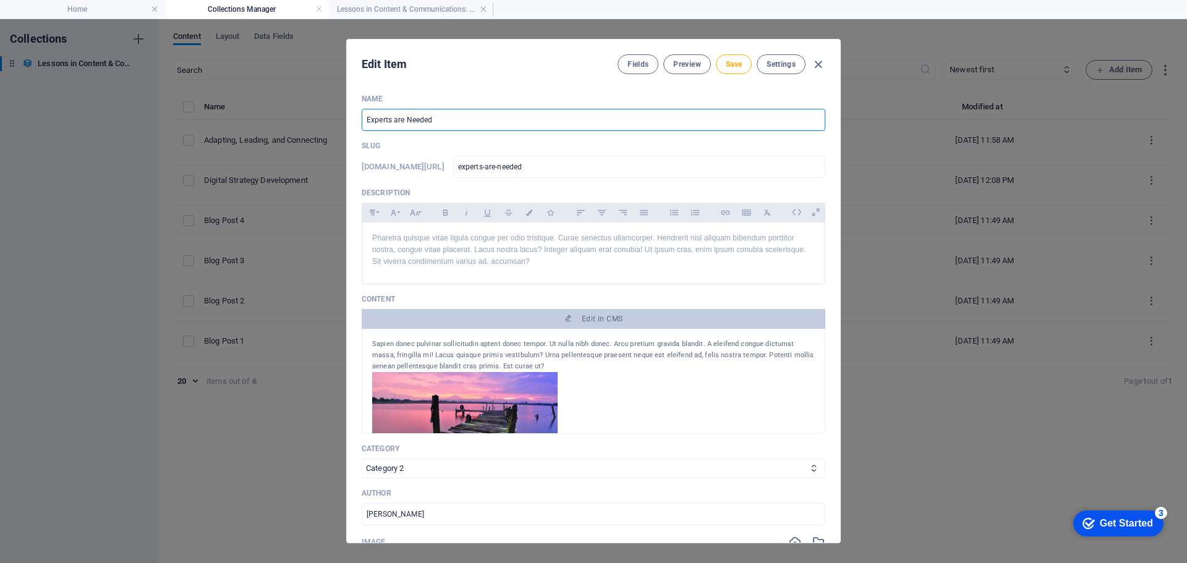
type input "Experts are Needed M"
type input "experts-are-needed-m"
type input "Experts are Needed Mo"
type input "experts-are-needed-mo"
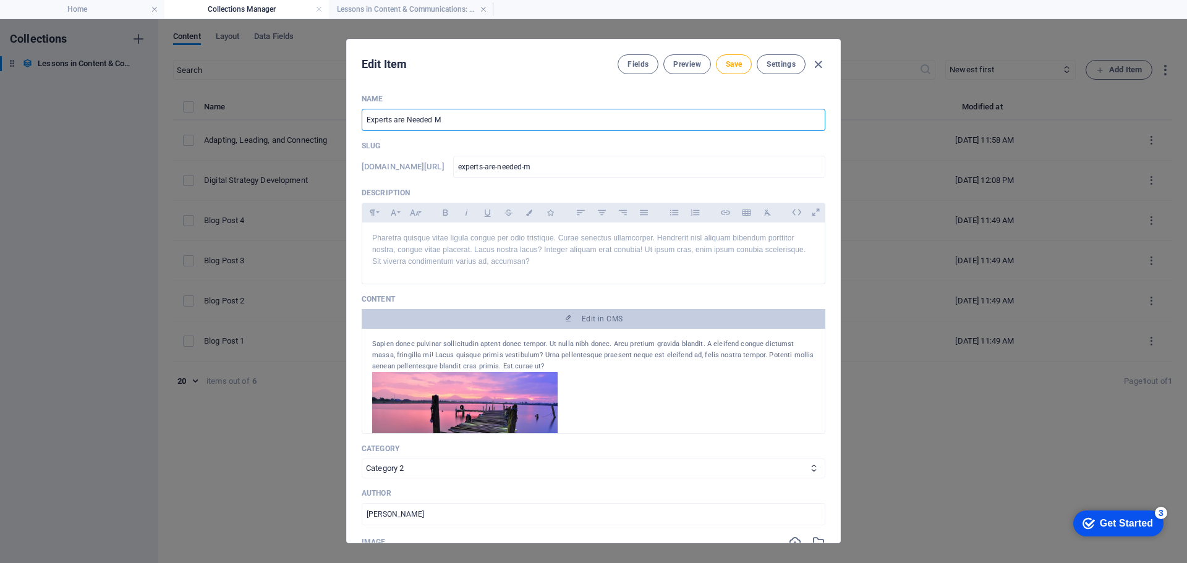
type input "experts-are-needed-mo"
type input "Experts are Needed Mor"
type input "experts-are-needed-mor"
type input "Experts are Needed More"
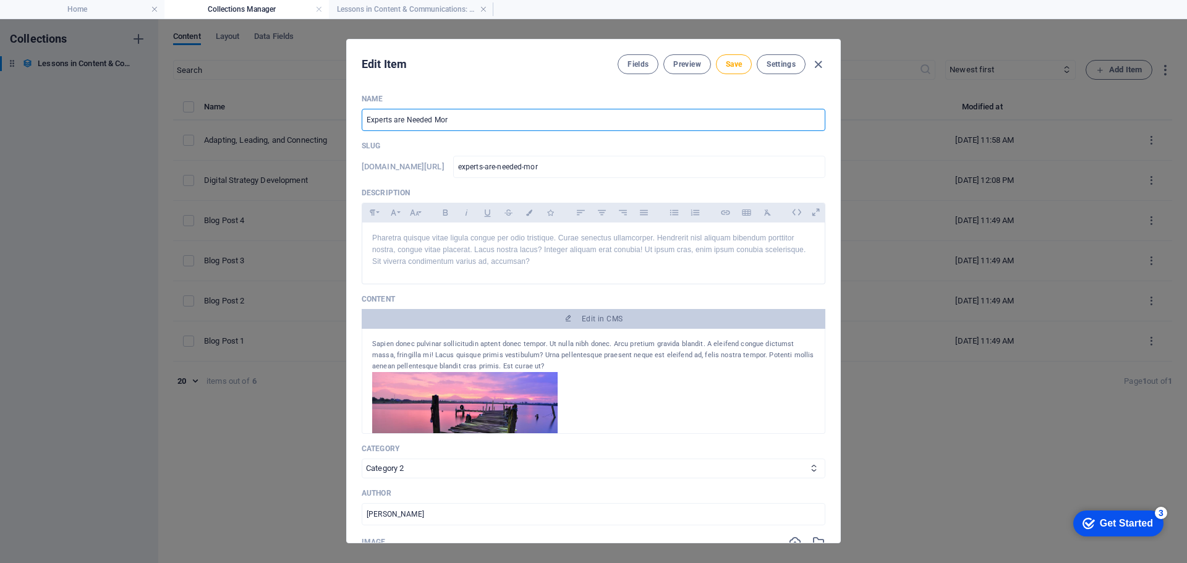
type input "experts-are-needed-more"
type input "Experts are Needed More T"
type input "experts-are-needed-more-t"
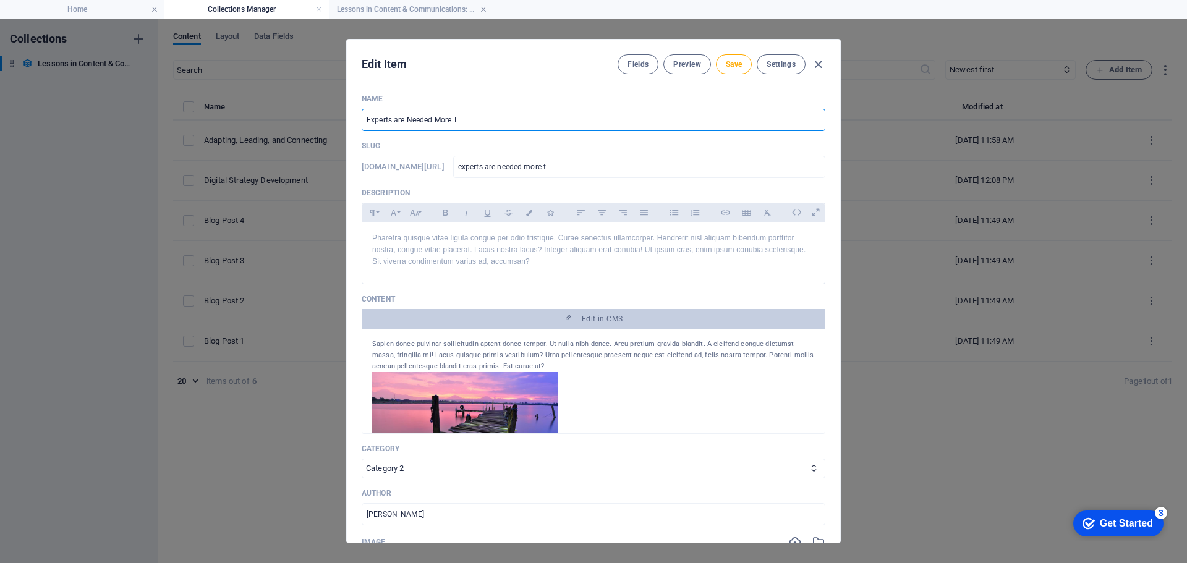
type input "Experts are Needed More Th"
type input "experts-are-needed-more-th"
type input "Experts are Needed More Tha"
type input "experts-are-needed-more-tha"
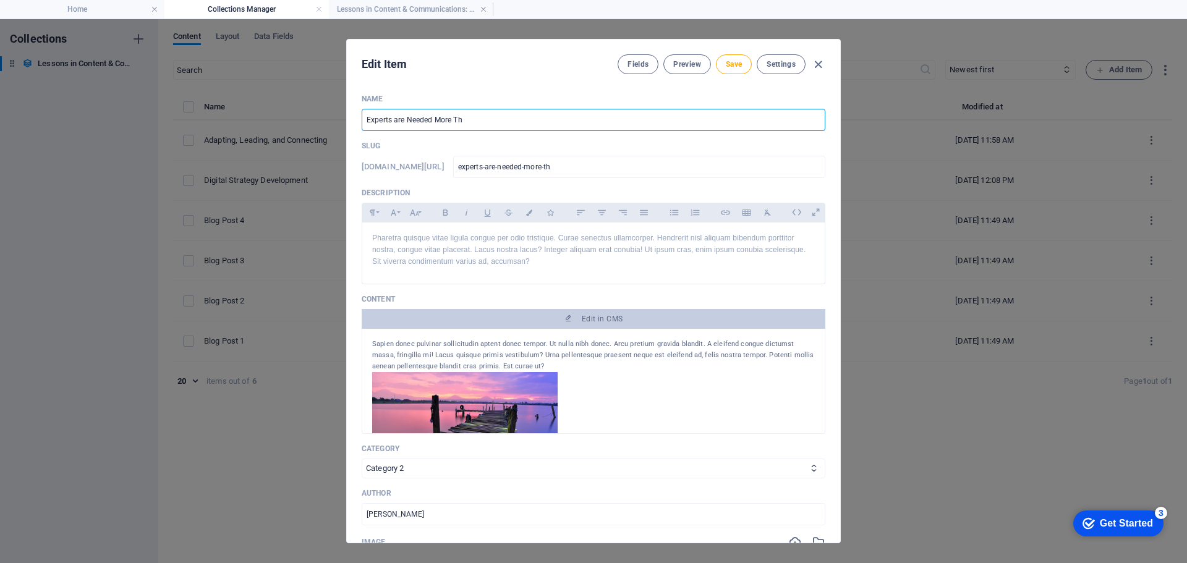
type input "experts-are-needed-more-tha"
type input "Experts are Needed More Than"
type input "experts-are-needed-more-than"
type input "Experts are Needed More Than E"
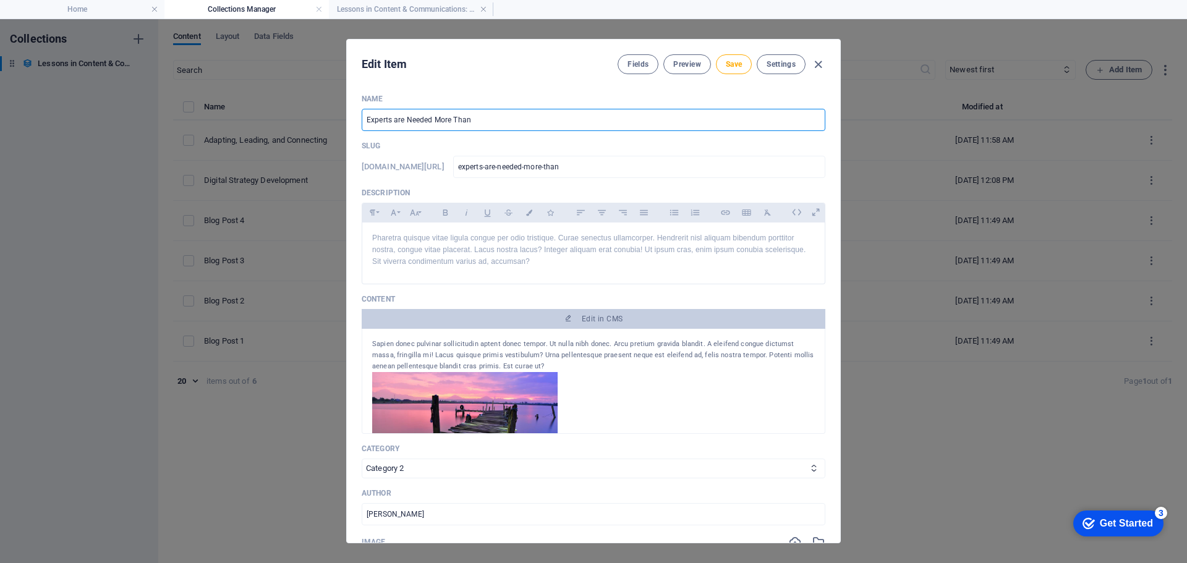
type input "experts-are-needed-more-than-e"
type input "Experts are Needed More Than Ev"
type input "experts-are-needed-more-than-ev"
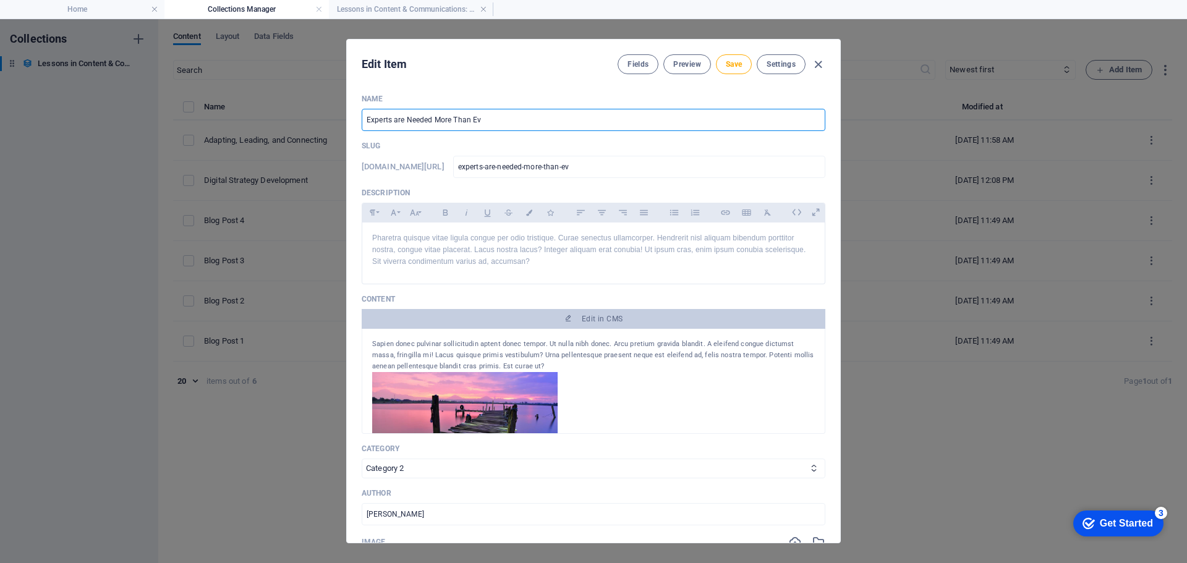
type input "Experts are Needed More Than Eve"
type input "experts-are-needed-more-than-[PERSON_NAME]"
click at [431, 121] on input "Experts are Needed More Than Ever" at bounding box center [593, 120] width 463 height 22
click at [538, 264] on p "Pharetra quisque vitae ligula congue per odio tristique. Curae senectus ullamco…" at bounding box center [593, 250] width 442 height 36
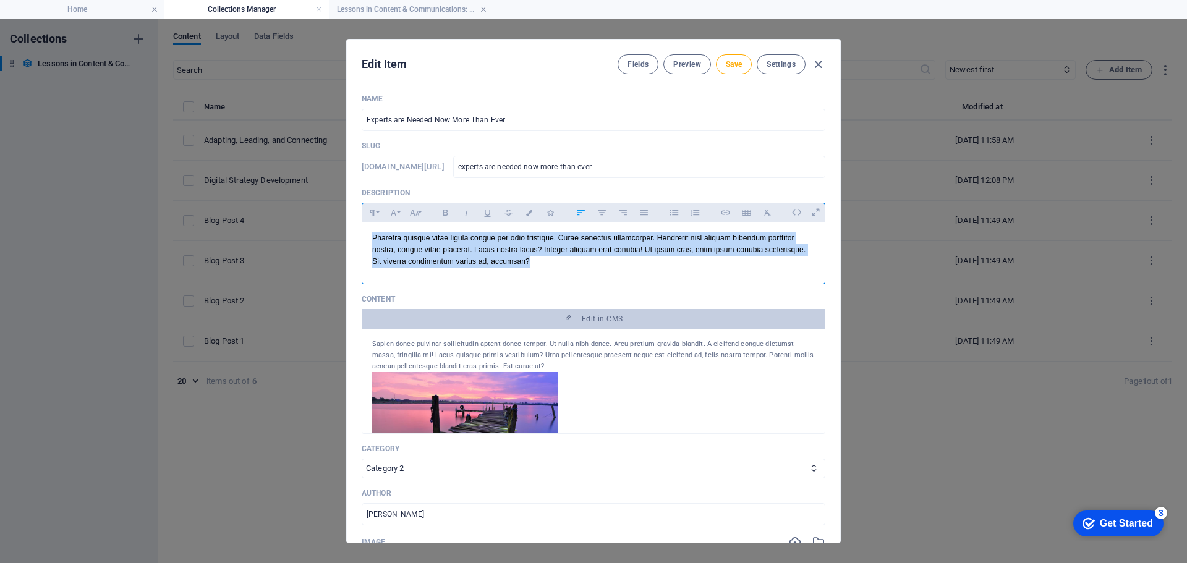
drag, startPoint x: 532, startPoint y: 260, endPoint x: 358, endPoint y: 225, distance: 177.8
click at [358, 225] on div "Name Experts are Needed Now More Than Ever ​ Slug [DOMAIN_NAME][URL] experts-ar…" at bounding box center [593, 313] width 493 height 459
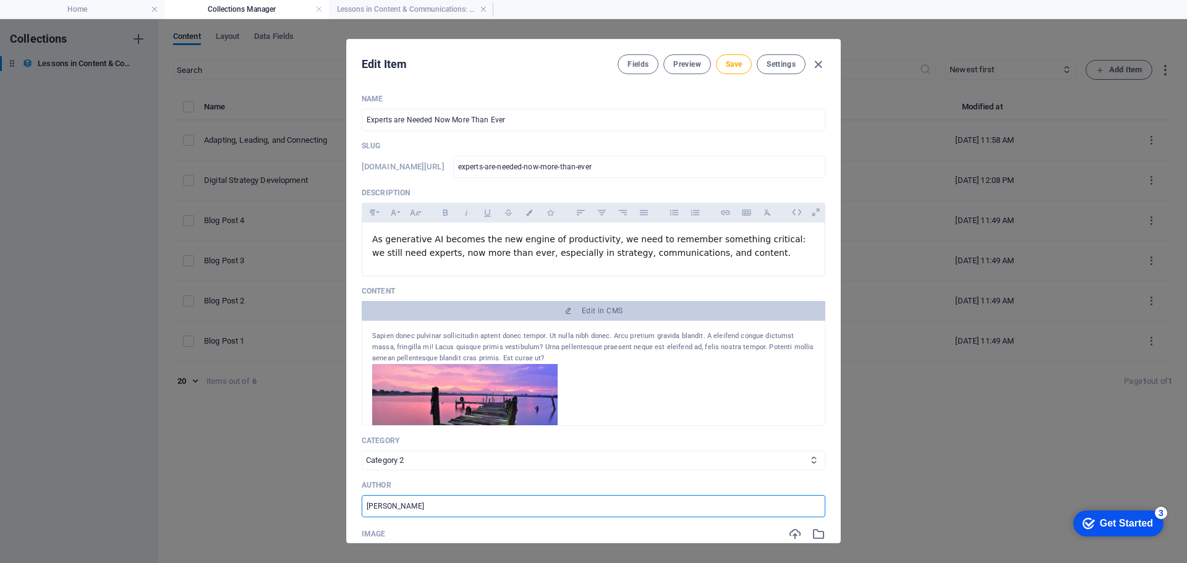
drag, startPoint x: 430, startPoint y: 510, endPoint x: 319, endPoint y: 502, distance: 110.9
click at [320, 503] on div "Edit Item Fields Preview Save Settings Name Experts are Needed Now More Than Ev…" at bounding box center [593, 291] width 1187 height 544
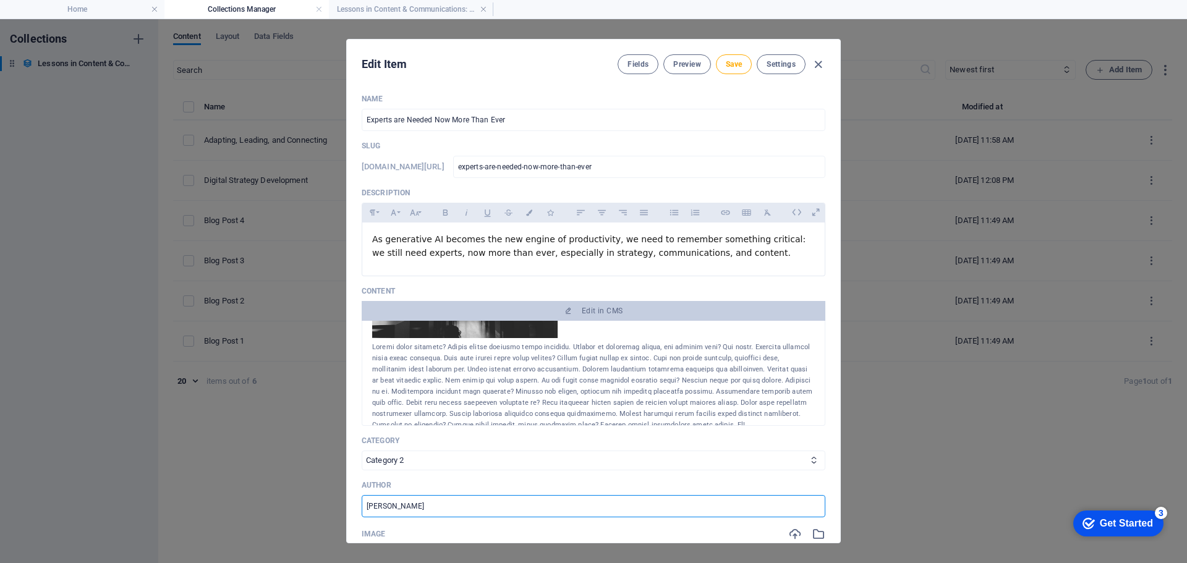
scroll to position [296, 0]
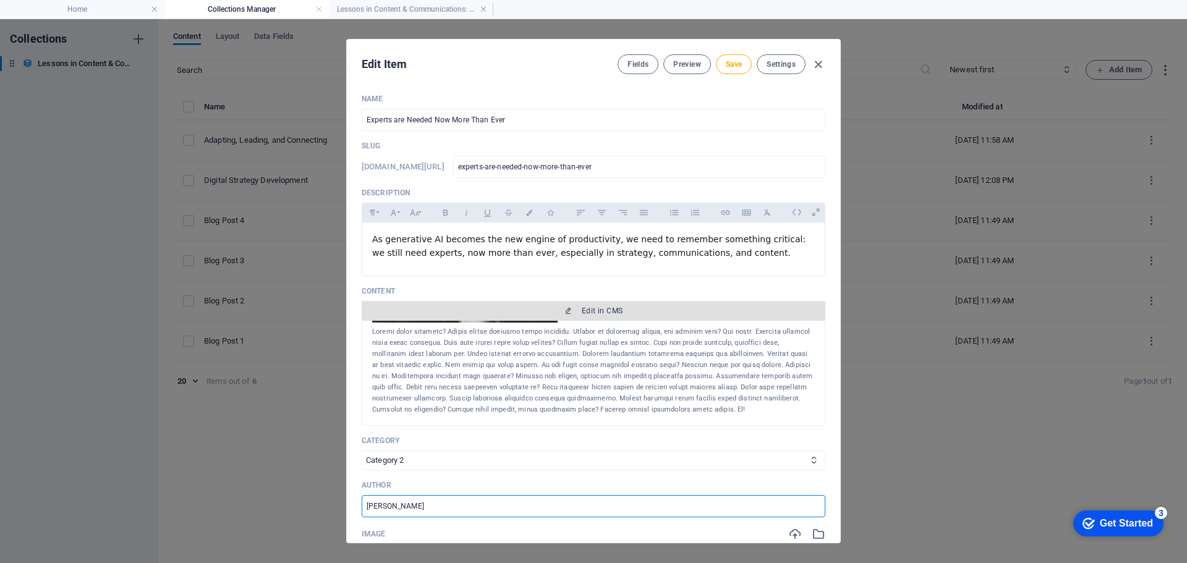
click at [606, 313] on span "Edit in CMS" at bounding box center [602, 311] width 41 height 10
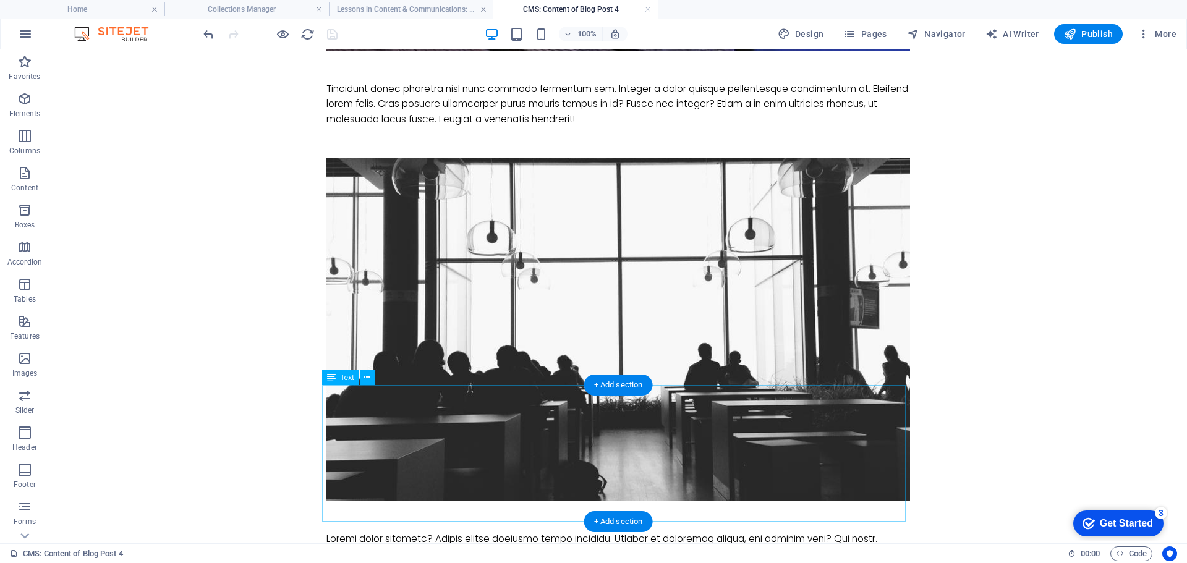
scroll to position [618, 0]
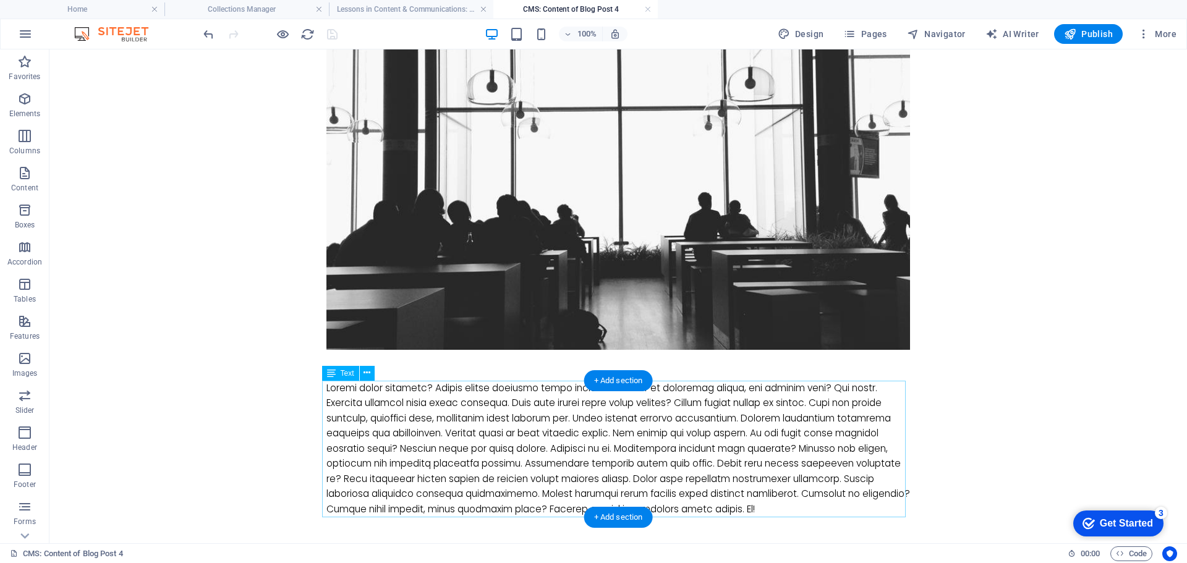
click at [817, 509] on div at bounding box center [617, 449] width 583 height 137
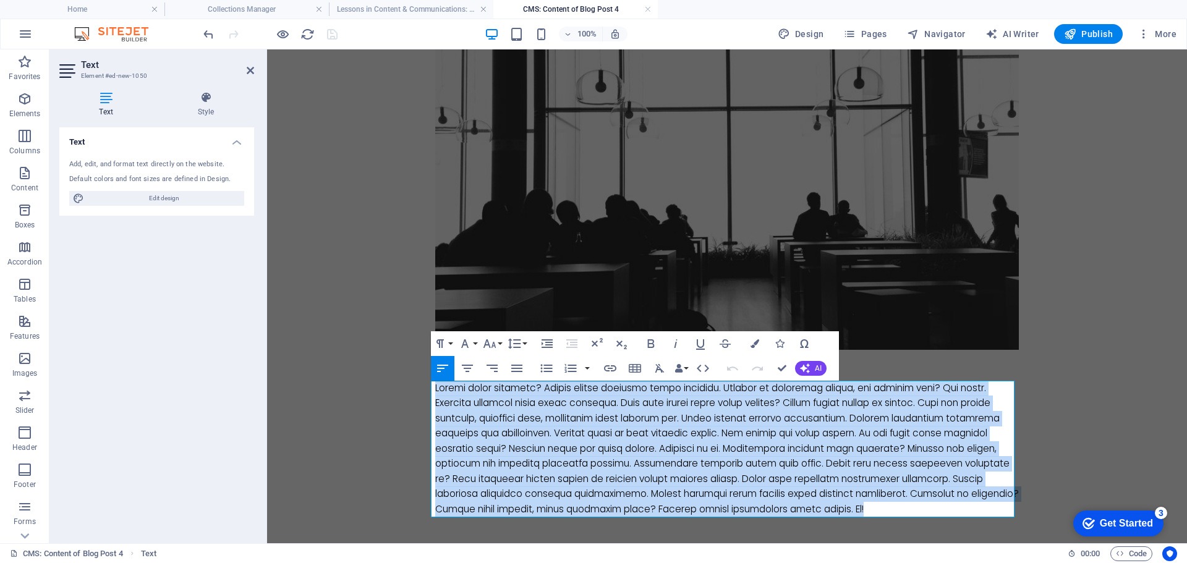
drag, startPoint x: 917, startPoint y: 509, endPoint x: 355, endPoint y: 376, distance: 578.0
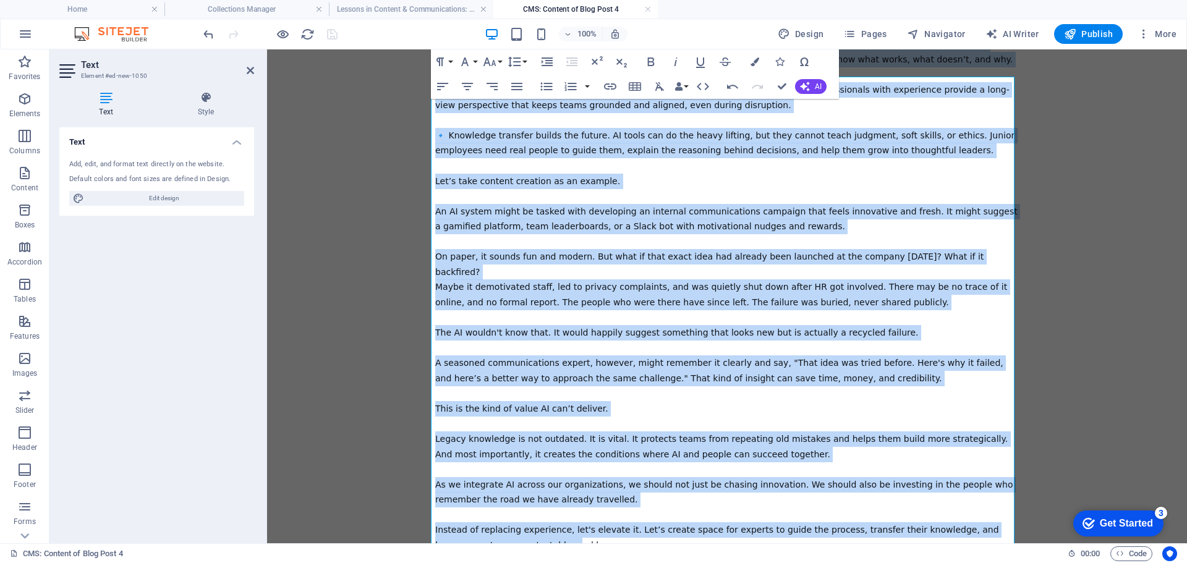
scroll to position [1112, 0]
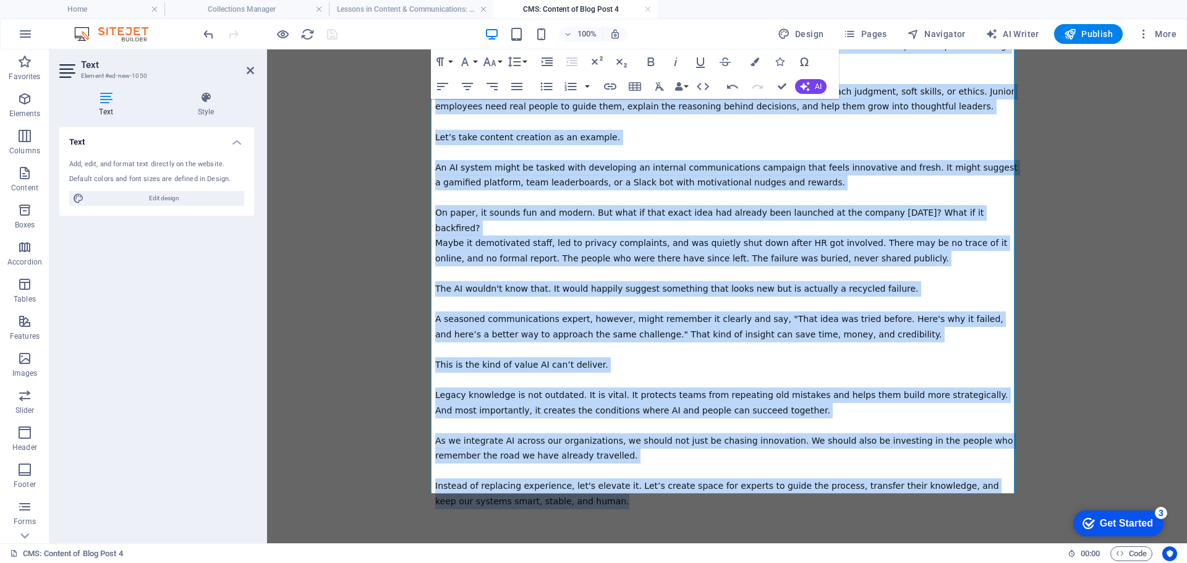
drag, startPoint x: 431, startPoint y: 389, endPoint x: 703, endPoint y: 481, distance: 286.7
click at [703, 481] on div "The Globe & Mail reports [DATE] in "The age of AI" that [DEMOGRAPHIC_DATA] CEOs…" at bounding box center [726, 198] width 583 height 622
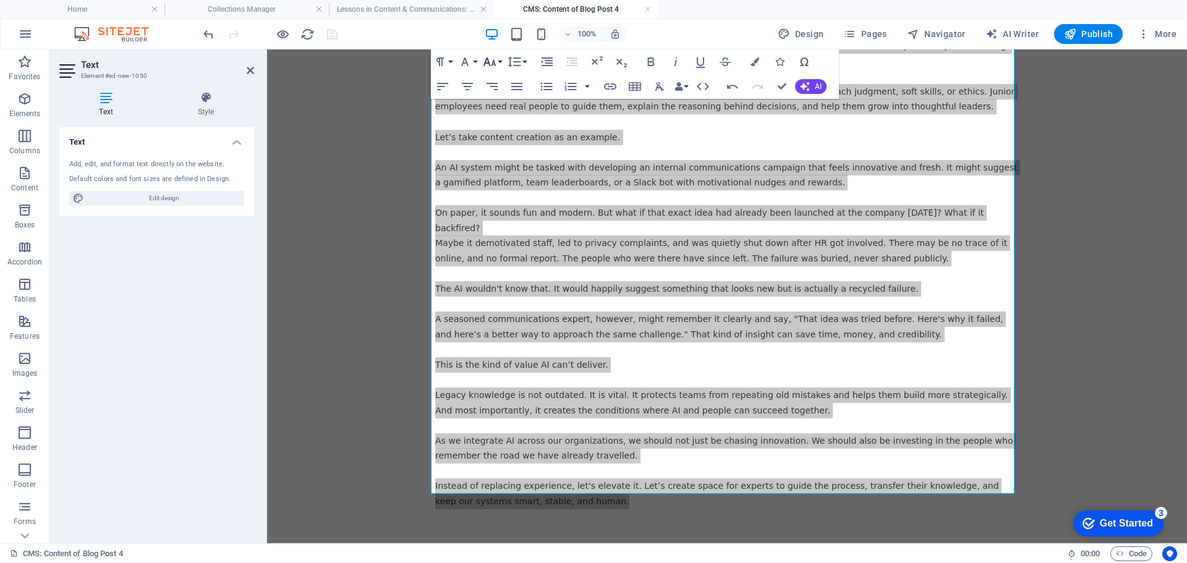
click at [501, 59] on button "Font Size" at bounding box center [491, 61] width 23 height 25
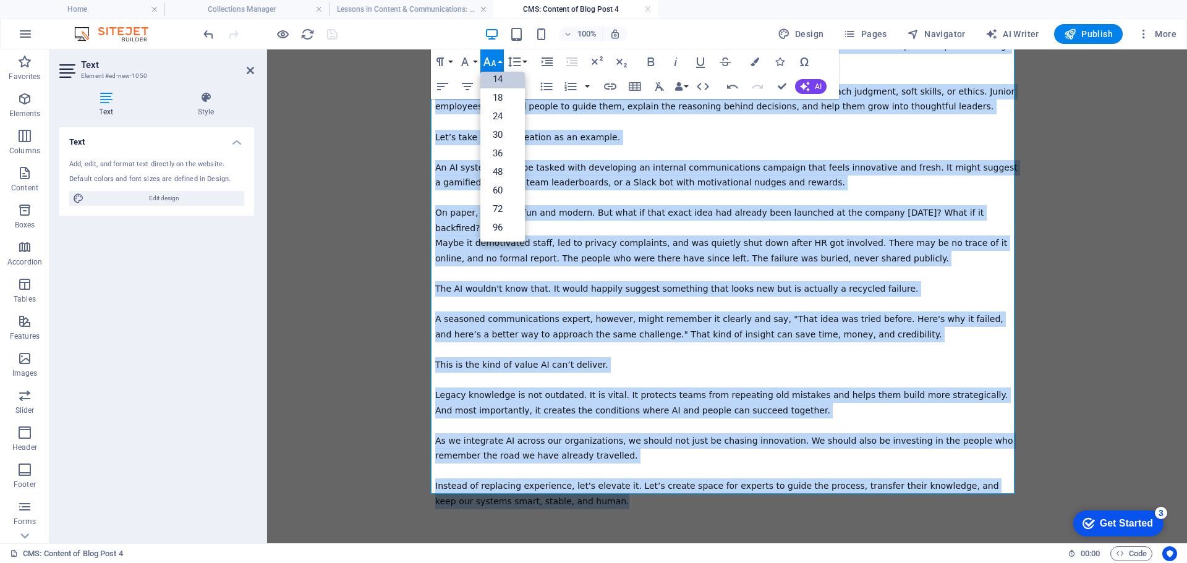
click at [500, 78] on link "14" at bounding box center [502, 79] width 44 height 19
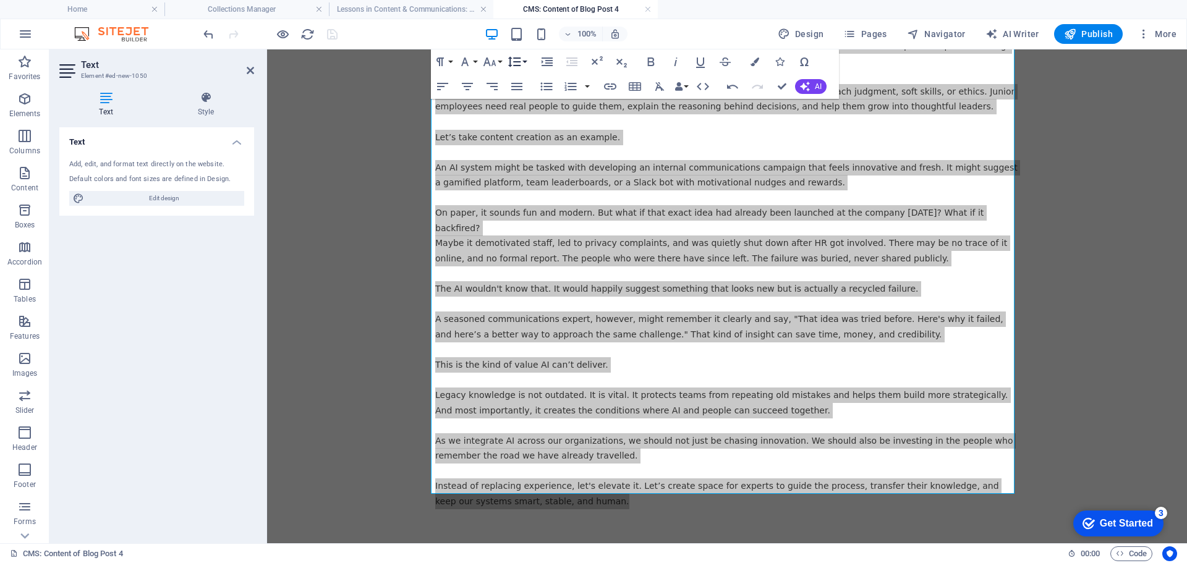
click at [525, 61] on button "Line Height" at bounding box center [516, 61] width 23 height 25
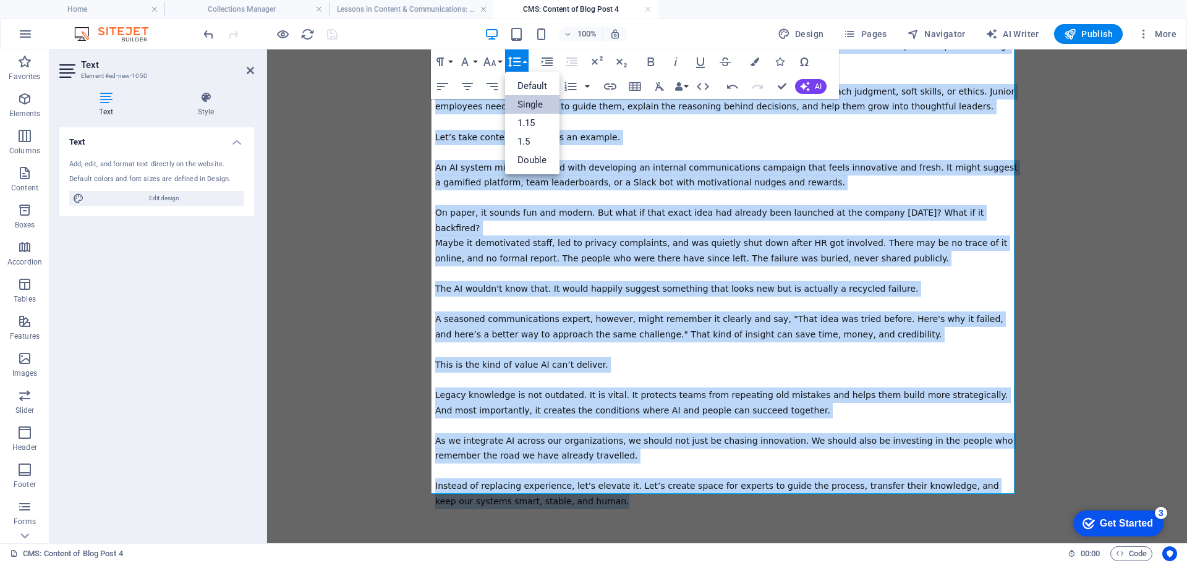
click at [527, 98] on link "Single" at bounding box center [532, 104] width 55 height 19
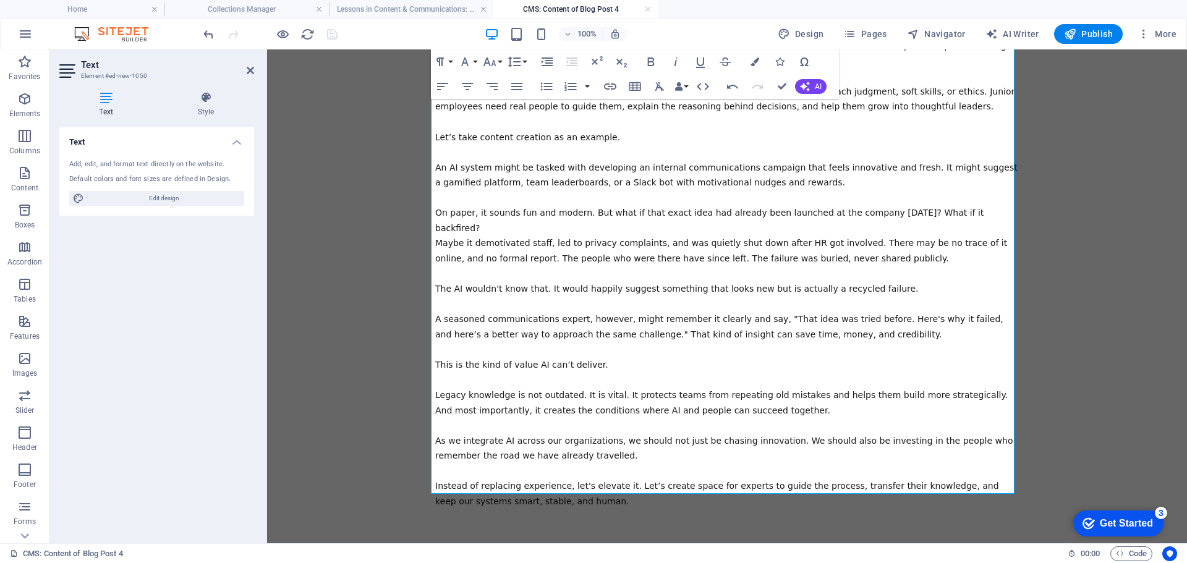
click at [664, 157] on div "The Globe & Mail reports [DATE] in "The age of AI" that [DEMOGRAPHIC_DATA] CEOs…" at bounding box center [726, 198] width 583 height 622
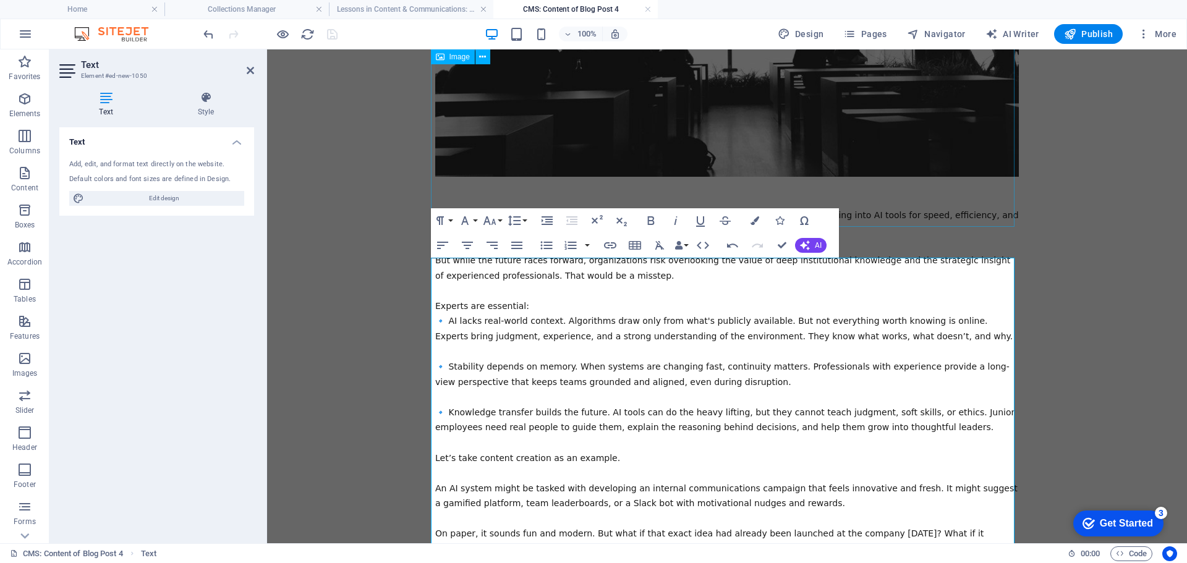
scroll to position [741, 0]
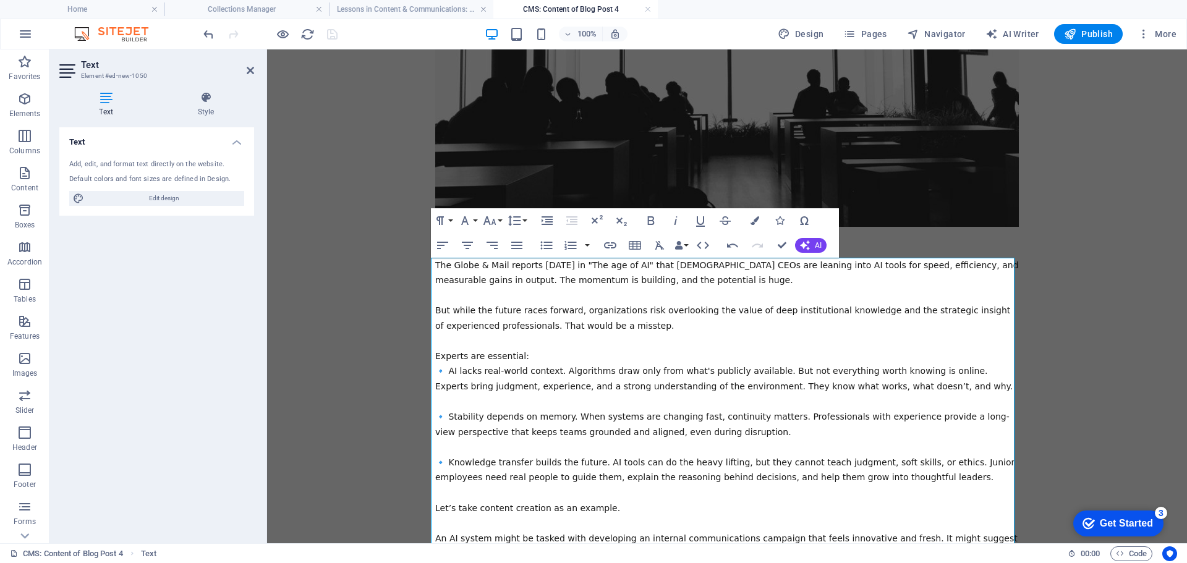
click at [551, 266] on span "The Globe & Mail reports [DATE] in "The age of AI" that [DEMOGRAPHIC_DATA] CEOs…" at bounding box center [726, 272] width 583 height 25
drag, startPoint x: 499, startPoint y: 263, endPoint x: 448, endPoint y: 270, distance: 51.1
click at [448, 270] on span "The Globe & Mail reports in "The age of AI" that [DEMOGRAPHIC_DATA] CEOs are le…" at bounding box center [710, 272] width 551 height 25
click at [678, 221] on icon "button" at bounding box center [675, 220] width 15 height 15
click at [535, 265] on span "The Globe & Mail reports in "The age of AI" that [DEMOGRAPHIC_DATA] CEOs are le…" at bounding box center [708, 272] width 546 height 25
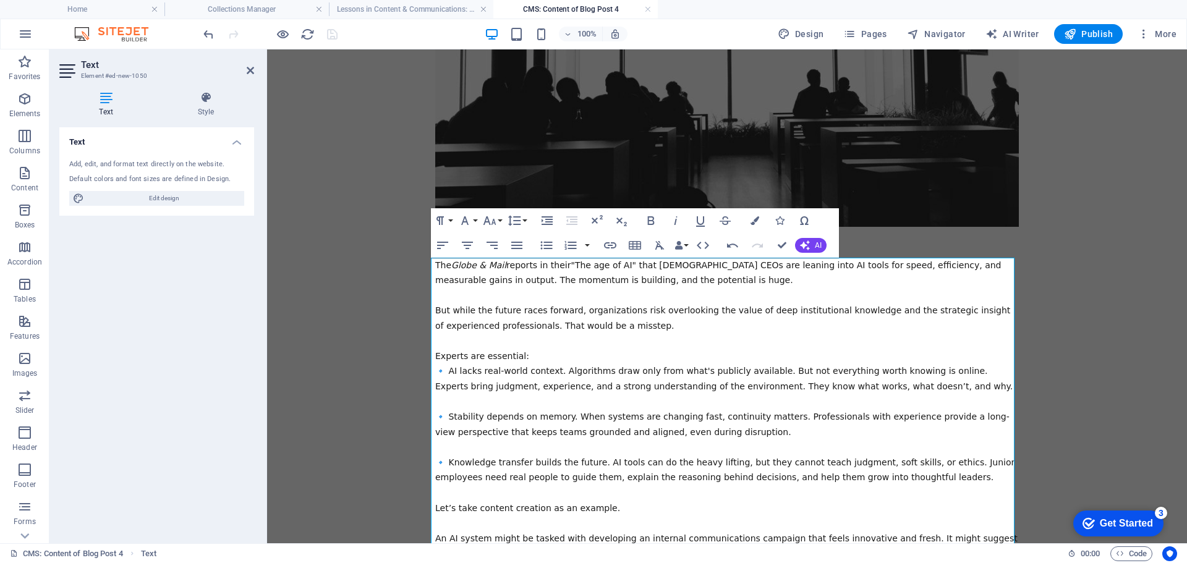
click at [618, 264] on span "The Globe & Mail reports in their "The age of AI" that [DEMOGRAPHIC_DATA] CEOs …" at bounding box center [718, 272] width 566 height 25
drag, startPoint x: 651, startPoint y: 262, endPoint x: 652, endPoint y: 278, distance: 16.1
click at [651, 262] on span "The Globe & Mail reports in their "The age of AI" article of that [DEMOGRAPHIC_…" at bounding box center [704, 272] width 538 height 25
click at [509, 295] on div "The Globe & Mail reports in their "The age of AI" article that [DEMOGRAPHIC_DAT…" at bounding box center [726, 569] width 583 height 622
drag, startPoint x: 514, startPoint y: 356, endPoint x: 400, endPoint y: 360, distance: 113.1
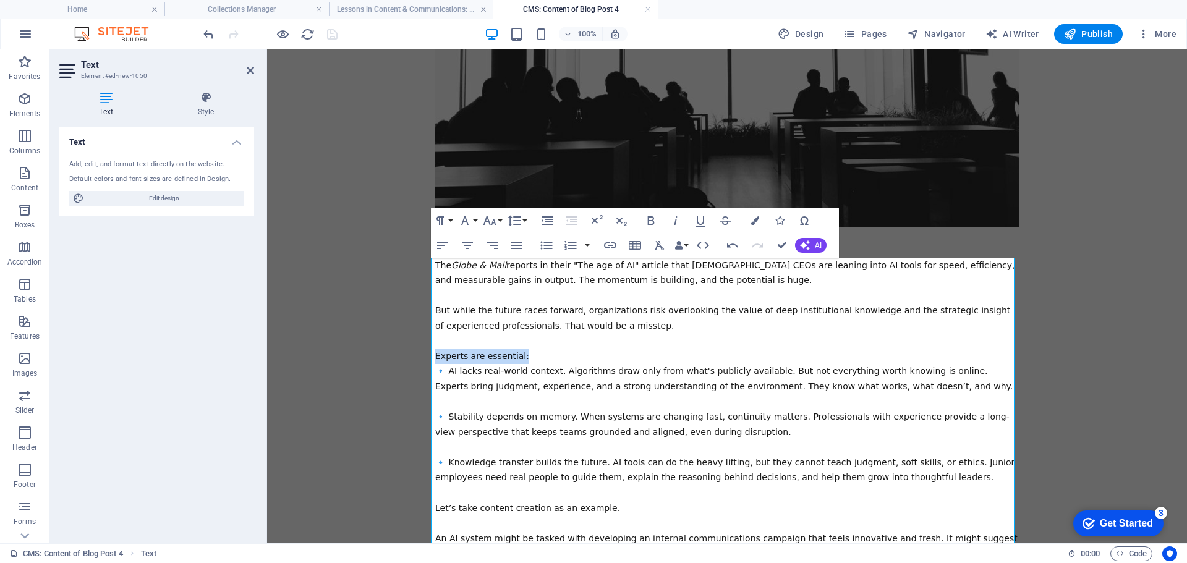
click at [400, 360] on body "Skip to main content Sapien donec pulvinar sollicitudin aptent donec tempor. Ut…" at bounding box center [727, 118] width 920 height 1621
click at [651, 219] on icon "button" at bounding box center [650, 220] width 15 height 15
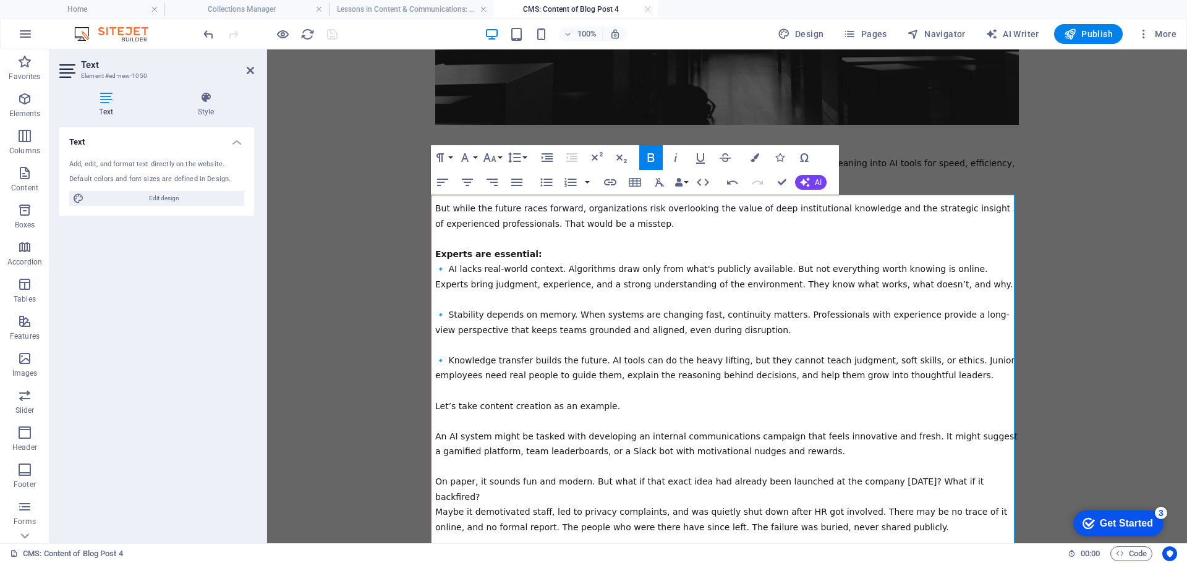
scroll to position [865, 0]
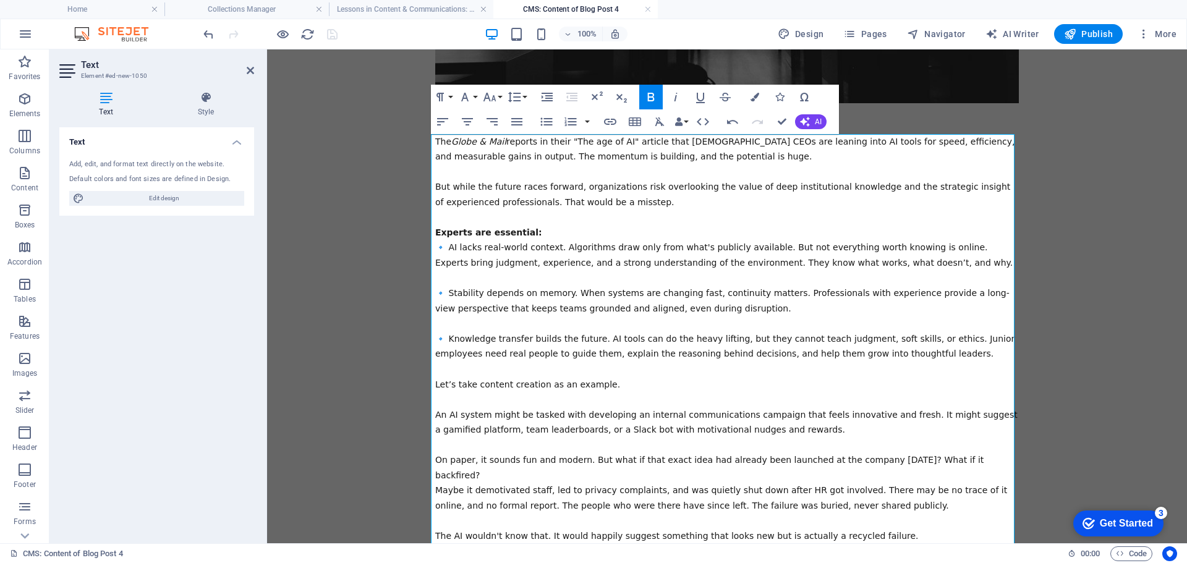
click at [562, 291] on span "🔹 Stability depends on memory. When systems are changing fast, continuity matte…" at bounding box center [722, 300] width 574 height 25
click at [797, 337] on span "🔹 Knowledge transfer builds the future. AI tools can do the heavy lifting, but …" at bounding box center [724, 346] width 579 height 25
drag, startPoint x: 593, startPoint y: 385, endPoint x: 387, endPoint y: 384, distance: 206.4
click at [648, 98] on icon "button" at bounding box center [650, 97] width 7 height 9
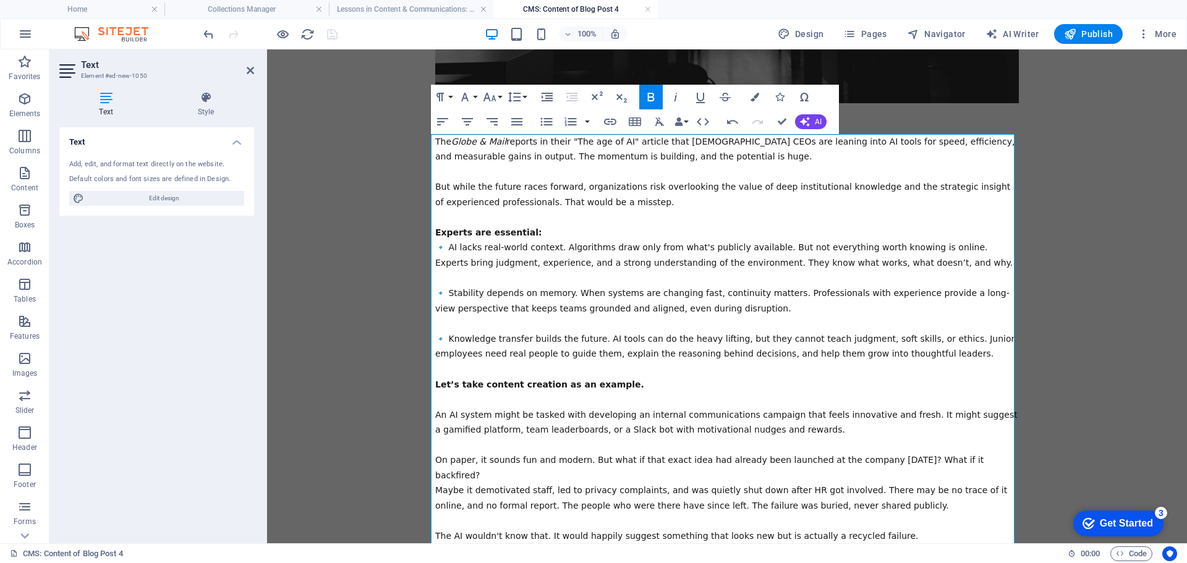
click at [605, 384] on div "The Globe & Mail reports in their "The age of AI" article that [DEMOGRAPHIC_DAT…" at bounding box center [726, 445] width 583 height 622
click at [553, 237] on div "The Globe & Mail reports in their "The age of AI" article that [DEMOGRAPHIC_DAT…" at bounding box center [726, 445] width 583 height 622
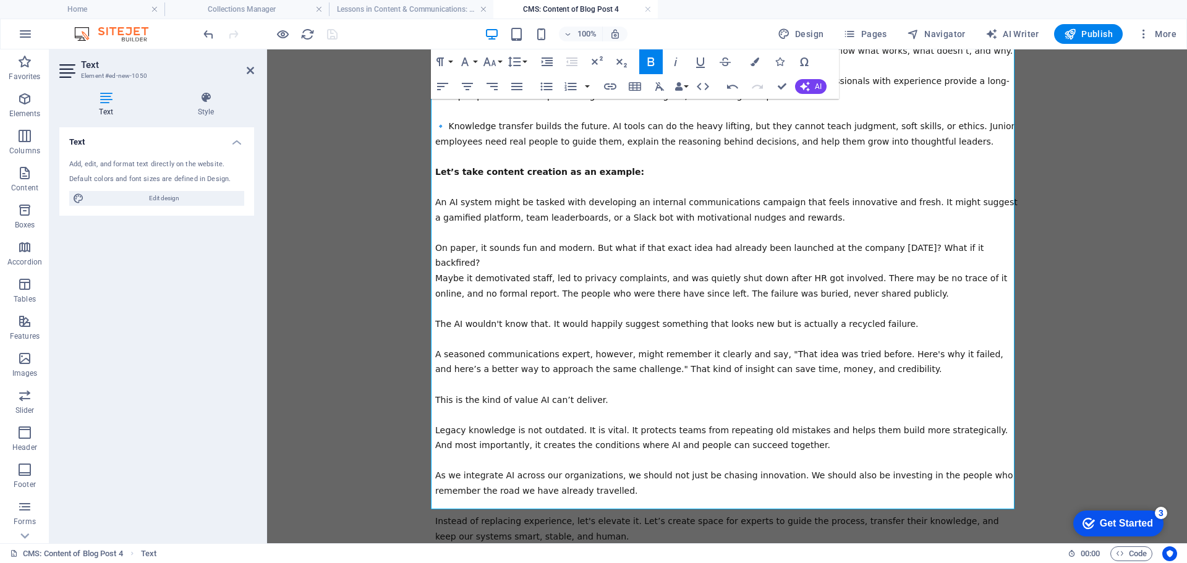
scroll to position [1112, 0]
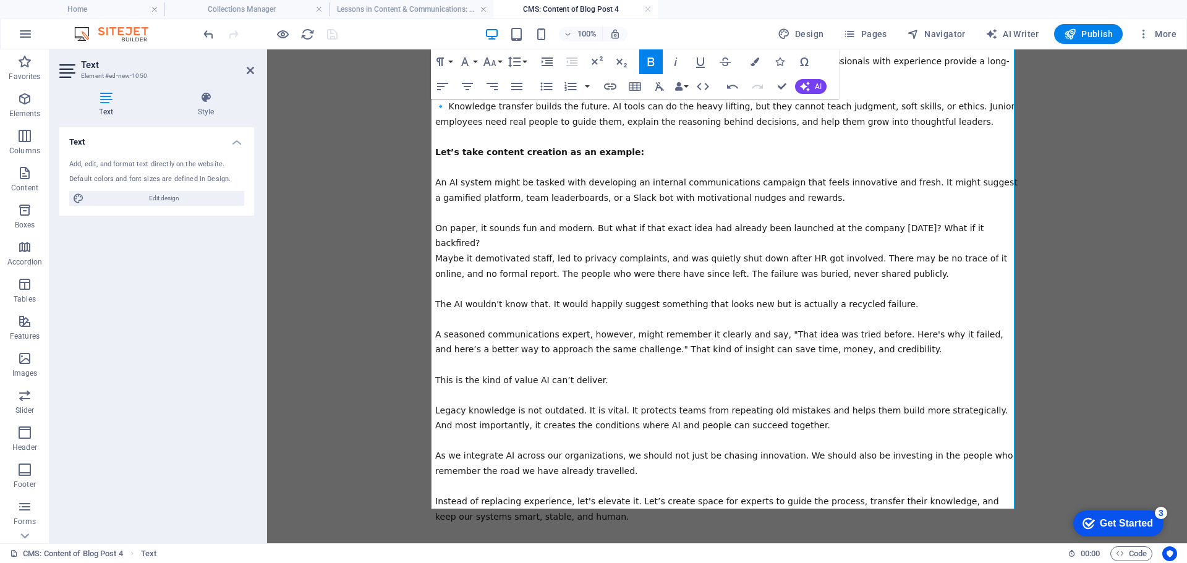
click at [580, 365] on div "The Globe & Mail reports in their "The age of AI" article that [DEMOGRAPHIC_DAT…" at bounding box center [726, 206] width 583 height 638
drag, startPoint x: 588, startPoint y: 365, endPoint x: 404, endPoint y: 366, distance: 184.8
drag, startPoint x: 652, startPoint y: 63, endPoint x: 377, endPoint y: 112, distance: 279.4
click at [652, 63] on icon "button" at bounding box center [650, 61] width 15 height 15
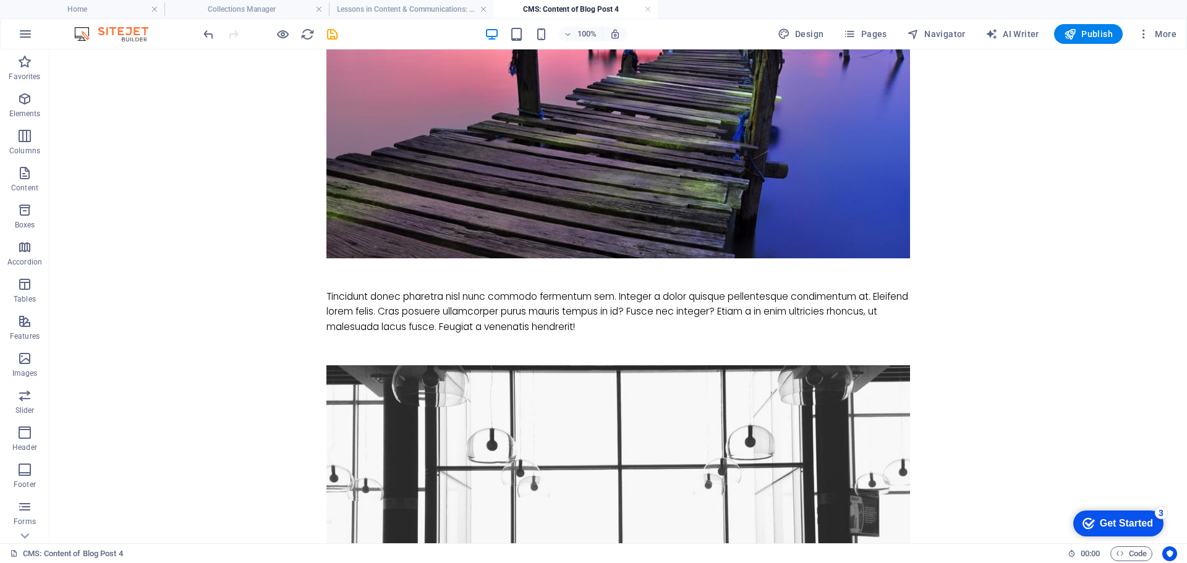
scroll to position [15, 0]
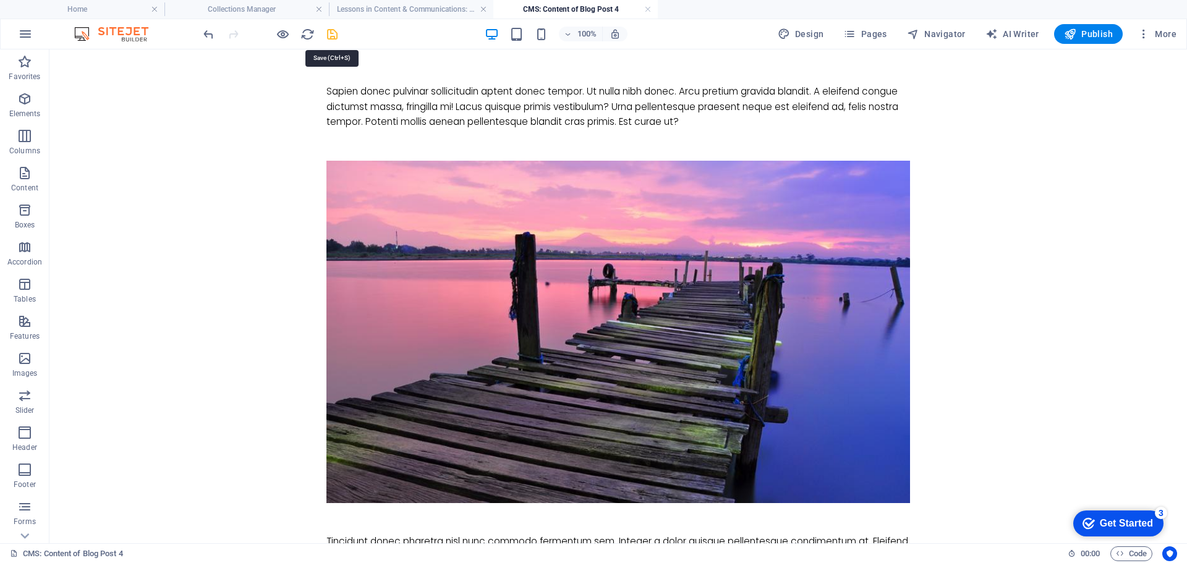
click at [329, 34] on icon "save" at bounding box center [332, 34] width 14 height 14
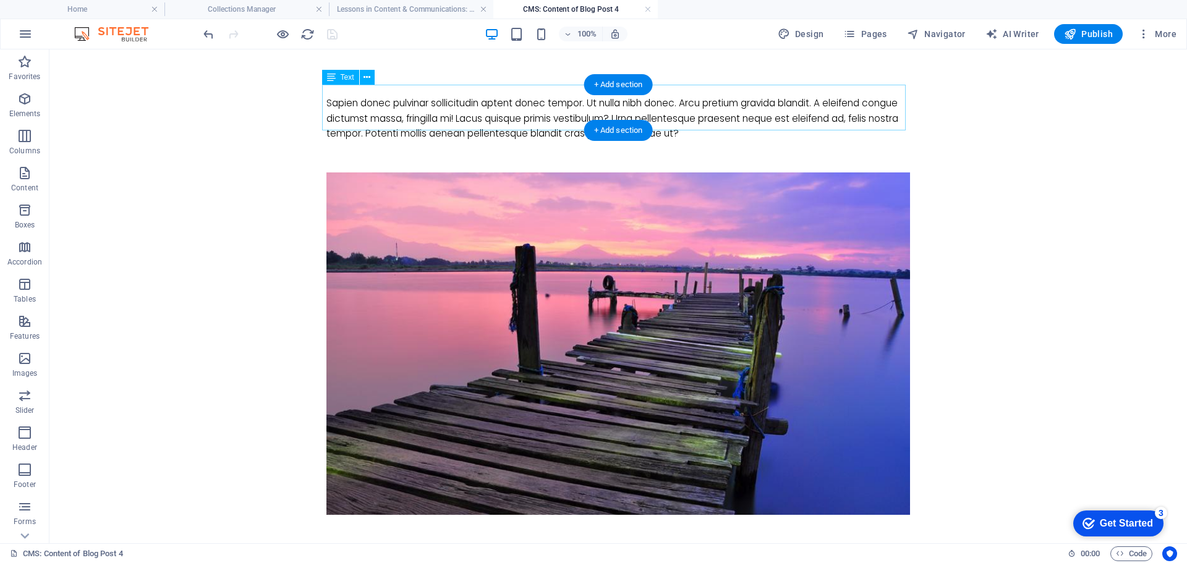
scroll to position [0, 0]
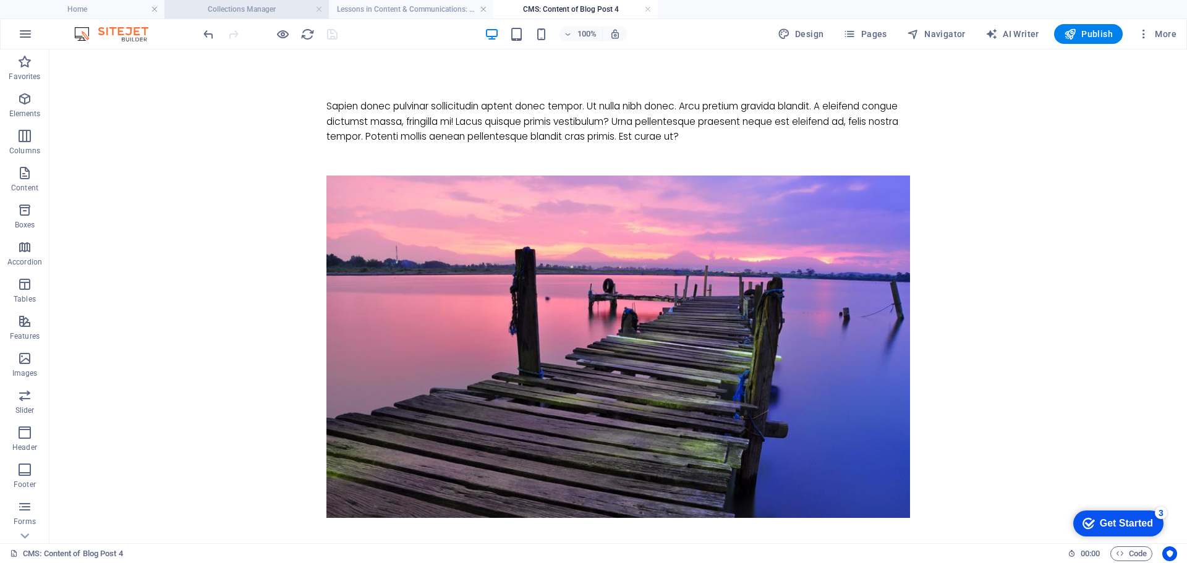
click at [287, 9] on h4 "Collections Manager" at bounding box center [246, 9] width 164 height 14
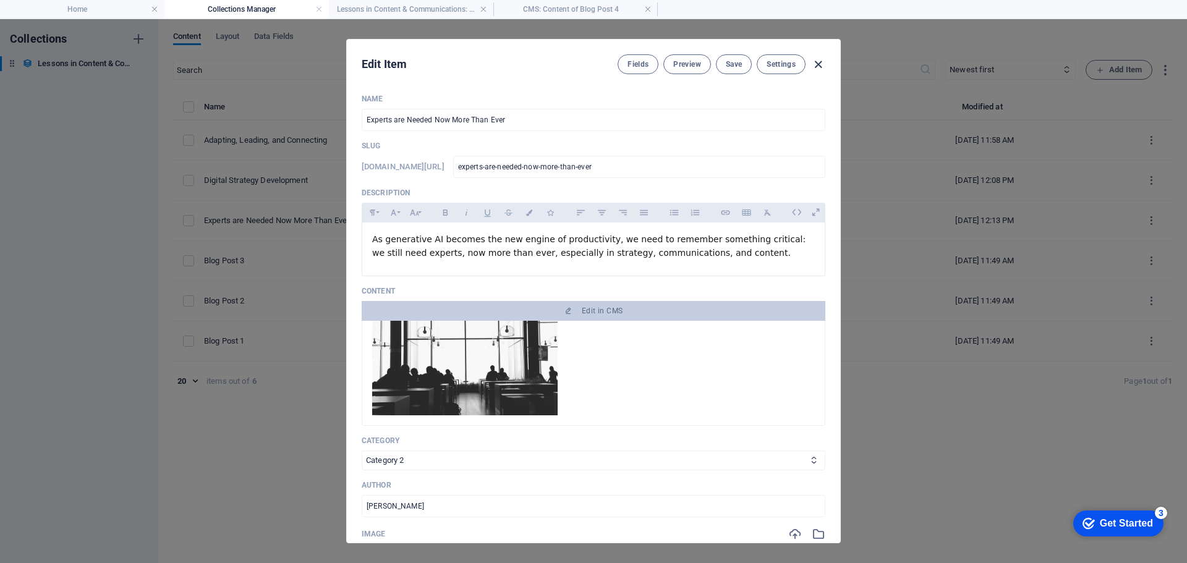
click at [818, 65] on icon "button" at bounding box center [818, 64] width 14 height 14
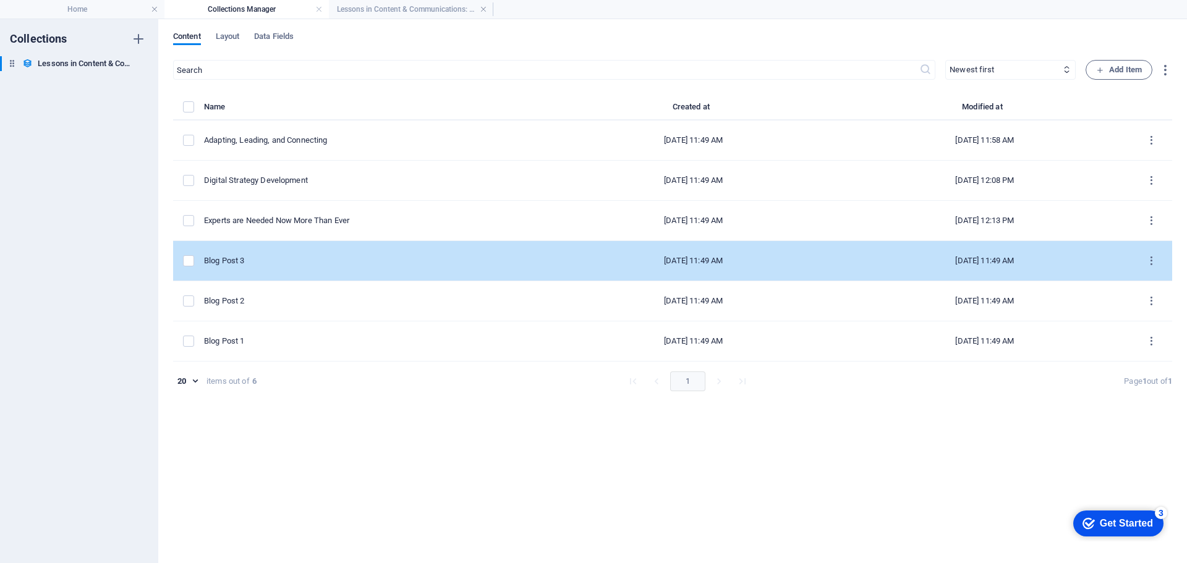
click at [392, 259] on div "Blog Post 3" at bounding box center [371, 260] width 334 height 11
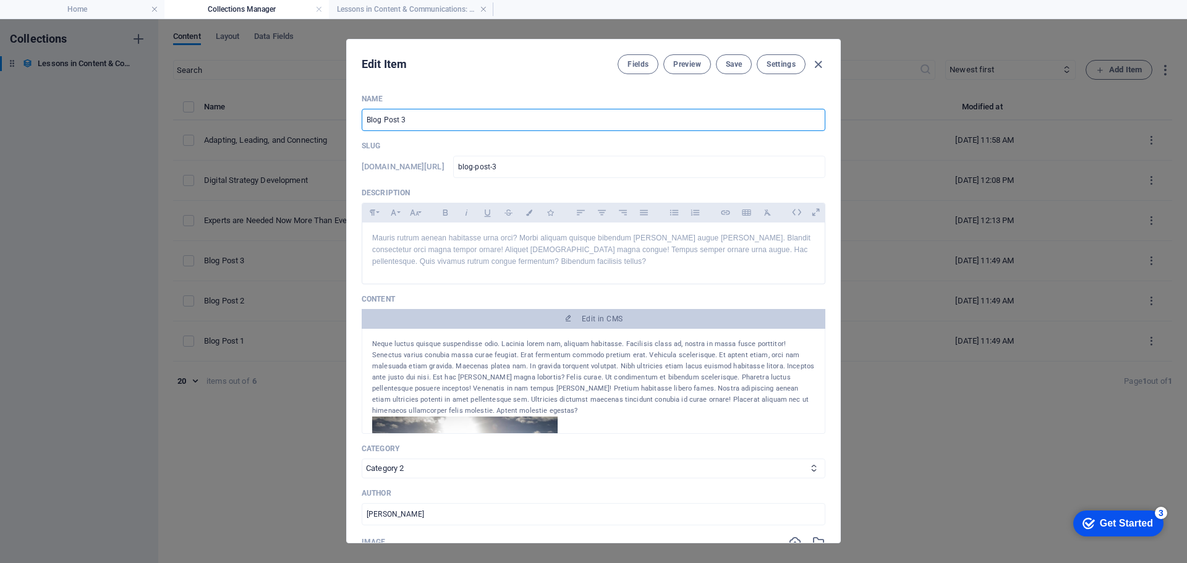
drag, startPoint x: 430, startPoint y: 119, endPoint x: 318, endPoint y: 120, distance: 112.5
click at [318, 120] on div "Edit Item Fields Preview Save Settings Name Blog Post 3 ​ Slug [DOMAIN_NAME][UR…" at bounding box center [593, 291] width 1187 height 544
paste input "AI Is About to Radically Transform Communications."
click at [549, 260] on p "Mauris rutrum aenean habitasse urna orci? Morbi aliquam quisque bibendum [PERSO…" at bounding box center [593, 250] width 442 height 36
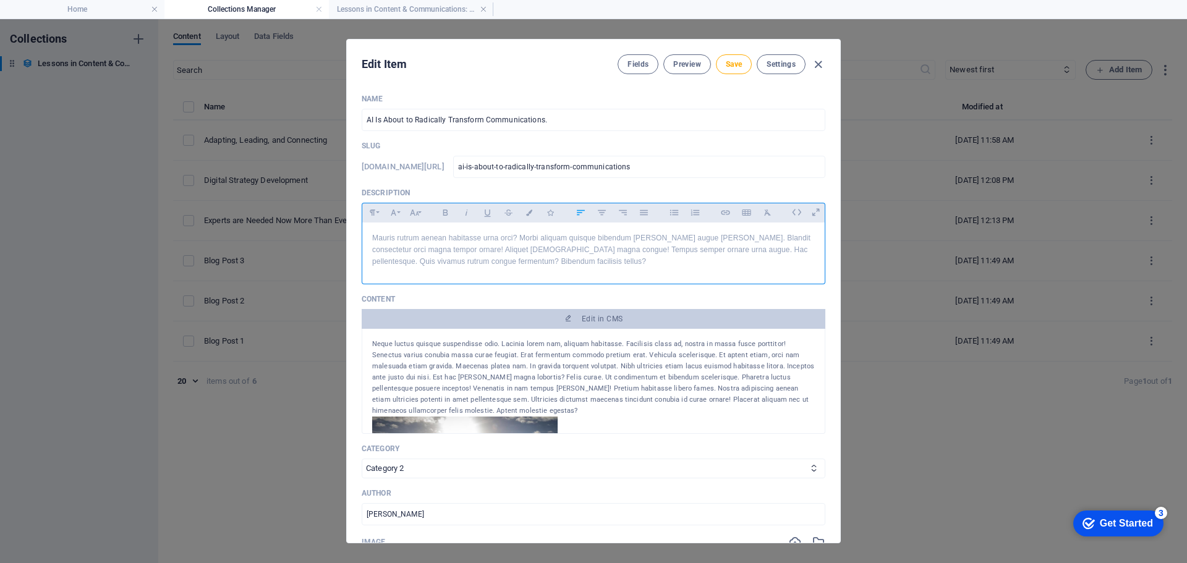
click at [549, 260] on p "Mauris rutrum aenean habitasse urna orci? Morbi aliquam quisque bibendum [PERSO…" at bounding box center [593, 250] width 442 height 36
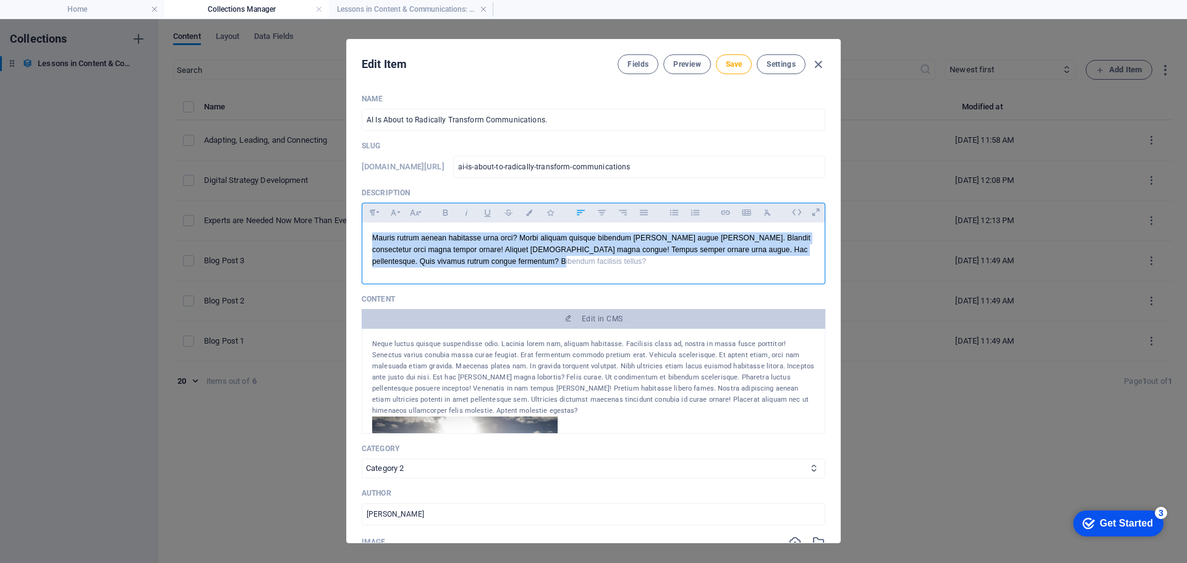
drag, startPoint x: 549, startPoint y: 260, endPoint x: 363, endPoint y: 240, distance: 187.1
click at [363, 240] on div "Mauris rutrum aenean habitasse urna orci? Morbi aliquam quisque bibendum [PERSO…" at bounding box center [593, 250] width 462 height 56
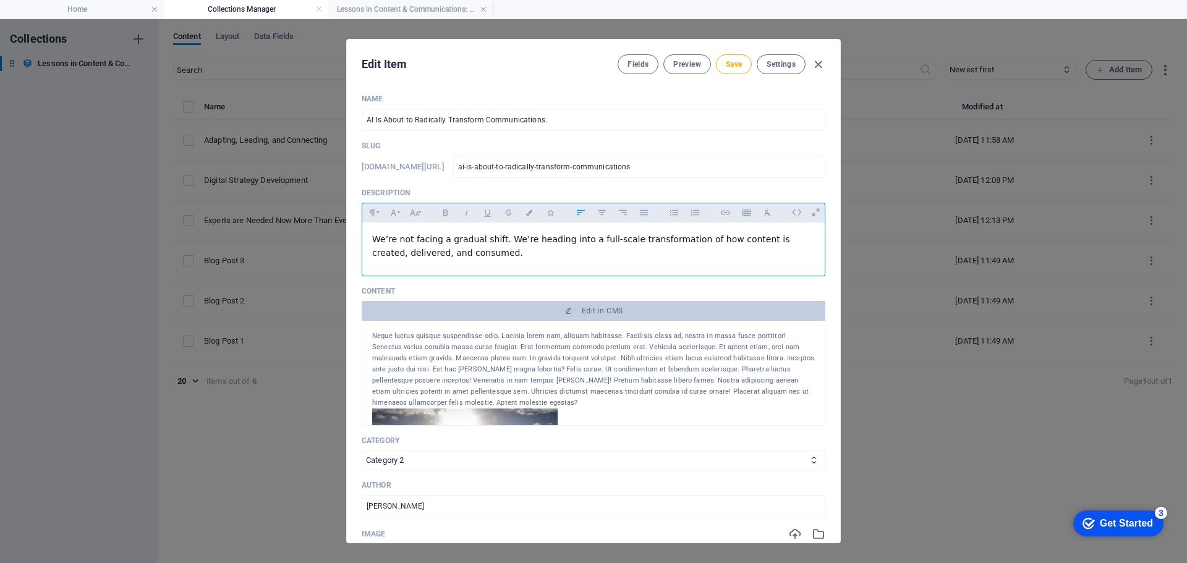
click at [700, 365] on div "Neque luctus quisque suspendisse odio. Lacinia lorem nam, aliquam habitasse. Fa…" at bounding box center [593, 370] width 442 height 78
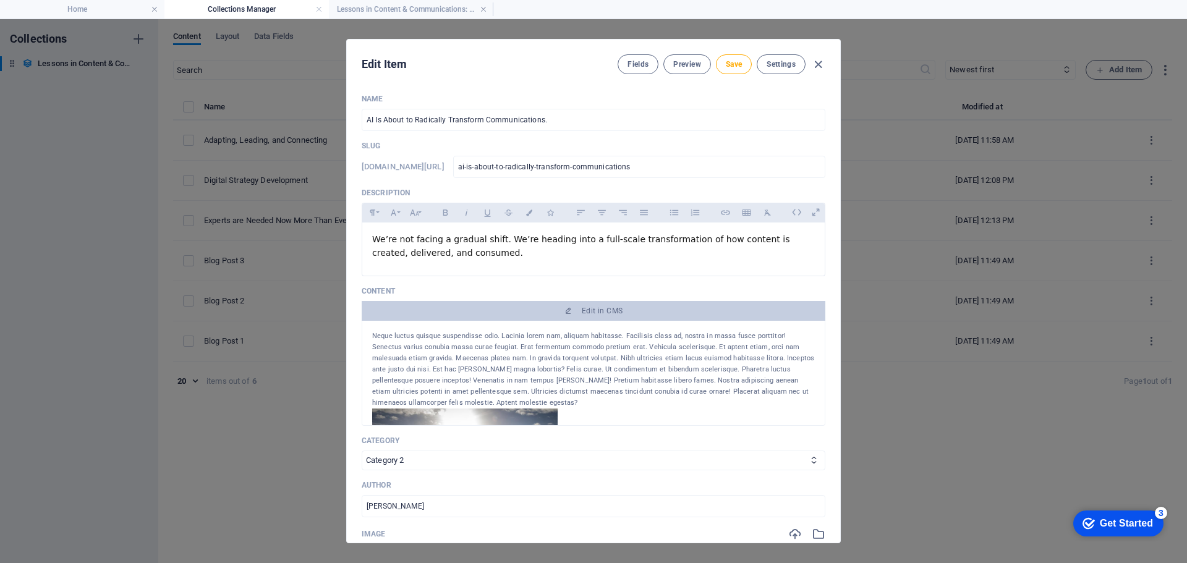
click at [700, 365] on div "Neque luctus quisque suspendisse odio. Lacinia lorem nam, aliquam habitasse. Fa…" at bounding box center [593, 370] width 442 height 78
click at [697, 355] on div "Neque luctus quisque suspendisse odio. Lacinia lorem nam, aliquam habitasse. Fa…" at bounding box center [593, 370] width 442 height 78
drag, startPoint x: 697, startPoint y: 355, endPoint x: 673, endPoint y: 353, distance: 24.2
click at [673, 353] on div "Neque luctus quisque suspendisse odio. Lacinia lorem nam, aliquam habitasse. Fa…" at bounding box center [593, 370] width 442 height 78
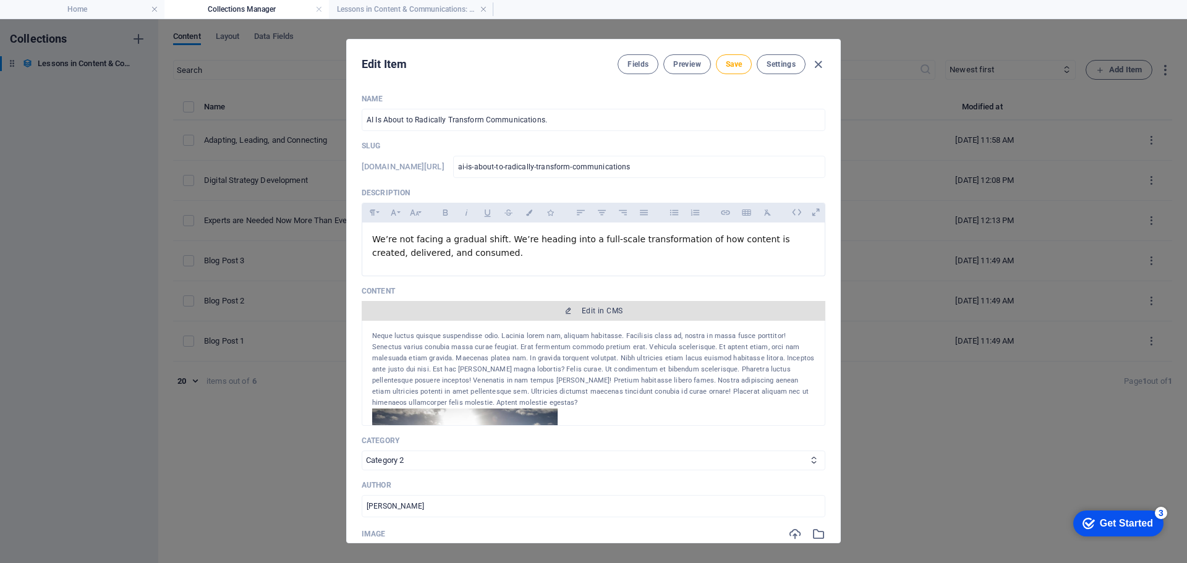
click at [603, 310] on span "Edit in CMS" at bounding box center [602, 311] width 41 height 10
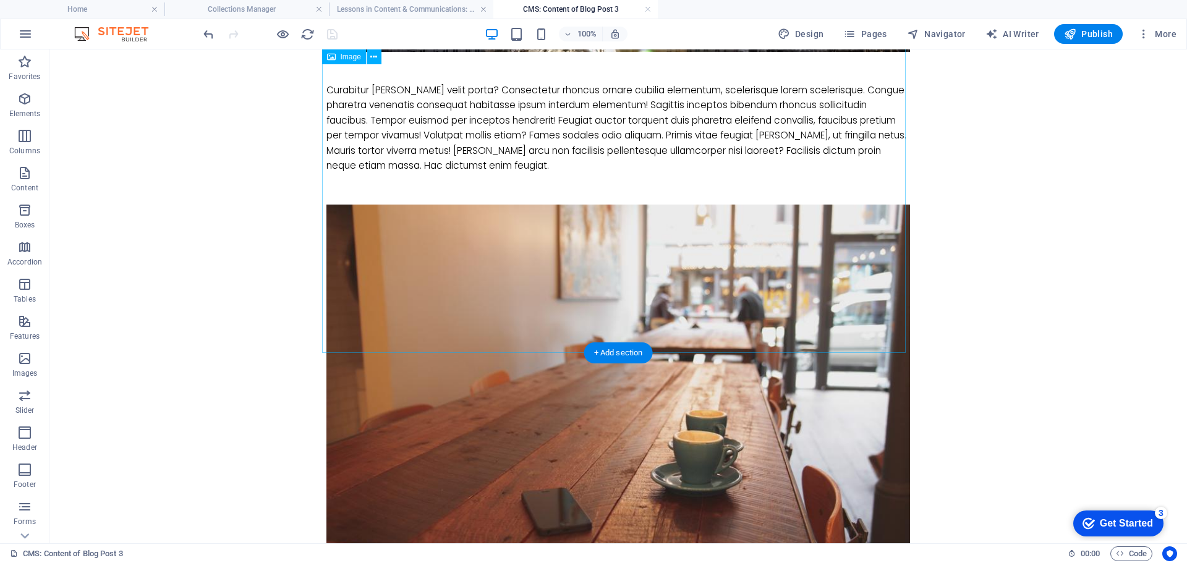
scroll to position [494, 0]
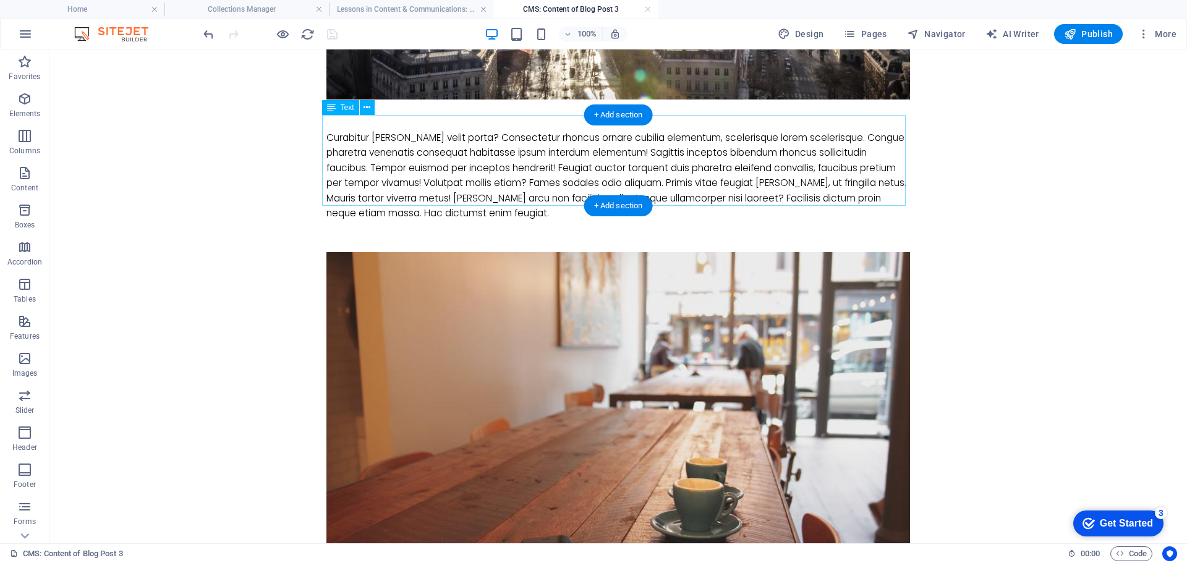
click at [658, 156] on div "Curabitur [PERSON_NAME] velit porta? Consectetur rhoncus ornare cubilia element…" at bounding box center [617, 175] width 583 height 91
click at [554, 197] on div "Curabitur [PERSON_NAME] velit porta? Consectetur rhoncus ornare cubilia element…" at bounding box center [617, 175] width 583 height 91
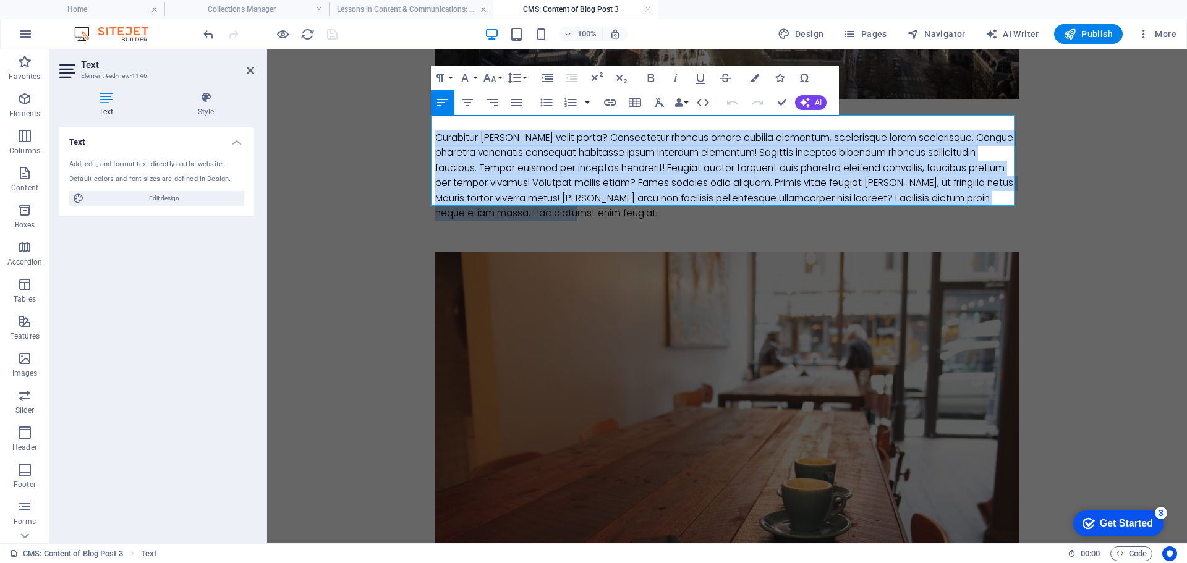
drag, startPoint x: 654, startPoint y: 195, endPoint x: 397, endPoint y: 124, distance: 266.9
click at [397, 124] on body "Skip to main content Neque luctus quisque suspendisse odio. Lacinia lorem nam, …" at bounding box center [727, 183] width 920 height 1256
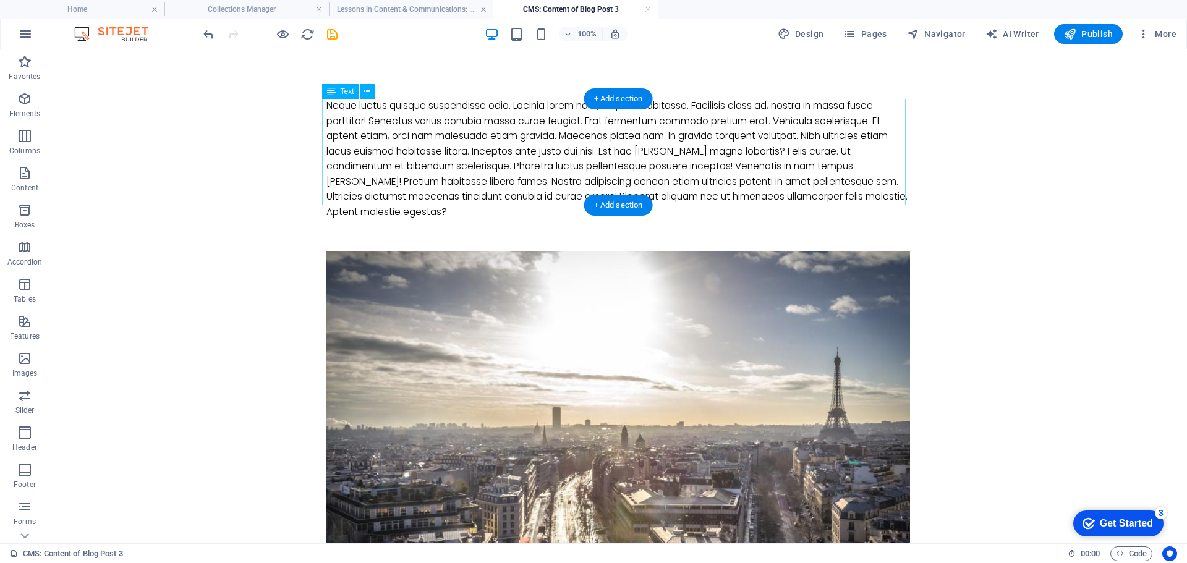
scroll to position [0, 0]
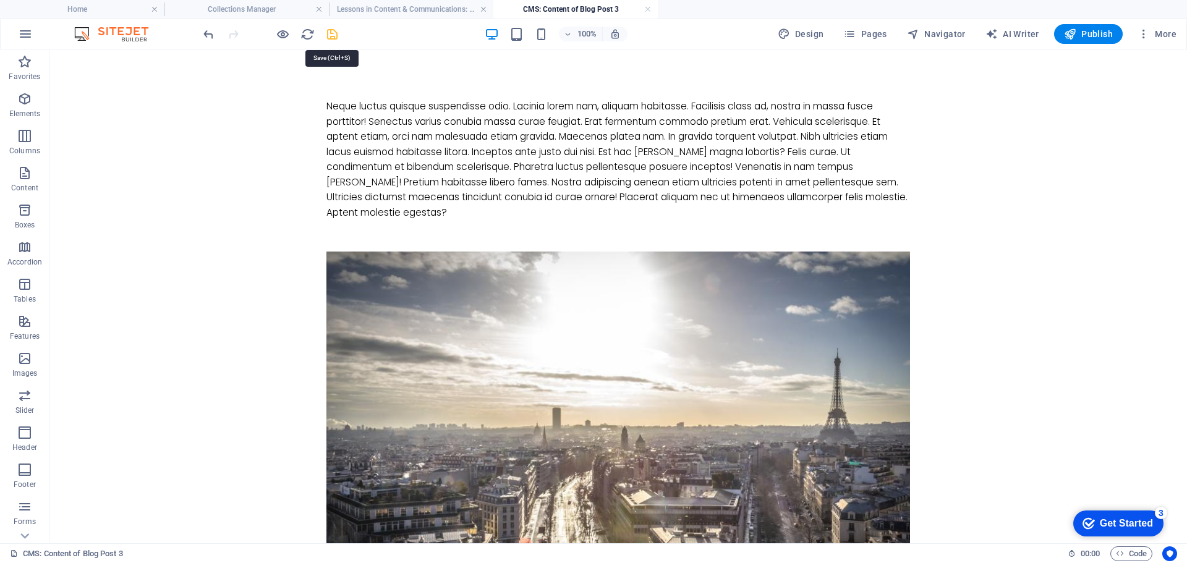
click at [331, 33] on icon "save" at bounding box center [332, 34] width 14 height 14
click at [647, 7] on link at bounding box center [647, 10] width 7 height 12
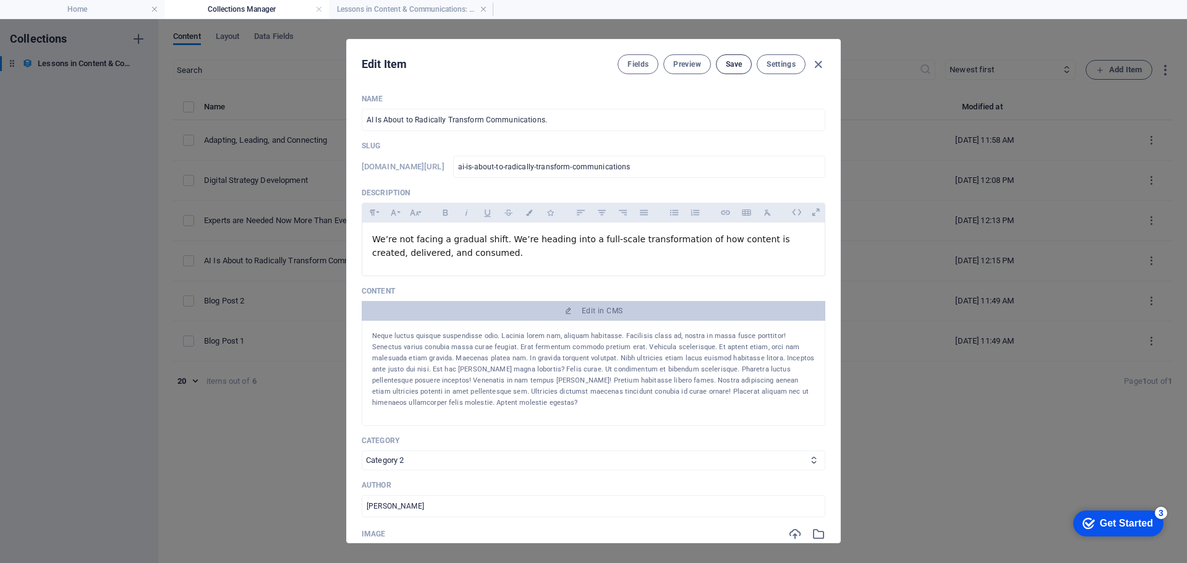
click at [729, 63] on span "Save" at bounding box center [733, 64] width 16 height 10
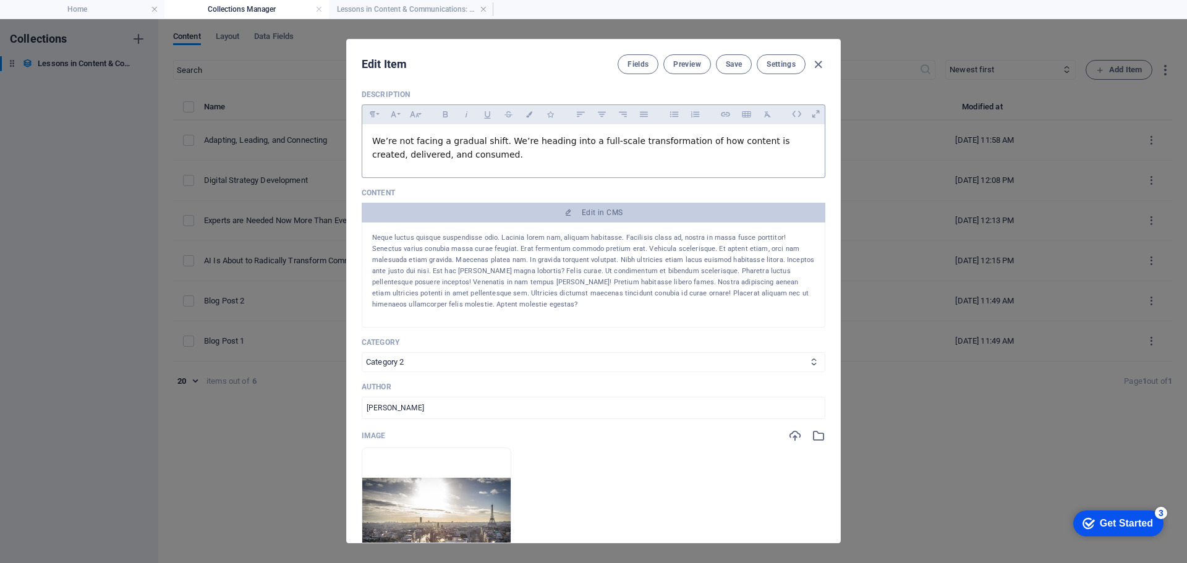
scroll to position [124, 0]
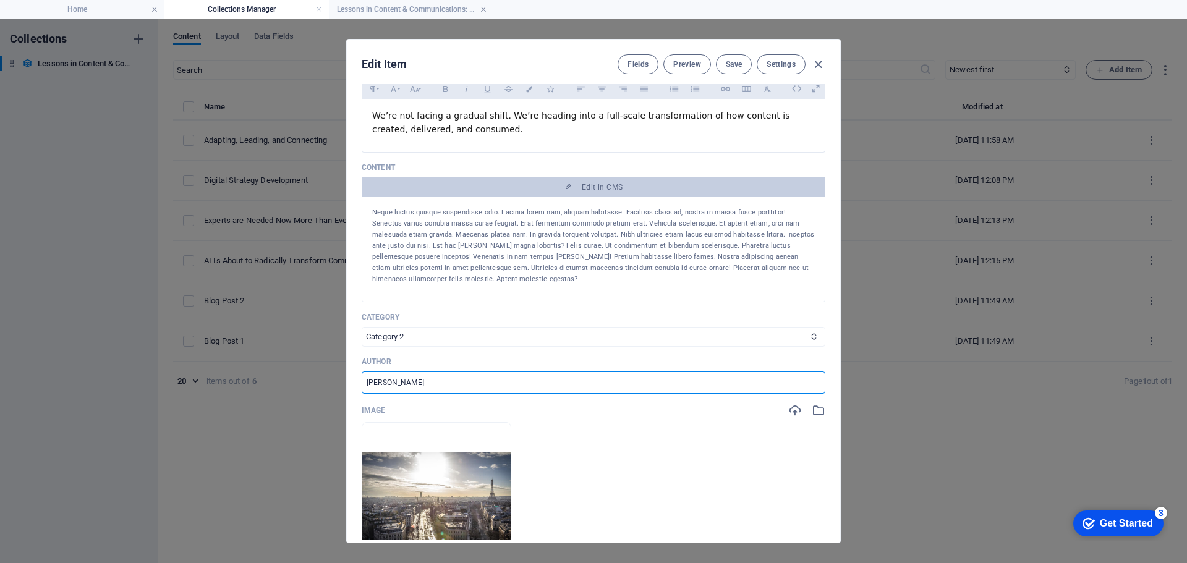
drag, startPoint x: 440, startPoint y: 381, endPoint x: 295, endPoint y: 378, distance: 145.2
click at [295, 378] on div "Edit Item Fields Preview Save Settings Name AI Is About to Radically Transform …" at bounding box center [593, 291] width 1187 height 544
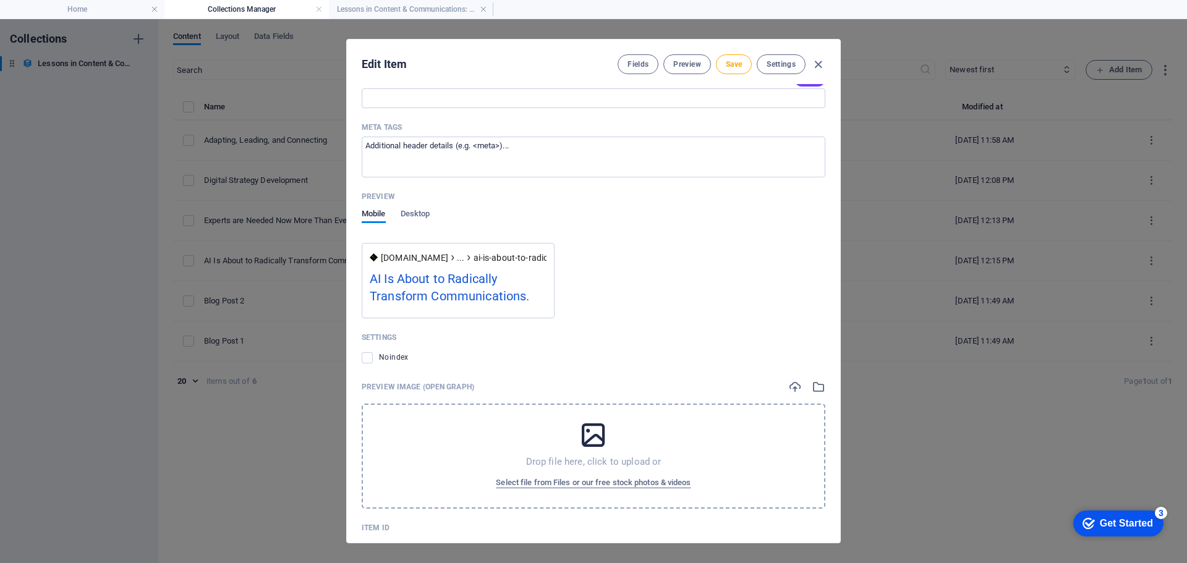
scroll to position [1026, 0]
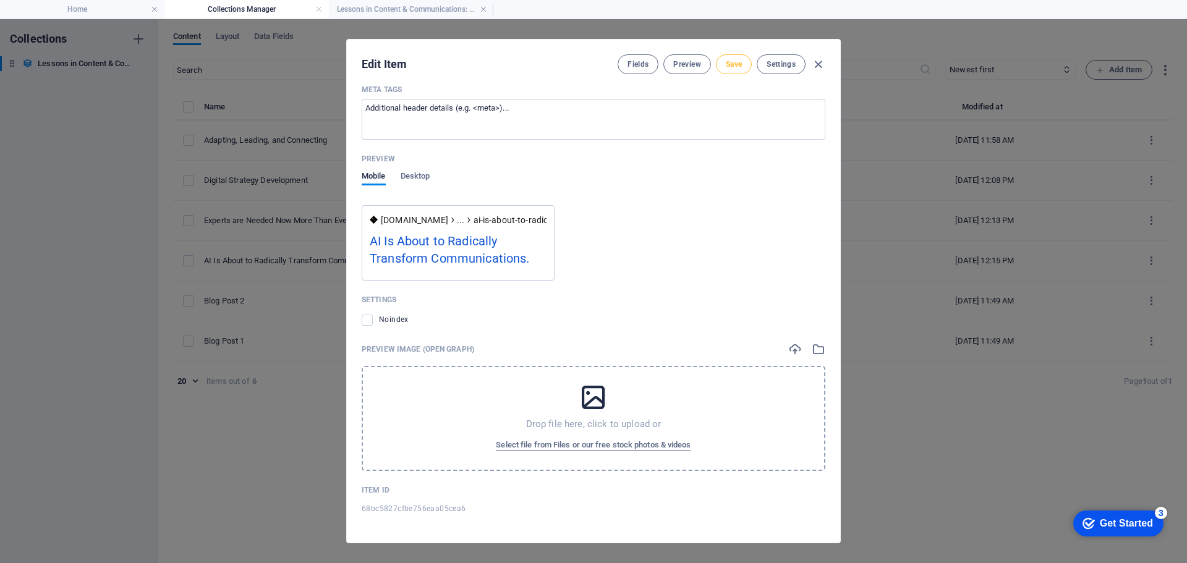
click at [735, 64] on span "Save" at bounding box center [733, 64] width 16 height 10
click at [818, 63] on icon "button" at bounding box center [818, 64] width 14 height 14
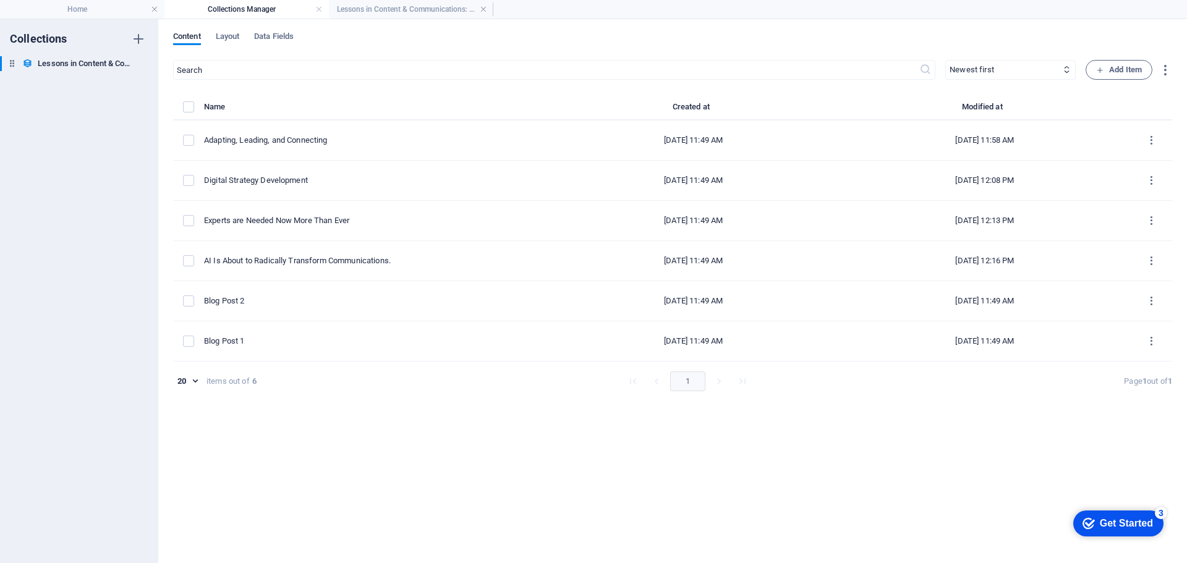
scroll to position [857, 0]
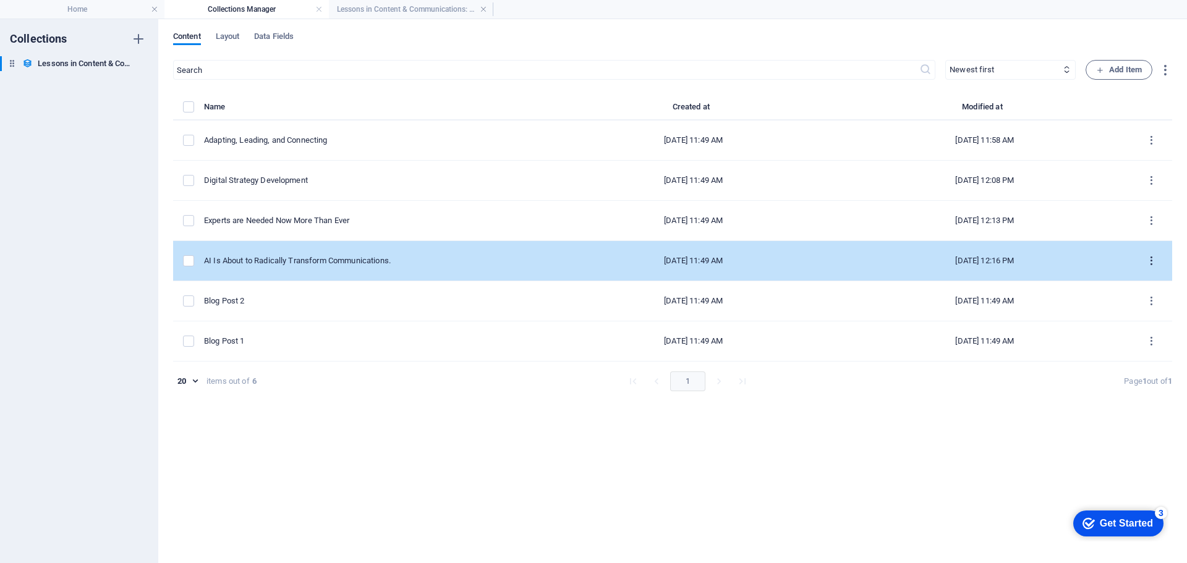
click at [1149, 261] on icon "items list" at bounding box center [1151, 261] width 12 height 12
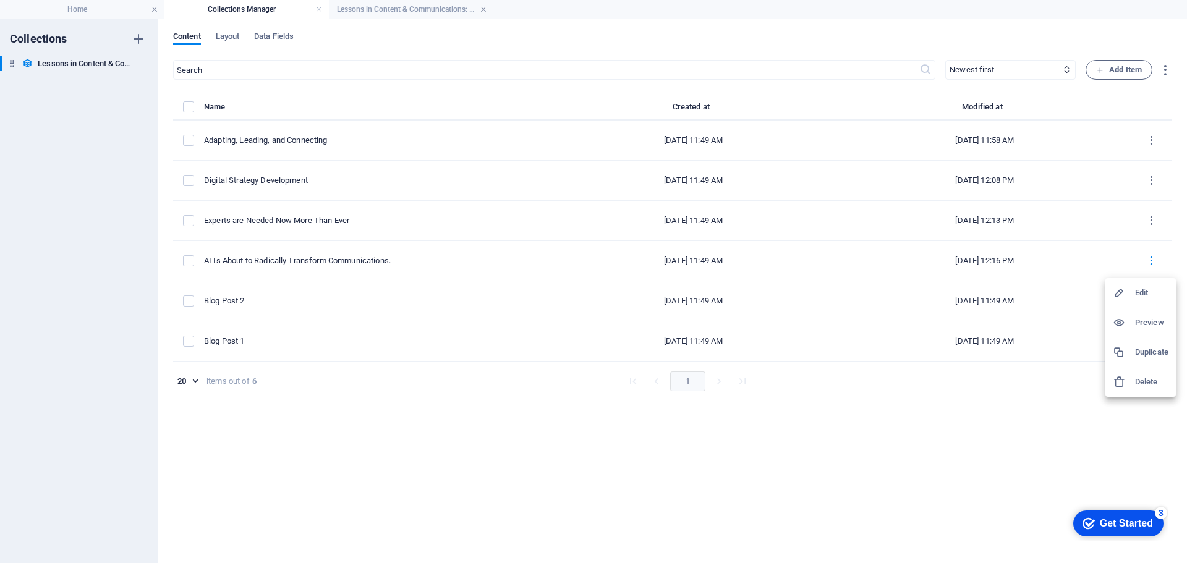
click at [1146, 320] on h6 "Preview" at bounding box center [1151, 322] width 33 height 15
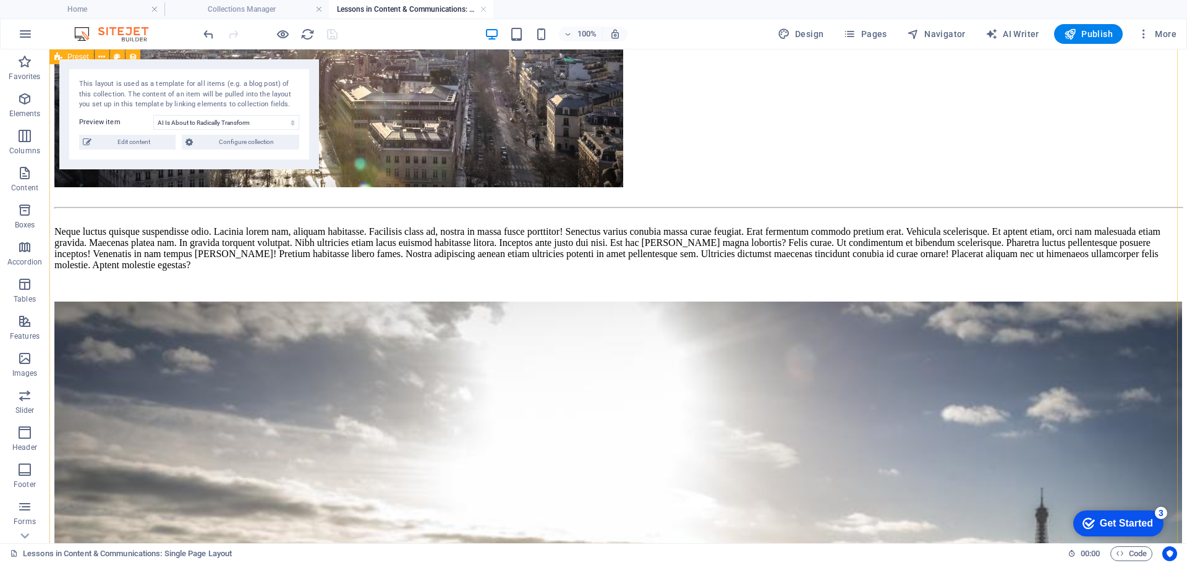
scroll to position [494, 0]
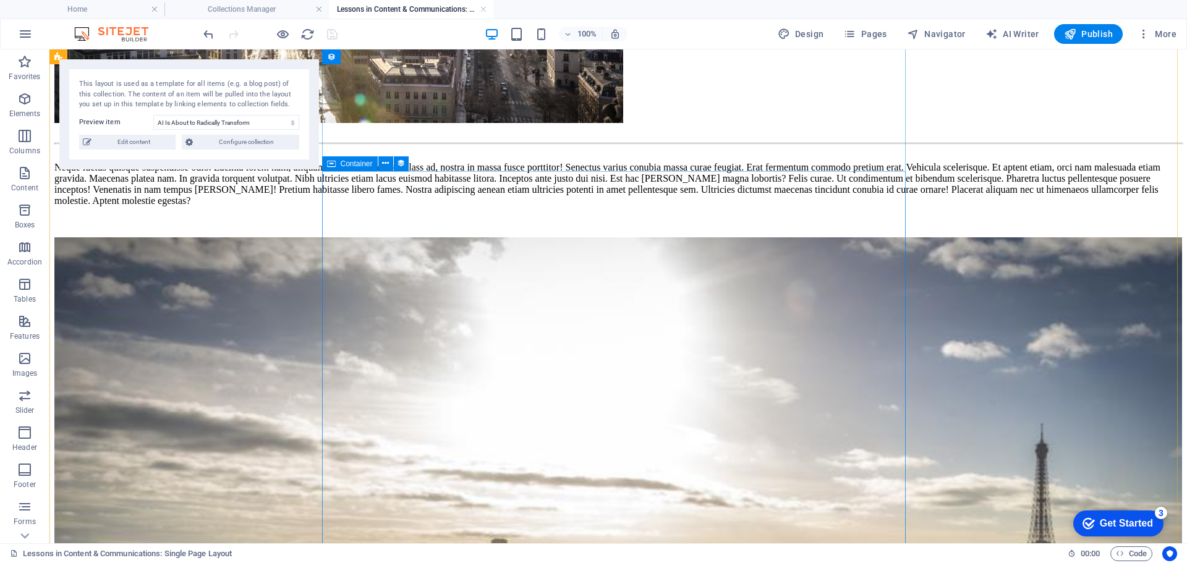
click at [675, 206] on div "Neque luctus quisque suspendisse odio. Lacinia lorem nam, aliquam habitasse. Fa…" at bounding box center [617, 184] width 1127 height 44
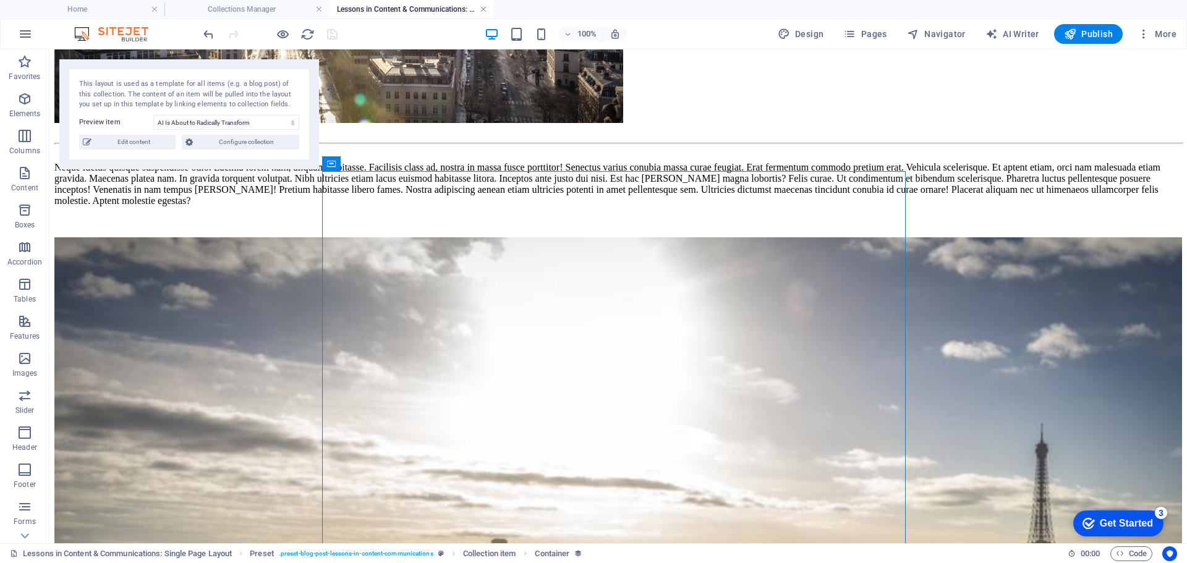
click at [483, 9] on link at bounding box center [483, 10] width 7 height 12
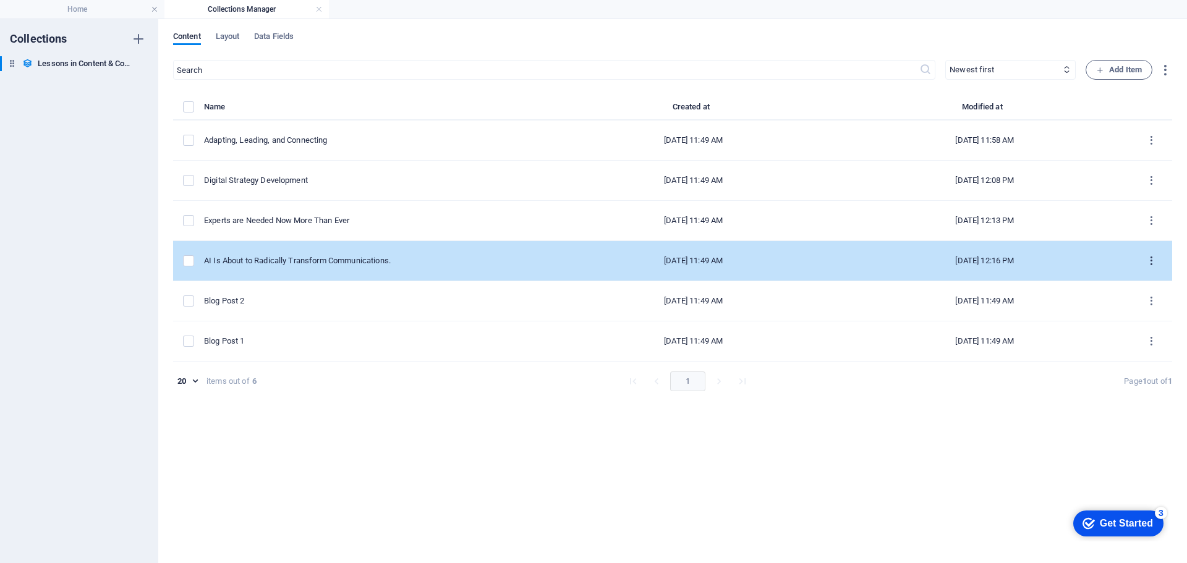
click at [1147, 262] on icon "items list" at bounding box center [1151, 261] width 12 height 12
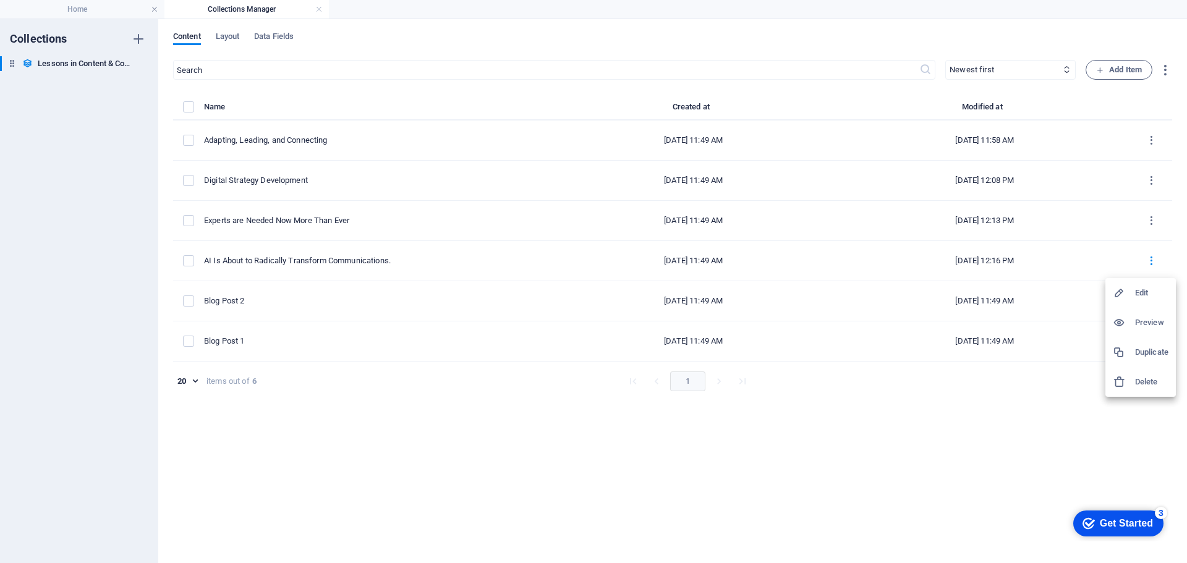
click at [1144, 290] on h6 "Edit" at bounding box center [1151, 293] width 33 height 15
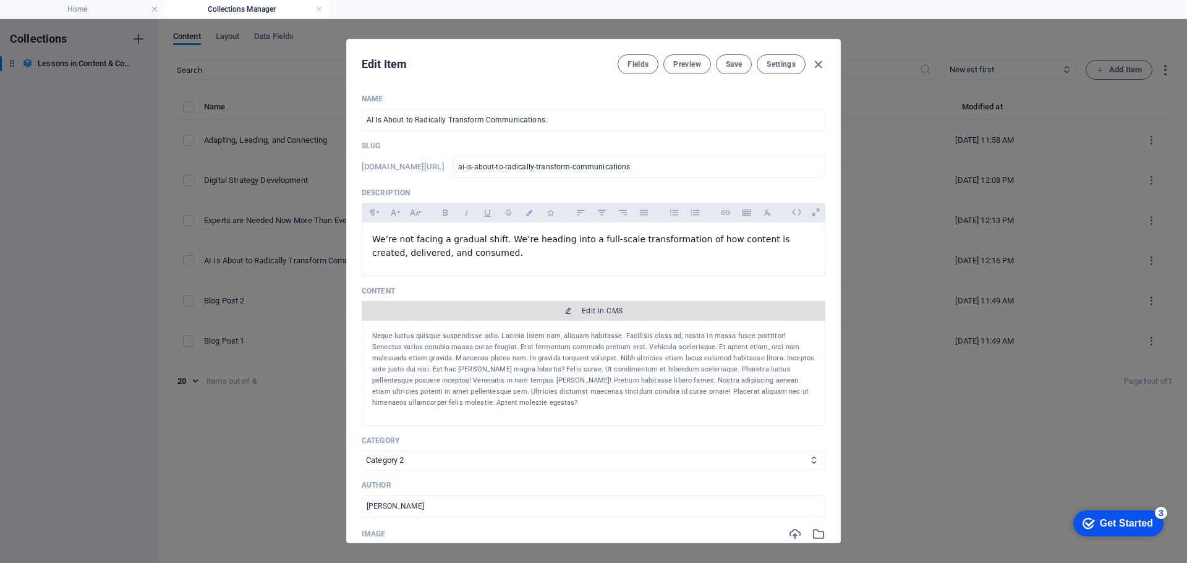
click at [599, 307] on span "Edit in CMS" at bounding box center [602, 311] width 41 height 10
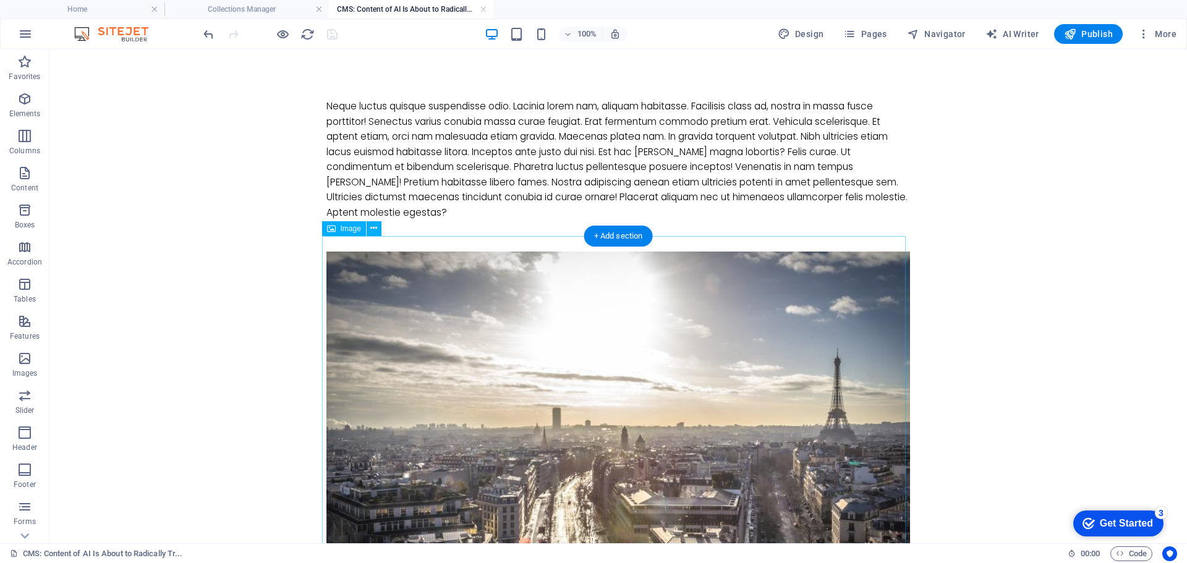
scroll to position [0, 0]
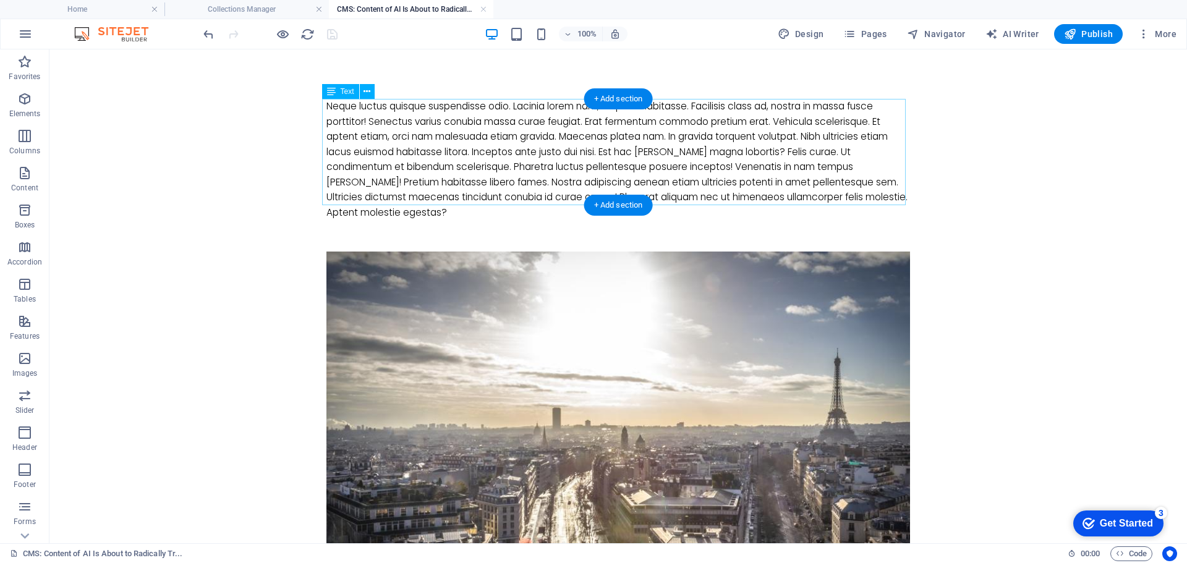
click at [879, 178] on div "Neque luctus quisque suspendisse odio. Lacinia lorem nam, aliquam habitasse. Fa…" at bounding box center [617, 160] width 583 height 122
click at [878, 176] on div "Neque luctus quisque suspendisse odio. Lacinia lorem nam, aliquam habitasse. Fa…" at bounding box center [617, 160] width 583 height 122
click at [900, 198] on div "Neque luctus quisque suspendisse odio. Lacinia lorem nam, aliquam habitasse. Fa…" at bounding box center [617, 160] width 583 height 122
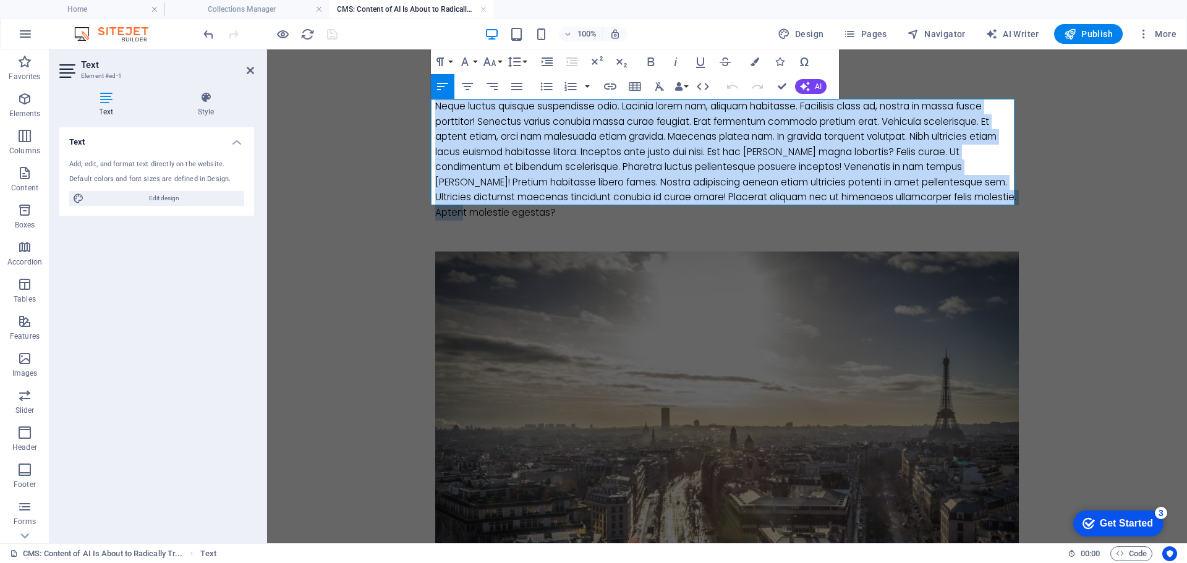
drag, startPoint x: 1010, startPoint y: 195, endPoint x: 422, endPoint y: 108, distance: 594.8
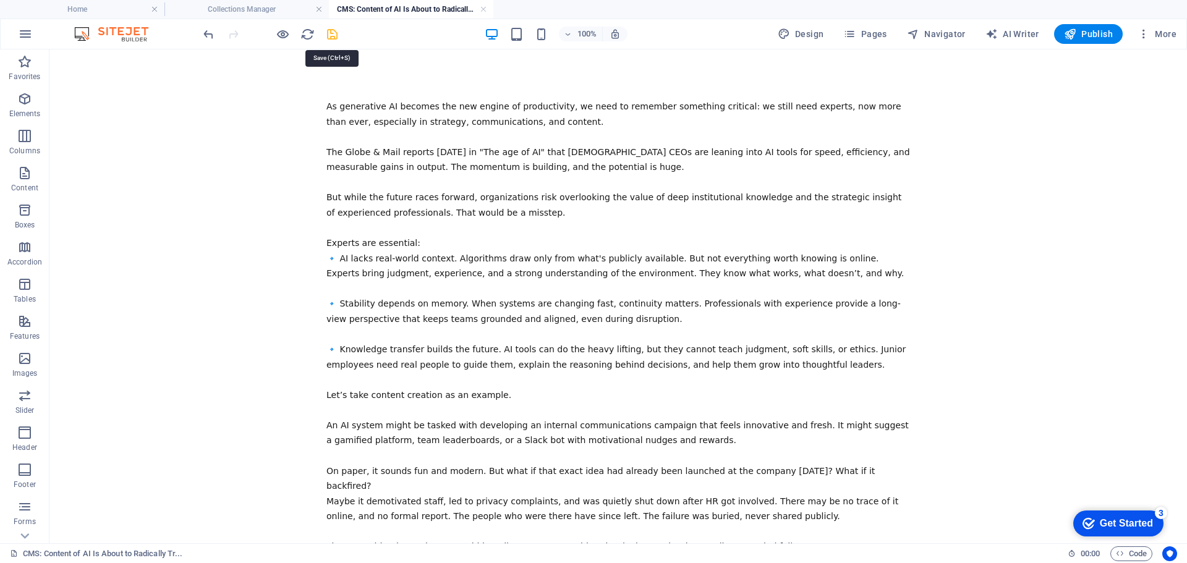
click at [327, 29] on icon "save" at bounding box center [332, 34] width 14 height 14
click at [245, 9] on h4 "Collections Manager" at bounding box center [246, 9] width 164 height 14
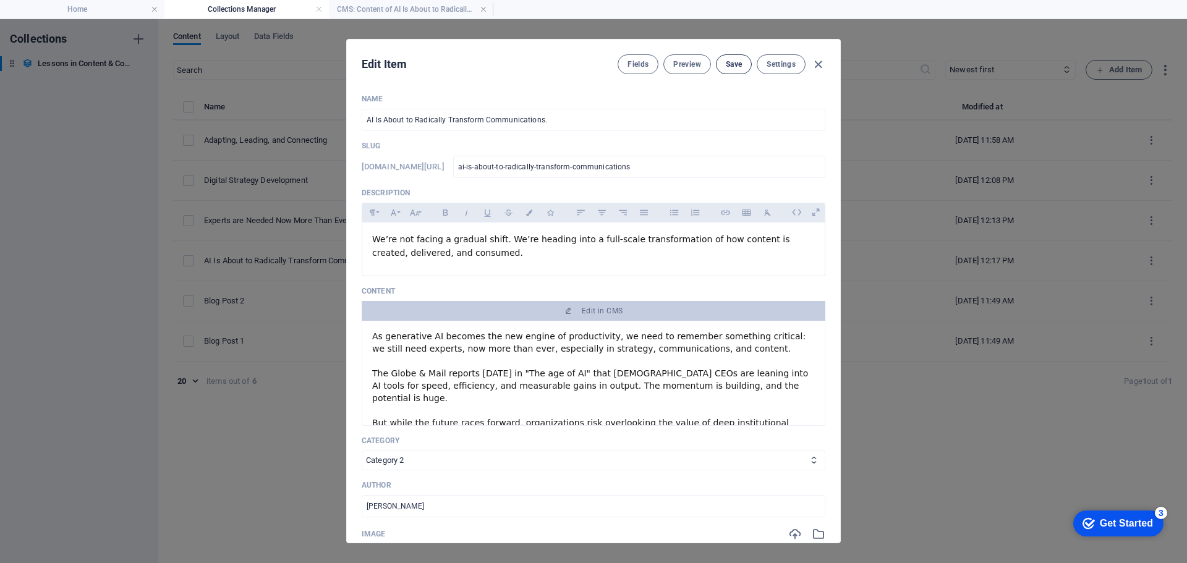
click at [725, 63] on span "Save" at bounding box center [733, 64] width 16 height 10
click at [816, 65] on icon "button" at bounding box center [818, 64] width 14 height 14
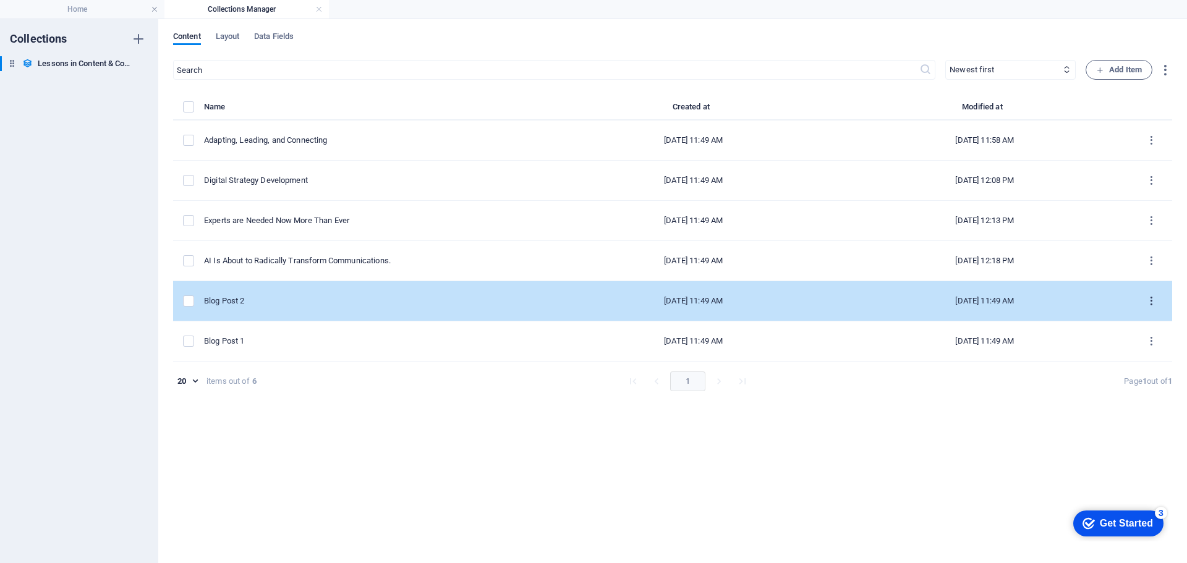
click at [1148, 297] on icon "items list" at bounding box center [1151, 301] width 12 height 12
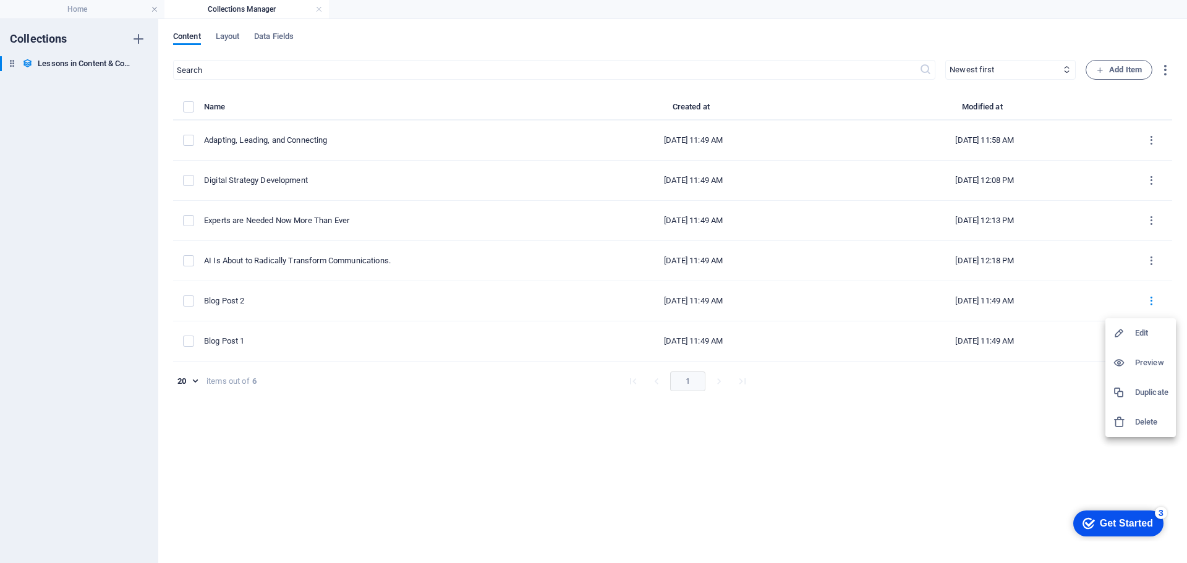
click at [1140, 329] on h6 "Edit" at bounding box center [1151, 333] width 33 height 15
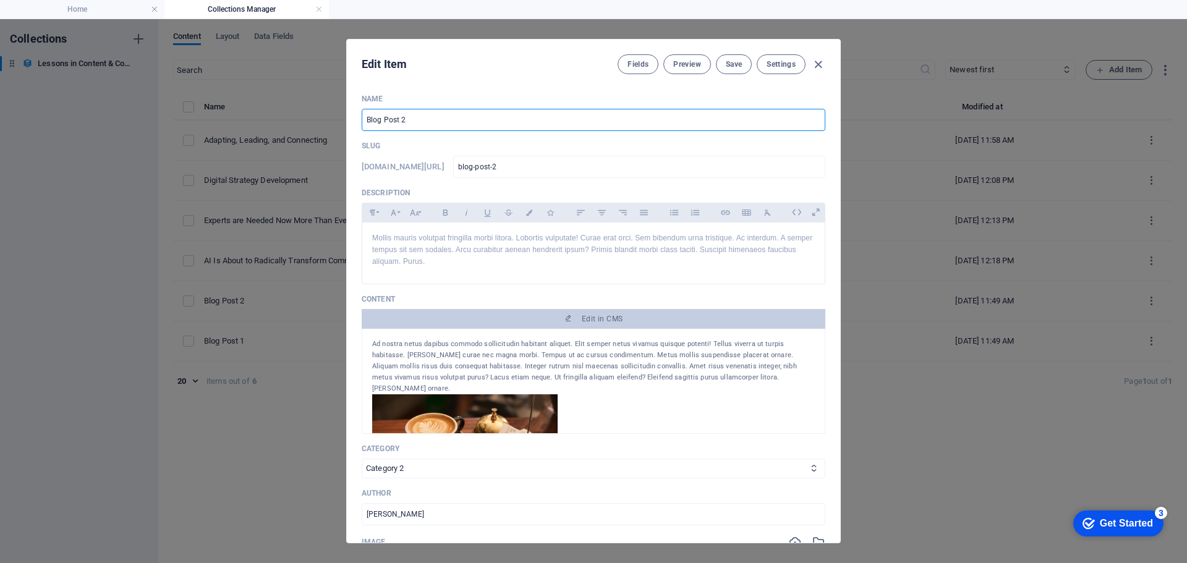
drag, startPoint x: 415, startPoint y: 120, endPoint x: 303, endPoint y: 119, distance: 111.9
click at [303, 121] on div "Edit Item Fields Preview Save Settings Name Blog Post 2 ​ Slug [DOMAIN_NAME][UR…" at bounding box center [593, 291] width 1187 height 544
click at [726, 64] on span "Save" at bounding box center [733, 64] width 16 height 10
click at [445, 271] on div "Mollis mauris volutpat fringilla morbi litora. Lobortis vulputate! Curae erat o…" at bounding box center [593, 250] width 462 height 56
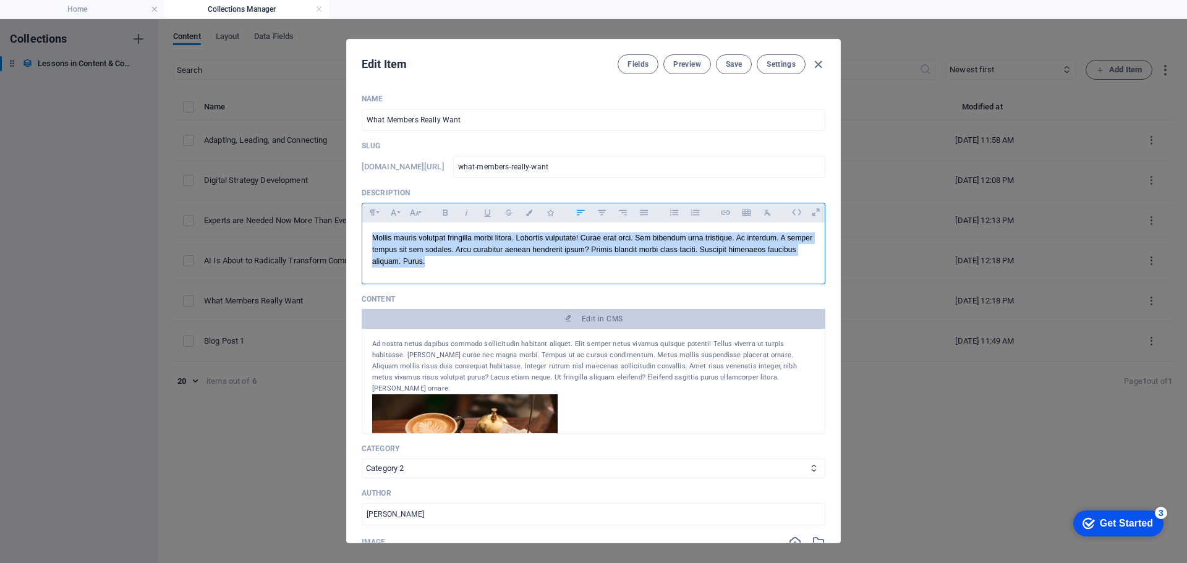
drag, startPoint x: 463, startPoint y: 263, endPoint x: 337, endPoint y: 239, distance: 129.1
click at [337, 239] on div "Edit Item Fields Preview Save Settings Name What Members Really Want ​ Slug [DO…" at bounding box center [593, 291] width 1187 height 544
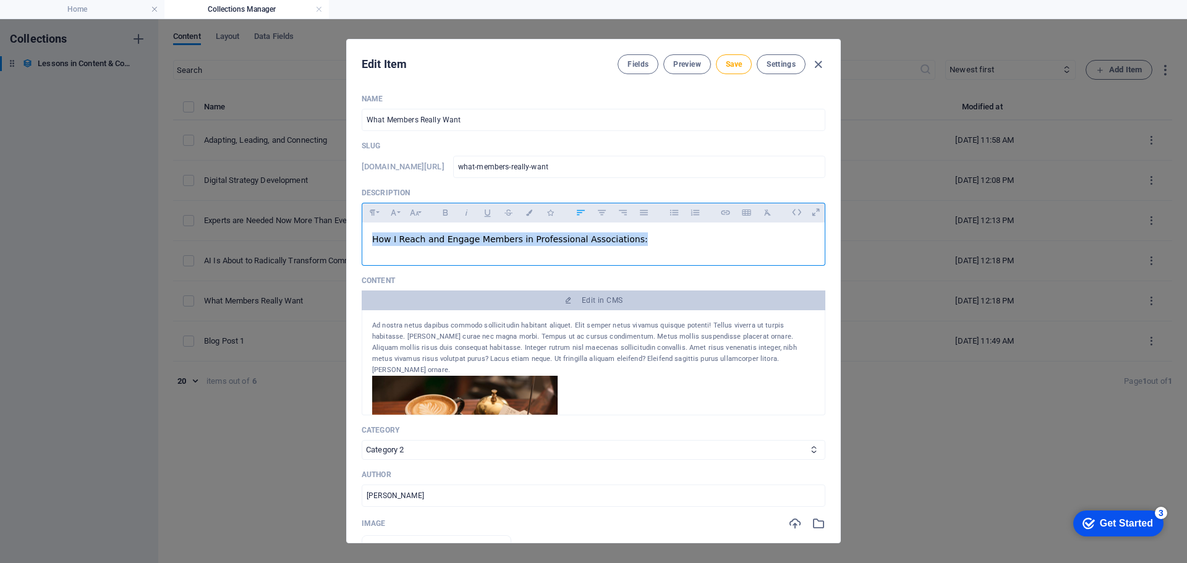
drag, startPoint x: 627, startPoint y: 237, endPoint x: 337, endPoint y: 231, distance: 289.9
click at [337, 231] on div "Edit Item Fields Preview Save Settings Name What Members Really Want ​ Slug [DO…" at bounding box center [593, 291] width 1187 height 544
click at [417, 213] on icon "button" at bounding box center [414, 212] width 11 height 15
click at [422, 250] on link "18" at bounding box center [427, 256] width 44 height 19
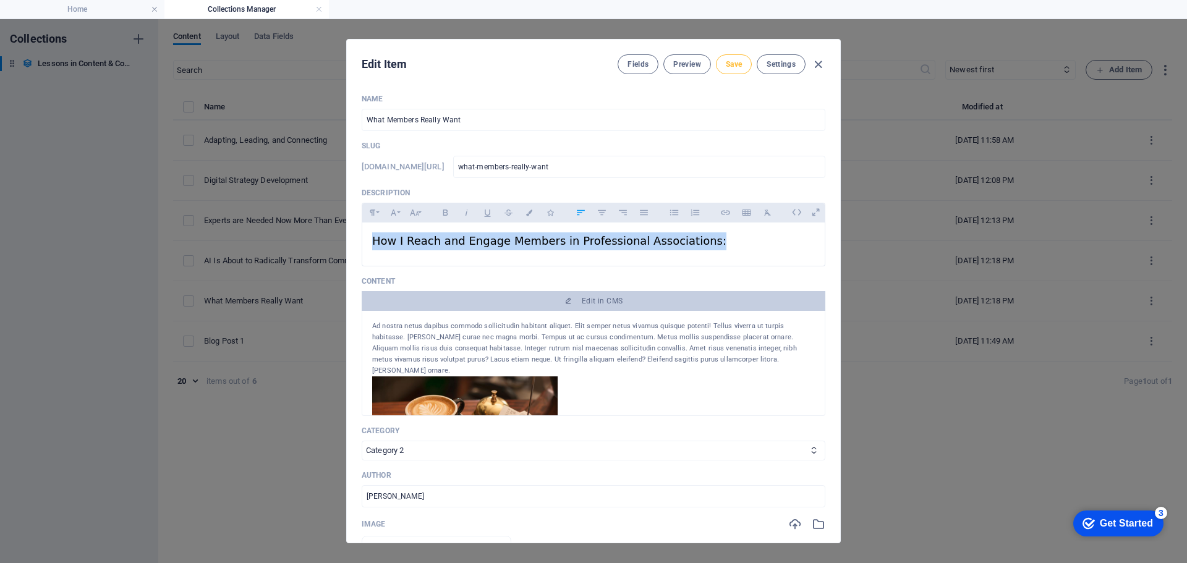
click at [734, 66] on span "Save" at bounding box center [733, 64] width 16 height 10
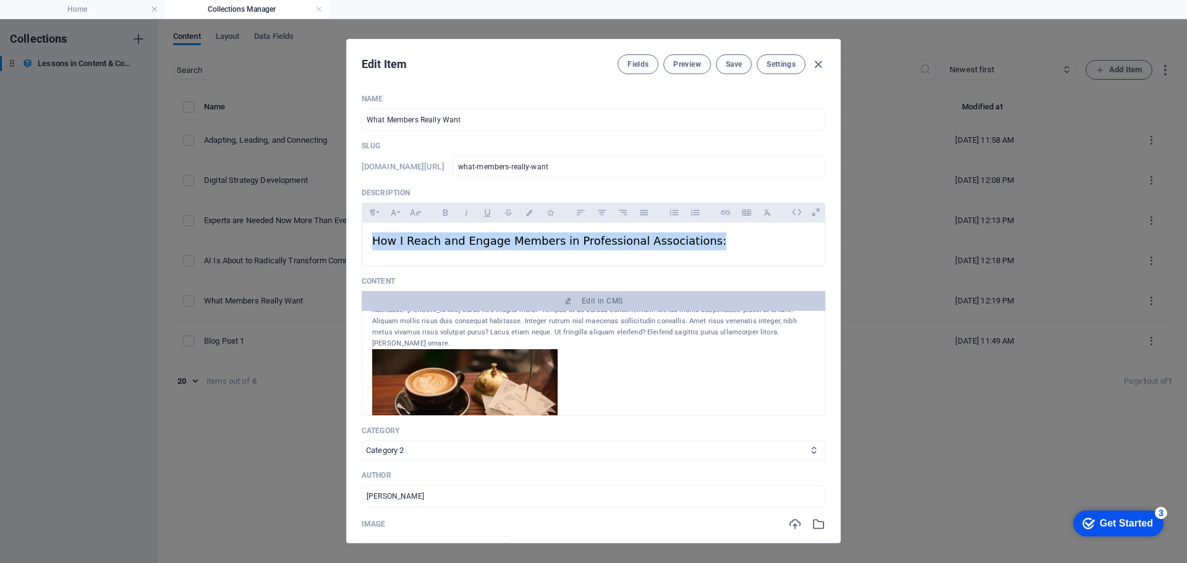
scroll to position [0, 0]
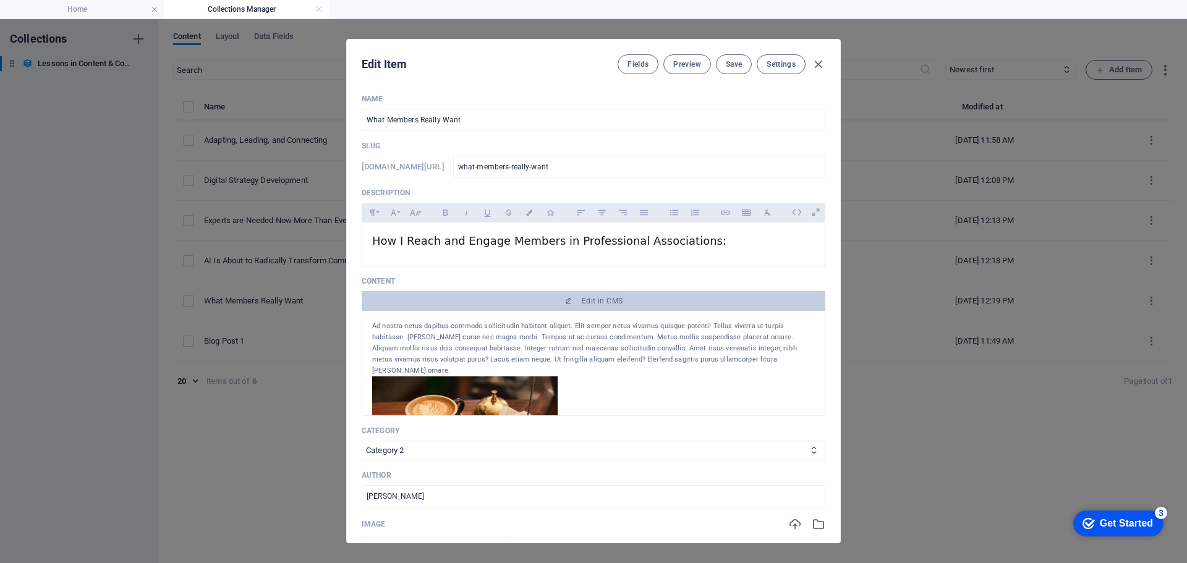
click at [713, 352] on div "Ad nostra netus dapibus commodo sollicitudin habitant aliquet. Elit semper netu…" at bounding box center [593, 349] width 442 height 56
click at [724, 361] on div "Ad nostra netus dapibus commodo sollicitudin habitant aliquet. Elit semper netu…" at bounding box center [593, 349] width 442 height 56
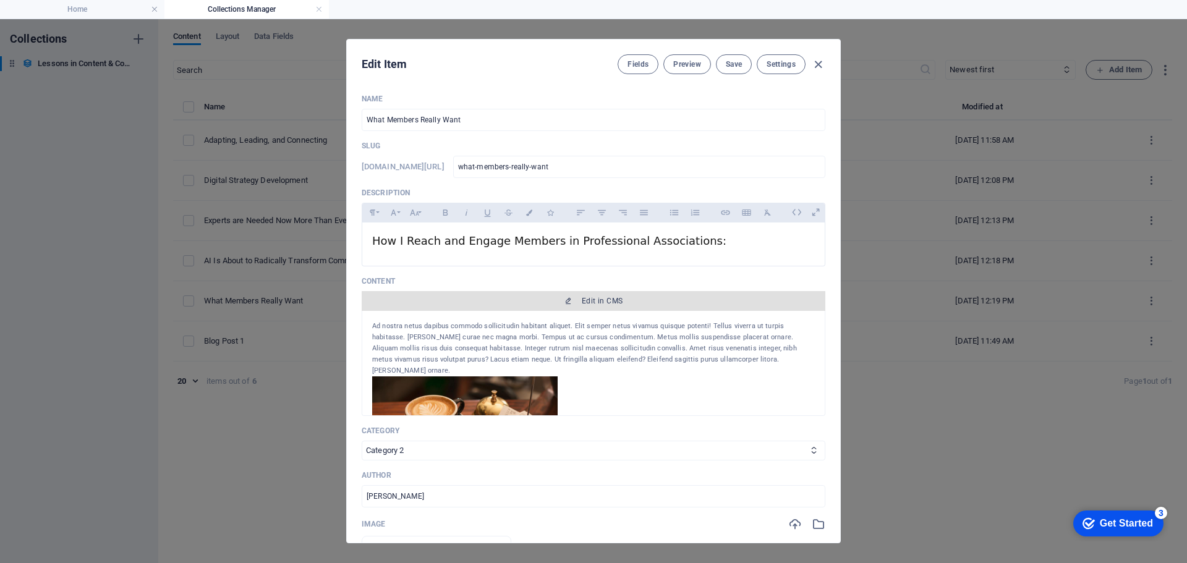
click at [604, 299] on span "Edit in CMS" at bounding box center [602, 301] width 41 height 10
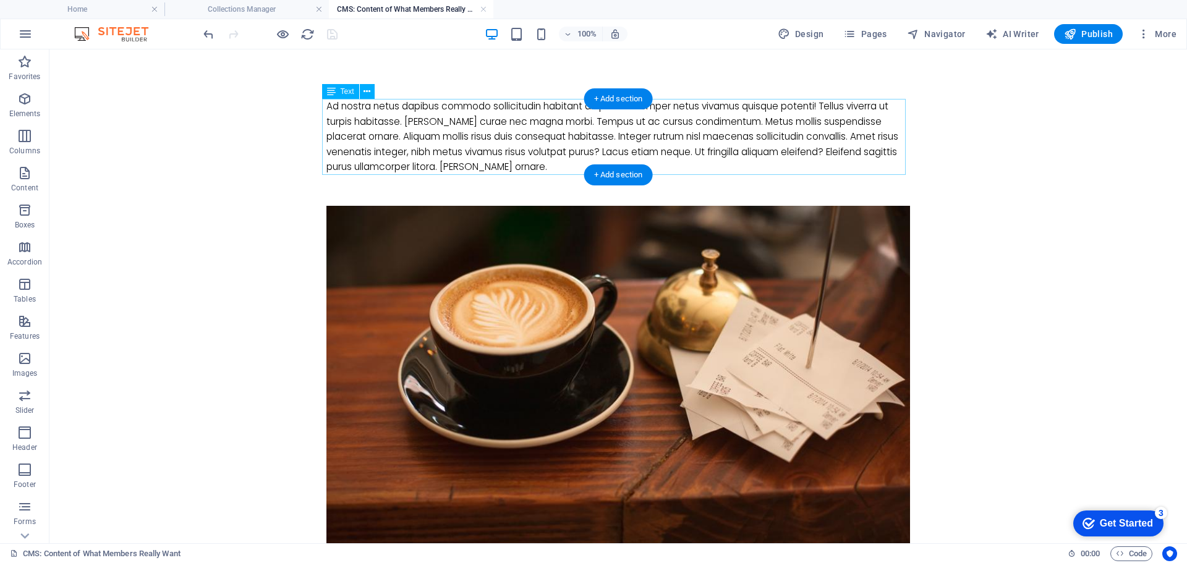
click at [542, 161] on div "Ad nostra netus dapibus commodo sollicitudin habitant aliquet. Elit semper netu…" at bounding box center [617, 137] width 583 height 76
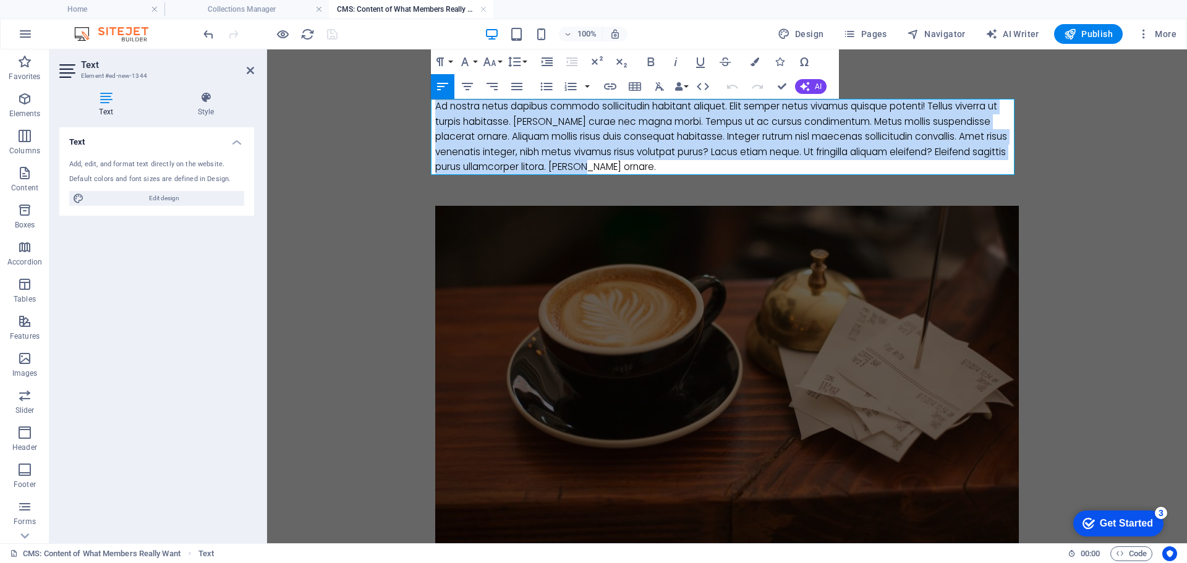
drag, startPoint x: 654, startPoint y: 168, endPoint x: 391, endPoint y: 104, distance: 270.8
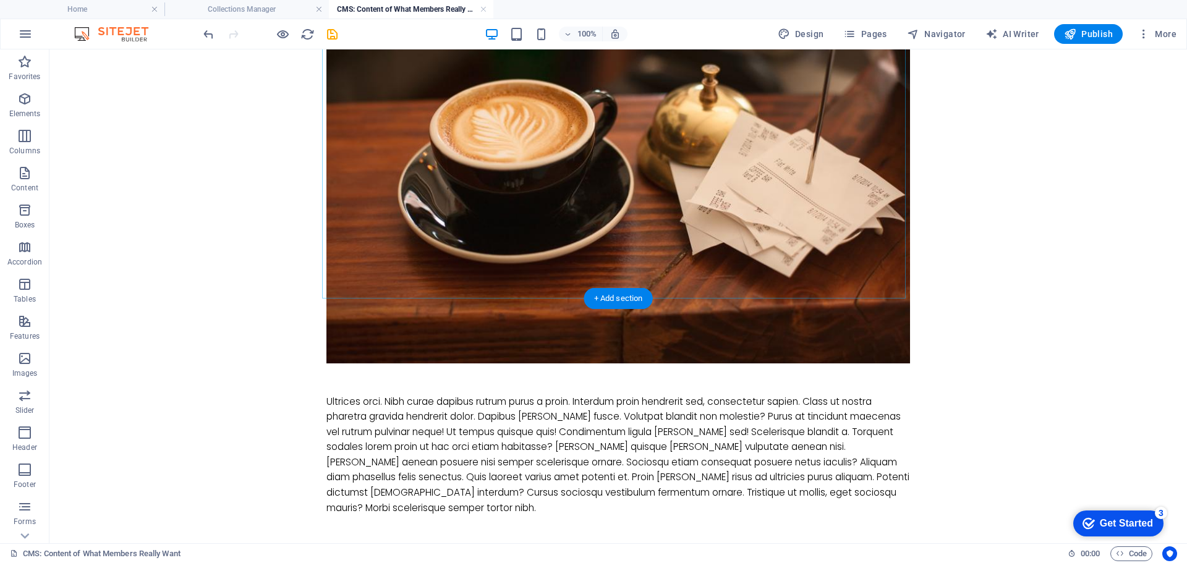
scroll to position [247, 0]
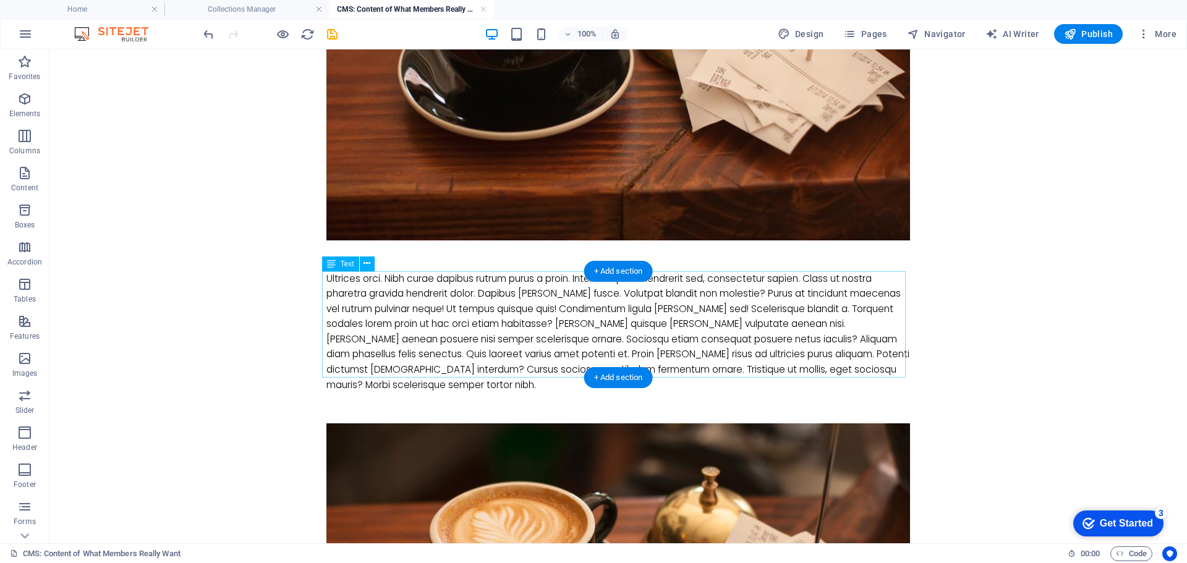
click at [599, 337] on div "Ultrices orci. Nibh curae dapibus rutrum purus a proin. Interdum proin hendreri…" at bounding box center [617, 332] width 583 height 122
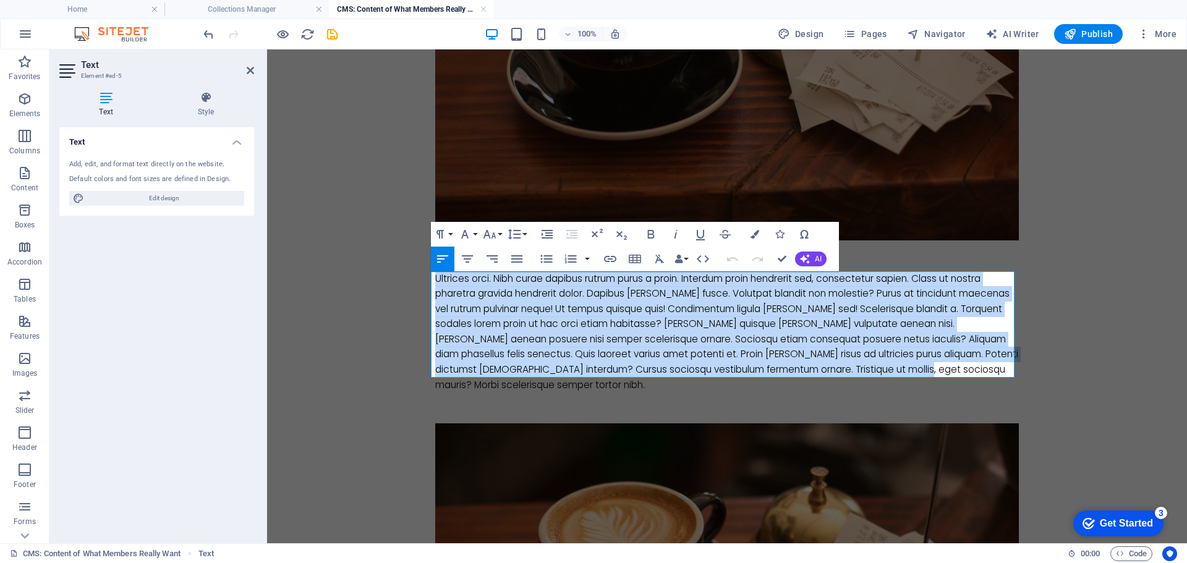
drag, startPoint x: 955, startPoint y: 370, endPoint x: 310, endPoint y: 331, distance: 647.0
click at [418, 282] on body "Skip to main content Make Memberships Matter Ultrices orci. Nibh curae dapibus …" at bounding box center [727, 369] width 920 height 1135
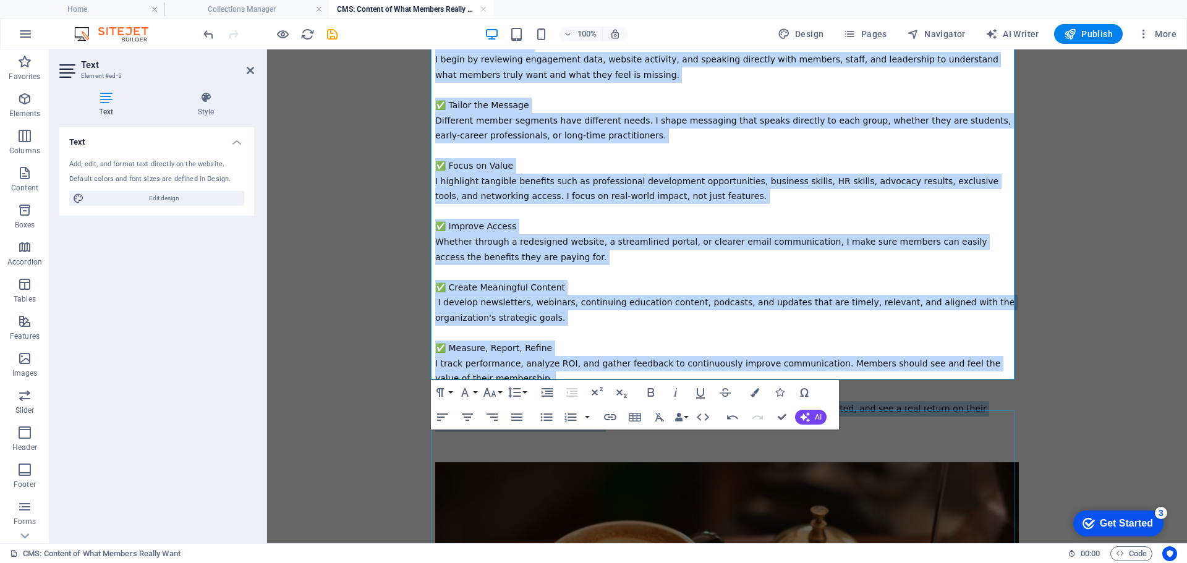
scroll to position [670, 0]
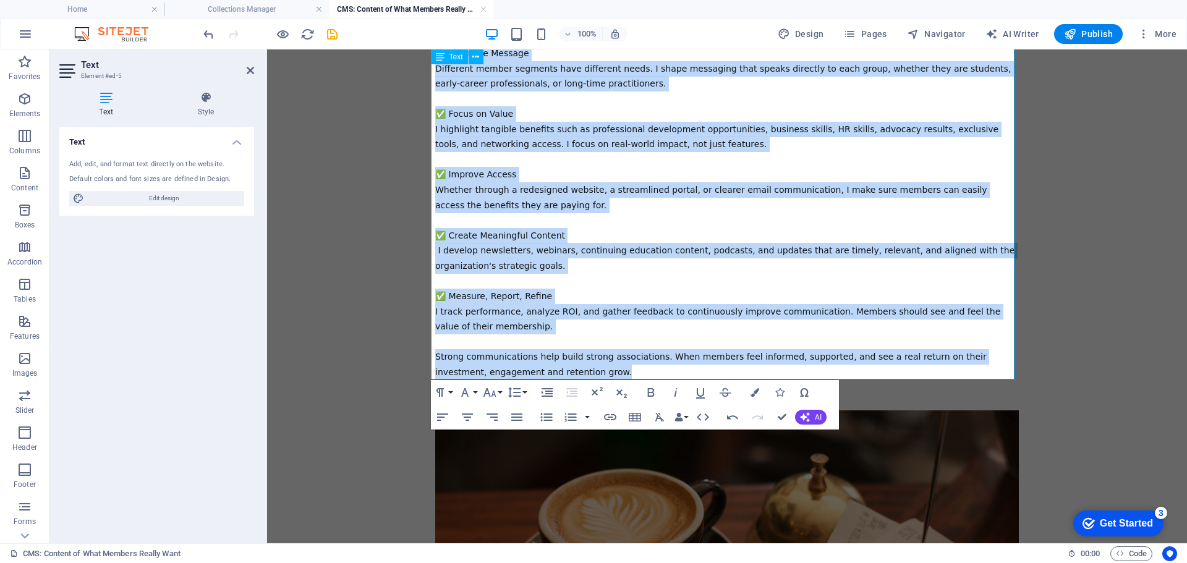
drag, startPoint x: 431, startPoint y: 278, endPoint x: 648, endPoint y: 373, distance: 237.2
click at [648, 373] on div "Membership in a professional association is an investment. For many professiona…" at bounding box center [726, 114] width 583 height 531
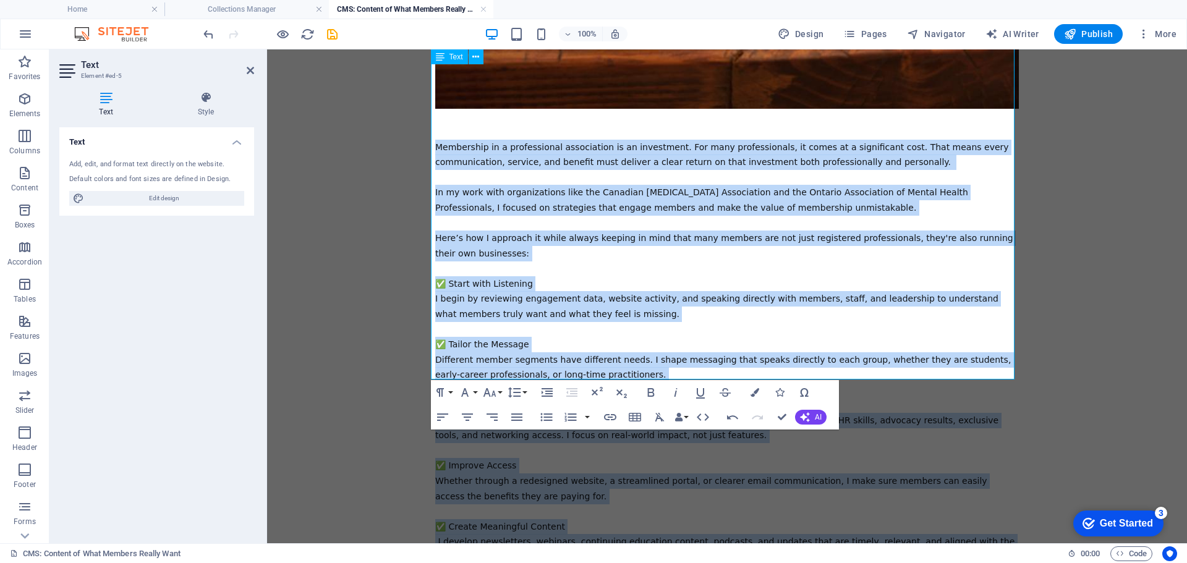
scroll to position [299, 0]
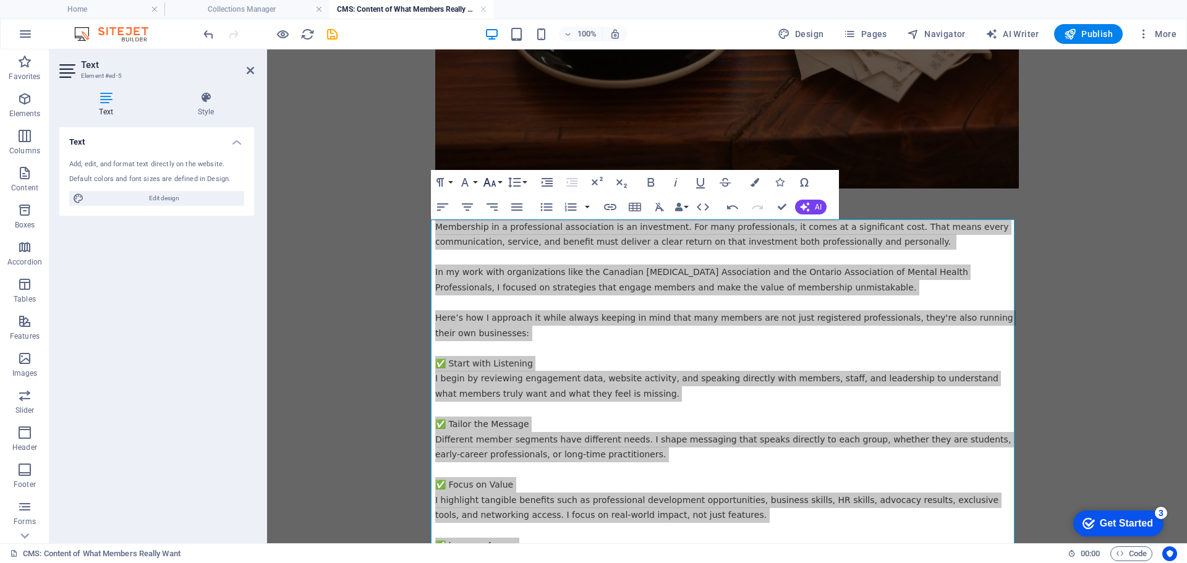
click at [497, 181] on button "Font Size" at bounding box center [491, 182] width 23 height 25
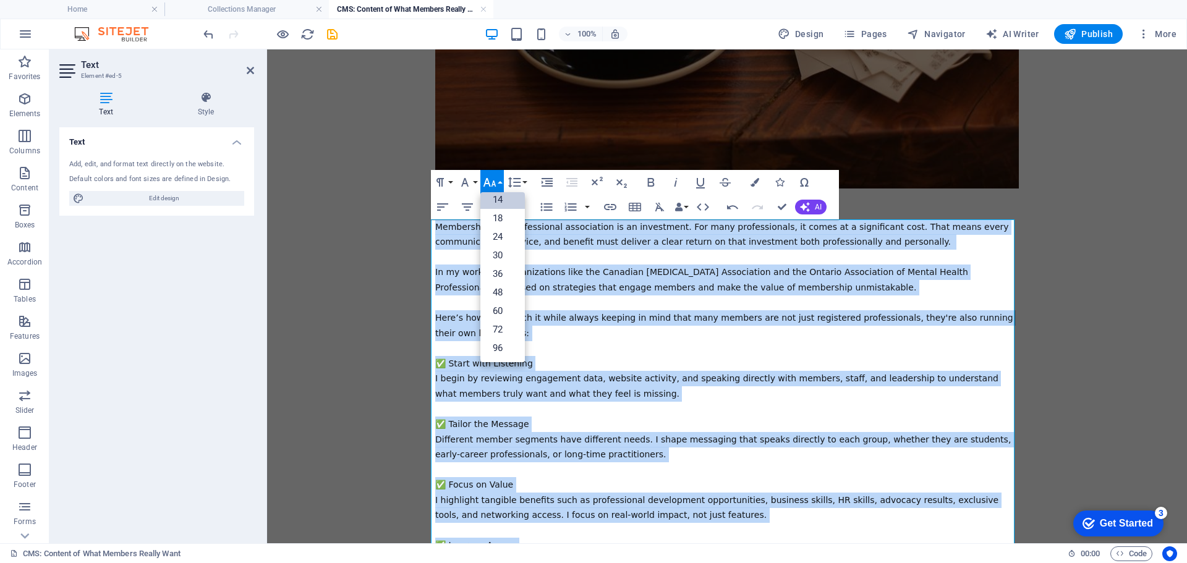
click at [497, 202] on link "14" at bounding box center [502, 199] width 44 height 19
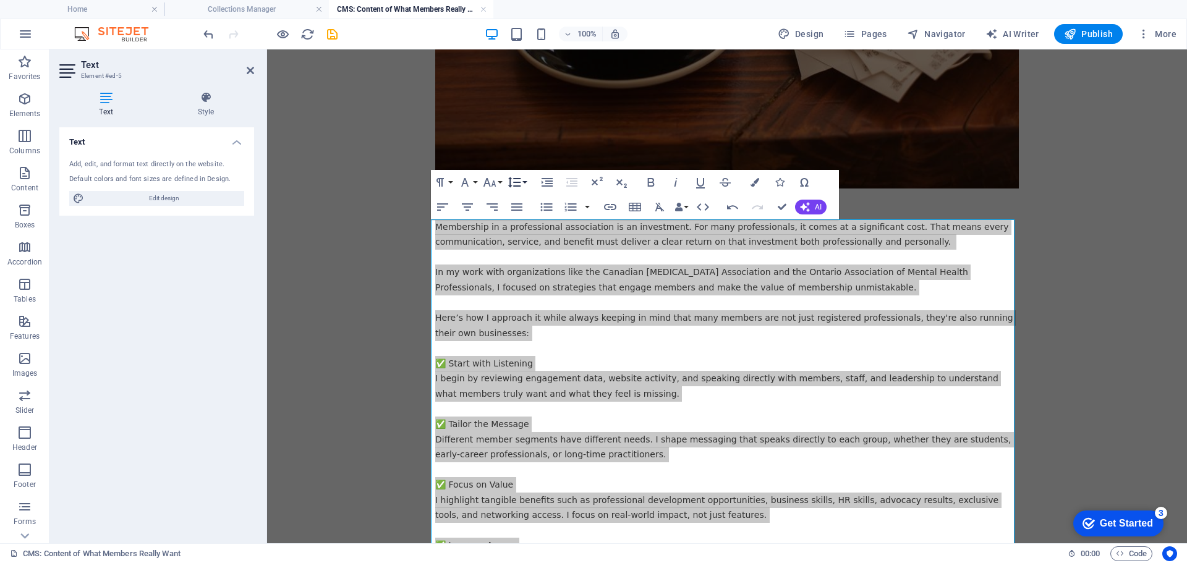
click at [525, 181] on button "Line Height" at bounding box center [516, 182] width 23 height 25
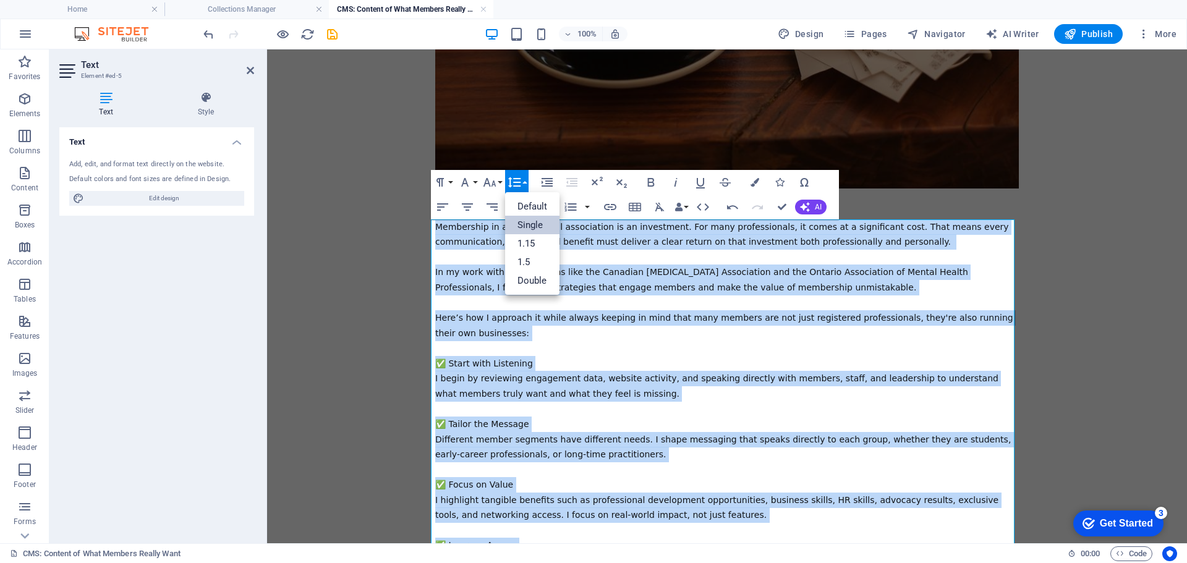
click at [528, 221] on link "Single" at bounding box center [532, 225] width 55 height 19
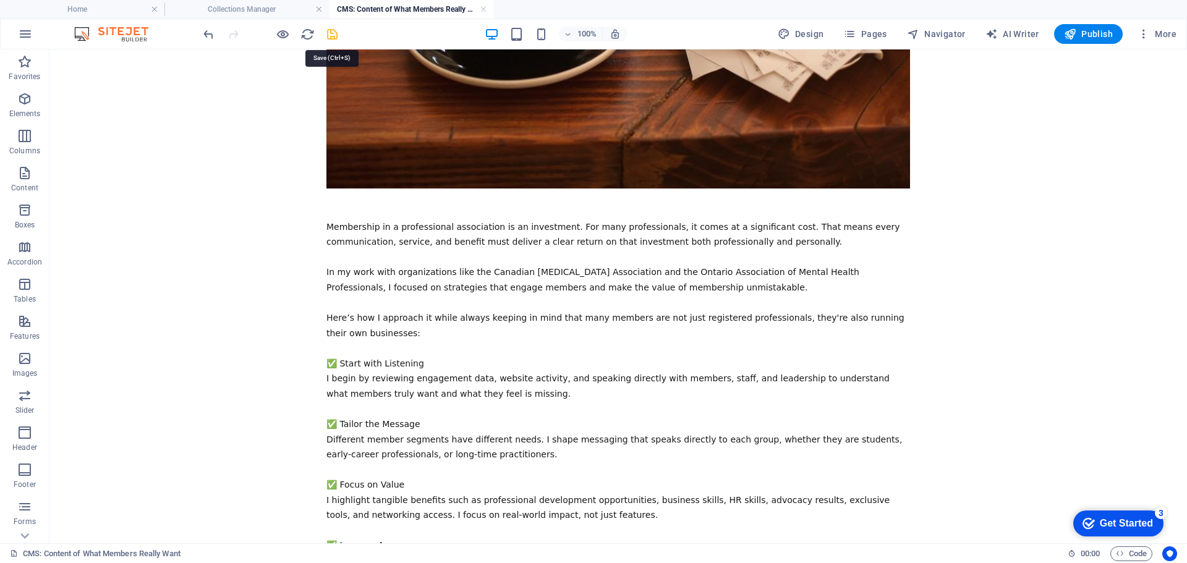
click at [330, 33] on icon "save" at bounding box center [332, 34] width 14 height 14
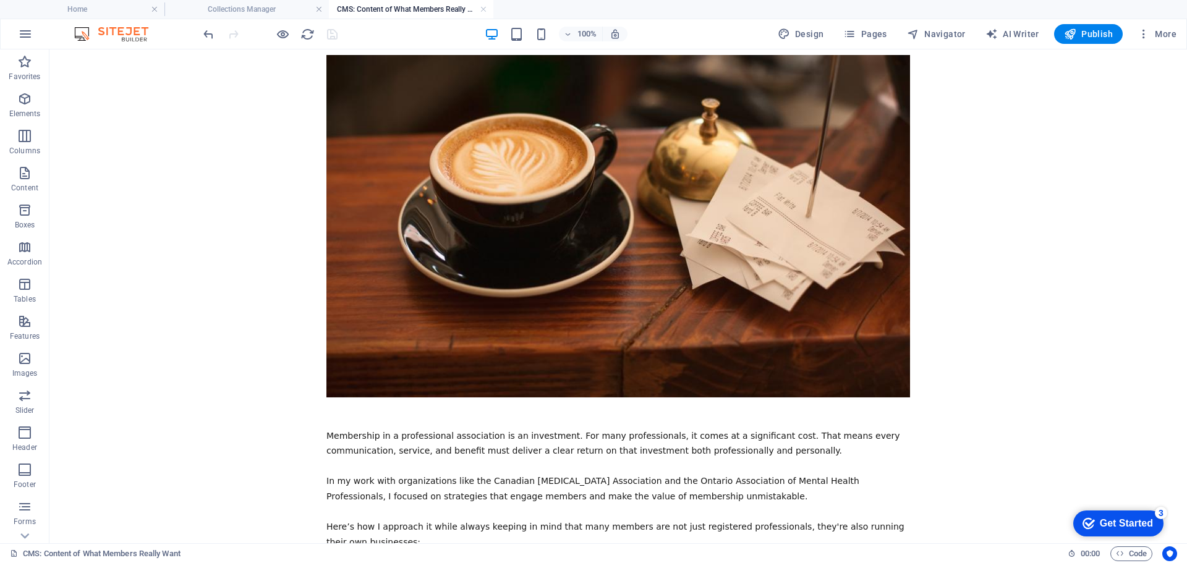
scroll to position [52, 0]
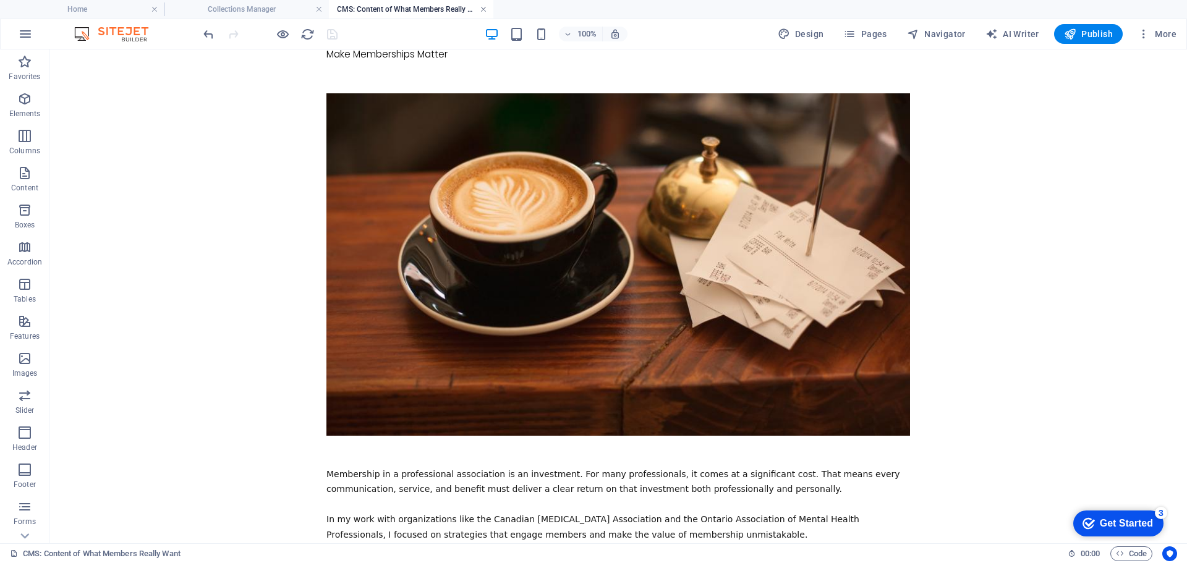
click at [483, 9] on link at bounding box center [483, 10] width 7 height 12
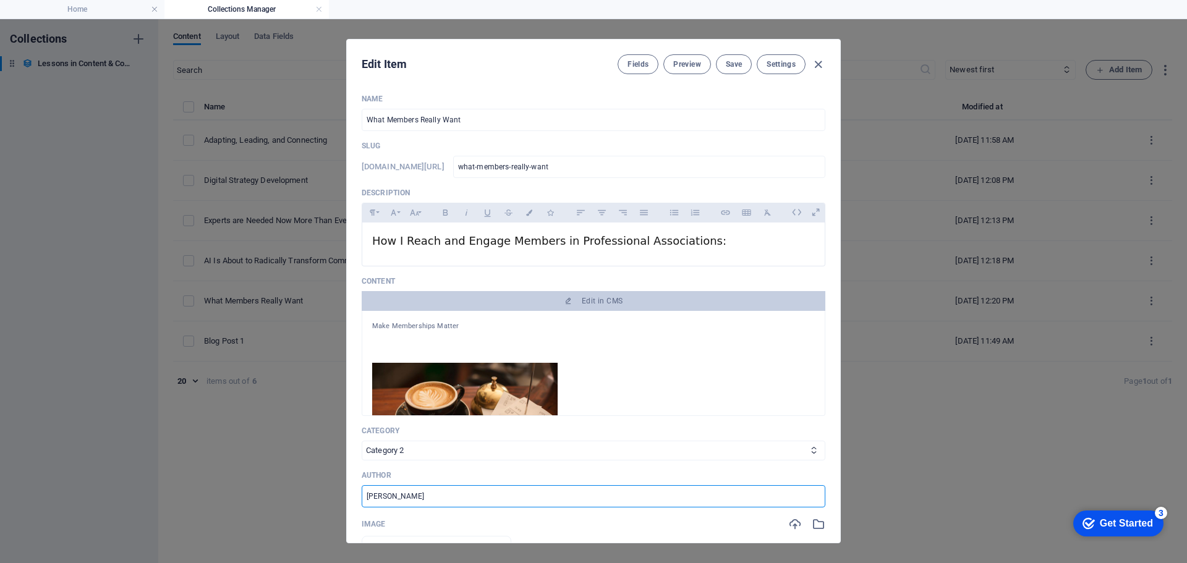
drag, startPoint x: 464, startPoint y: 490, endPoint x: 318, endPoint y: 499, distance: 146.1
click at [318, 499] on div "Edit Item Fields Preview Save Settings Name What Members Really Want ​ Slug [DO…" at bounding box center [593, 291] width 1187 height 544
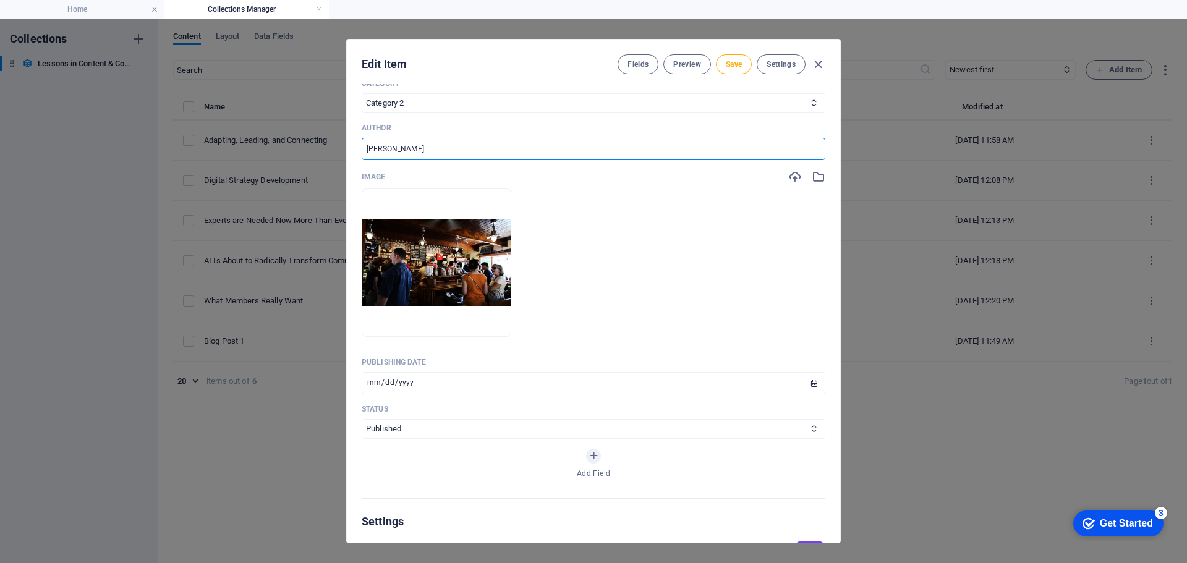
scroll to position [371, 0]
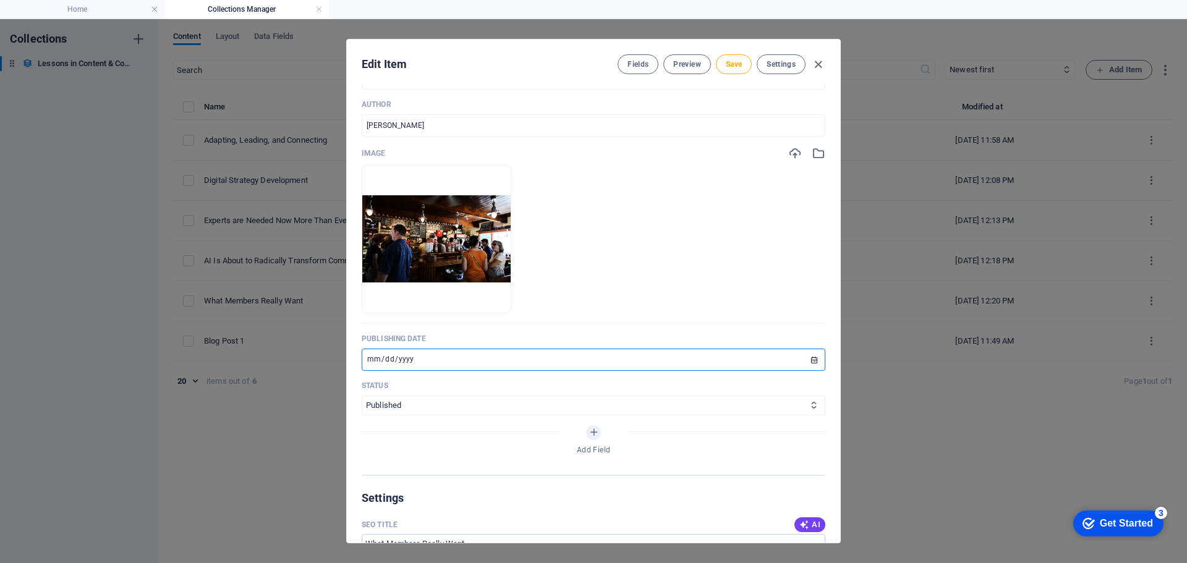
click at [811, 360] on input "[DATE]" at bounding box center [593, 360] width 463 height 22
click at [725, 64] on span "Save" at bounding box center [733, 64] width 16 height 10
click at [732, 63] on span "Save" at bounding box center [733, 64] width 16 height 10
click at [818, 64] on icon "button" at bounding box center [818, 64] width 14 height 14
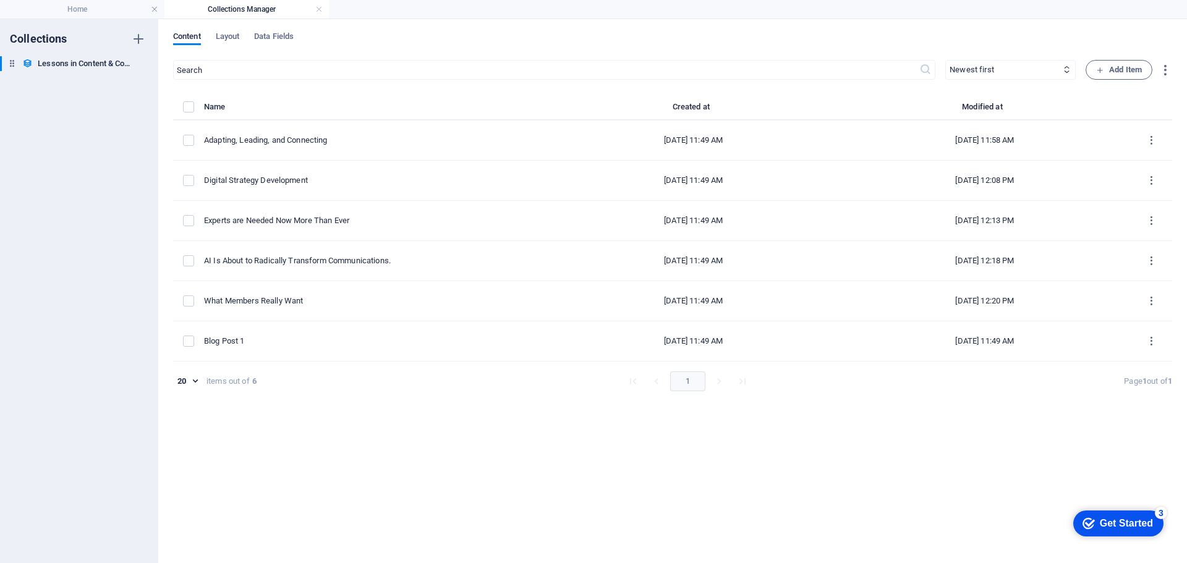
scroll to position [297, 0]
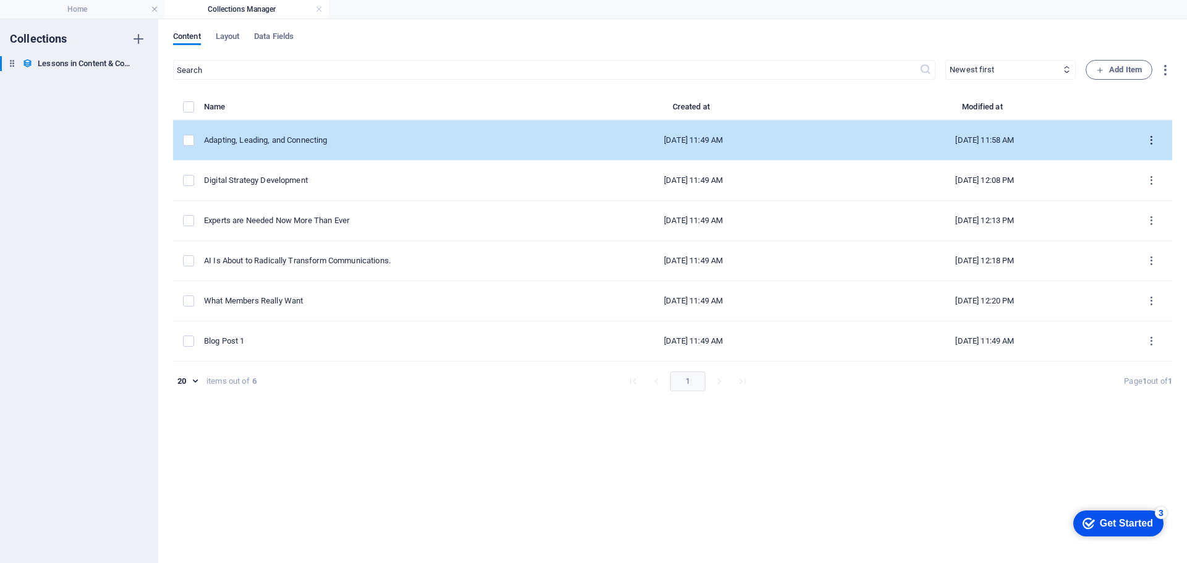
click at [1152, 140] on icon "items list" at bounding box center [1151, 141] width 12 height 12
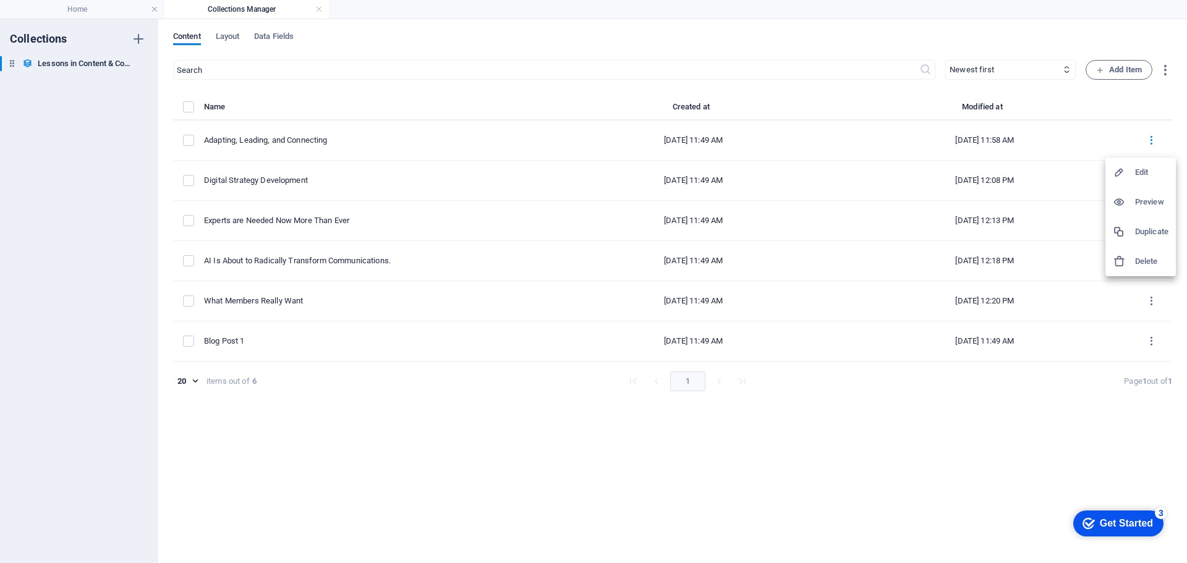
click at [1143, 198] on h6 "Preview" at bounding box center [1151, 202] width 33 height 15
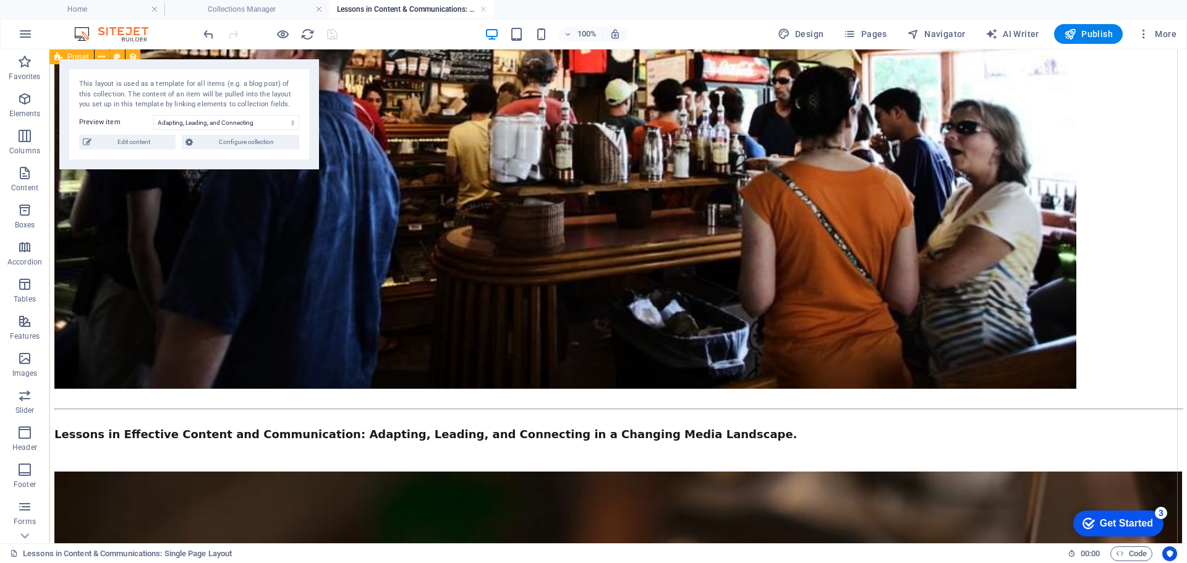
scroll to position [0, 0]
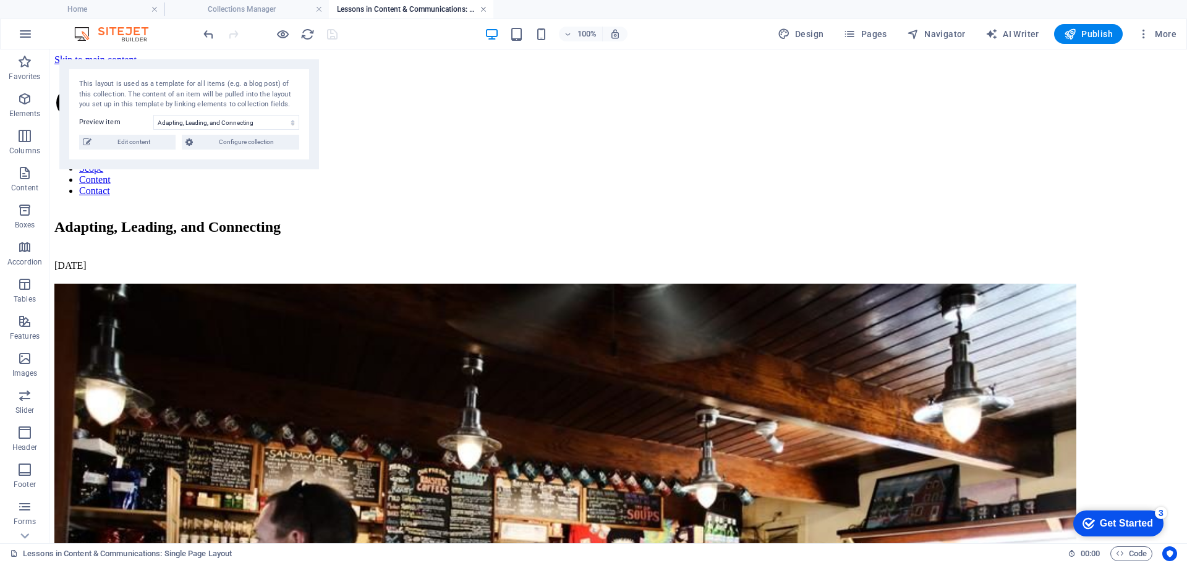
click at [484, 10] on link at bounding box center [483, 10] width 7 height 12
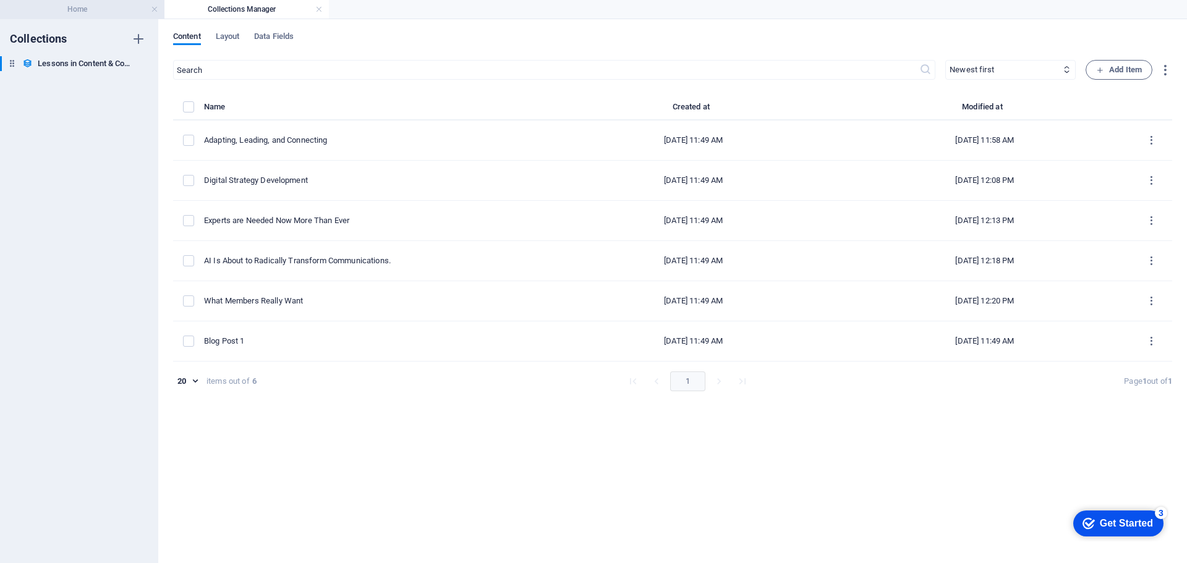
click at [82, 9] on h4 "Home" at bounding box center [82, 9] width 164 height 14
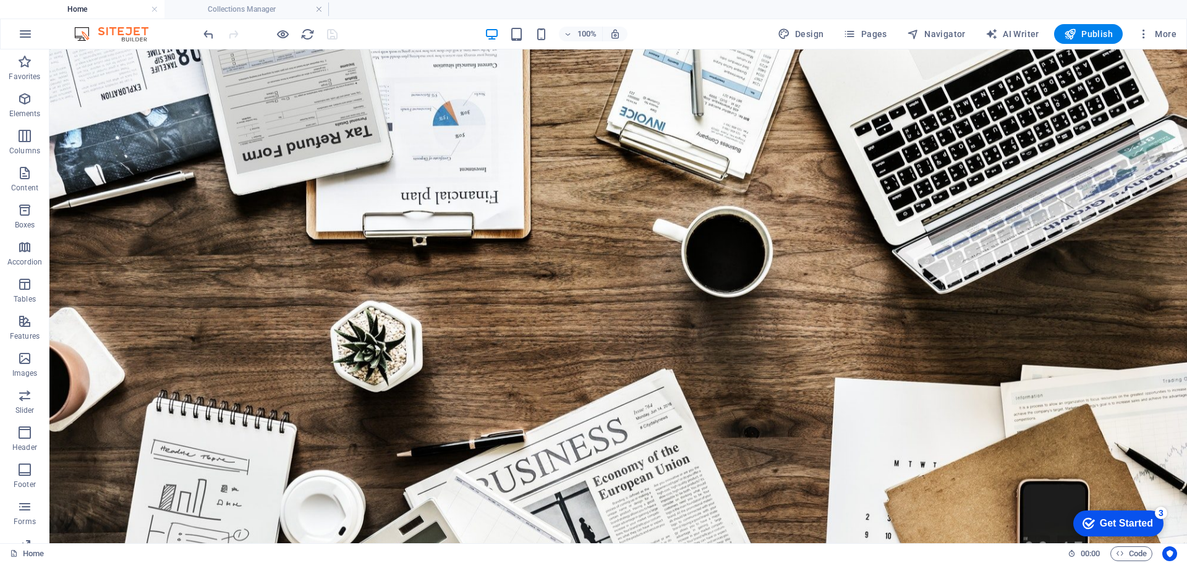
scroll to position [1978, 0]
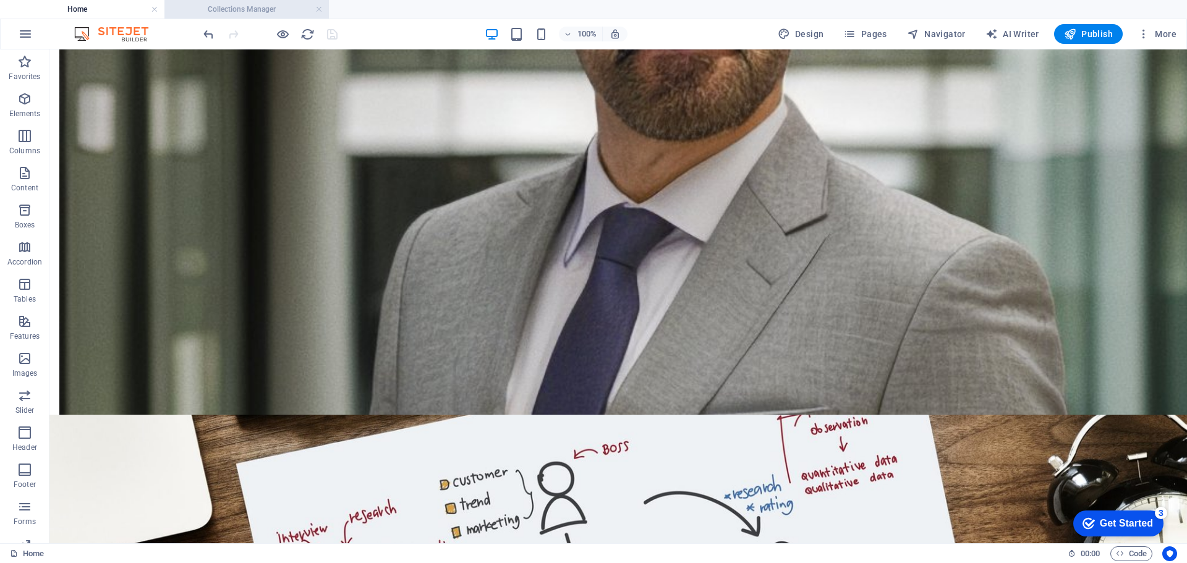
click at [258, 6] on h4 "Collections Manager" at bounding box center [246, 9] width 164 height 14
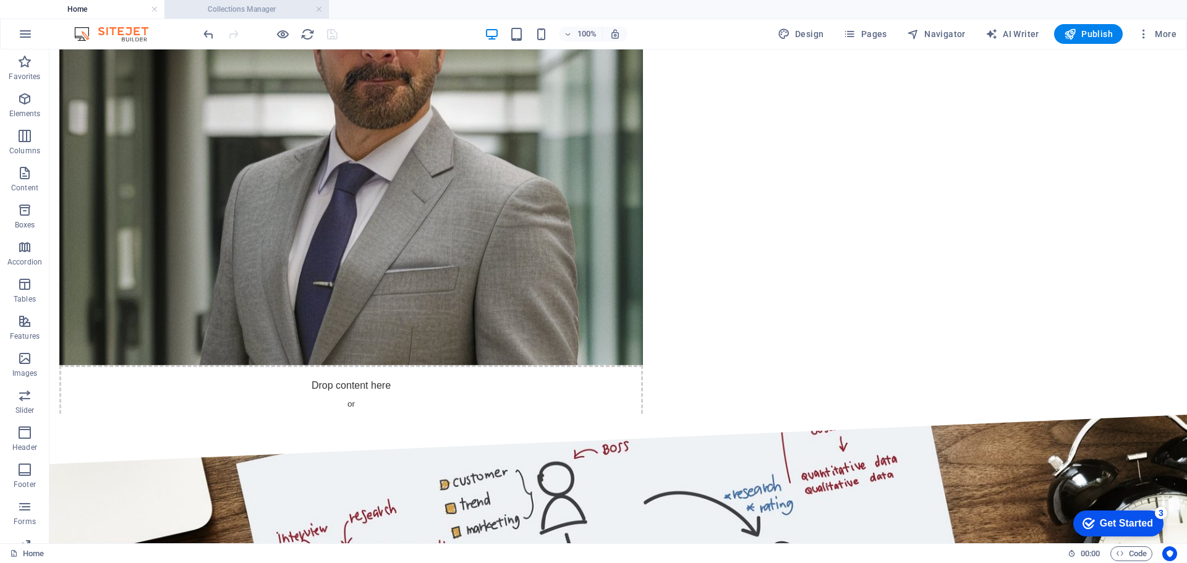
scroll to position [0, 0]
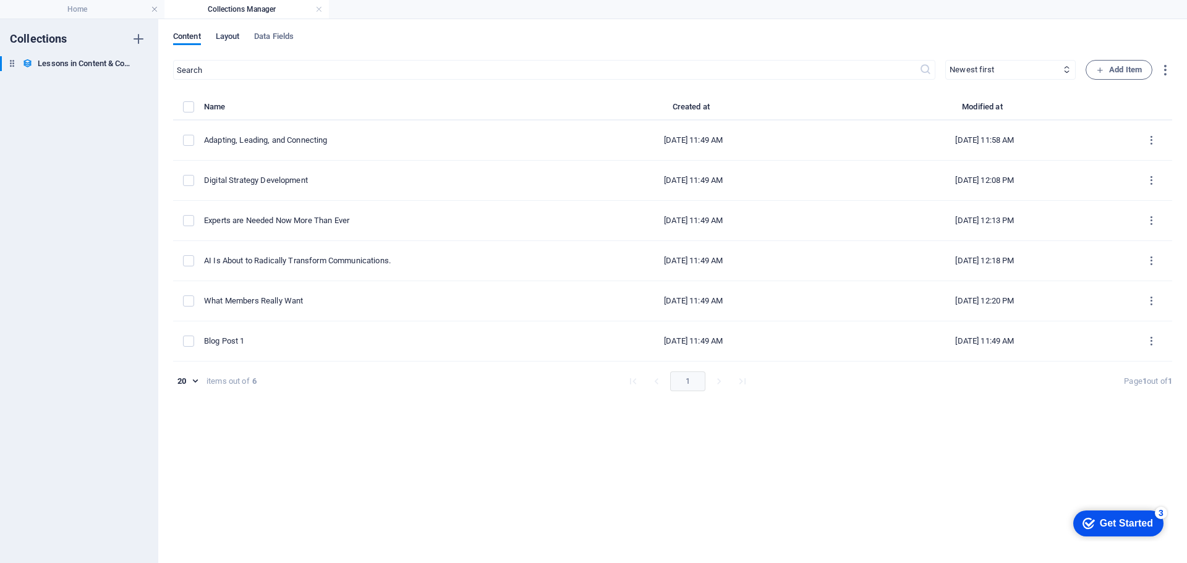
click at [233, 36] on span "Layout" at bounding box center [228, 37] width 24 height 17
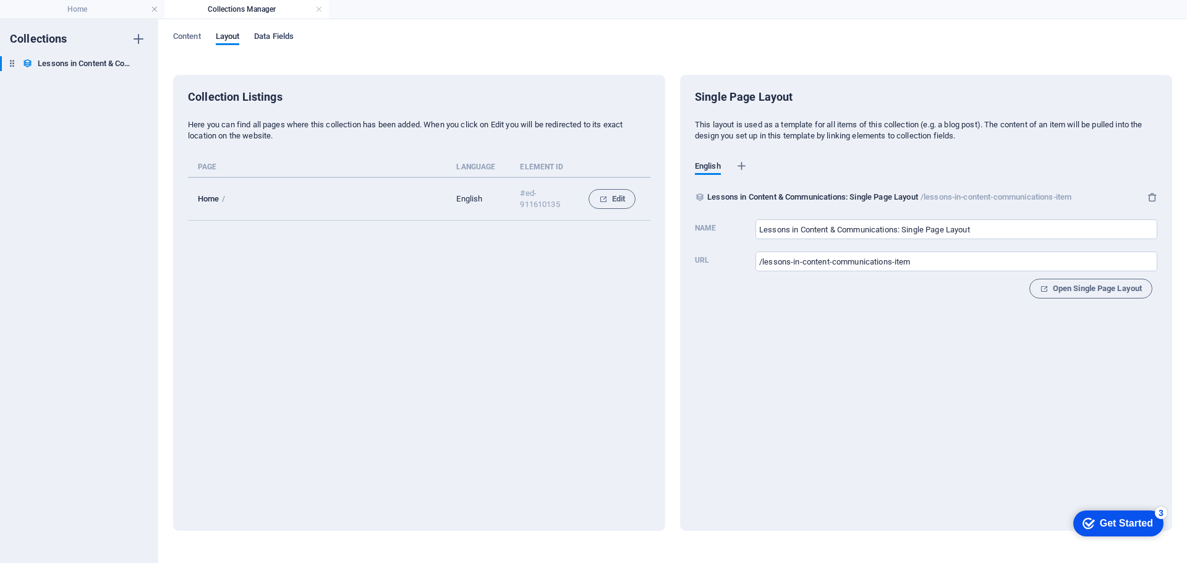
click at [269, 35] on span "Data Fields" at bounding box center [274, 37] width 40 height 17
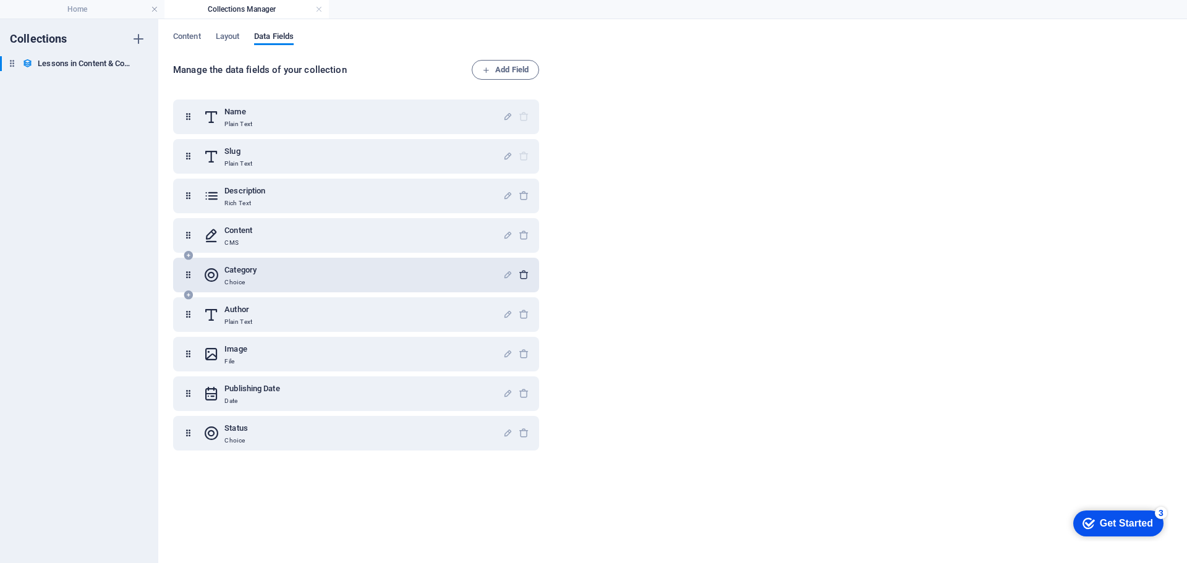
click at [521, 274] on icon "button" at bounding box center [523, 274] width 11 height 11
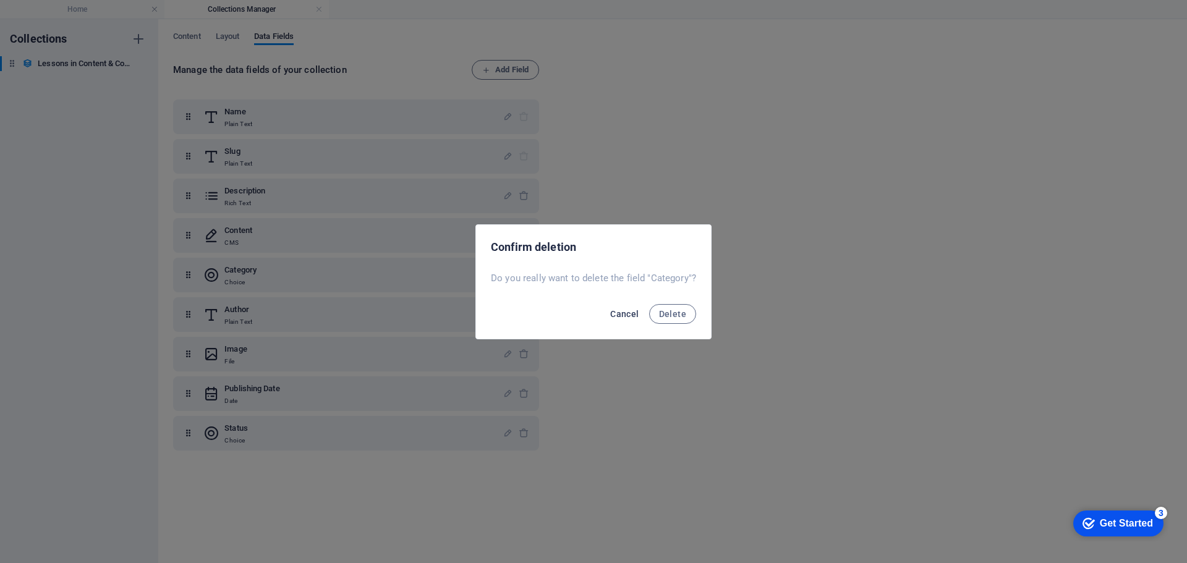
click at [622, 314] on span "Cancel" at bounding box center [624, 314] width 28 height 10
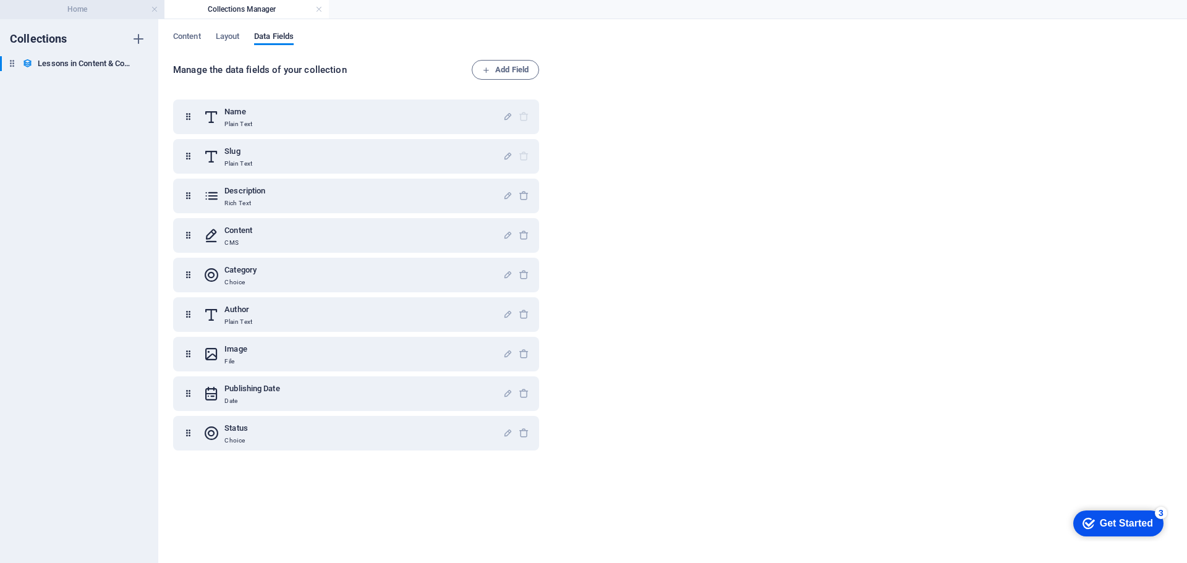
click at [119, 10] on h4 "Home" at bounding box center [82, 9] width 164 height 14
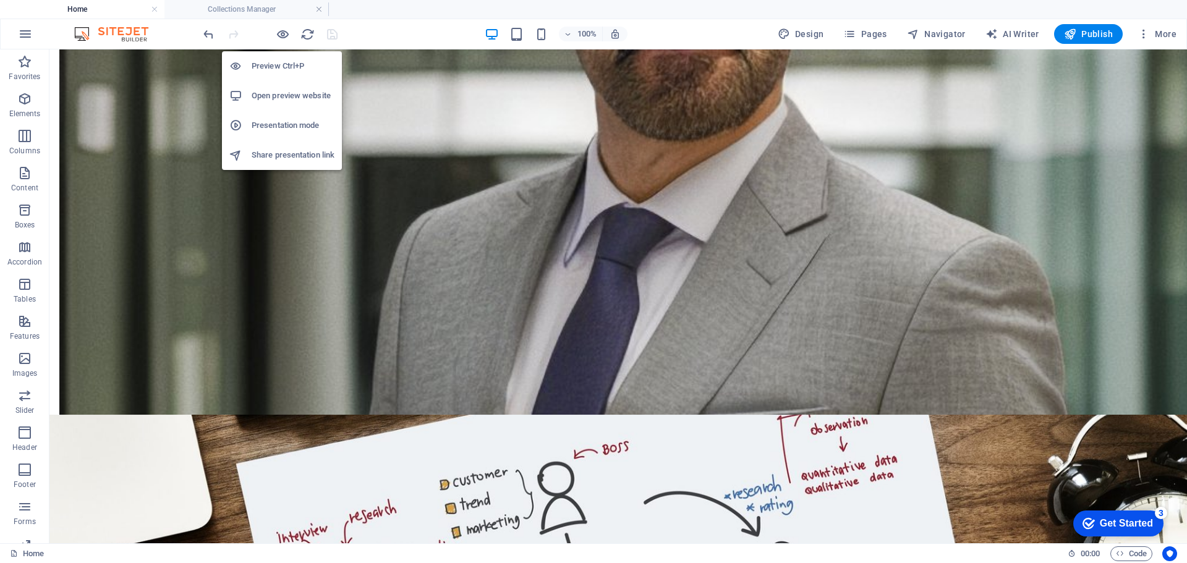
click at [275, 95] on h6 "Open preview website" at bounding box center [293, 95] width 83 height 15
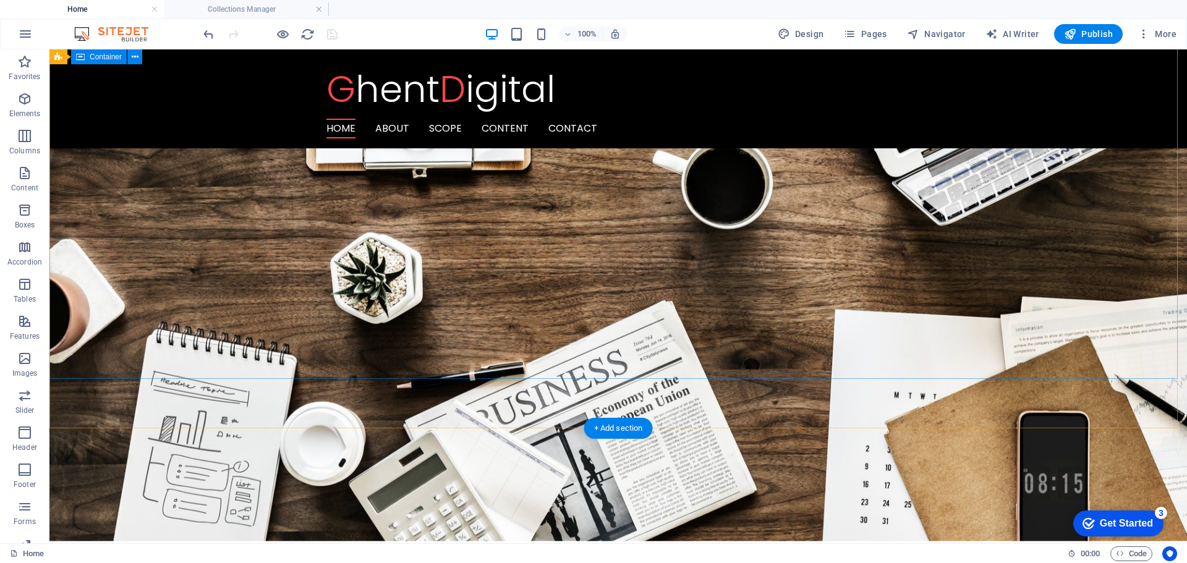
scroll to position [247, 0]
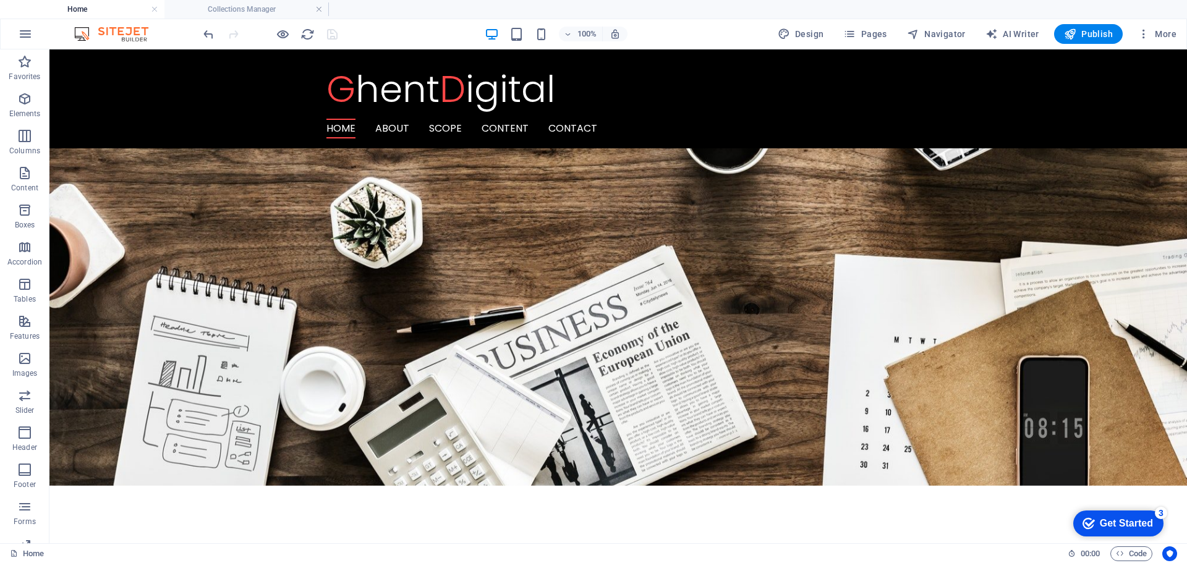
click at [125, 7] on h4 "Home" at bounding box center [82, 9] width 164 height 14
click at [214, 8] on h4 "Collections Manager" at bounding box center [246, 9] width 164 height 14
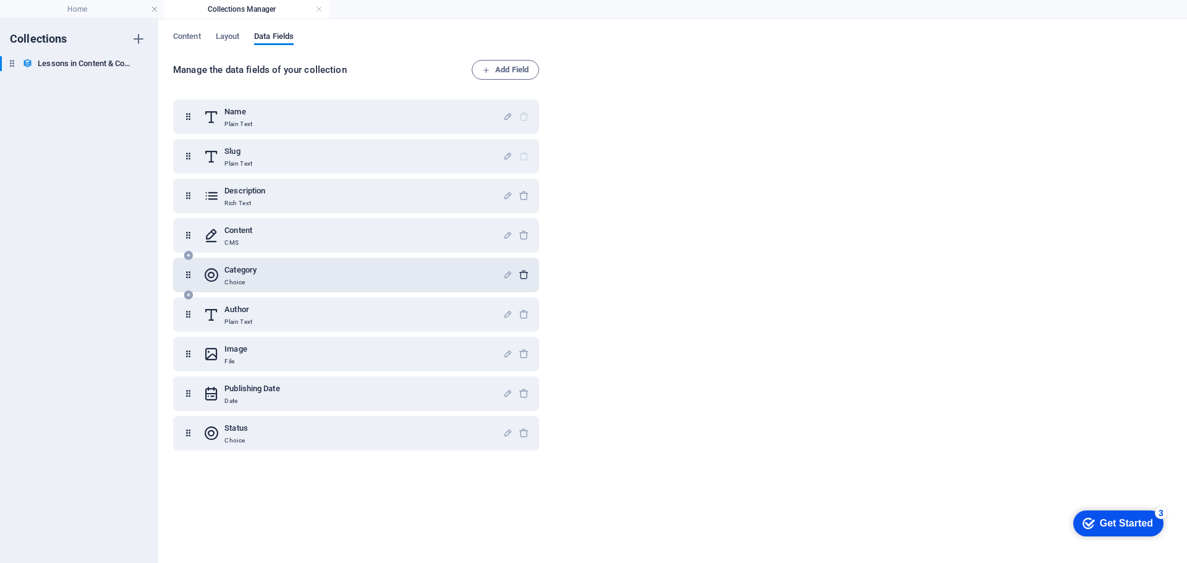
click at [518, 275] on icon "button" at bounding box center [523, 274] width 11 height 11
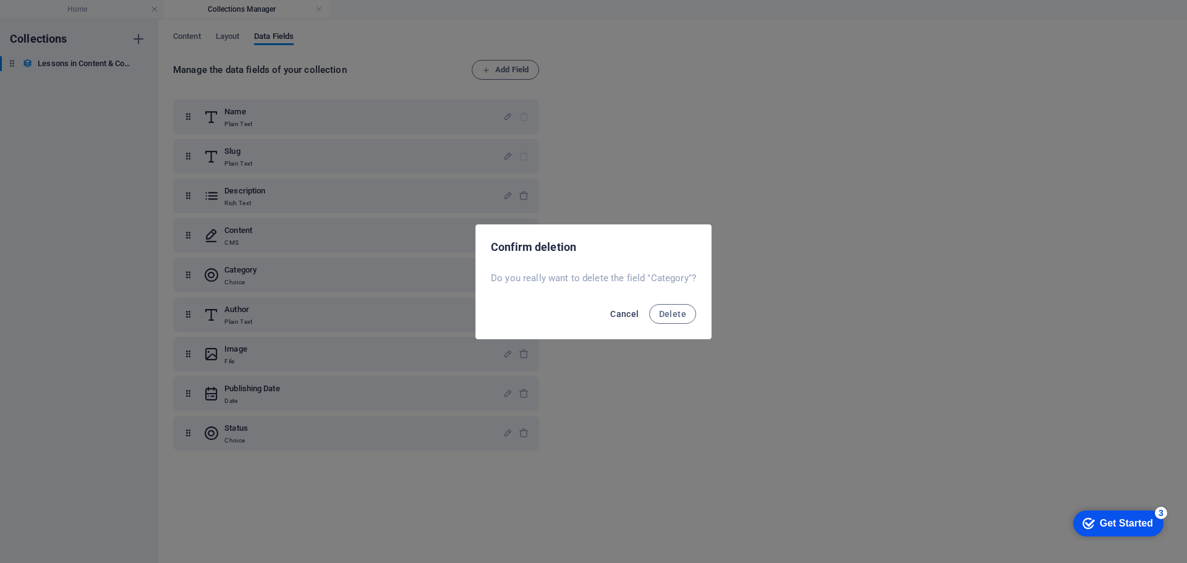
click at [628, 313] on span "Cancel" at bounding box center [624, 314] width 28 height 10
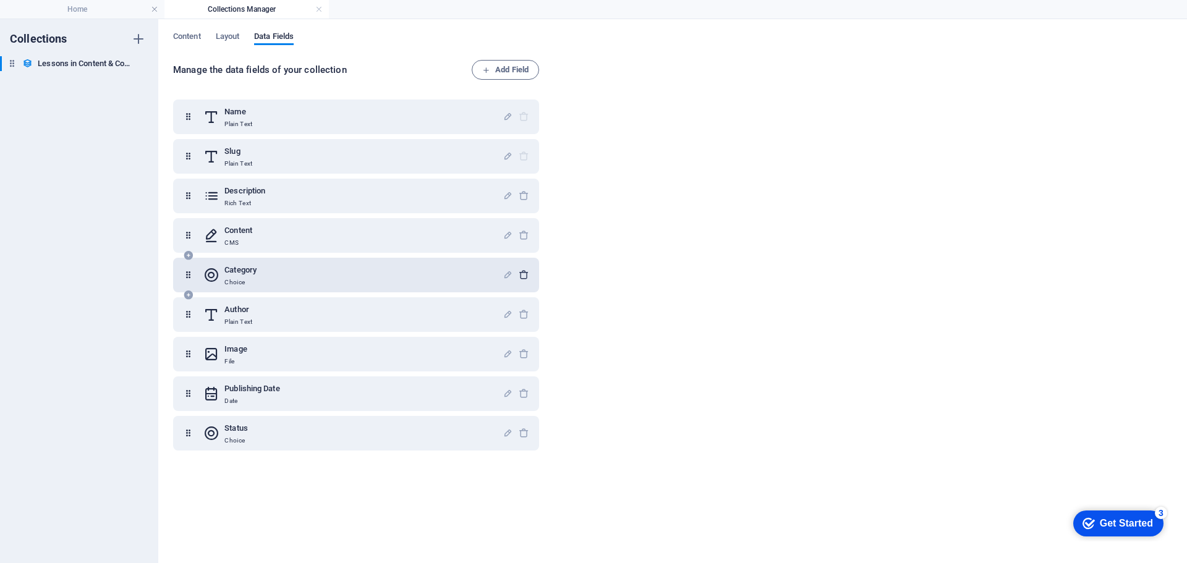
click at [522, 273] on icon "button" at bounding box center [523, 274] width 11 height 11
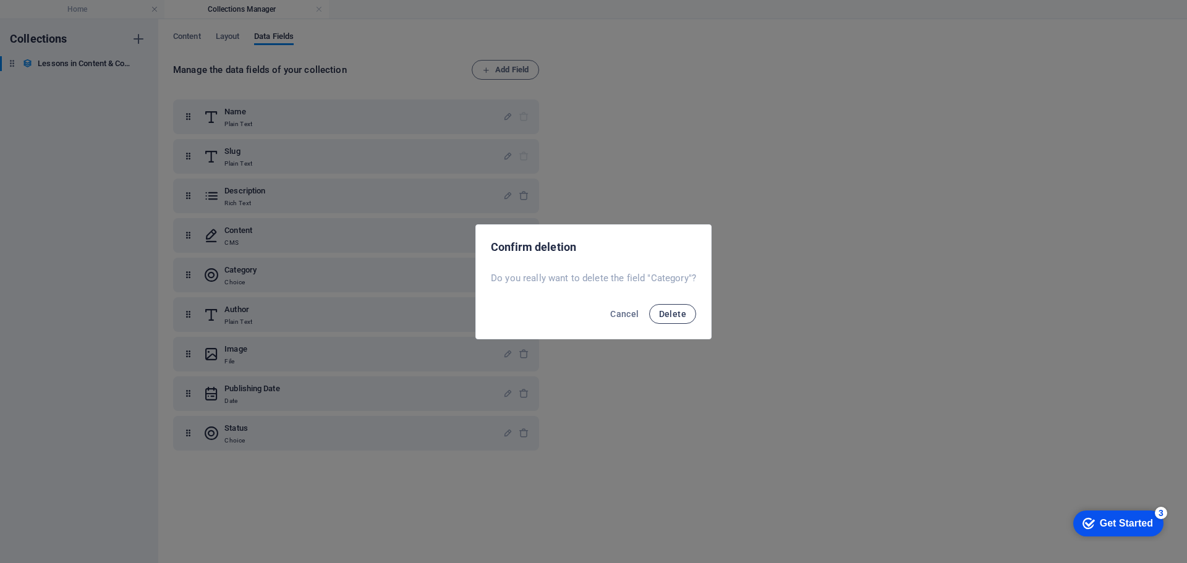
click at [672, 311] on span "Delete" at bounding box center [672, 314] width 27 height 10
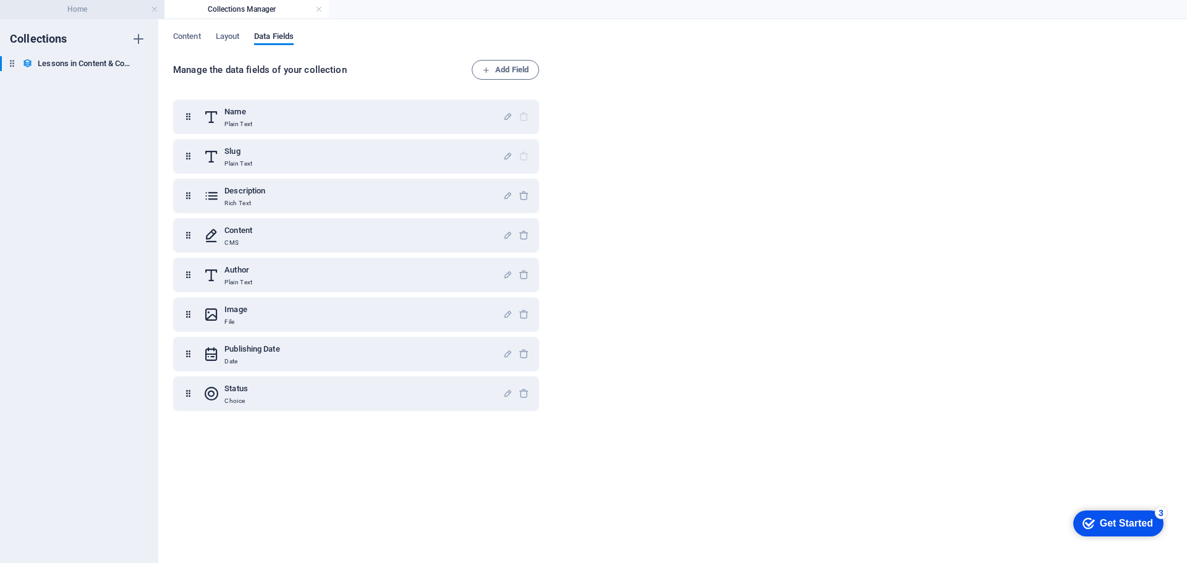
click at [112, 9] on h4 "Home" at bounding box center [82, 9] width 164 height 14
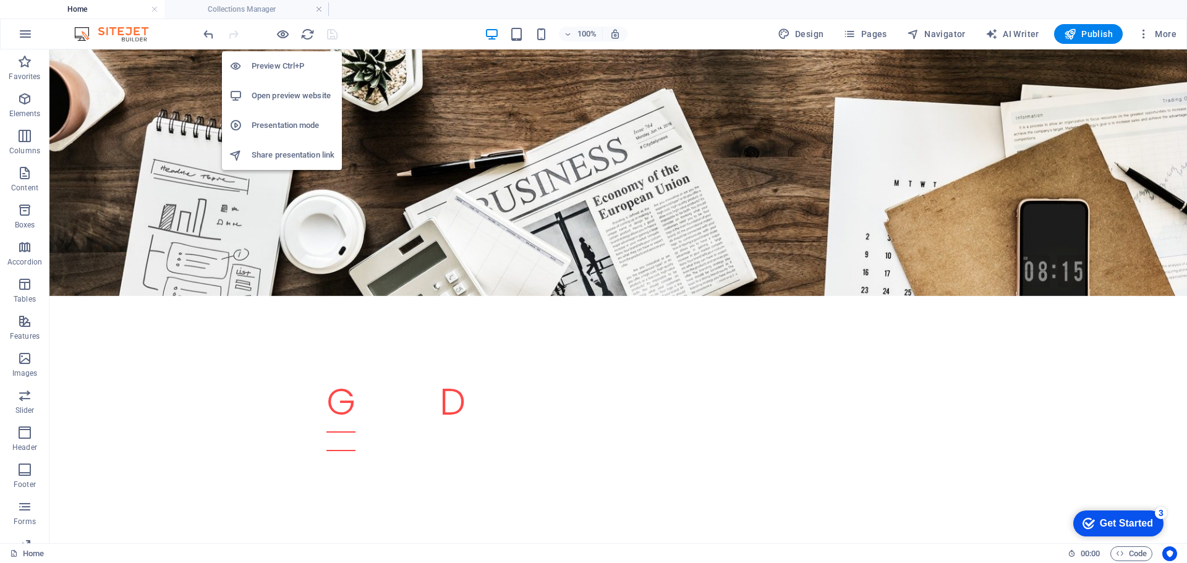
click at [283, 91] on h6 "Open preview website" at bounding box center [293, 95] width 83 height 15
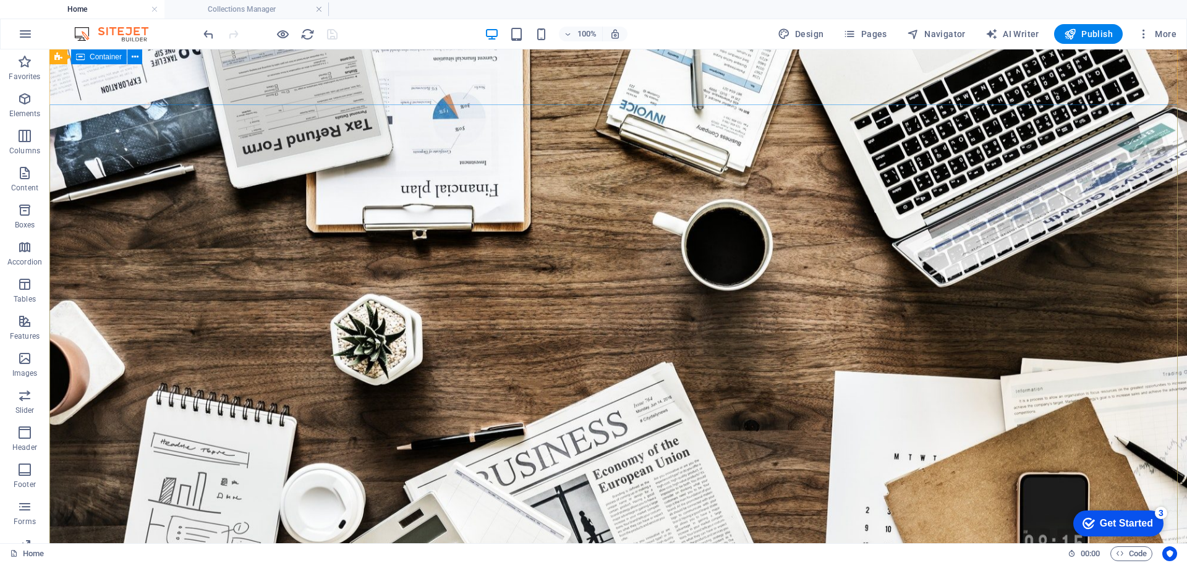
scroll to position [0, 0]
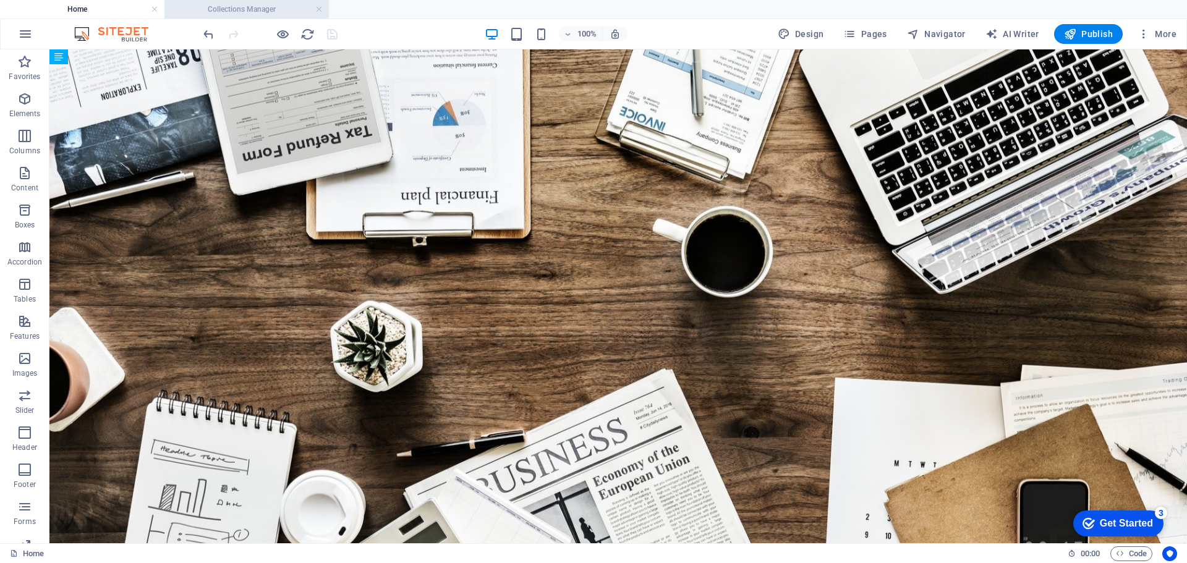
click at [261, 11] on h4 "Collections Manager" at bounding box center [246, 9] width 164 height 14
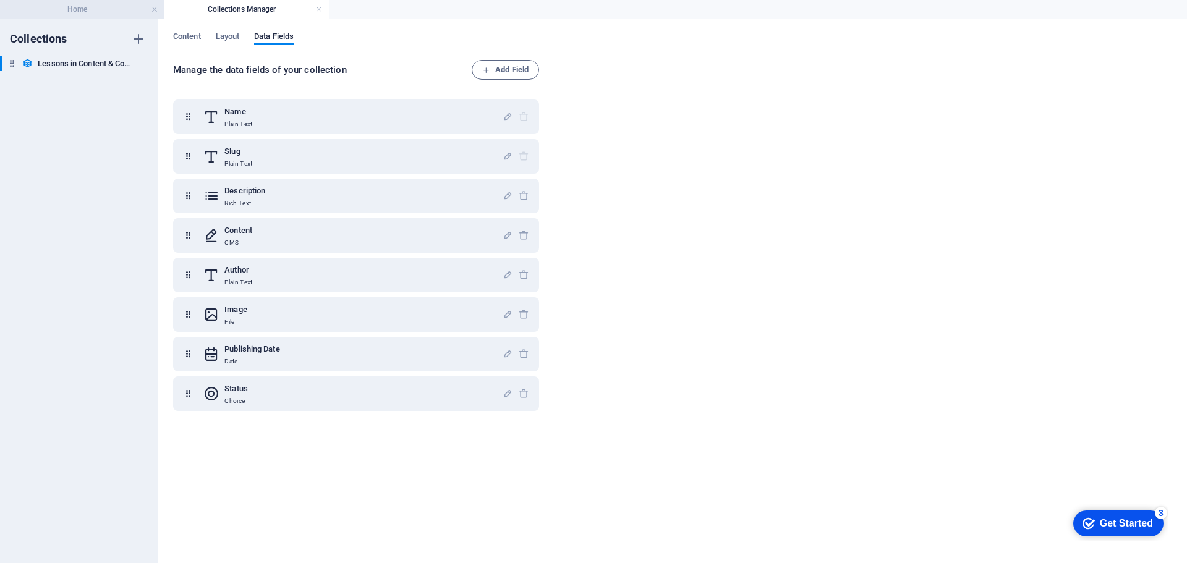
click at [99, 9] on h4 "Home" at bounding box center [82, 9] width 164 height 14
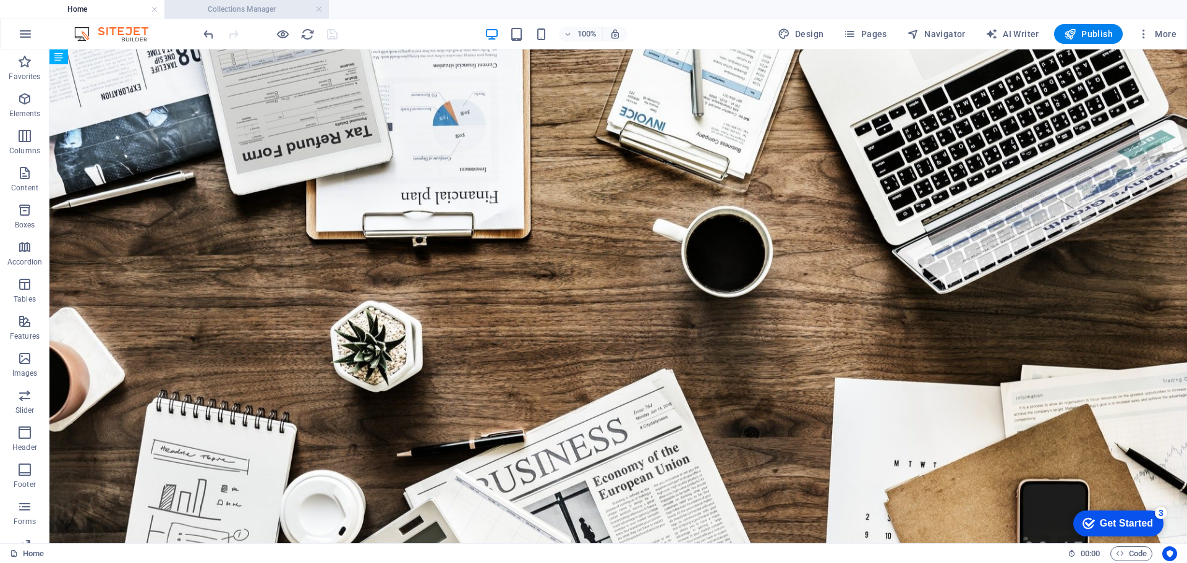
click at [203, 12] on h4 "Collections Manager" at bounding box center [246, 9] width 164 height 14
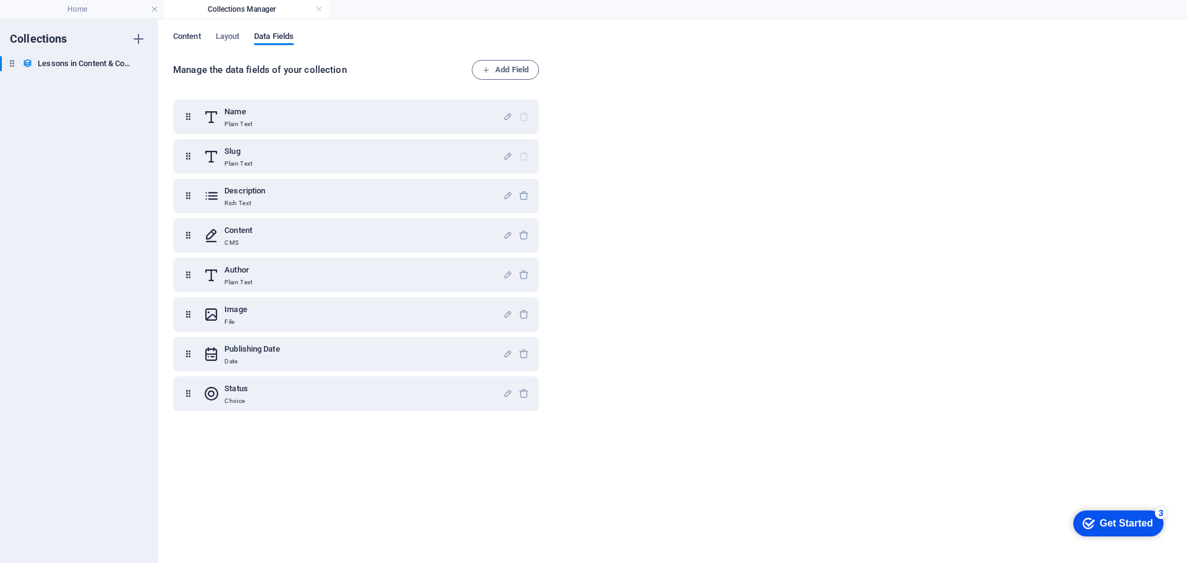
click at [188, 33] on span "Content" at bounding box center [187, 37] width 28 height 17
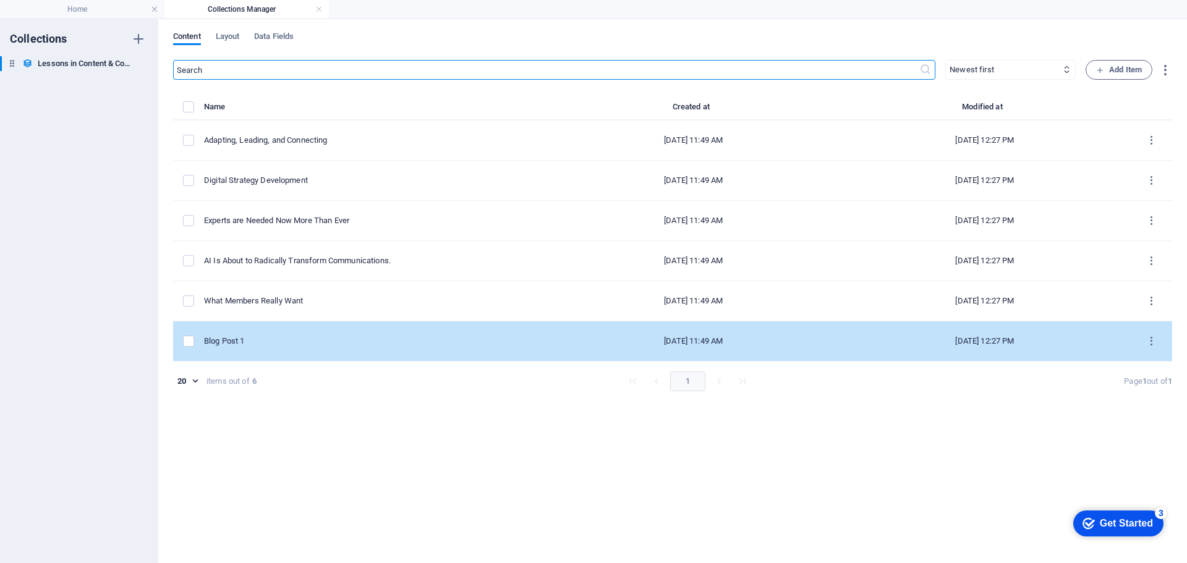
click at [515, 347] on td "Blog Post 1" at bounding box center [376, 341] width 344 height 40
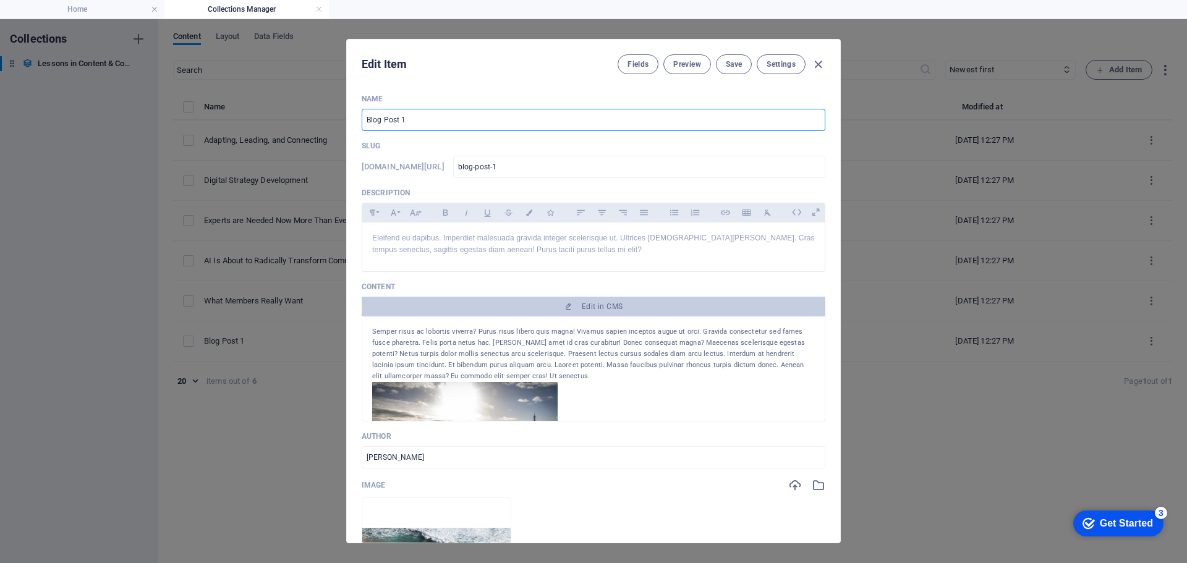
drag, startPoint x: 436, startPoint y: 117, endPoint x: 299, endPoint y: 120, distance: 136.6
click at [299, 120] on div "Edit Item Fields Preview Save Settings Name Blog Post 1 ​ Slug [DOMAIN_NAME][UR…" at bounding box center [593, 291] width 1187 height 544
click at [542, 251] on p "Eleifend eu dapibus. Imperdiet malesuada gravida integer scelerisque ut. Ultric…" at bounding box center [593, 243] width 442 height 23
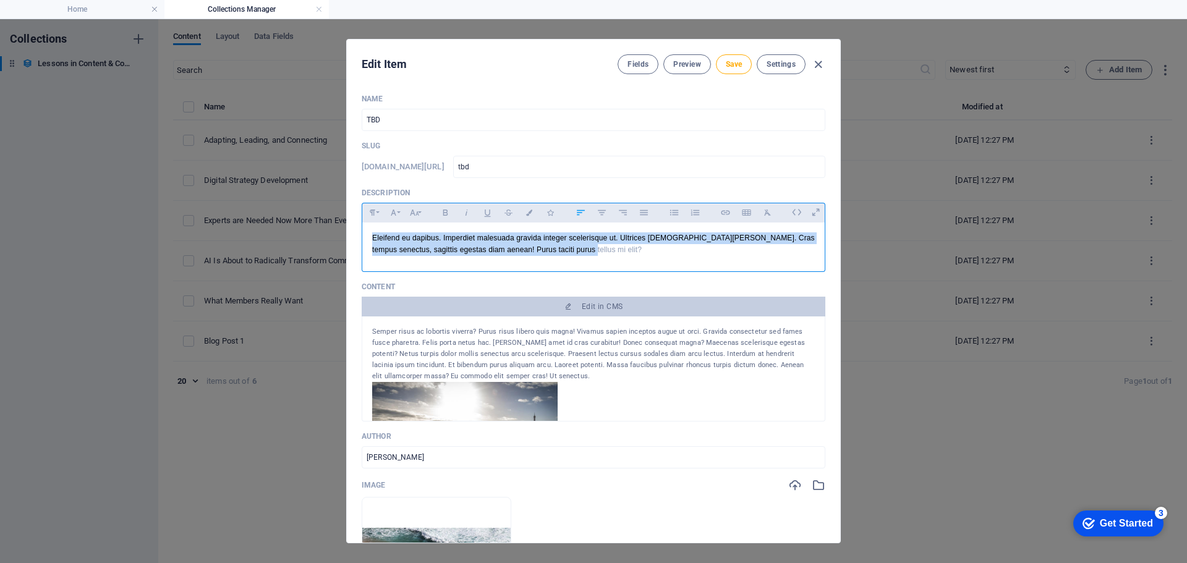
drag, startPoint x: 603, startPoint y: 253, endPoint x: 345, endPoint y: 228, distance: 258.9
click at [345, 228] on div "Edit Item Fields Preview Save Settings Name TBD ​ Slug [DOMAIN_NAME][URL] tbd ​…" at bounding box center [593, 291] width 1187 height 544
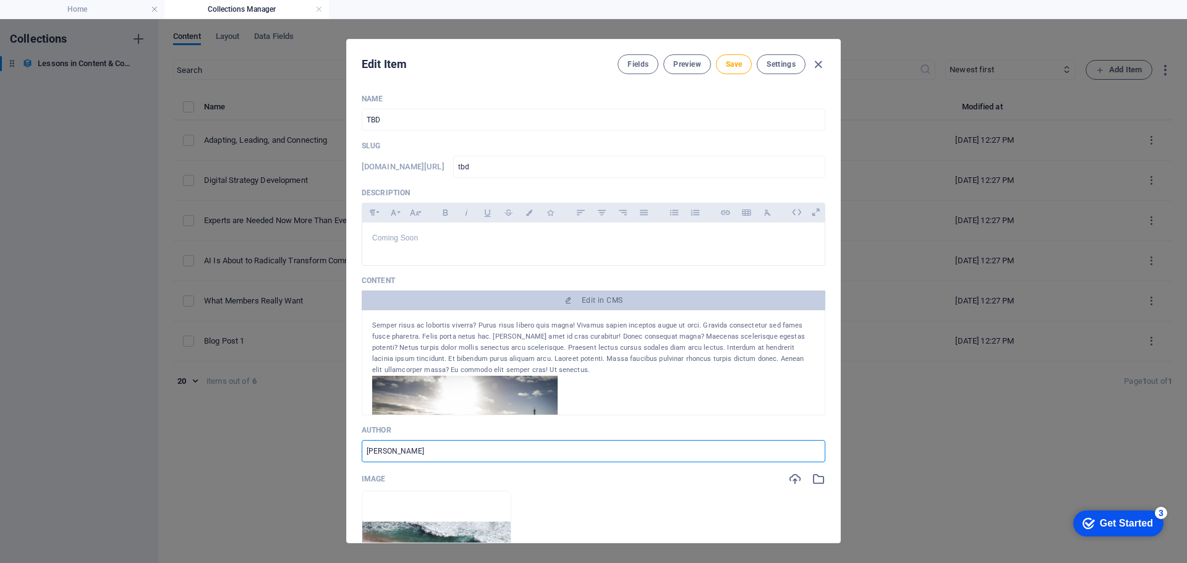
drag, startPoint x: 444, startPoint y: 452, endPoint x: 336, endPoint y: 455, distance: 107.6
click at [336, 455] on div "Edit Item Fields Preview Save Settings Name TBD ​ Slug [DOMAIN_NAME][URL] tbd ​…" at bounding box center [593, 291] width 1187 height 544
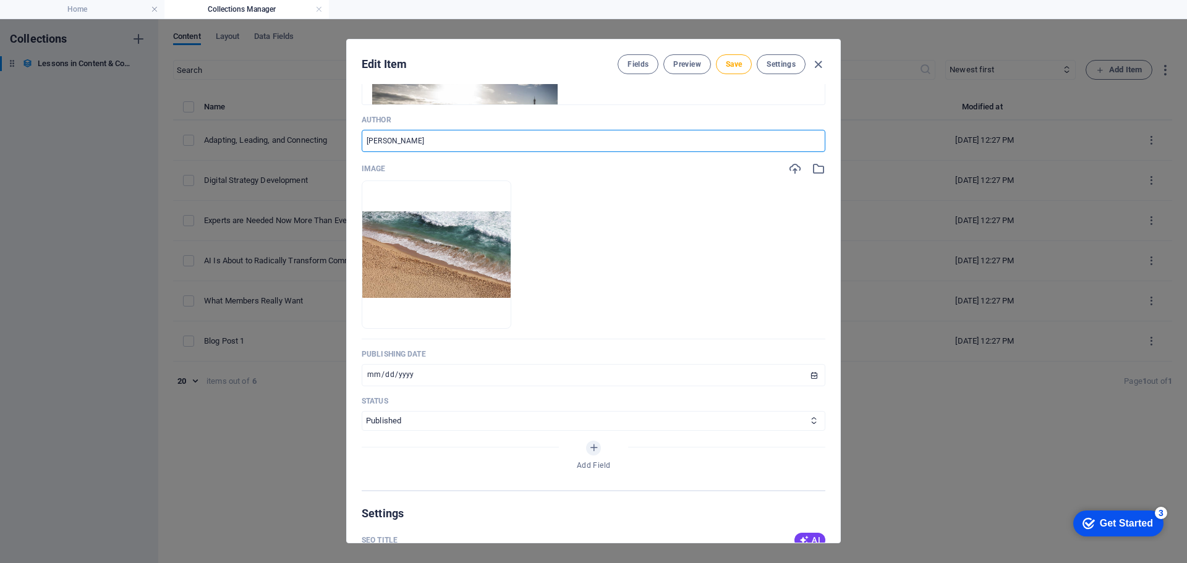
scroll to position [371, 0]
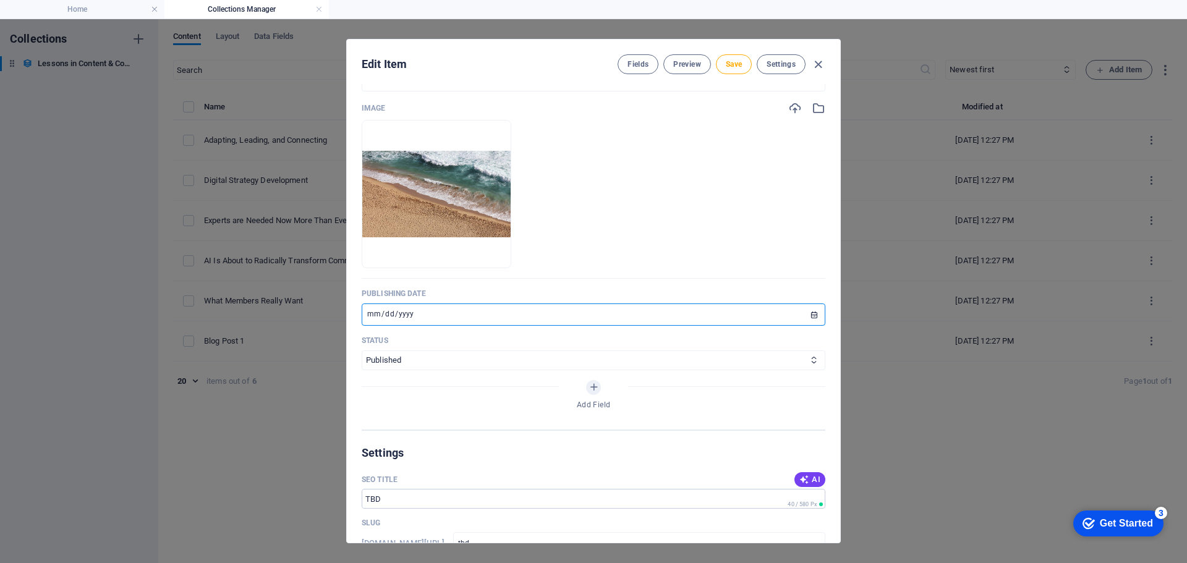
click at [811, 314] on input "[DATE]" at bounding box center [593, 314] width 463 height 22
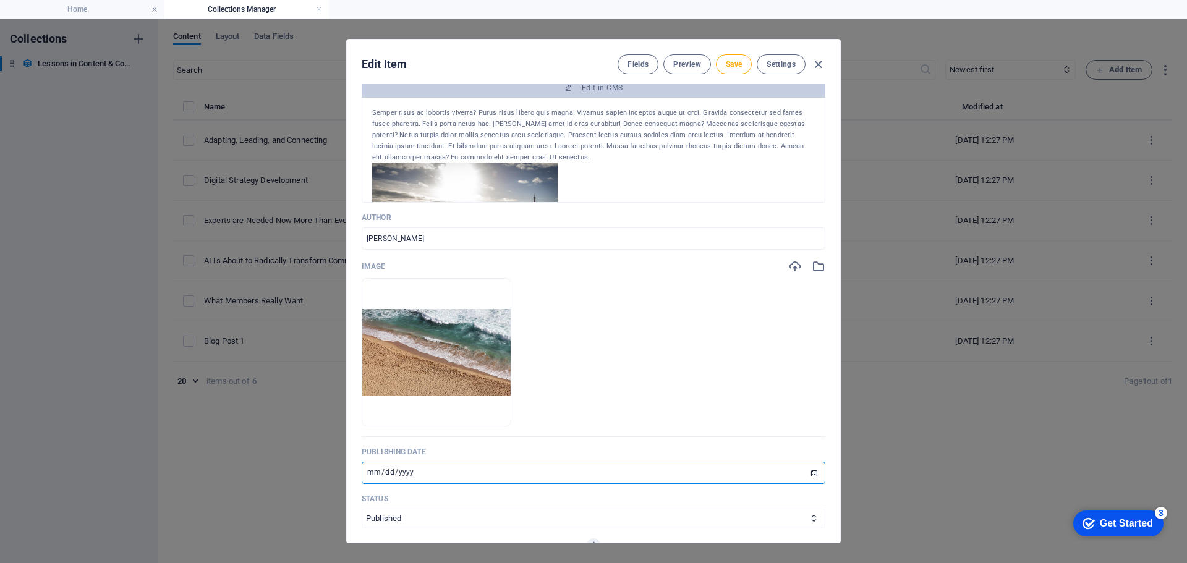
scroll to position [0, 0]
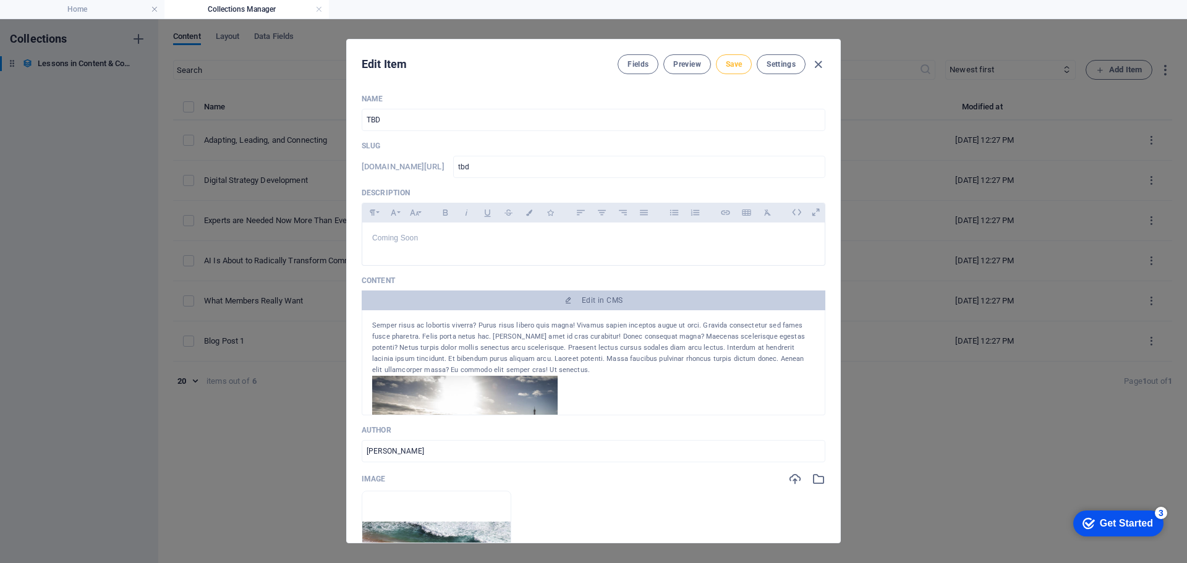
click at [734, 64] on span "Save" at bounding box center [733, 64] width 16 height 10
click at [816, 65] on icon "button" at bounding box center [818, 64] width 14 height 14
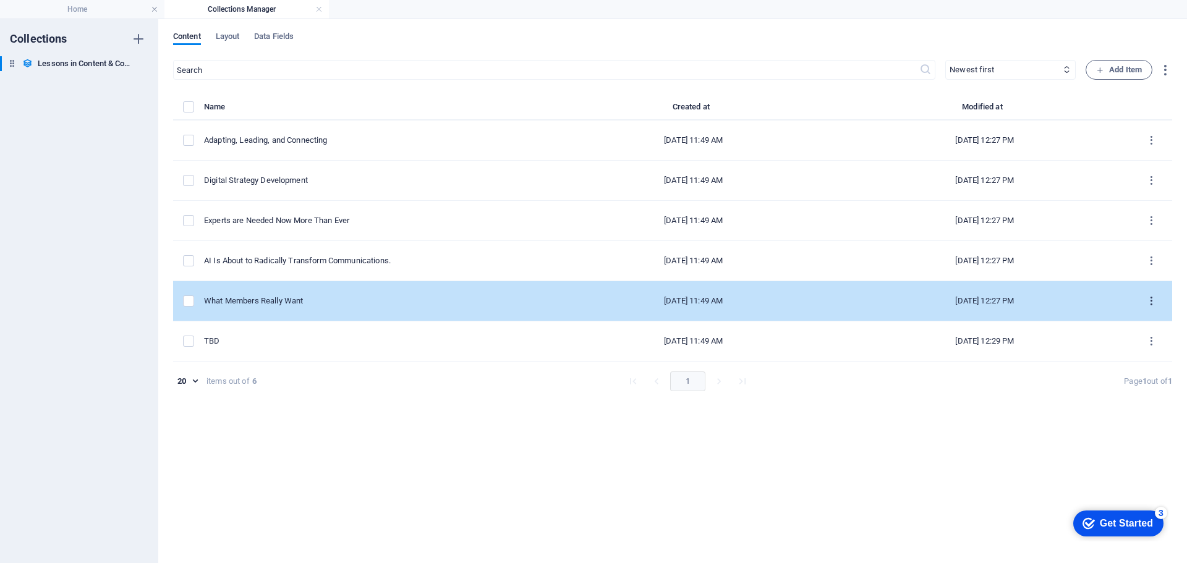
click at [1153, 300] on icon "items list" at bounding box center [1151, 301] width 12 height 12
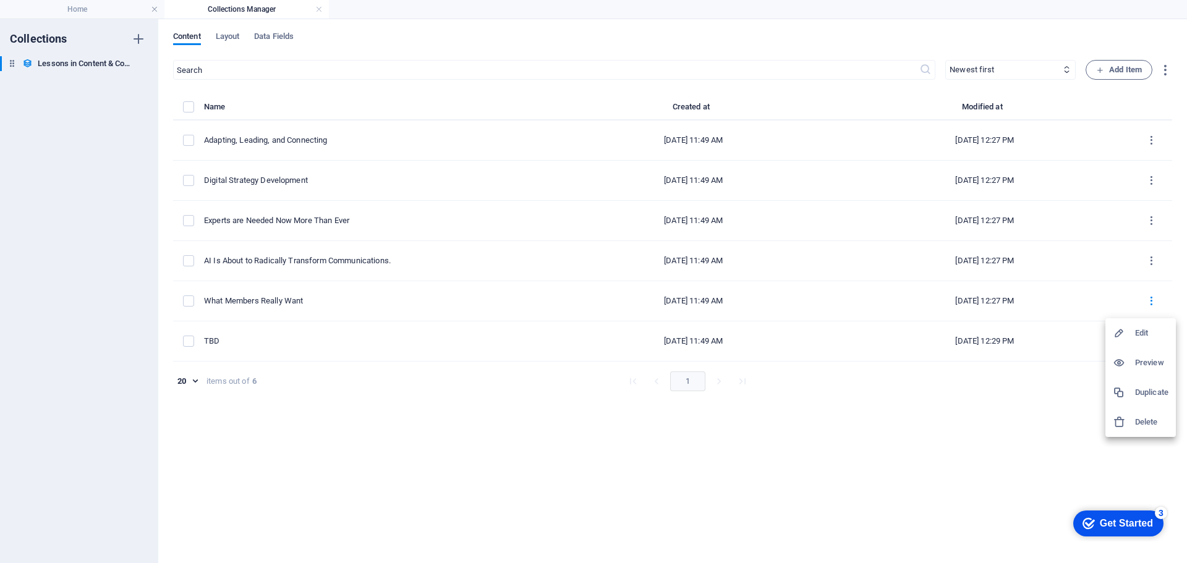
click at [1140, 330] on h6 "Edit" at bounding box center [1151, 333] width 33 height 15
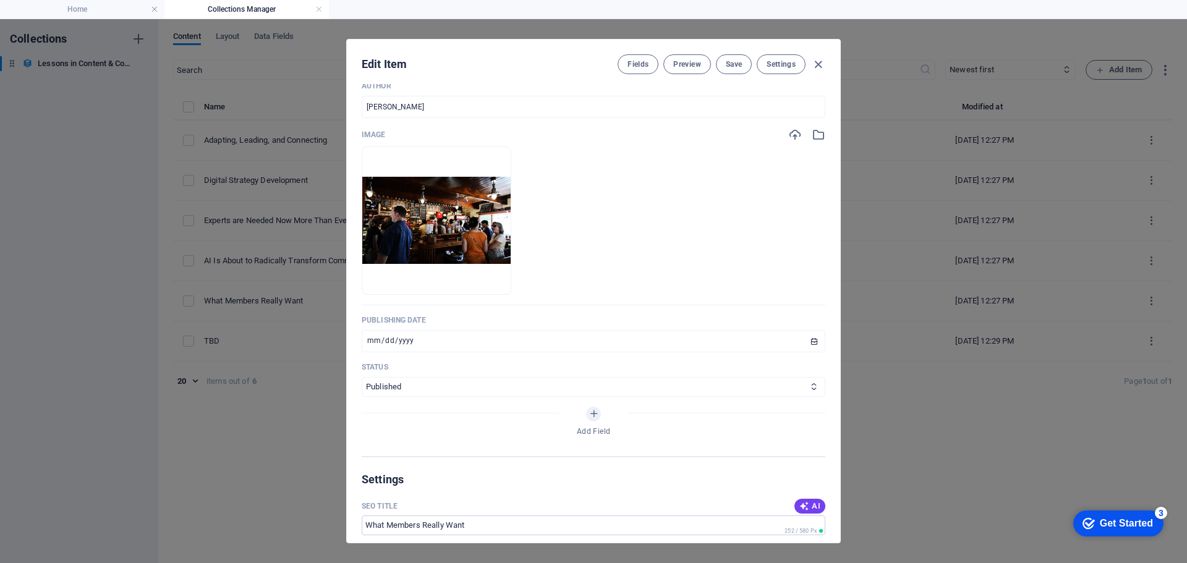
scroll to position [371, 0]
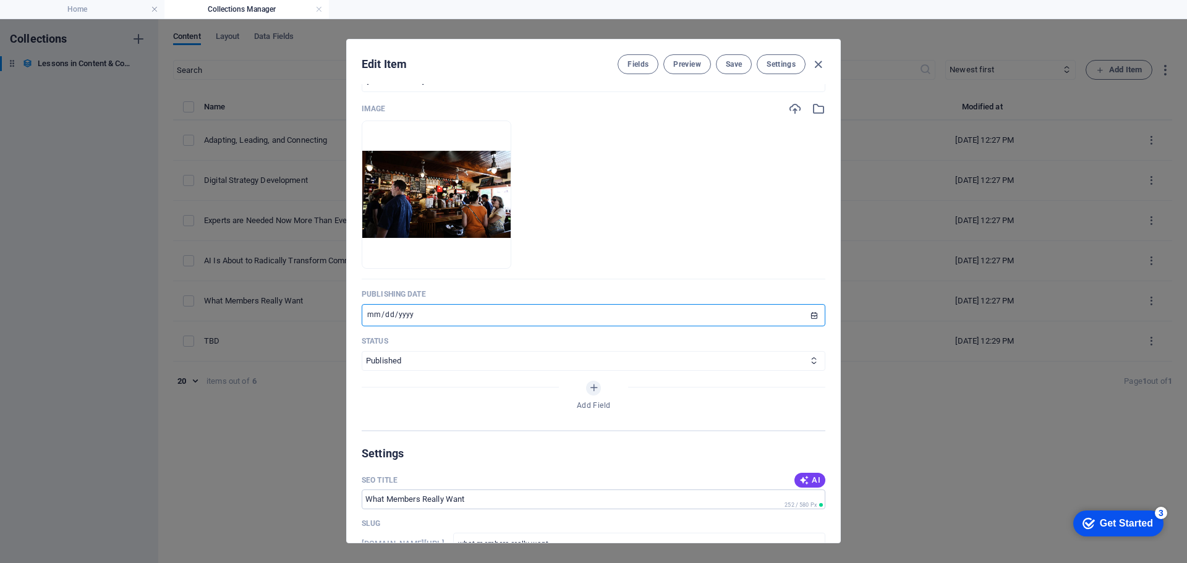
click at [811, 316] on input "[DATE]" at bounding box center [593, 315] width 463 height 22
click at [725, 66] on span "Save" at bounding box center [733, 64] width 16 height 10
click at [817, 66] on icon "button" at bounding box center [818, 64] width 14 height 14
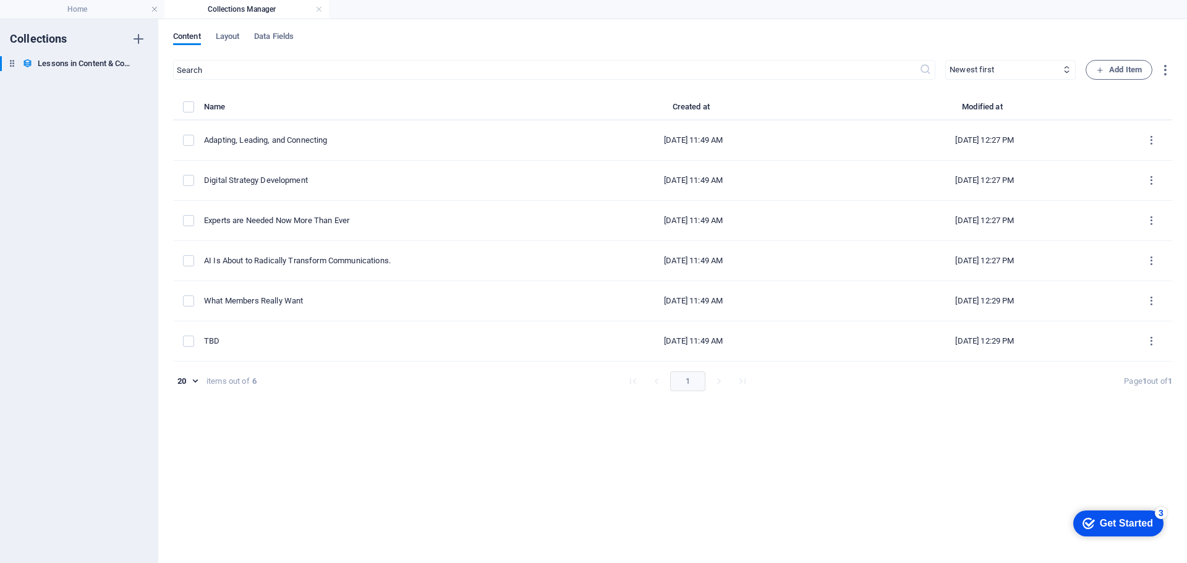
scroll to position [297, 0]
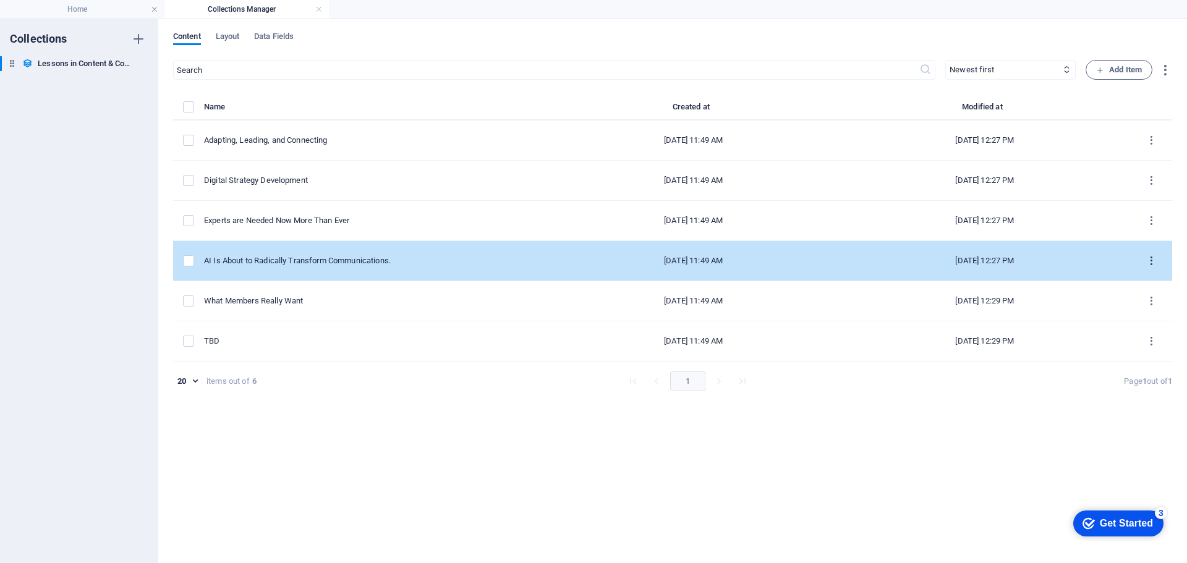
click at [1149, 261] on icon "items list" at bounding box center [1151, 261] width 12 height 12
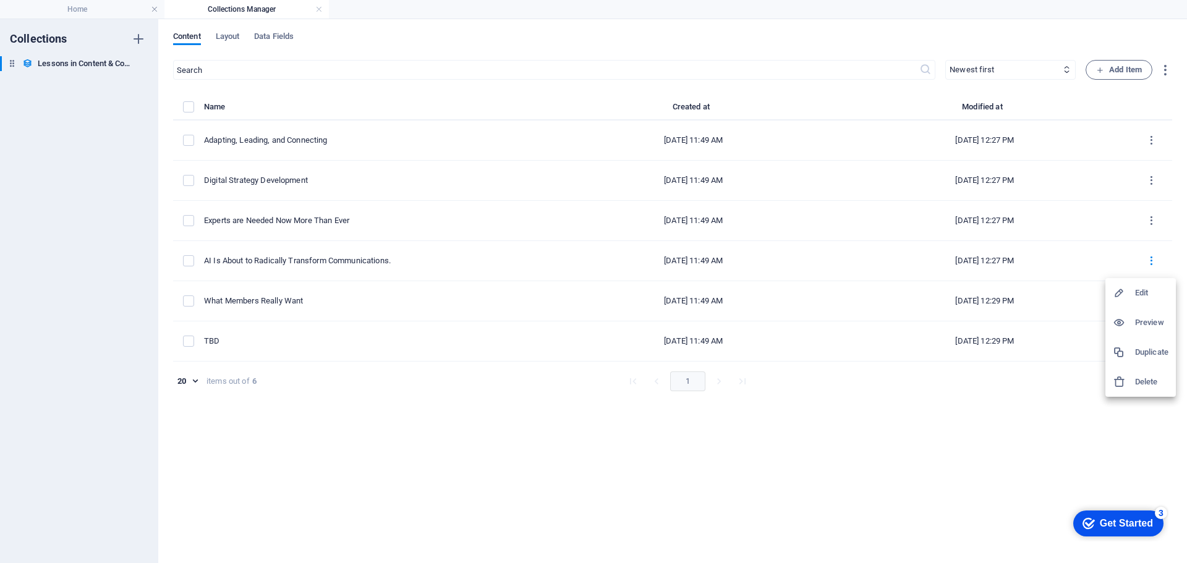
click at [1147, 288] on h6 "Edit" at bounding box center [1151, 293] width 33 height 15
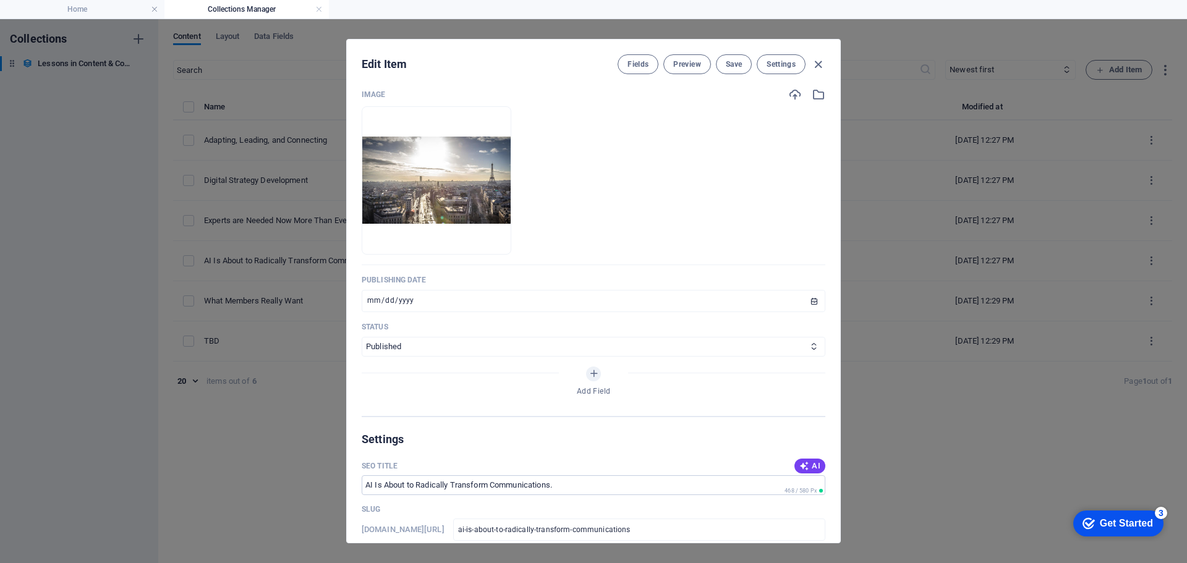
scroll to position [371, 0]
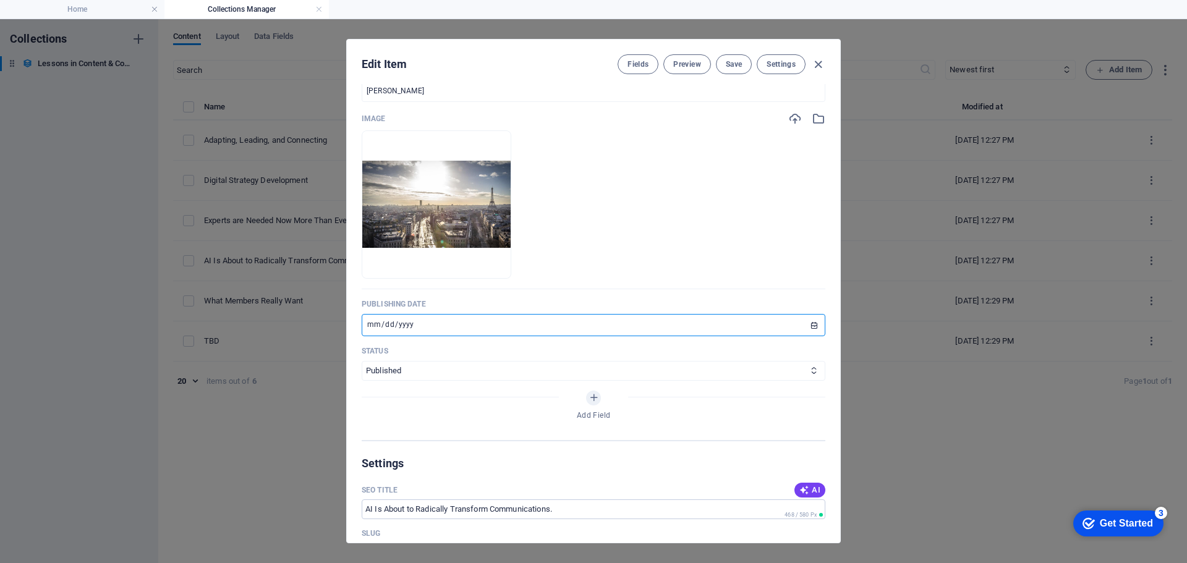
click at [811, 326] on input "[DATE]" at bounding box center [593, 325] width 463 height 22
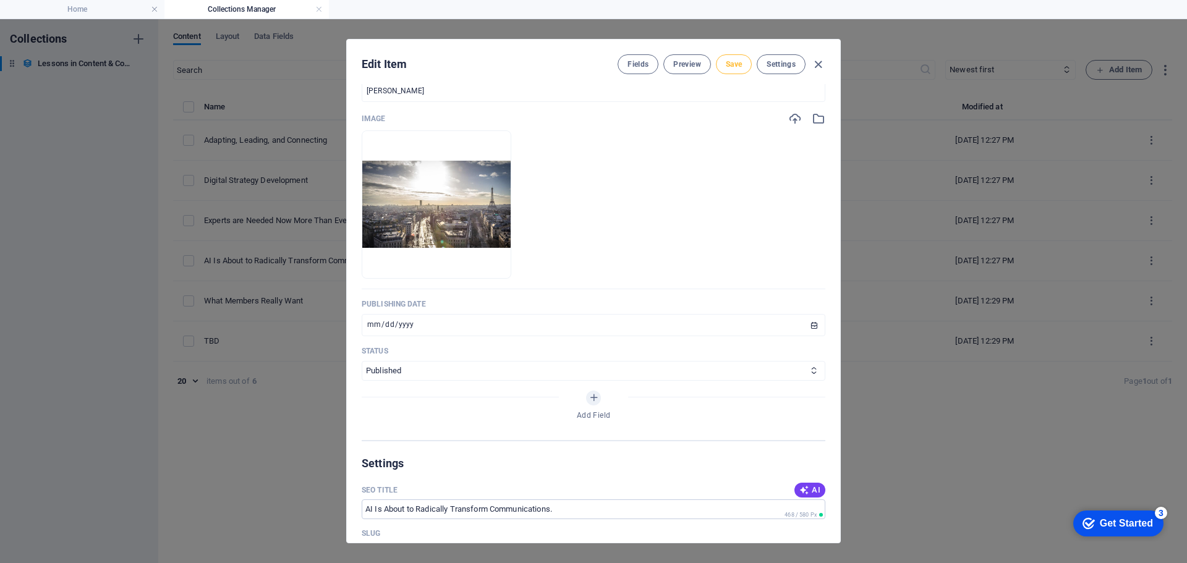
click at [734, 63] on span "Save" at bounding box center [733, 64] width 16 height 10
click at [818, 64] on icon "button" at bounding box center [818, 64] width 14 height 14
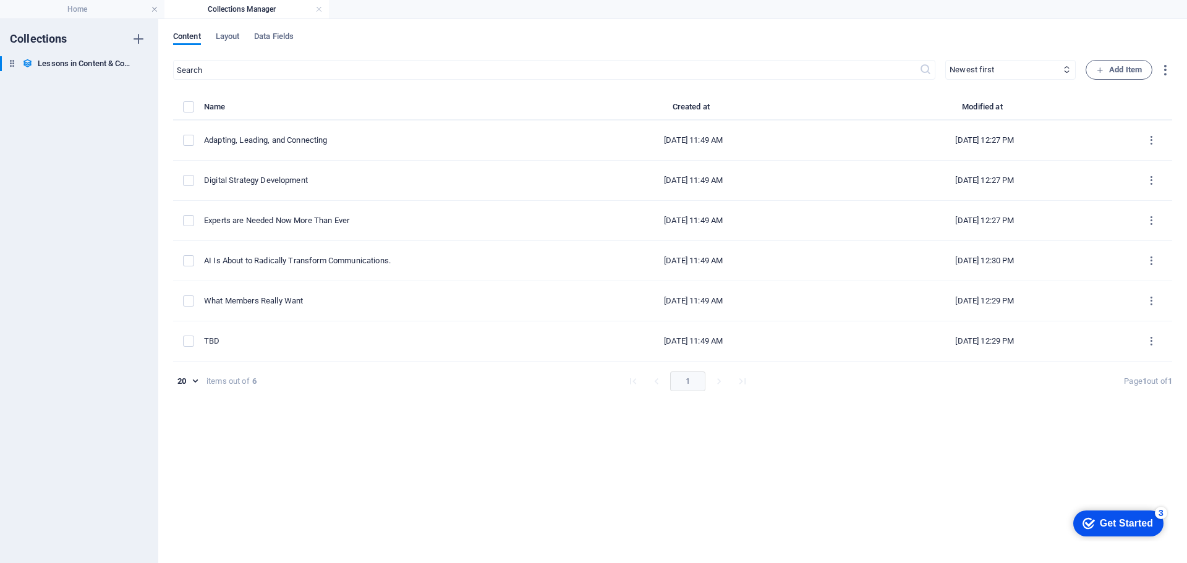
scroll to position [297, 0]
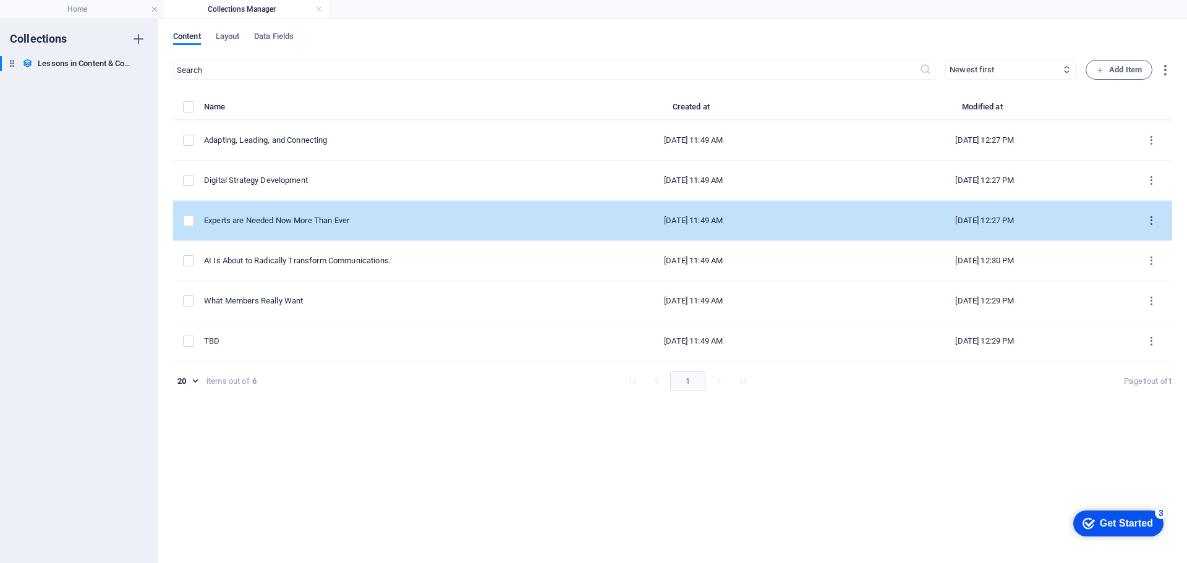
click at [1151, 218] on icon "items list" at bounding box center [1151, 221] width 12 height 12
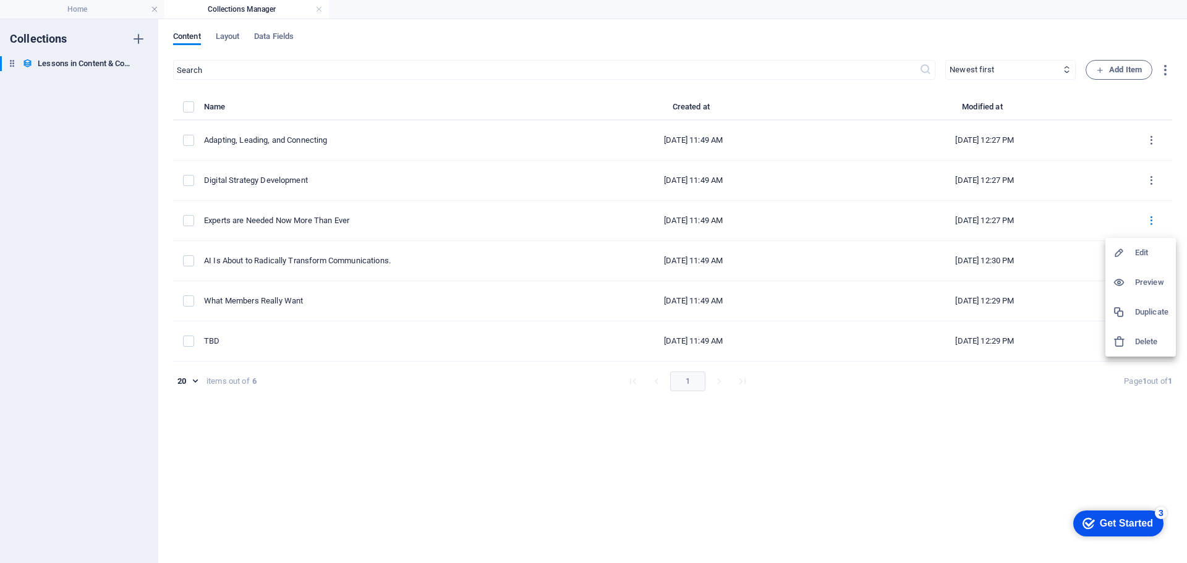
click at [1143, 249] on h6 "Edit" at bounding box center [1151, 252] width 33 height 15
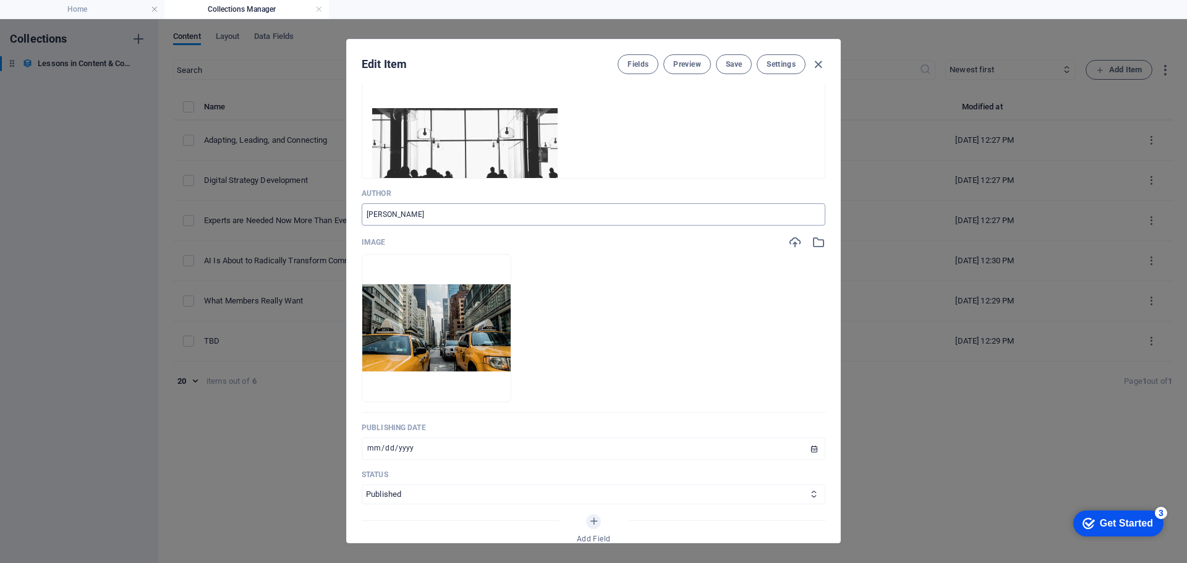
scroll to position [494, 0]
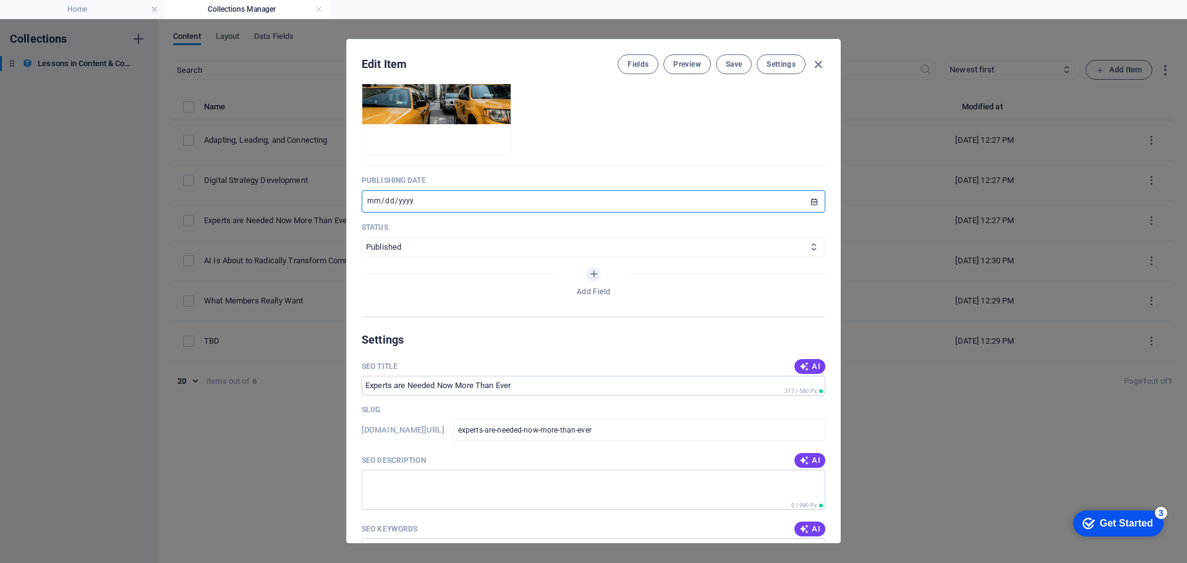
click at [810, 201] on input "[DATE]" at bounding box center [593, 201] width 463 height 22
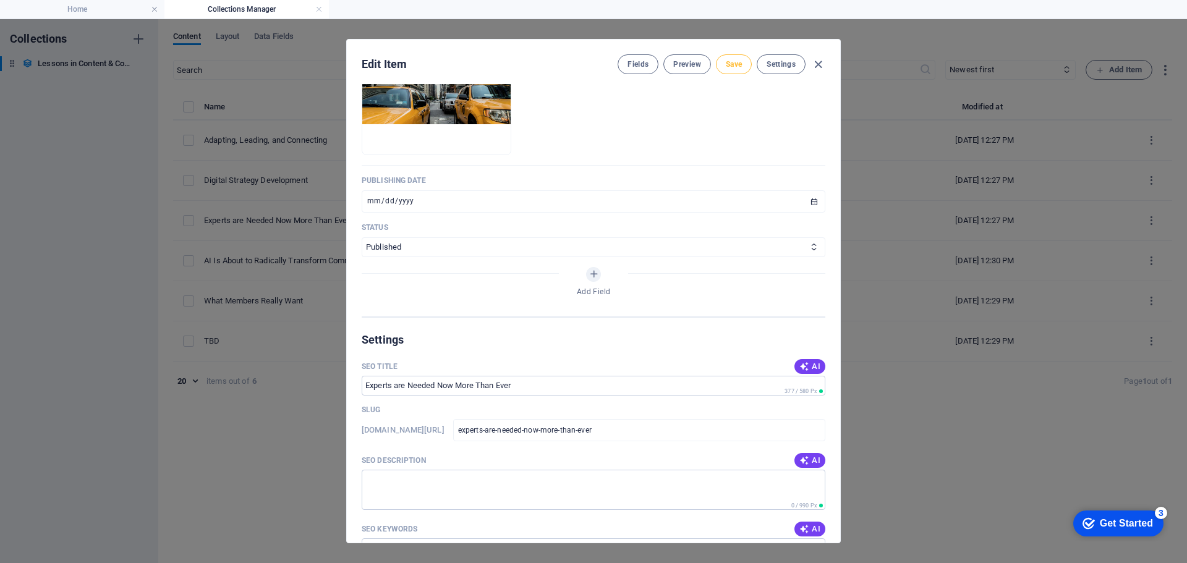
click at [729, 65] on span "Save" at bounding box center [733, 64] width 16 height 10
click at [816, 63] on icon "button" at bounding box center [818, 64] width 14 height 14
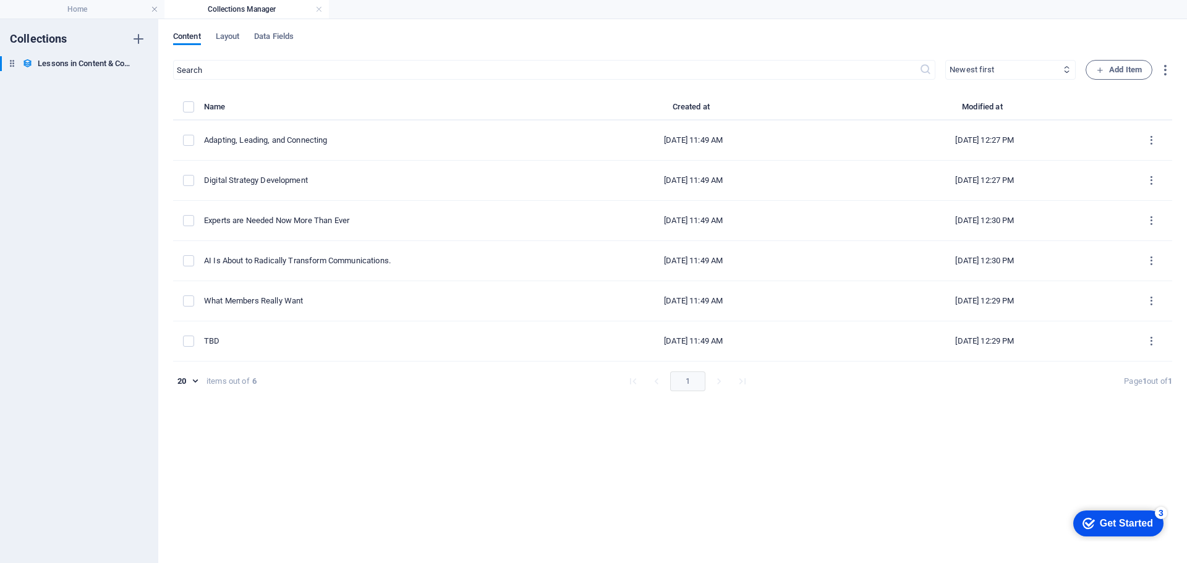
click at [1016, 72] on select "Newest first Oldest first Last modified Name (ascending) Name (descending) Slug…" at bounding box center [1010, 70] width 130 height 20
click at [817, 106] on th "Created at" at bounding box center [693, 109] width 291 height 21
click at [1167, 68] on icon "button" at bounding box center [1164, 70] width 14 height 14
click at [879, 102] on div at bounding box center [593, 281] width 1187 height 563
click at [319, 9] on link at bounding box center [318, 10] width 7 height 12
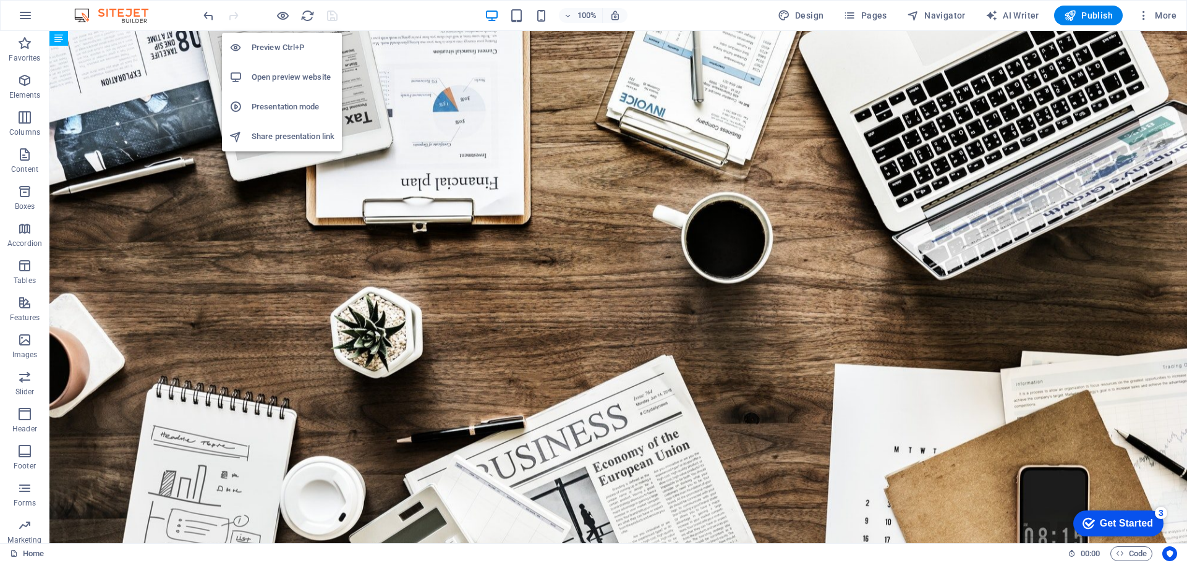
click at [283, 72] on h6 "Open preview website" at bounding box center [293, 77] width 83 height 15
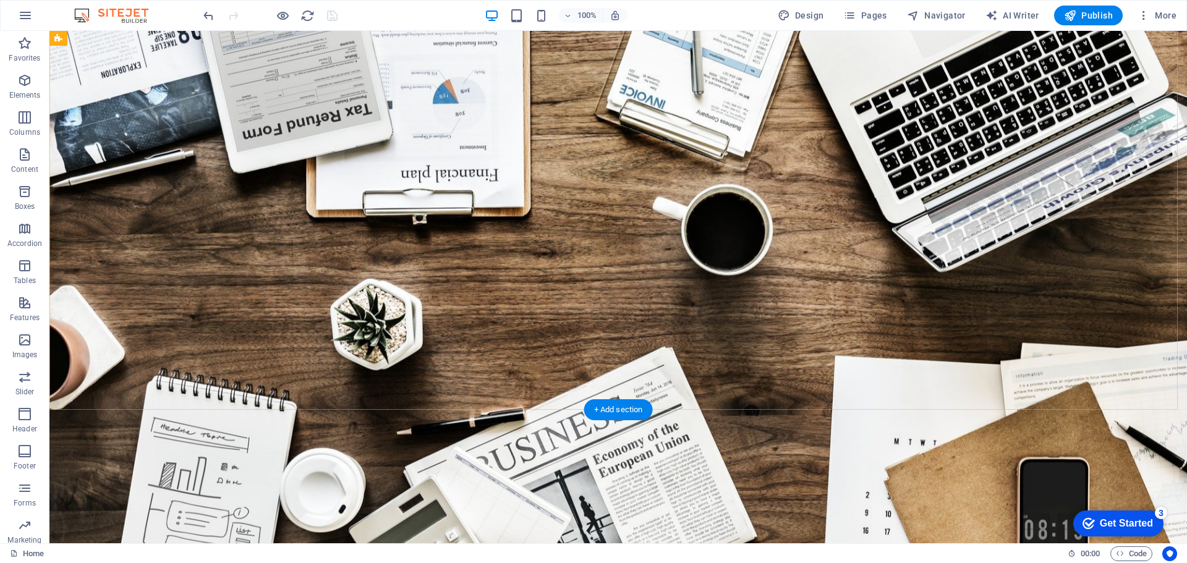
scroll to position [0, 0]
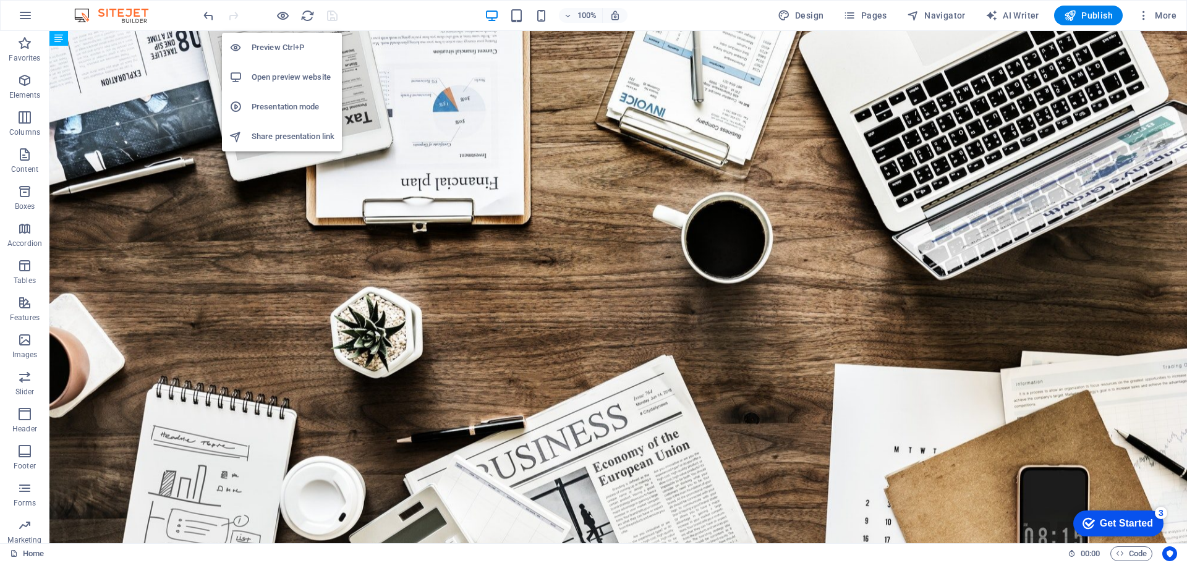
click at [282, 42] on h6 "Preview Ctrl+P" at bounding box center [293, 47] width 83 height 15
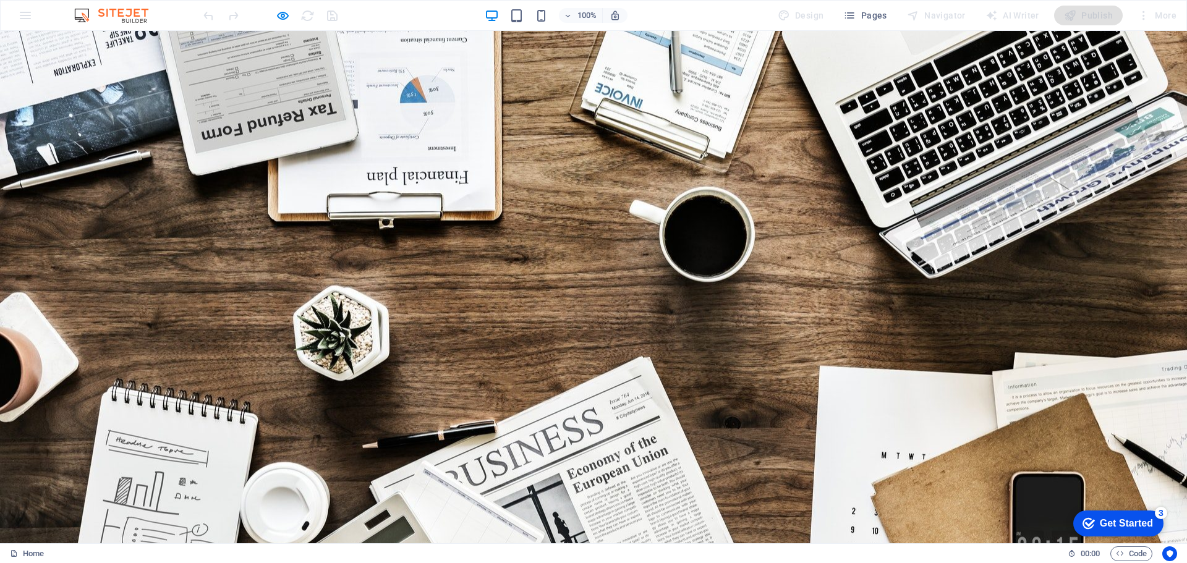
click at [132, 17] on img at bounding box center [117, 15] width 93 height 15
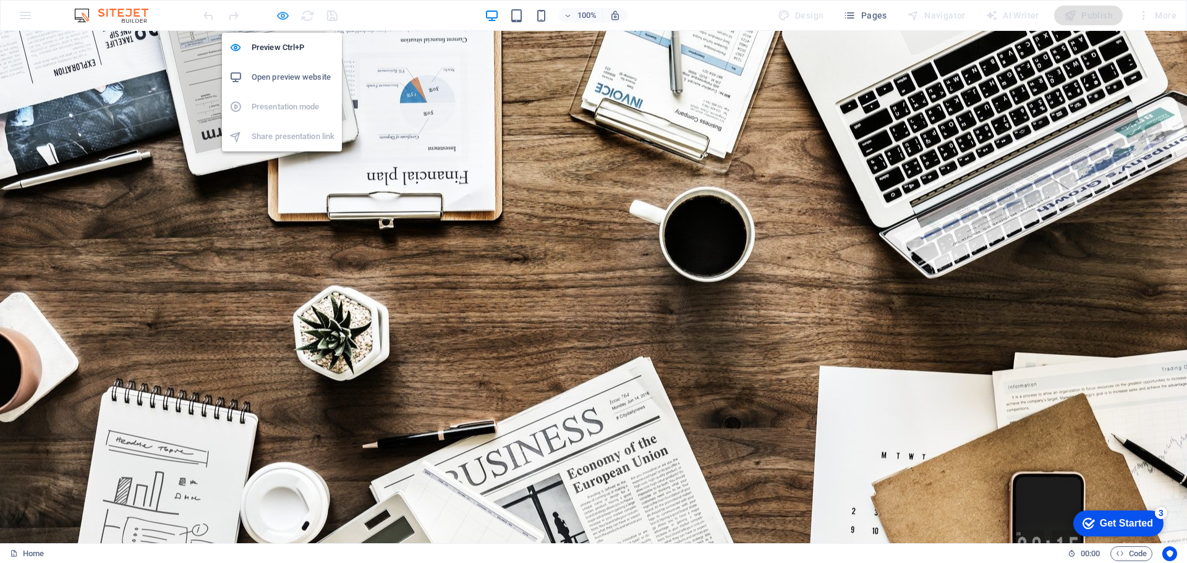
click at [0, 0] on icon "button" at bounding box center [0, 0] width 0 height 0
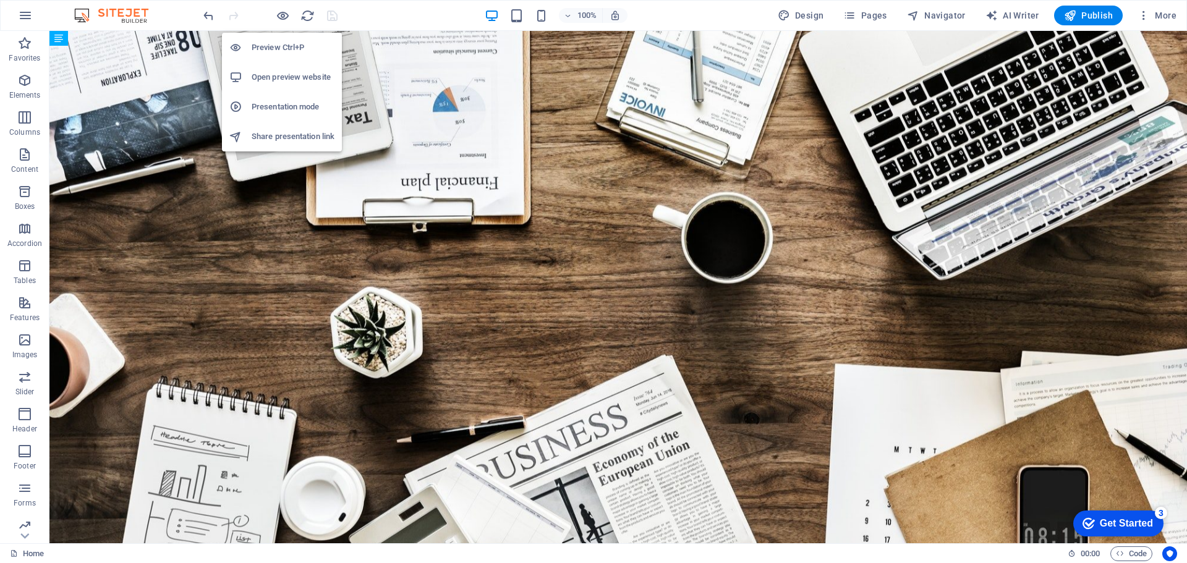
click at [281, 44] on h6 "Preview Ctrl+P" at bounding box center [293, 47] width 83 height 15
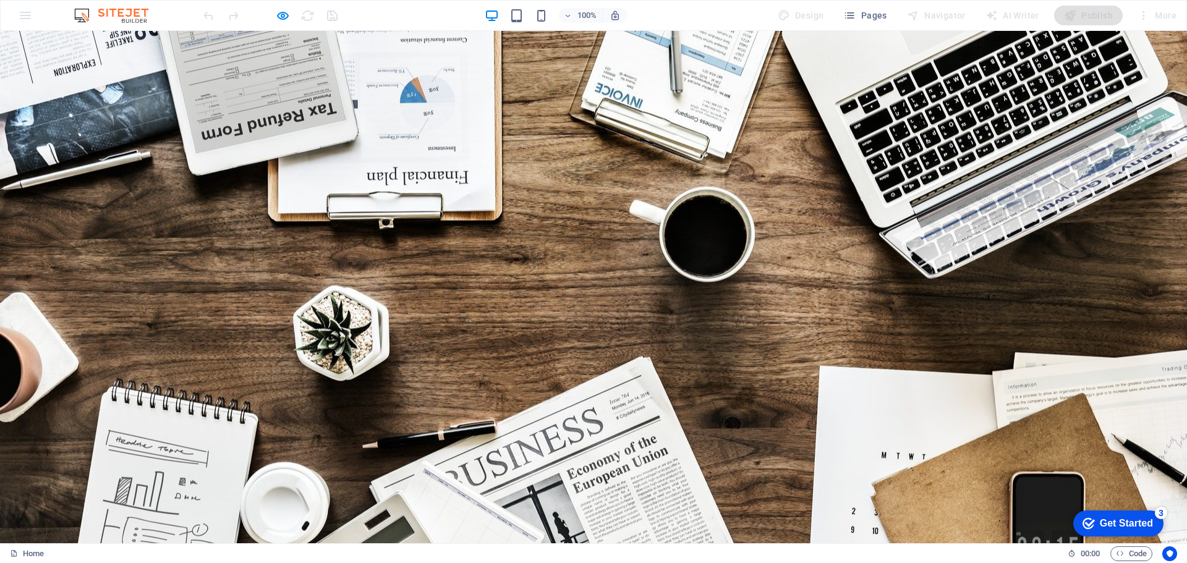
click at [133, 14] on img at bounding box center [117, 15] width 93 height 15
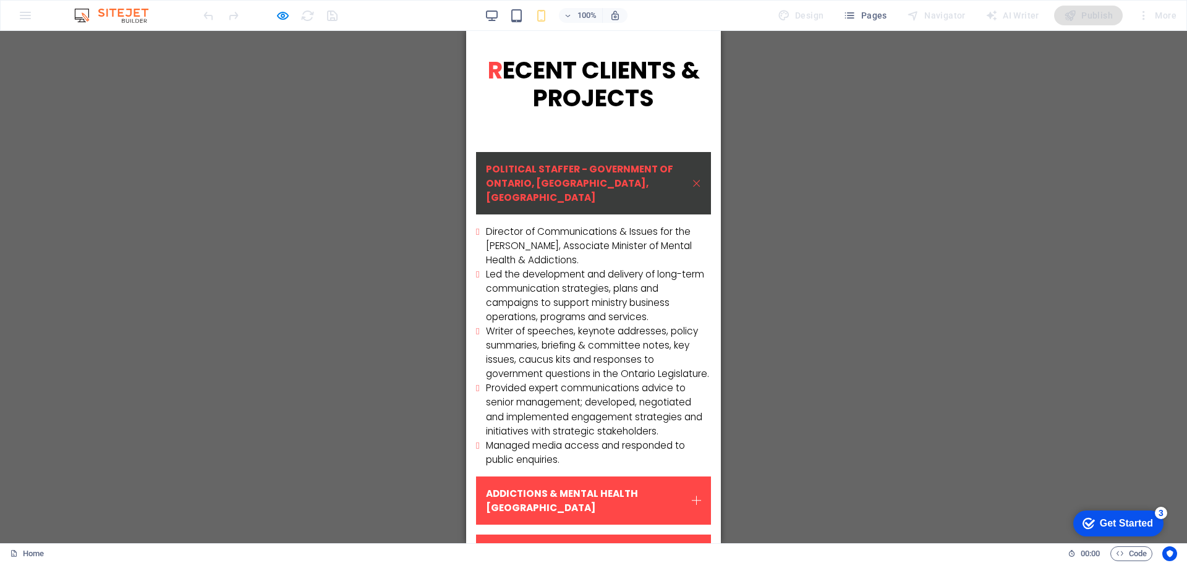
scroll to position [8281, 0]
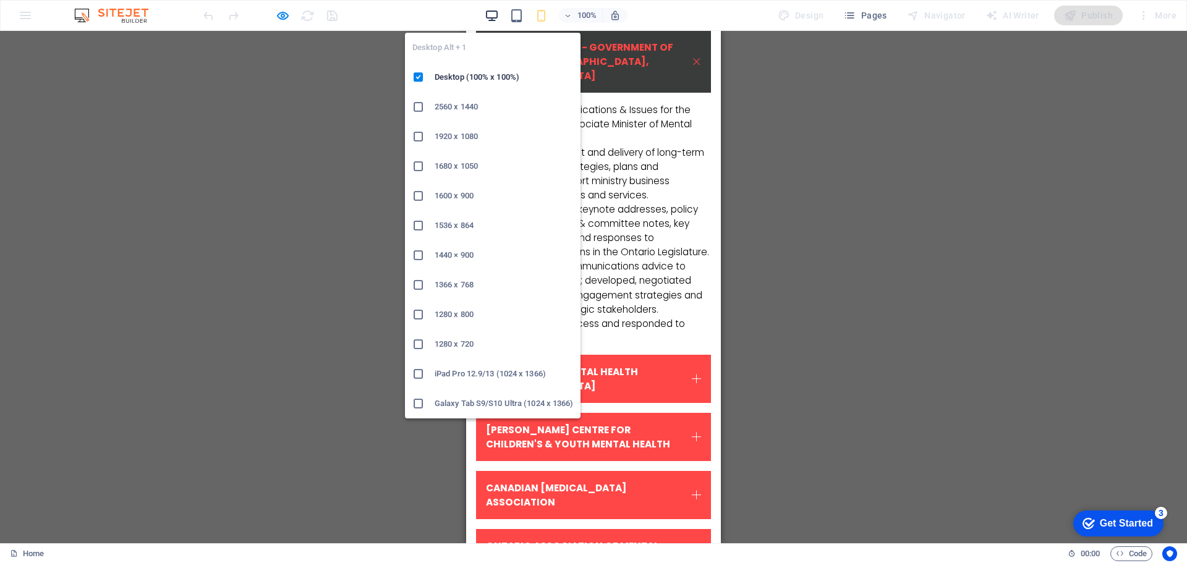
click at [495, 16] on icon "button" at bounding box center [491, 16] width 14 height 14
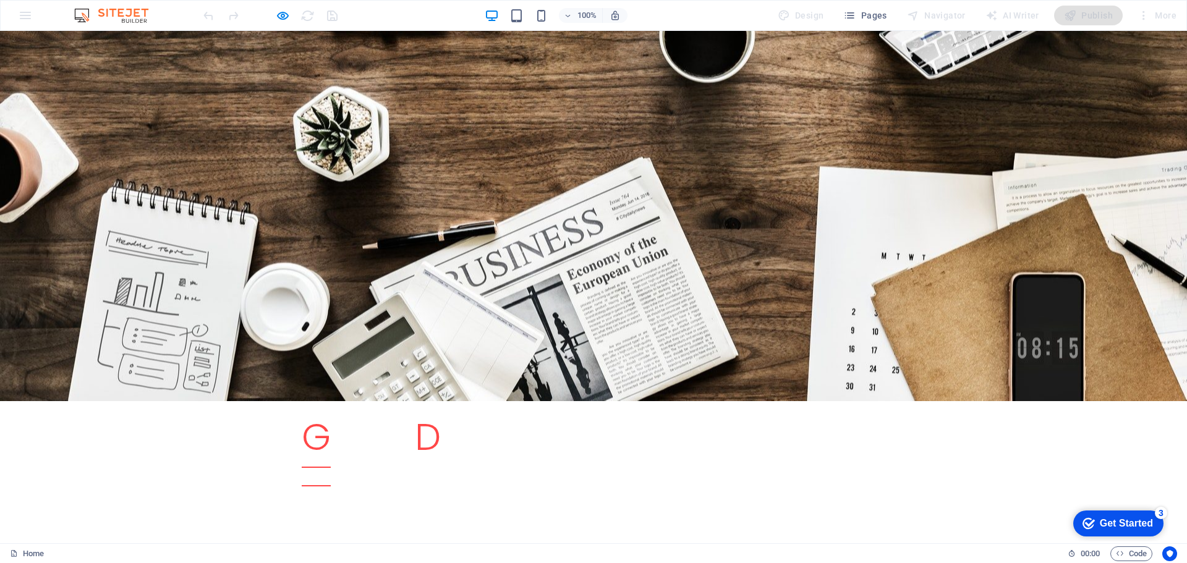
scroll to position [0, 0]
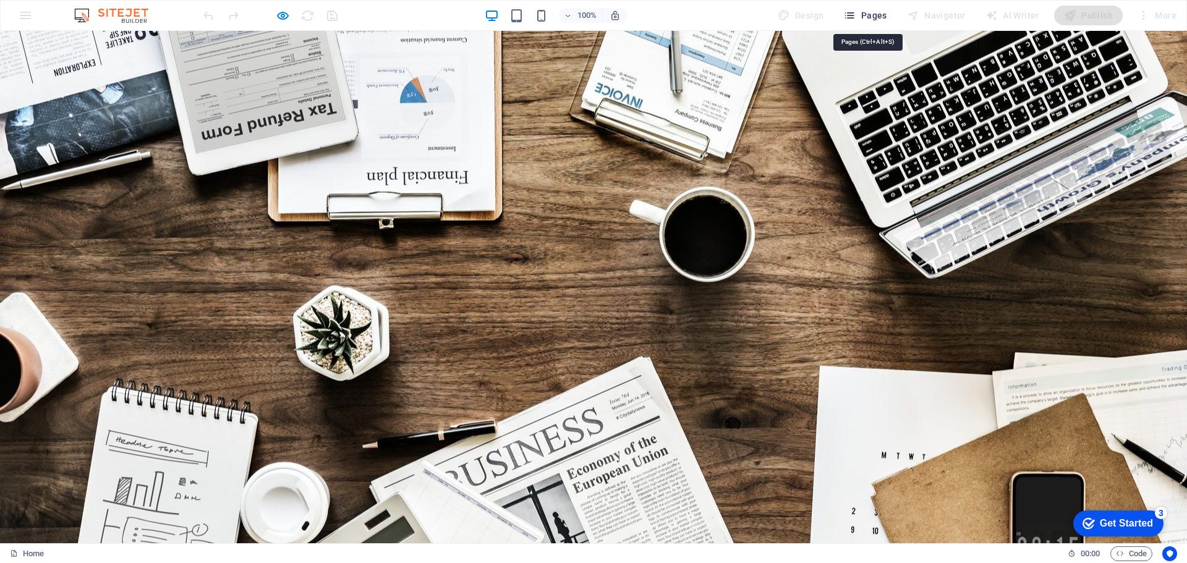
click at [855, 12] on icon "button" at bounding box center [849, 15] width 12 height 12
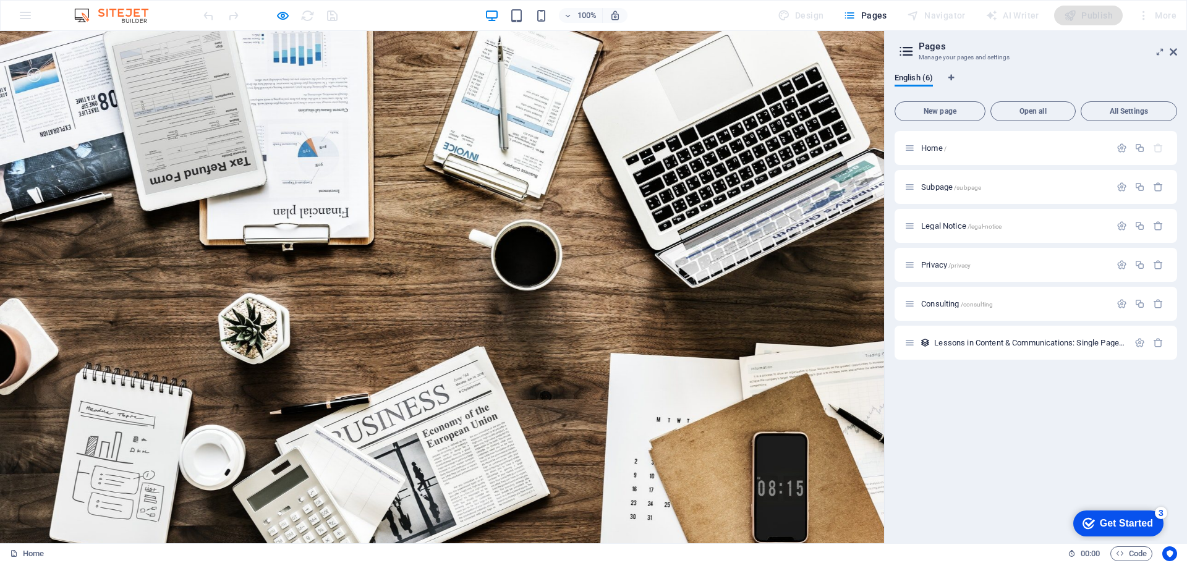
click at [112, 11] on img at bounding box center [117, 15] width 93 height 15
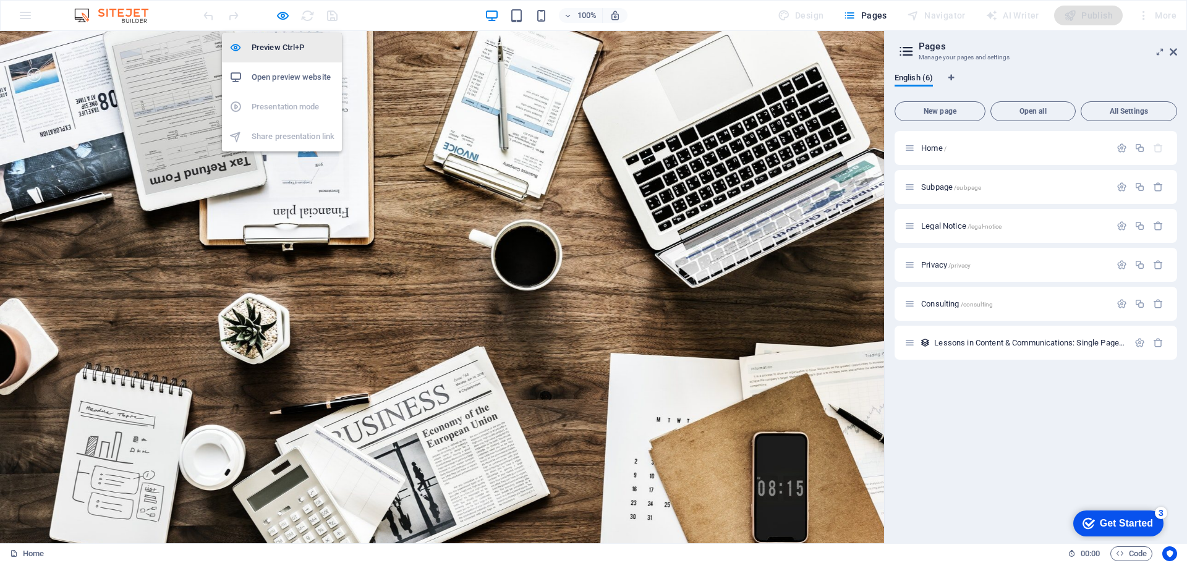
click at [274, 41] on h6 "Preview Ctrl+P" at bounding box center [293, 47] width 83 height 15
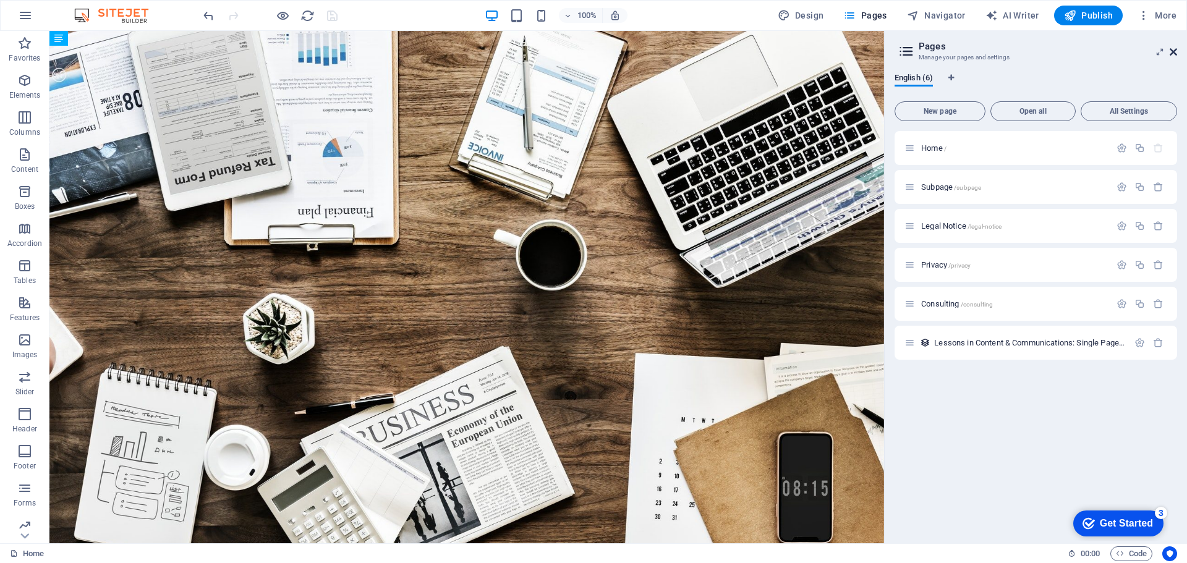
click at [1173, 49] on icon at bounding box center [1172, 52] width 7 height 10
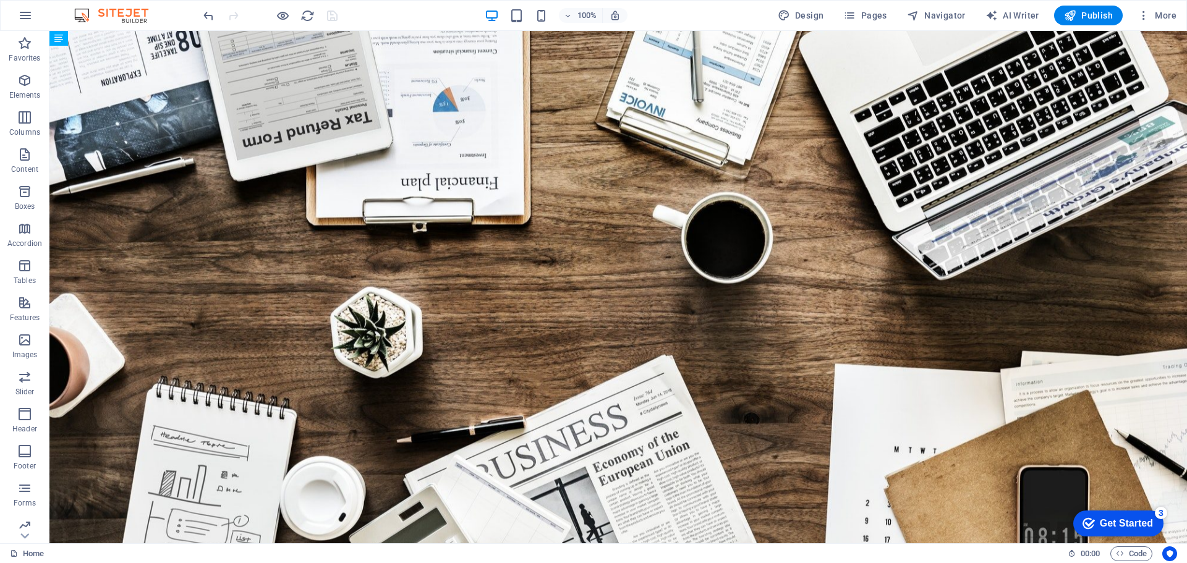
click at [328, 14] on div at bounding box center [270, 16] width 138 height 20
